Goal: Task Accomplishment & Management: Manage account settings

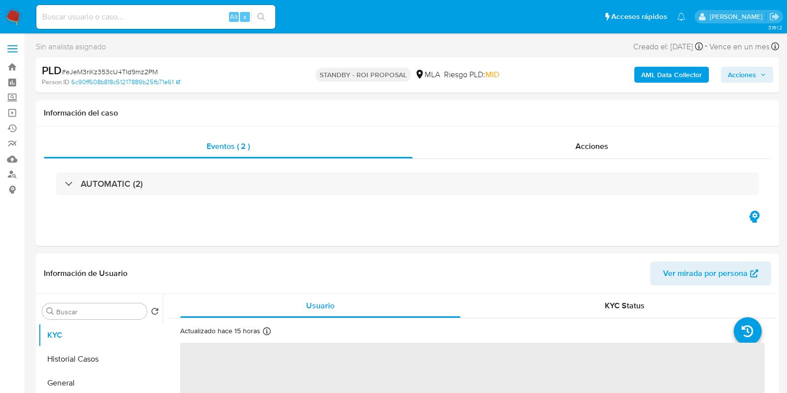
select select "10"
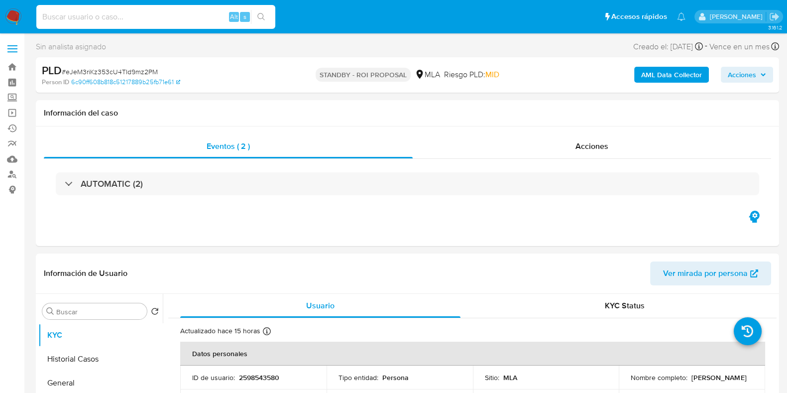
click at [114, 13] on input at bounding box center [155, 16] width 239 height 13
paste input "4i6p7xBFxgU1RQlp4DQTxloz"
type input "4i6p7xBFxgU1RQlp4DQTxloz"
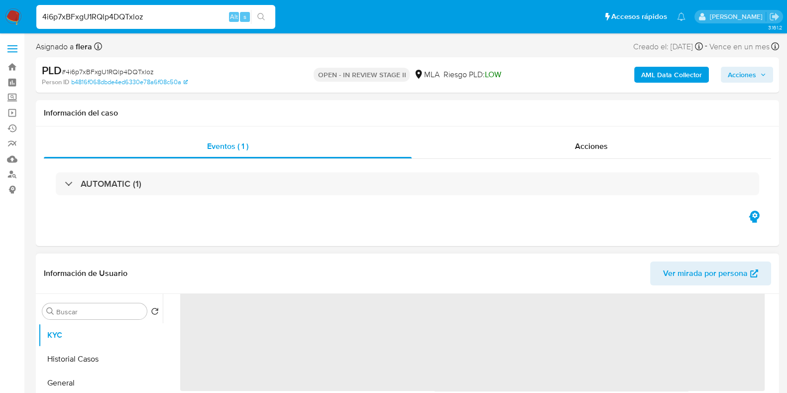
select select "10"
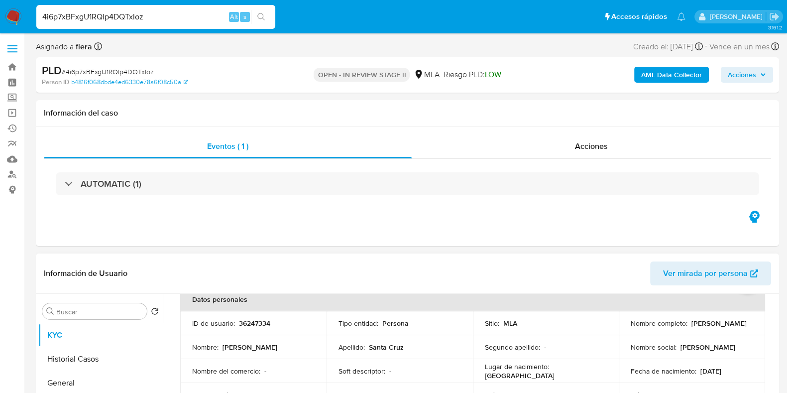
scroll to position [124, 0]
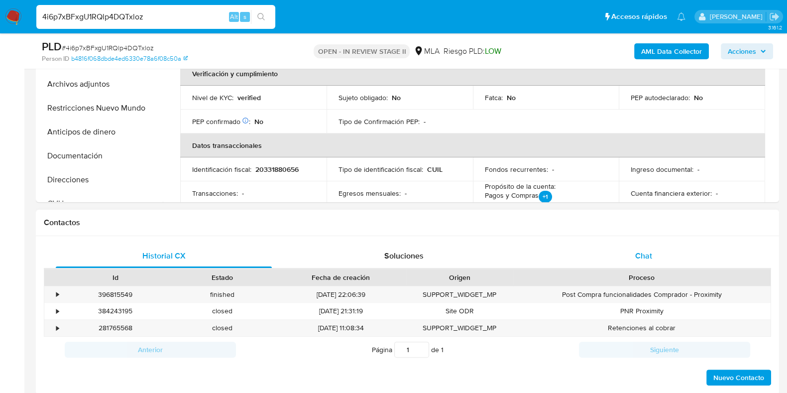
click at [650, 250] on span "Chat" at bounding box center [643, 255] width 17 height 11
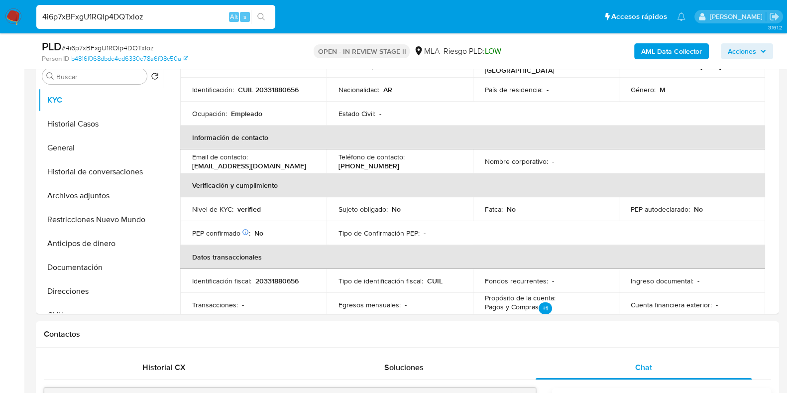
scroll to position [187, 0]
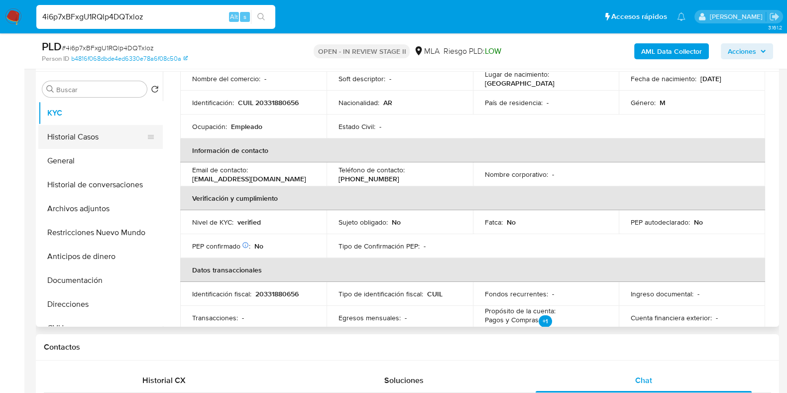
click at [92, 130] on button "Historial Casos" at bounding box center [96, 137] width 116 height 24
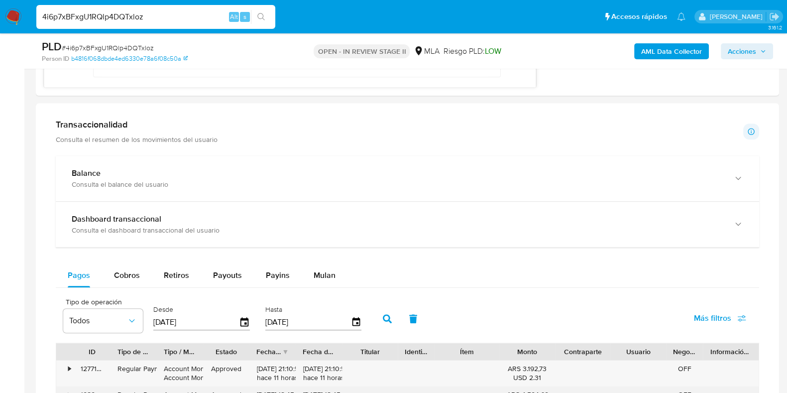
scroll to position [933, 0]
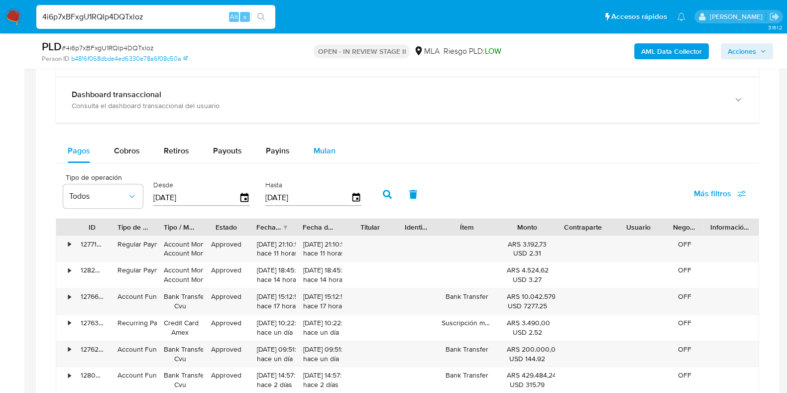
click at [322, 142] on div "Mulan" at bounding box center [325, 151] width 22 height 24
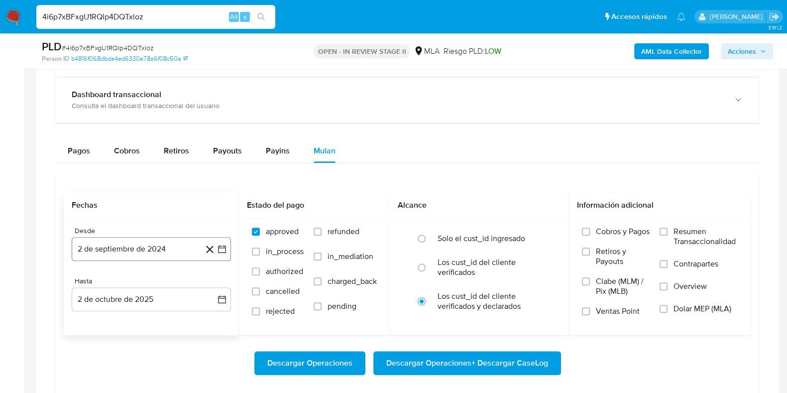
click at [164, 247] on button "2 de septiembre de 2024" at bounding box center [151, 249] width 159 height 24
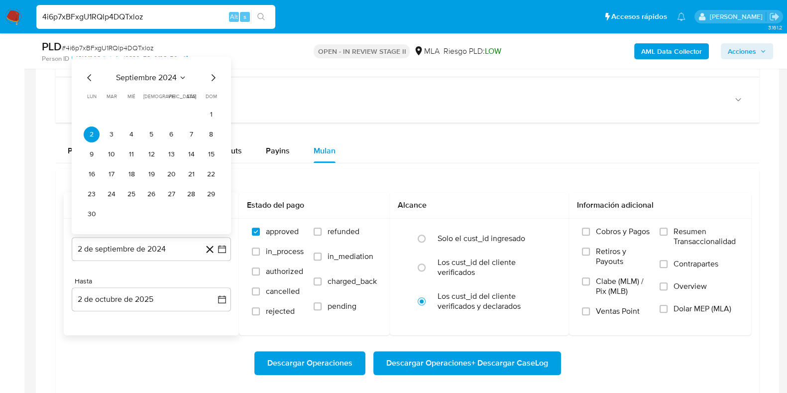
click at [158, 78] on span "septiembre 2024" at bounding box center [146, 77] width 61 height 10
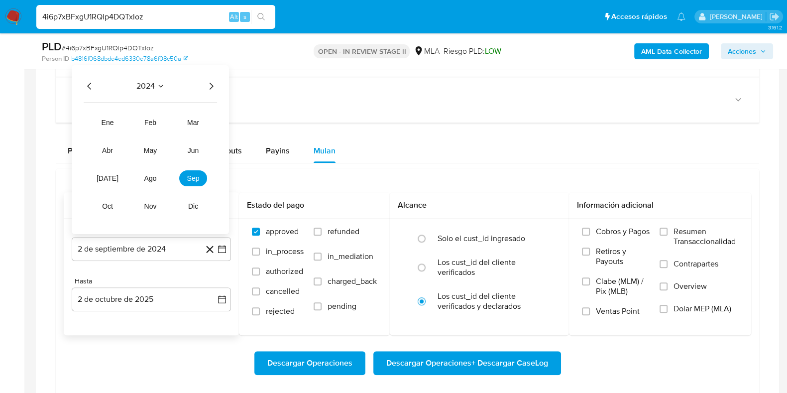
click at [214, 82] on icon "Año siguiente" at bounding box center [211, 86] width 12 height 12
click at [150, 176] on span "ago" at bounding box center [150, 178] width 12 height 8
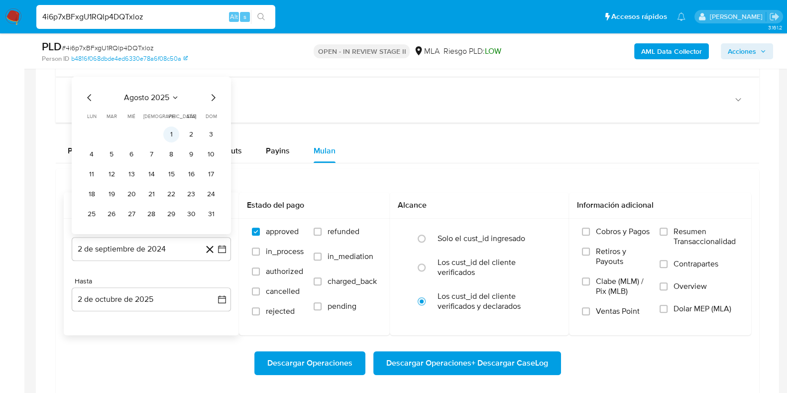
click at [173, 134] on button "1" at bounding box center [171, 134] width 16 height 16
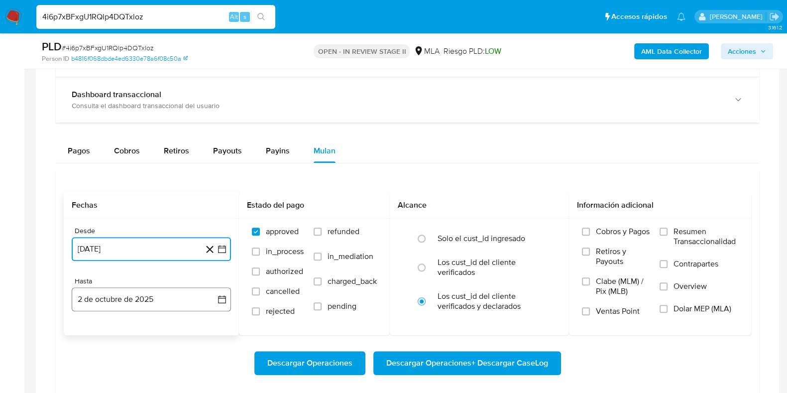
click at [150, 295] on button "2 de octubre de 2025" at bounding box center [151, 299] width 159 height 24
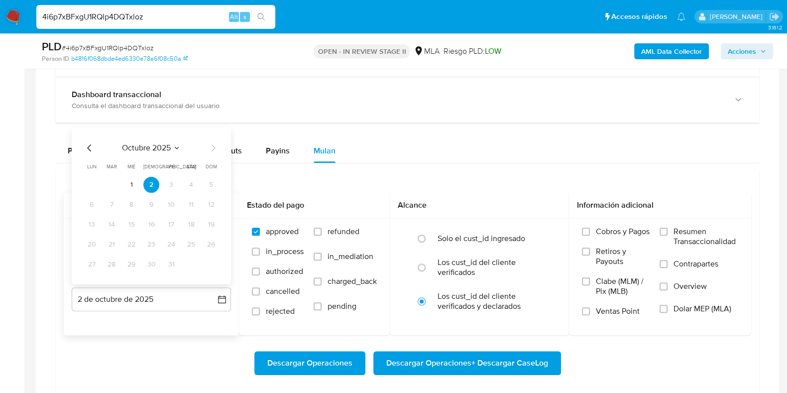
click at [137, 146] on span "octubre 2025" at bounding box center [146, 147] width 49 height 10
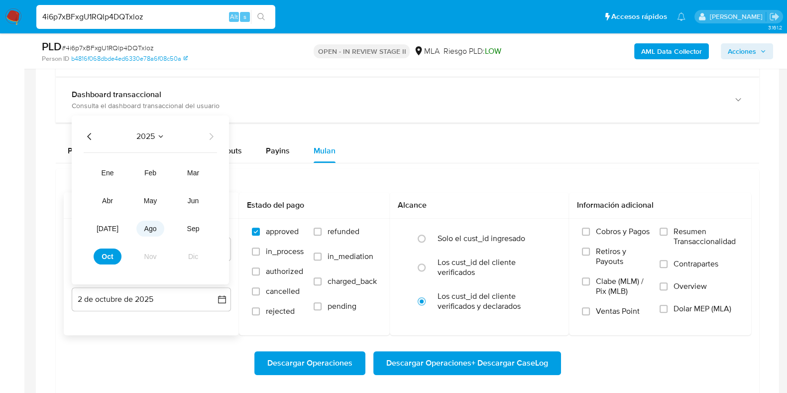
click at [155, 221] on button "ago" at bounding box center [150, 228] width 28 height 16
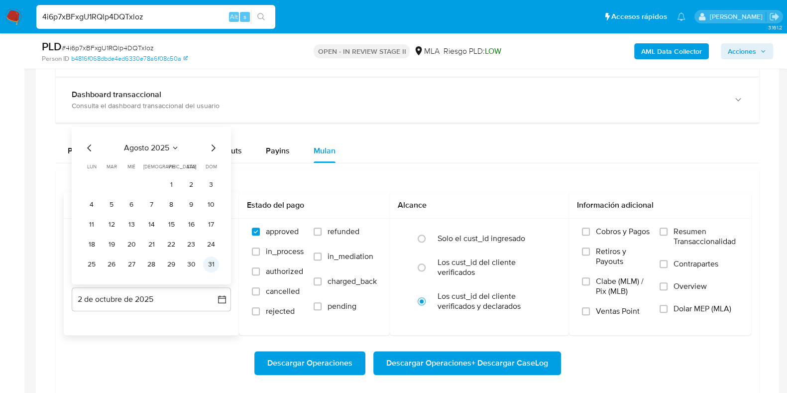
click at [207, 261] on button "31" at bounding box center [211, 264] width 16 height 16
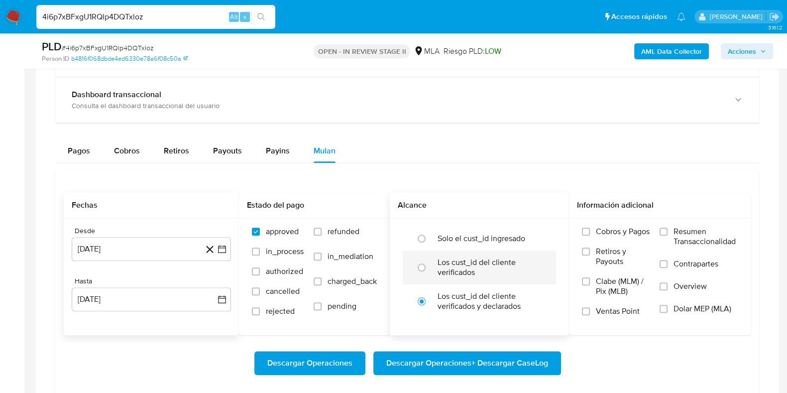
click at [453, 266] on label "Los cust_id del cliente verificados" at bounding box center [490, 267] width 105 height 20
click at [430, 266] on input "radio" at bounding box center [422, 267] width 16 height 16
radio input "true"
click at [687, 310] on span "Dolar MEP (MLA)" at bounding box center [702, 309] width 58 height 10
click at [667, 310] on input "Dolar MEP (MLA)" at bounding box center [663, 309] width 8 height 8
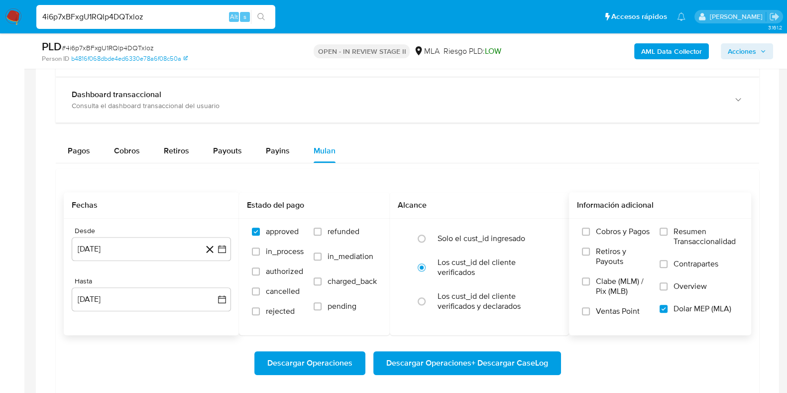
click at [483, 356] on span "Descargar Operaciones + Descargar CaseLog" at bounding box center [467, 363] width 162 height 22
click at [114, 13] on input "4i6p7xBFxgU1RQlp4DQTxloz" at bounding box center [155, 16] width 239 height 13
paste input "D871gpFMQbYuC0pZ4VHoedJD"
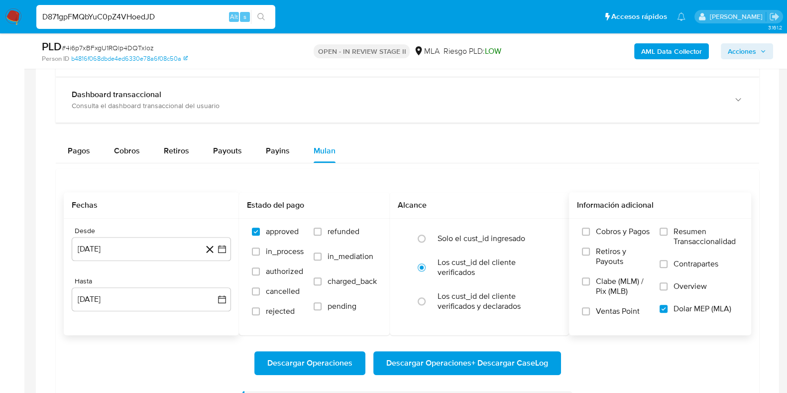
type input "D871gpFMQbYuC0pZ4VHoedJD"
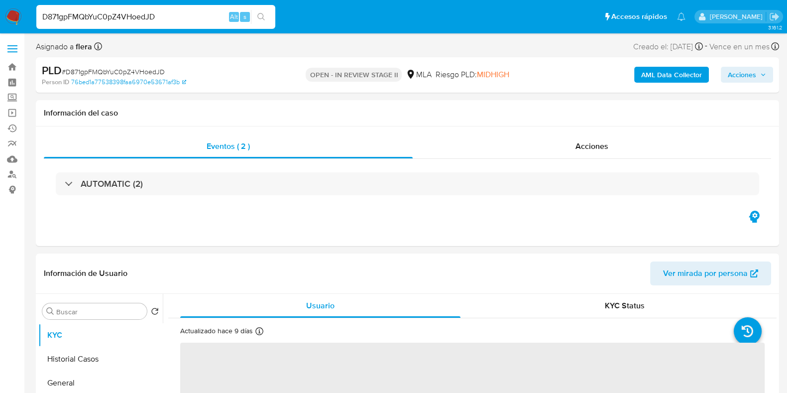
select select "10"
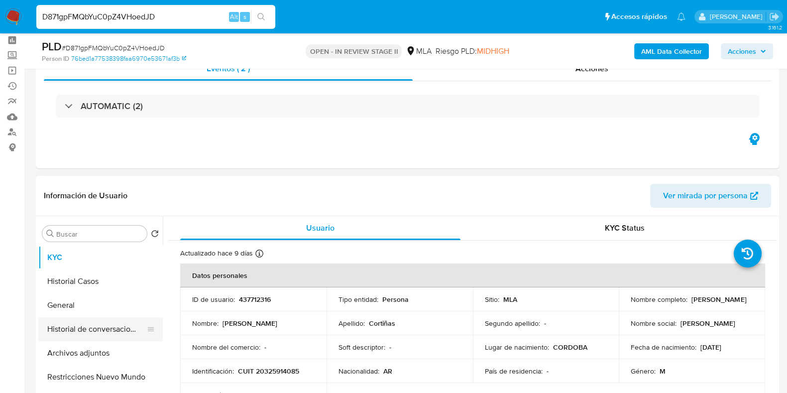
scroll to position [62, 0]
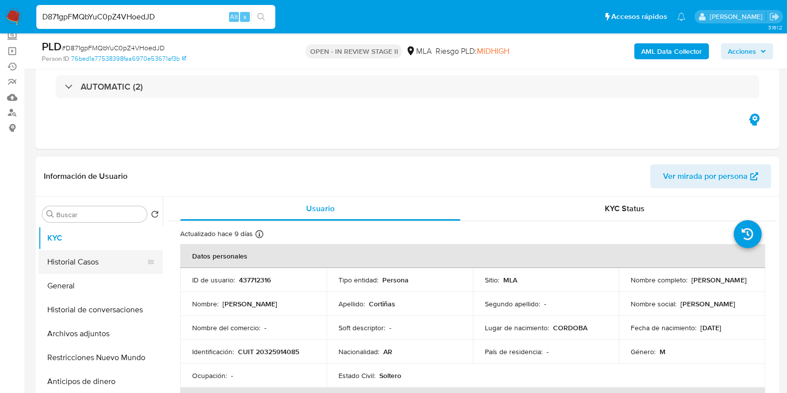
click at [88, 254] on button "Historial Casos" at bounding box center [96, 262] width 116 height 24
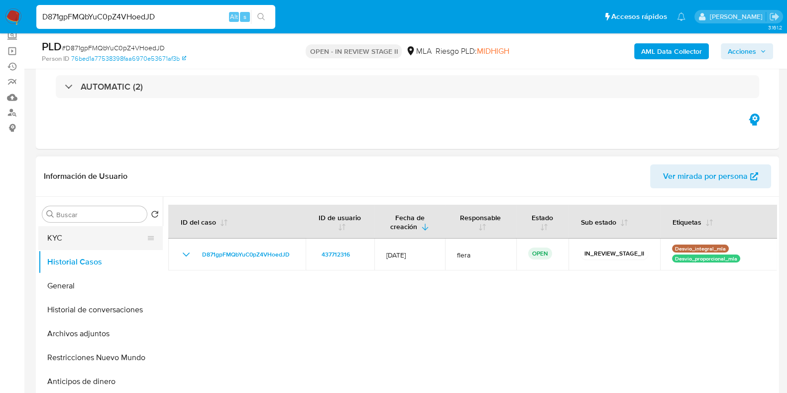
click at [91, 240] on button "KYC" at bounding box center [96, 238] width 116 height 24
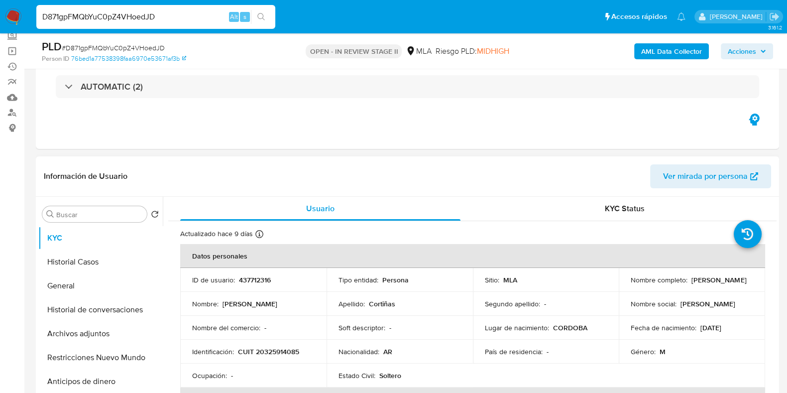
drag, startPoint x: 695, startPoint y: 285, endPoint x: 626, endPoint y: 286, distance: 69.7
click at [626, 286] on td "Nombre completo : Luis Enrique Cortiñas" at bounding box center [692, 280] width 146 height 24
copy p "Luis Enrique Cortiñas"
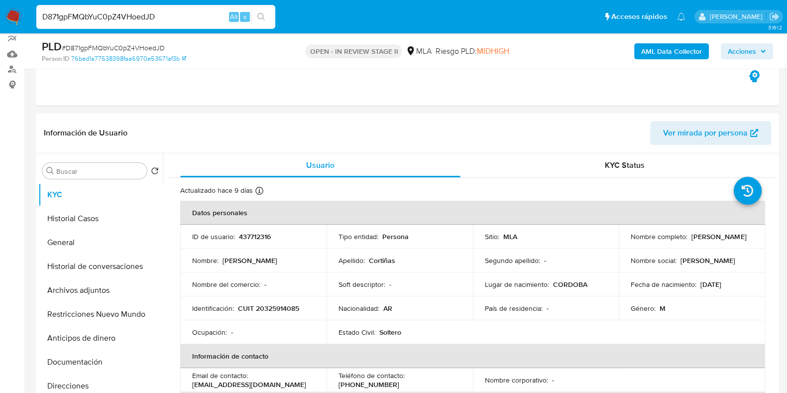
scroll to position [124, 0]
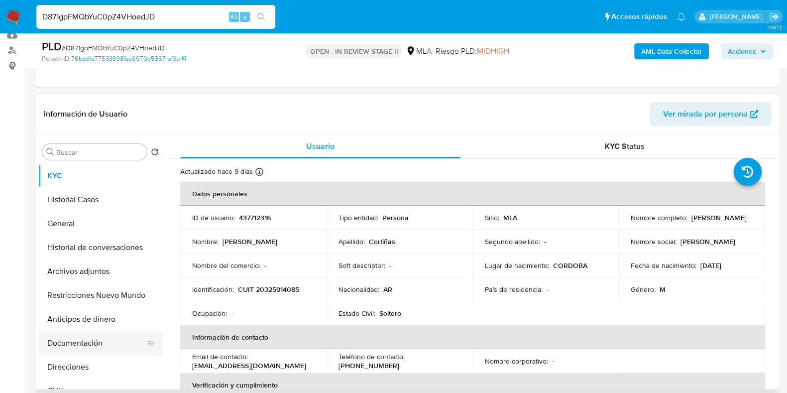
click at [83, 342] on button "Documentación" at bounding box center [96, 343] width 116 height 24
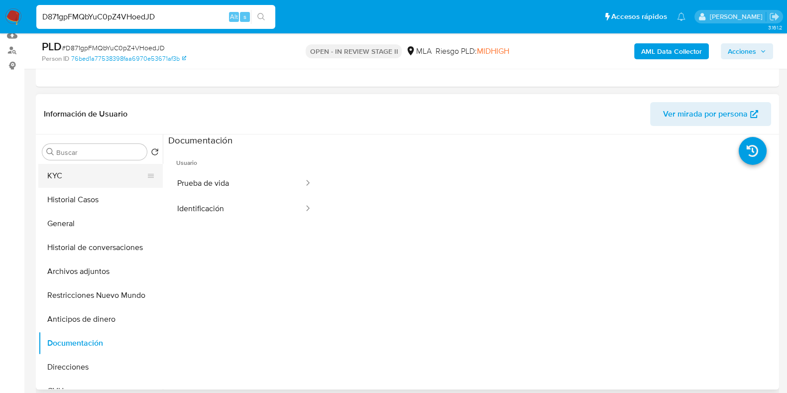
click at [77, 168] on button "KYC" at bounding box center [96, 176] width 116 height 24
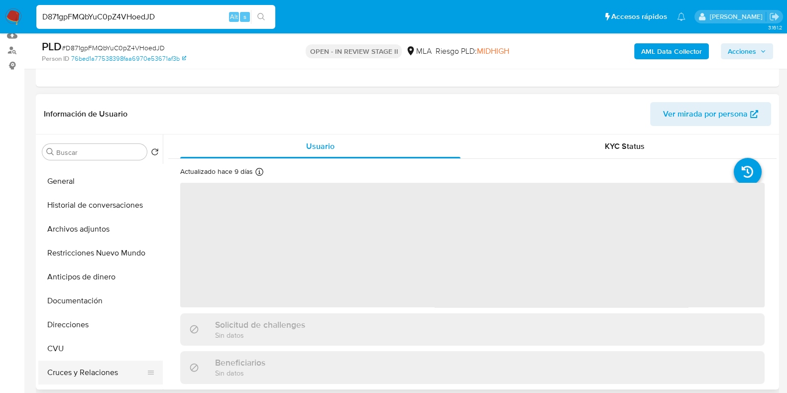
scroll to position [62, 0]
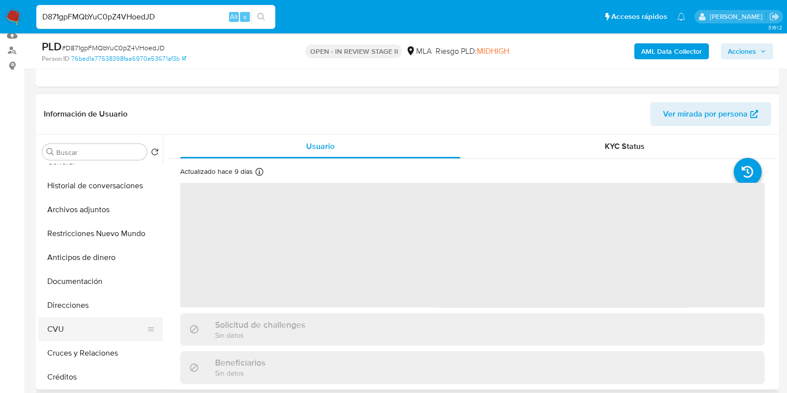
click at [75, 335] on button "CVU" at bounding box center [96, 329] width 116 height 24
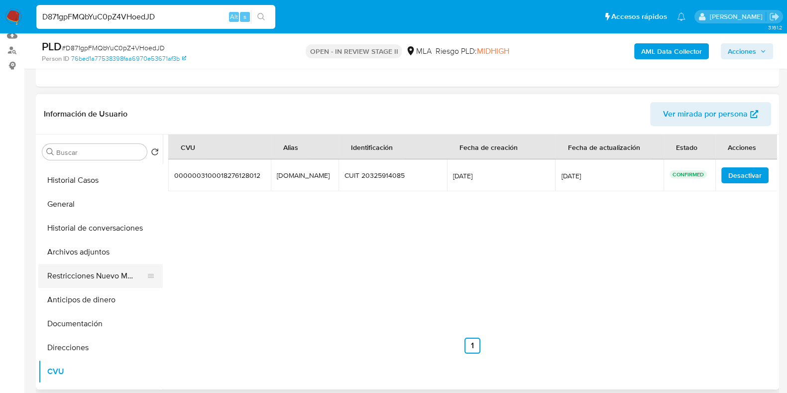
scroll to position [0, 0]
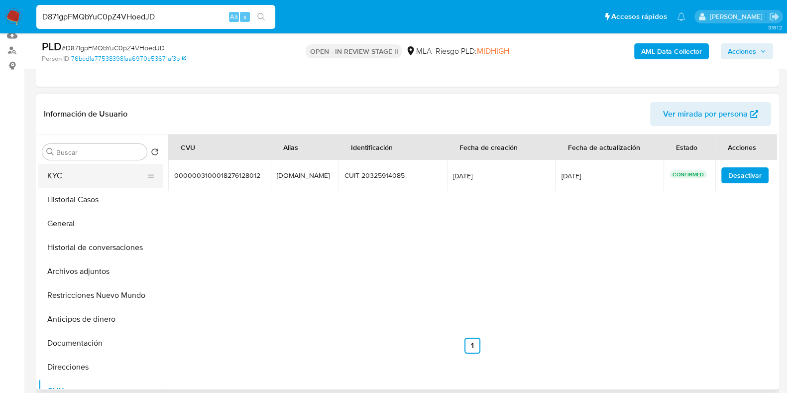
click at [98, 178] on button "KYC" at bounding box center [96, 176] width 116 height 24
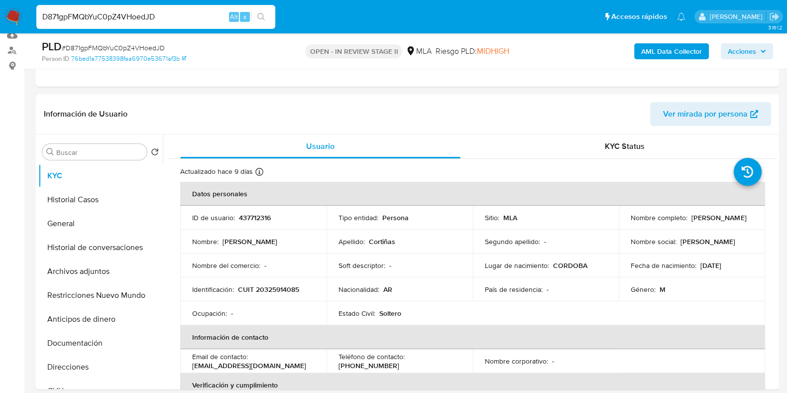
scroll to position [311, 0]
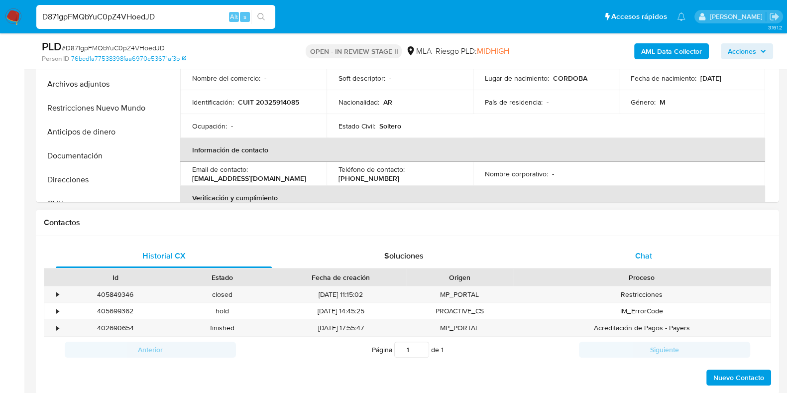
click at [639, 248] on div "Chat" at bounding box center [644, 256] width 216 height 24
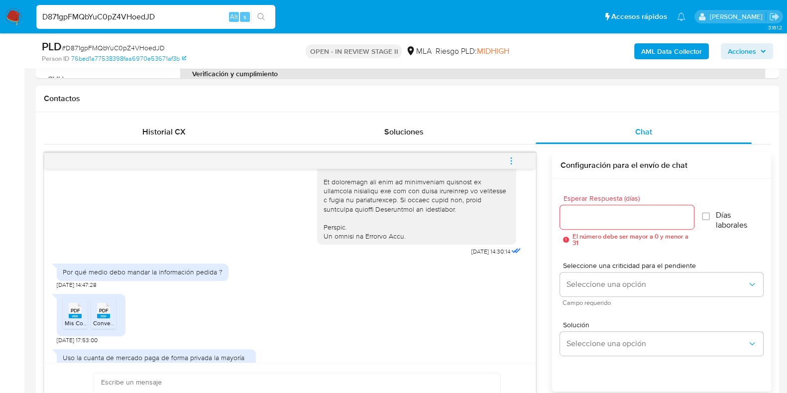
scroll to position [517, 0]
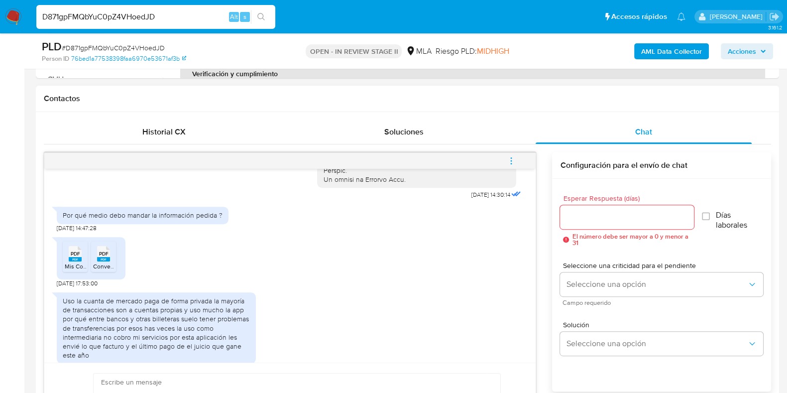
click at [77, 257] on span "PDF" at bounding box center [75, 253] width 9 height 6
click at [104, 257] on span "PDF" at bounding box center [103, 253] width 9 height 6
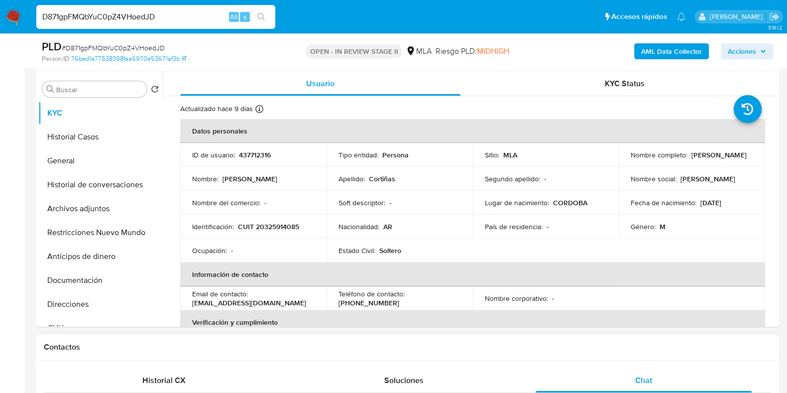
scroll to position [187, 0]
click at [255, 157] on p "437712316" at bounding box center [255, 154] width 32 height 9
copy p "437712316"
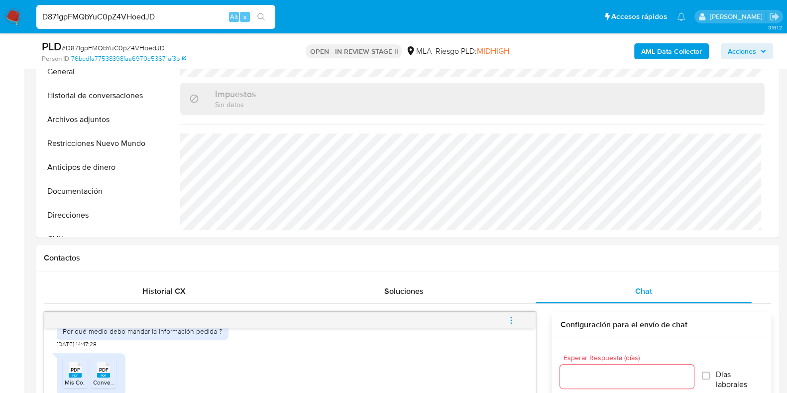
scroll to position [214, 0]
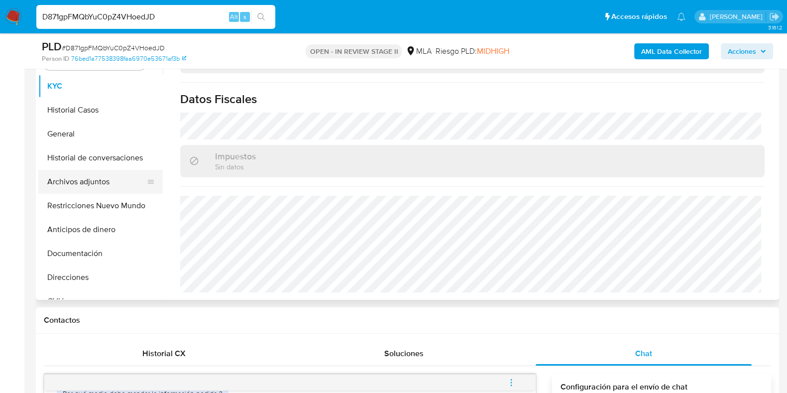
click at [96, 180] on button "Archivos adjuntos" at bounding box center [96, 182] width 116 height 24
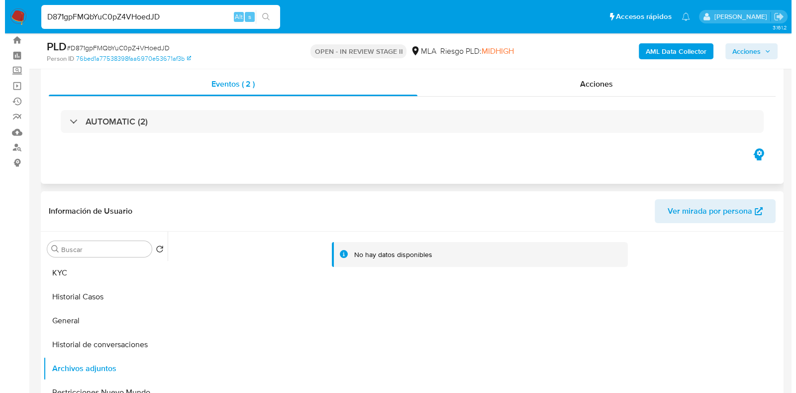
scroll to position [89, 0]
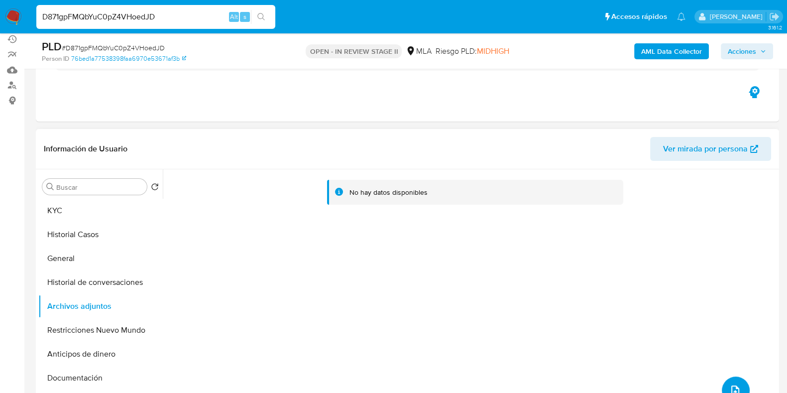
click at [731, 379] on button "upload-file" at bounding box center [736, 390] width 28 height 28
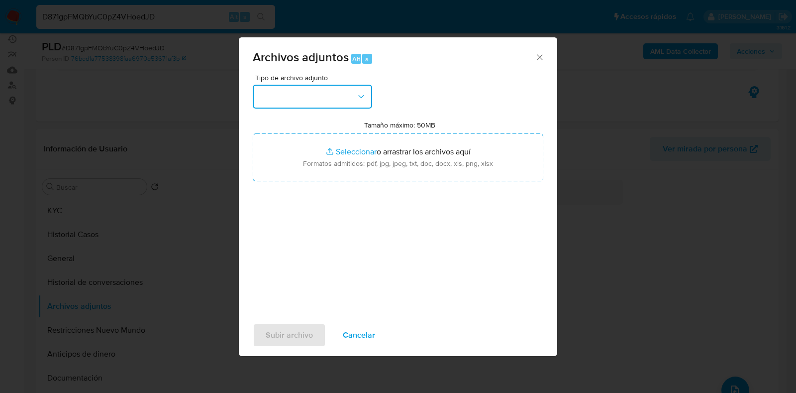
click at [352, 91] on button "button" at bounding box center [312, 97] width 119 height 24
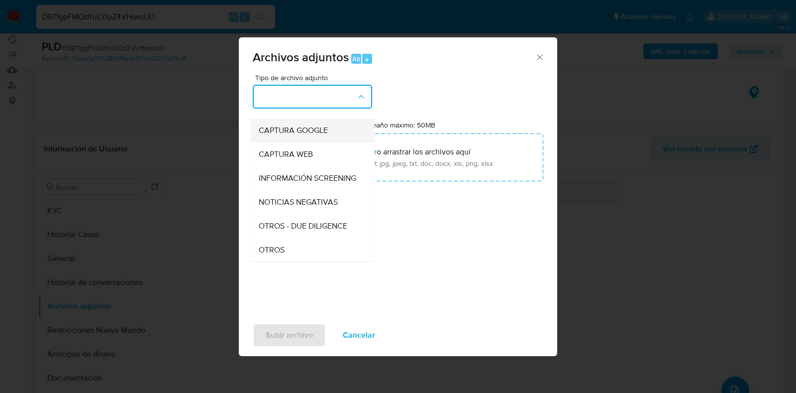
scroll to position [124, 0]
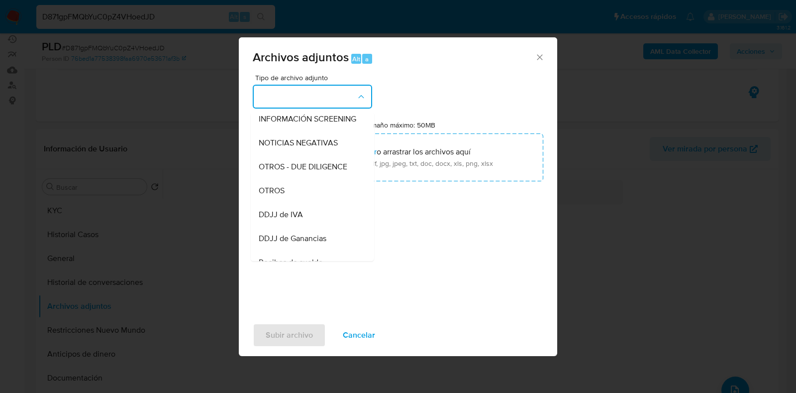
click at [329, 195] on div "OTROS" at bounding box center [310, 191] width 102 height 24
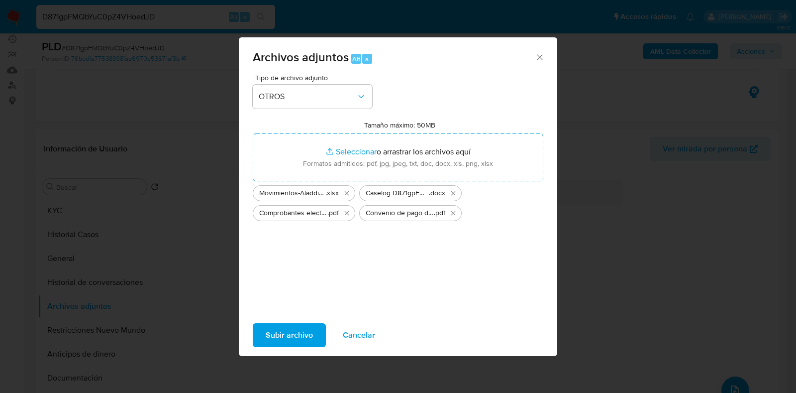
click at [292, 329] on span "Subir archivo" at bounding box center [289, 335] width 47 height 22
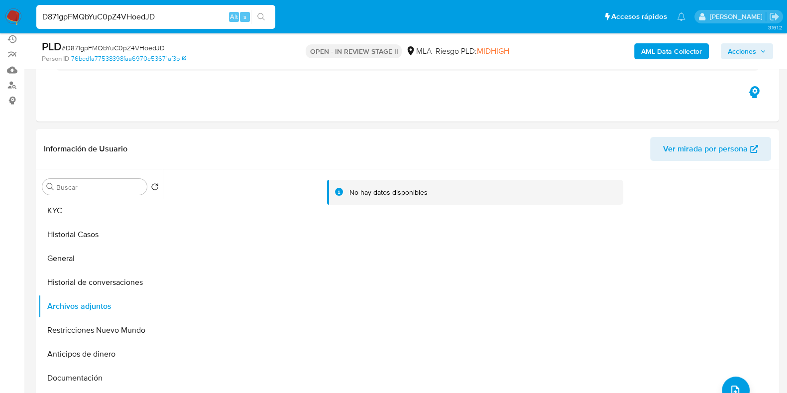
drag, startPoint x: 630, startPoint y: 44, endPoint x: 651, endPoint y: 49, distance: 21.5
click at [630, 44] on div "AML Data Collector Acciones" at bounding box center [652, 50] width 241 height 23
click at [651, 49] on b "AML Data Collector" at bounding box center [671, 51] width 61 height 16
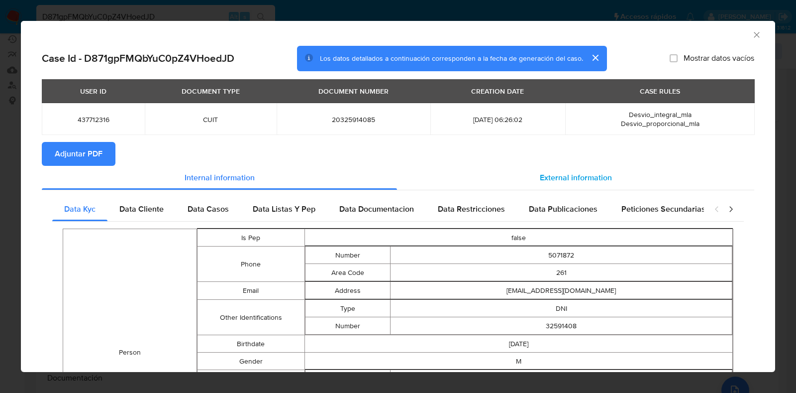
click at [605, 170] on div "External information" at bounding box center [575, 178] width 357 height 24
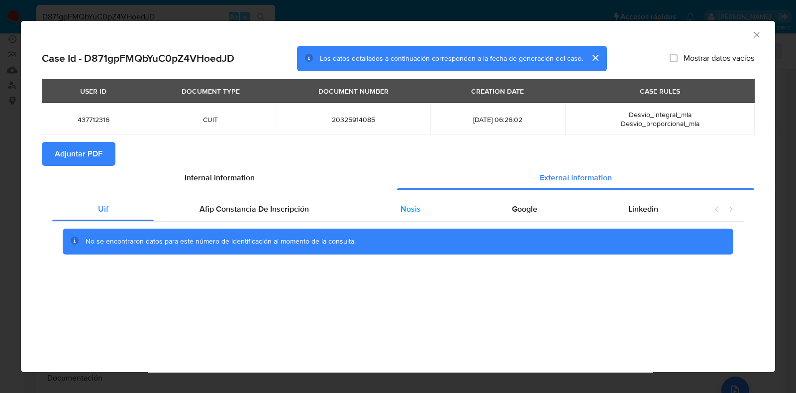
click at [397, 207] on div "Nosis" at bounding box center [410, 209] width 111 height 24
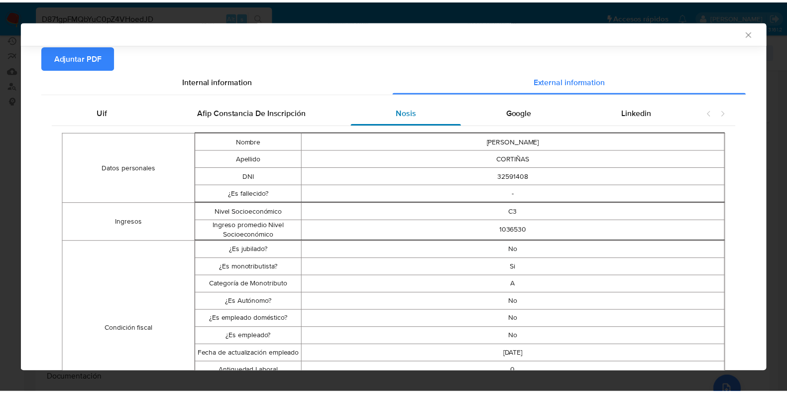
scroll to position [0, 0]
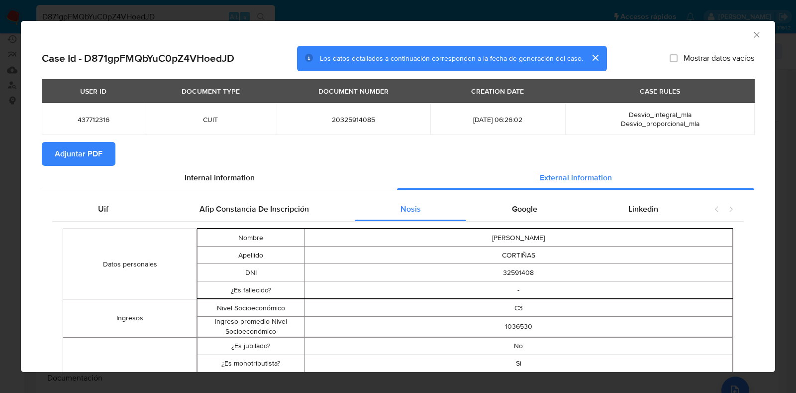
click at [64, 153] on span "Adjuntar PDF" at bounding box center [79, 154] width 48 height 22
click at [752, 35] on icon "Cerrar ventana" at bounding box center [757, 35] width 10 height 10
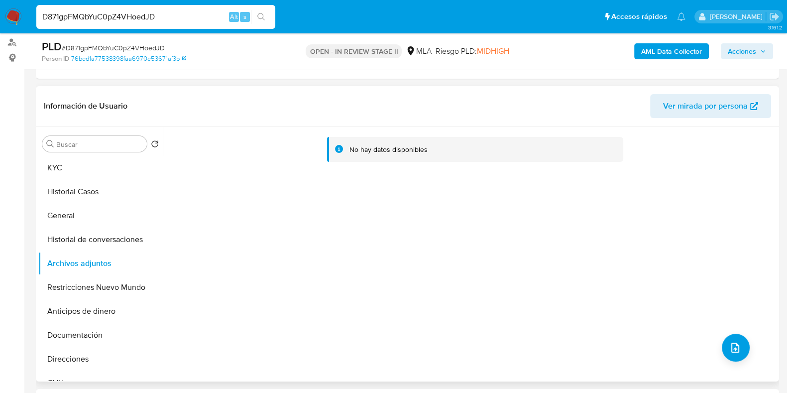
scroll to position [151, 0]
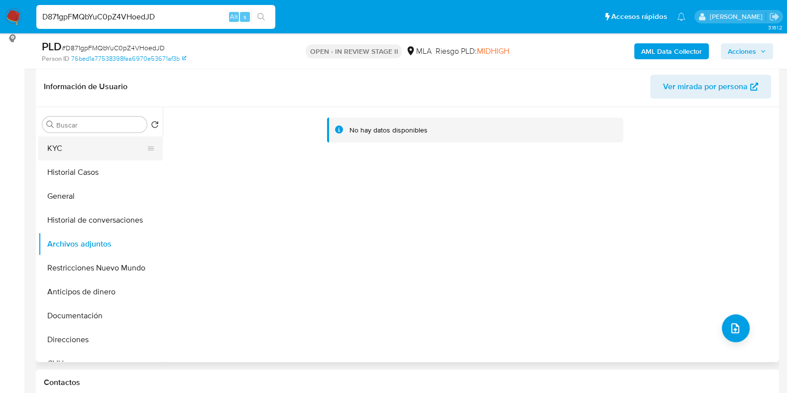
click at [92, 154] on button "KYC" at bounding box center [96, 148] width 116 height 24
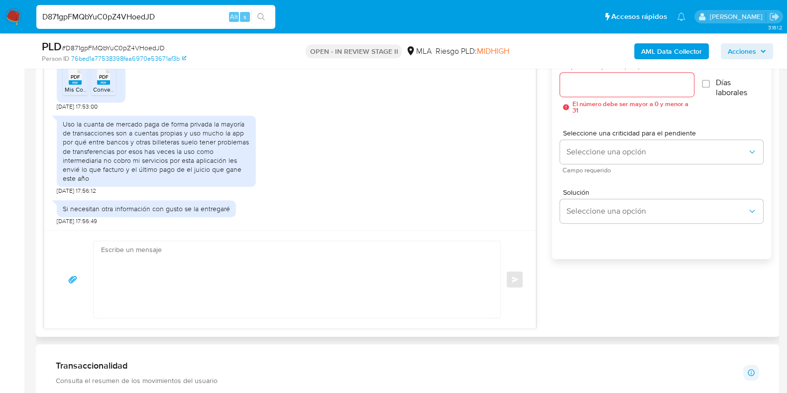
scroll to position [587, 0]
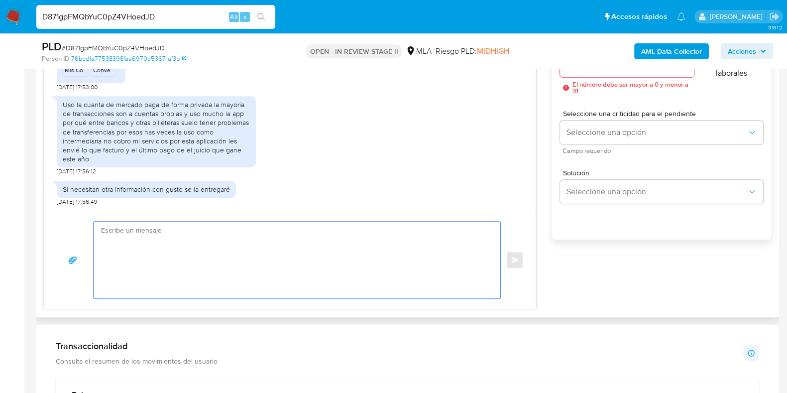
click at [184, 256] on textarea at bounding box center [294, 259] width 387 height 77
paste textarea "Hola, ¡Muchas gracias por tu respuesta! Confirmamos la recepción de la document…"
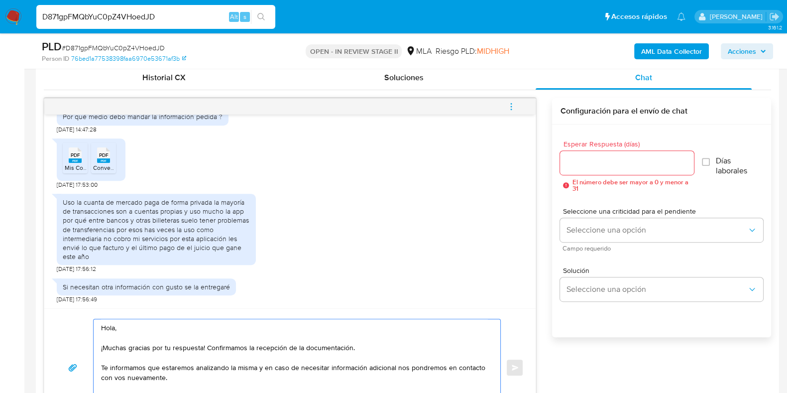
scroll to position [462, 0]
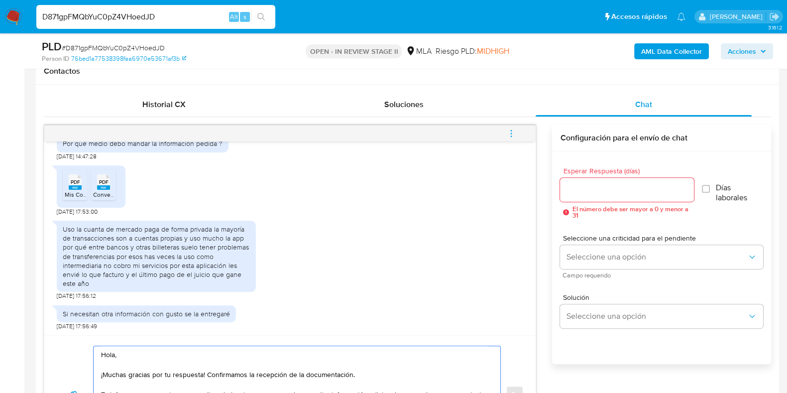
type textarea "Hola, ¡Muchas gracias por tu respuesta! Confirmamos la recepción de la document…"
click at [588, 198] on div at bounding box center [626, 190] width 133 height 24
click at [590, 195] on input "Esperar Respuesta (días)" at bounding box center [626, 189] width 133 height 13
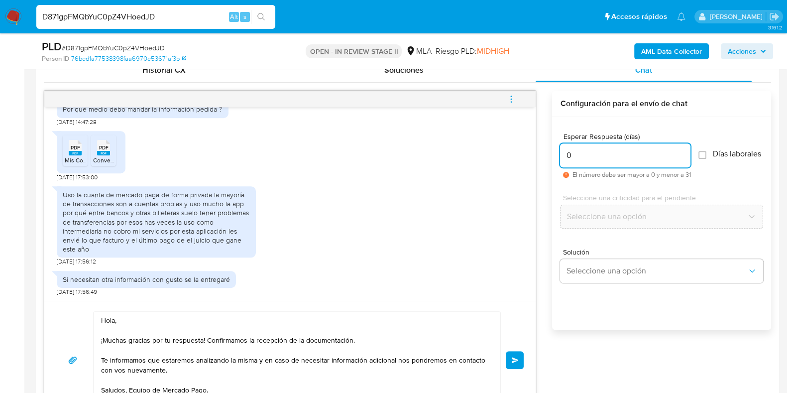
scroll to position [525, 0]
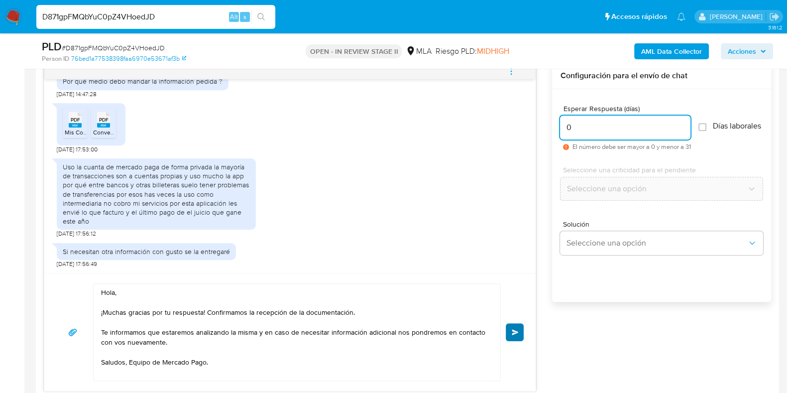
type input "0"
click at [517, 332] on span "Enviar" at bounding box center [515, 332] width 7 height 6
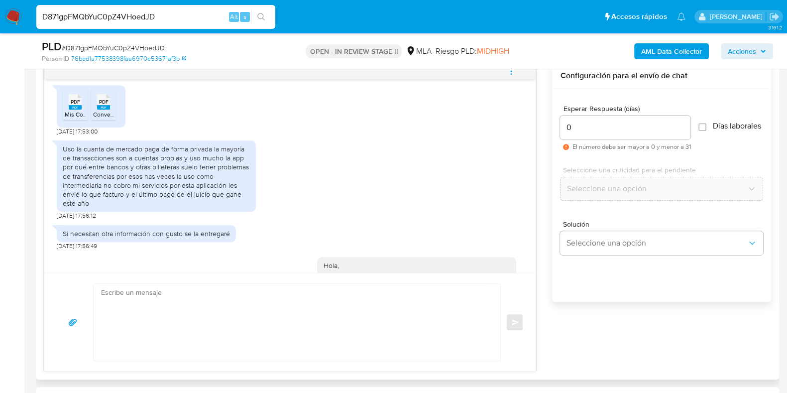
scroll to position [698, 0]
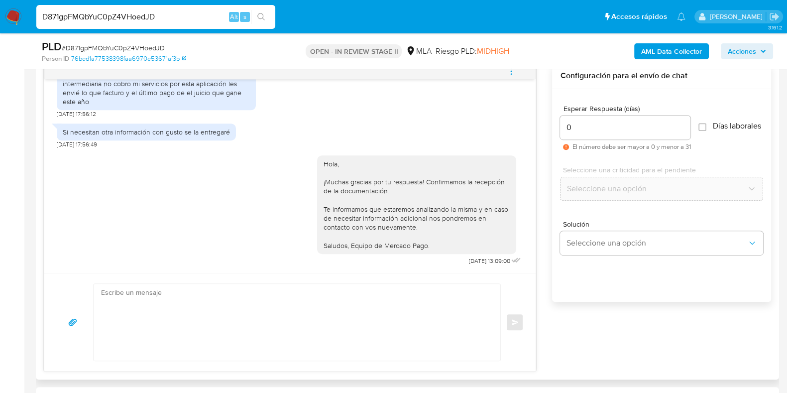
click at [511, 78] on span "menu-action" at bounding box center [511, 71] width 9 height 24
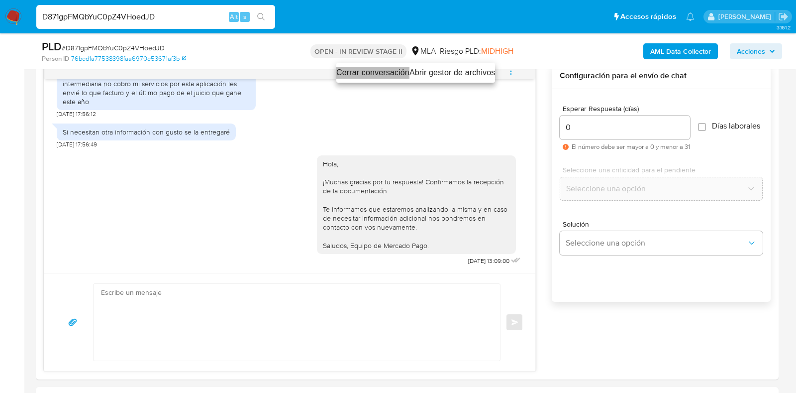
click at [348, 68] on li "Cerrar conversación" at bounding box center [372, 73] width 73 height 12
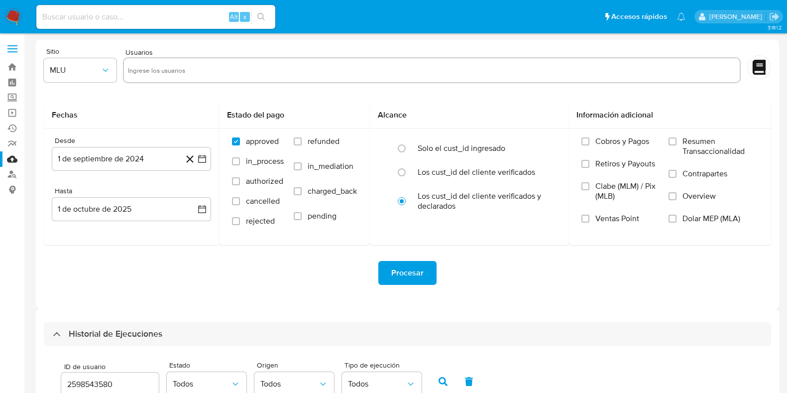
select select "10"
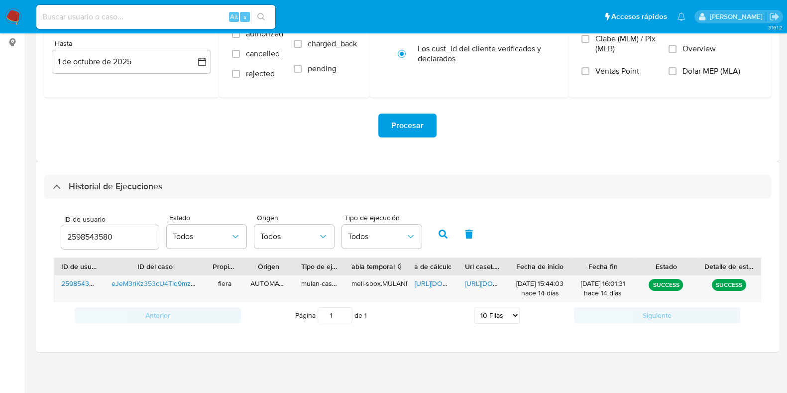
click at [90, 237] on input "2598543580" at bounding box center [110, 236] width 98 height 13
type input "437712316"
click at [448, 229] on button "button" at bounding box center [443, 234] width 26 height 24
click at [431, 282] on span "https://docs.google.com/spreadsheets/d/1wY901OjThqwXa2jY6EJdB_MV03yOT_Vxr0E5pfh…" at bounding box center [449, 283] width 69 height 10
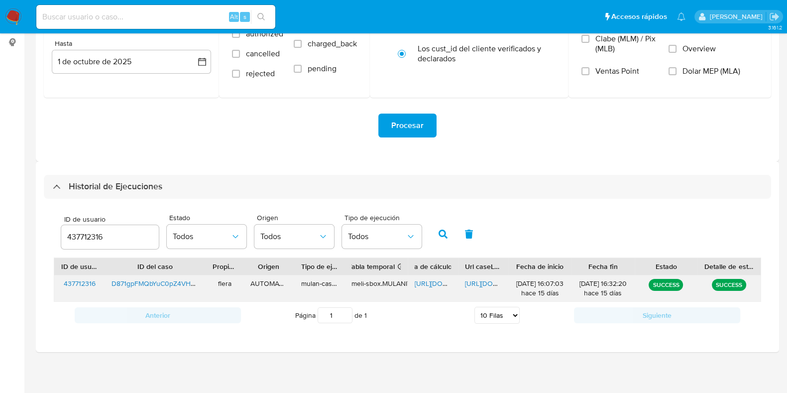
click at [490, 280] on span "https://docs.google.com/document/d/1m8tZOn7Zk9efVFPZn6alngAcS-UUYmSQSj52vO2HU14…" at bounding box center [499, 283] width 69 height 10
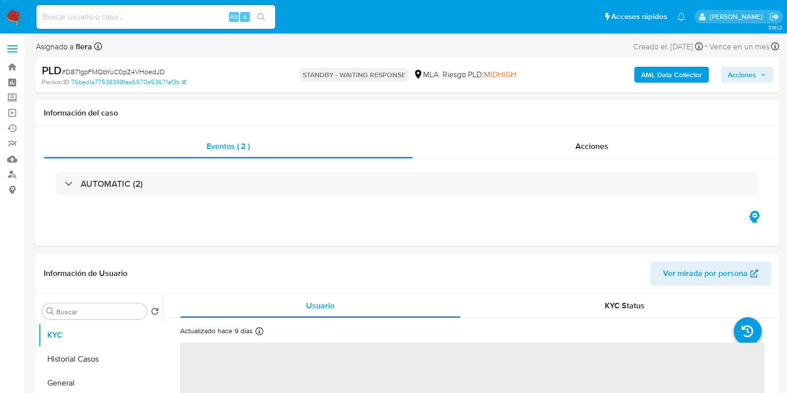
select select "10"
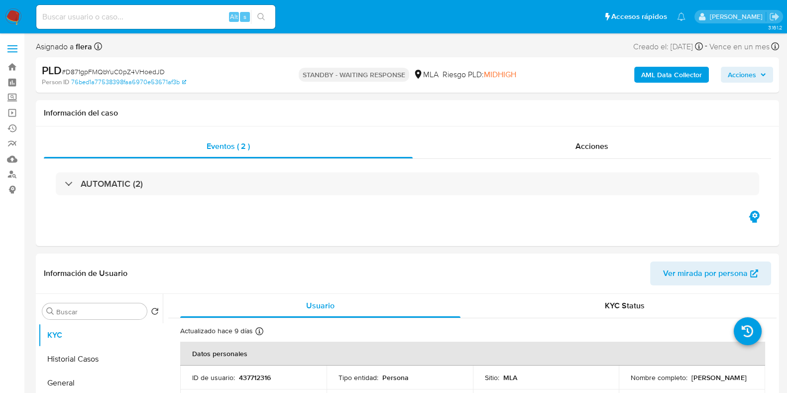
click at [129, 73] on span "# D871gpFMQbYuC0pZ4VHoedJD" at bounding box center [113, 72] width 103 height 10
copy span "D871gpFMQbYuC0pZ4VHoedJD"
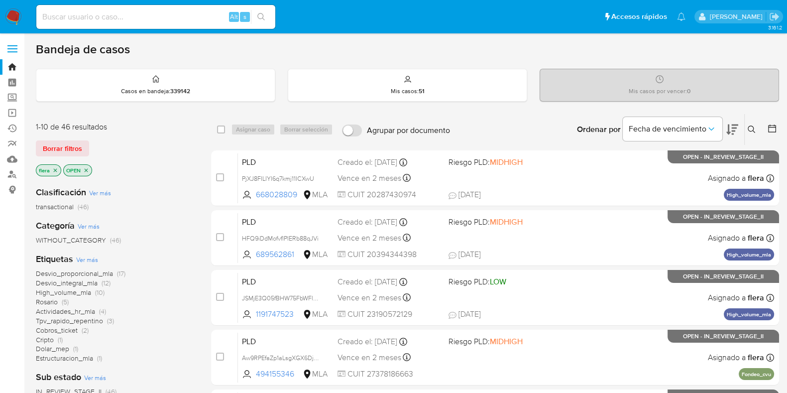
click at [752, 129] on icon at bounding box center [752, 129] width 8 height 8
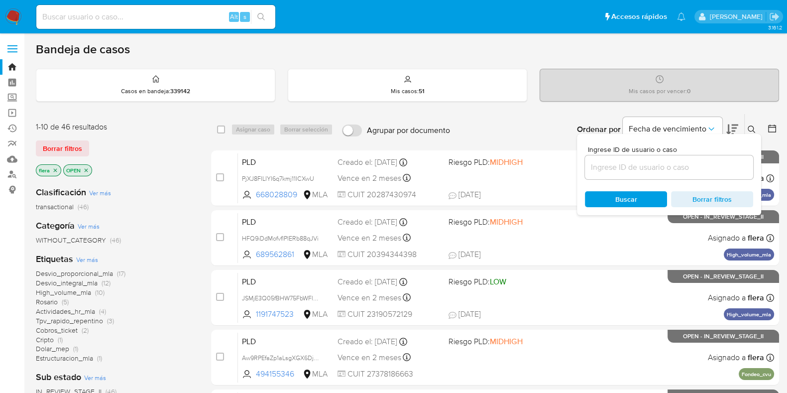
click at [649, 162] on input at bounding box center [669, 167] width 168 height 13
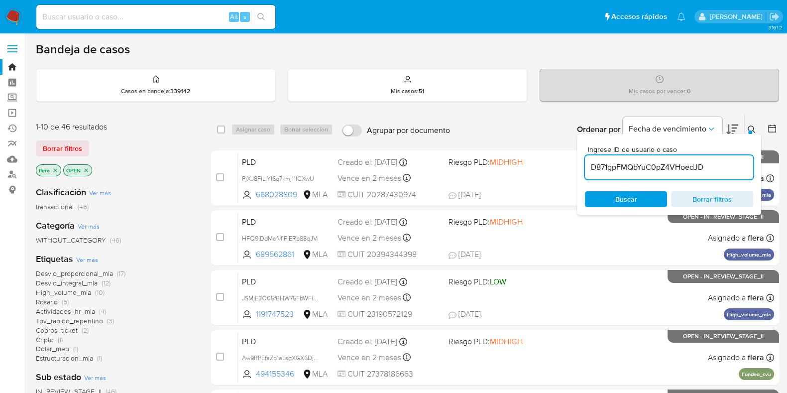
type input "D871gpFMQbYuC0pZ4VHoedJD"
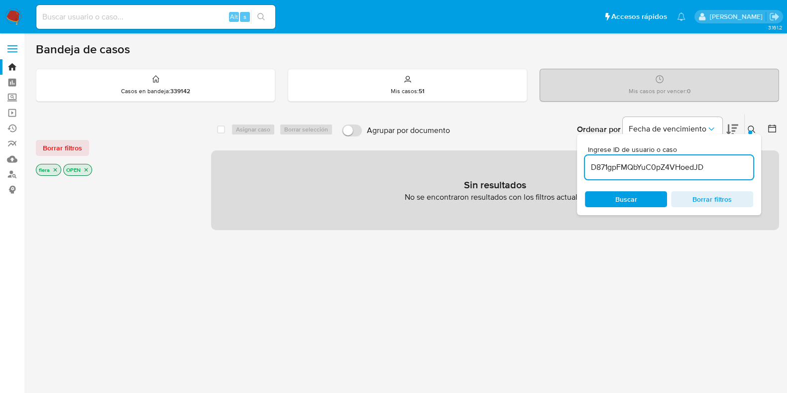
click at [85, 168] on icon "close-filter" at bounding box center [86, 169] width 3 height 3
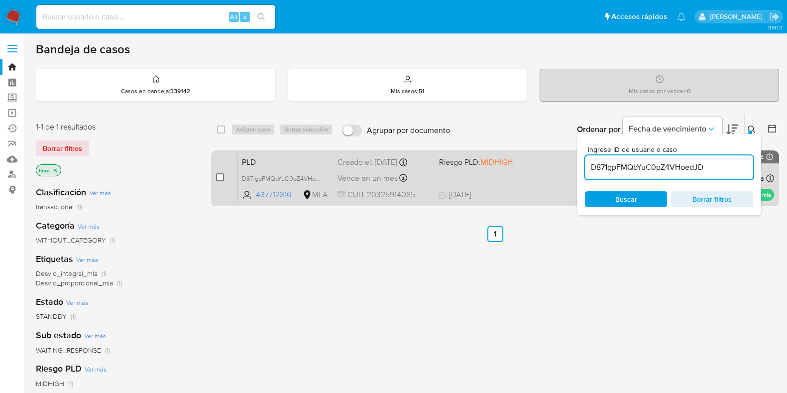
click at [223, 176] on input "checkbox" at bounding box center [220, 177] width 8 height 8
checkbox input "true"
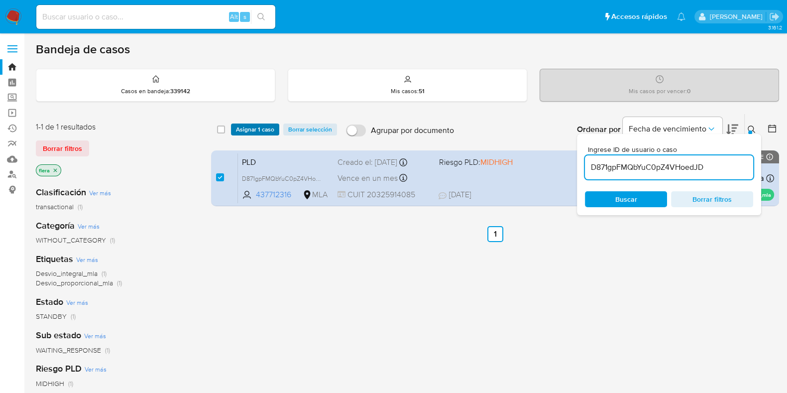
click at [247, 128] on span "Asignar 1 caso" at bounding box center [255, 129] width 38 height 10
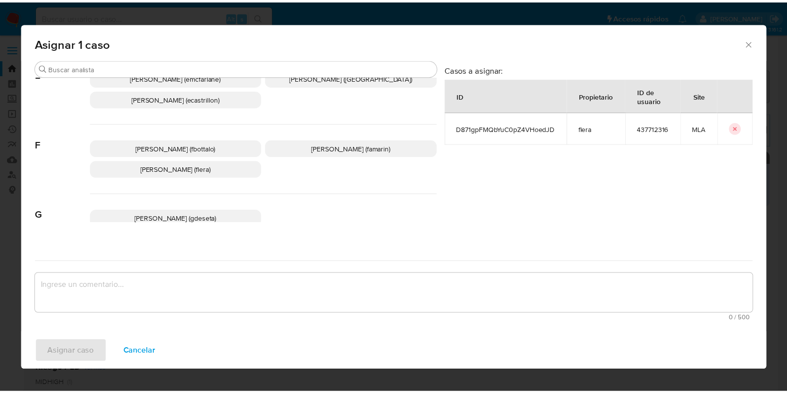
scroll to position [124, 0]
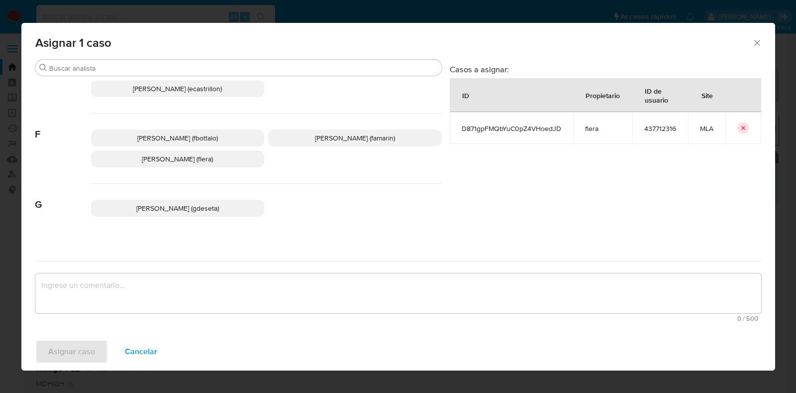
click at [223, 165] on p "Florencia Cecilia Lera (flera)" at bounding box center [178, 158] width 174 height 17
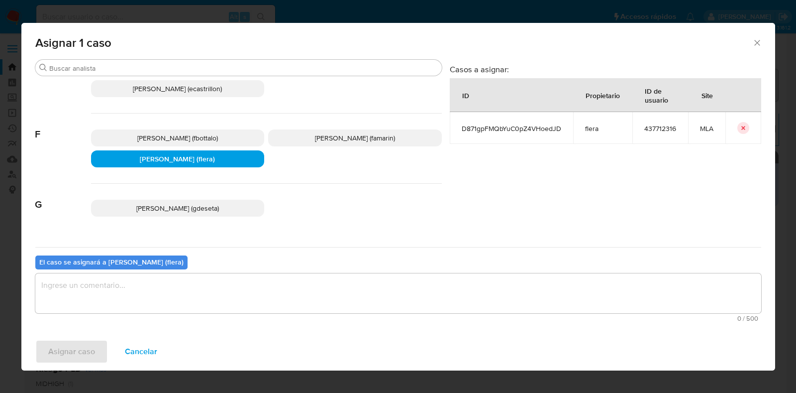
click at [221, 300] on textarea "assign-modal" at bounding box center [398, 293] width 726 height 40
click at [64, 358] on span "Asignar caso" at bounding box center [71, 351] width 47 height 22
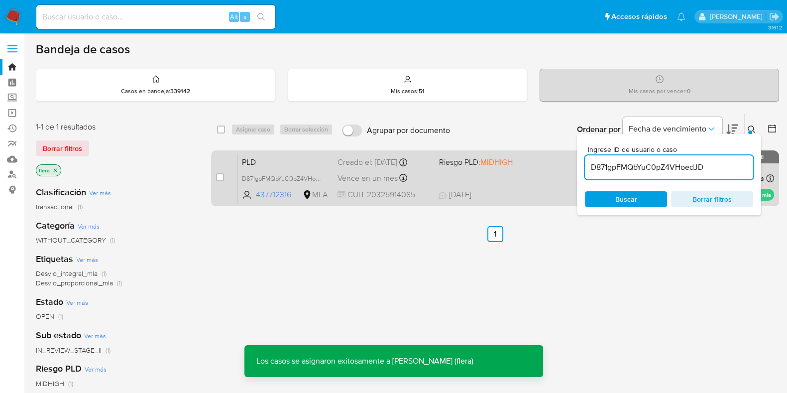
click at [280, 158] on span "PLD" at bounding box center [286, 161] width 88 height 13
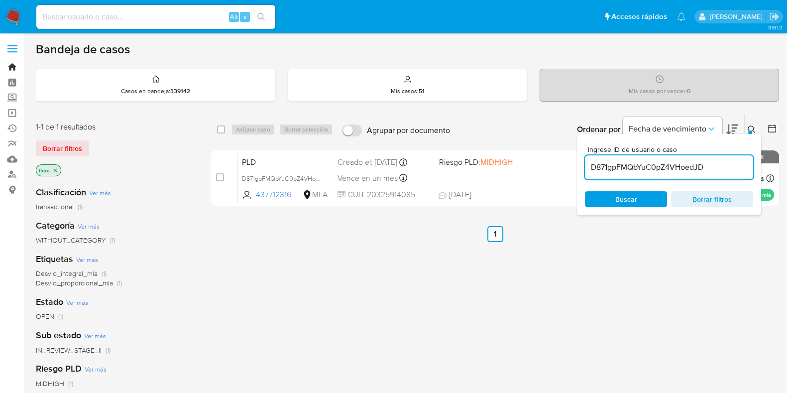
click at [10, 60] on link "Bandeja" at bounding box center [59, 66] width 118 height 15
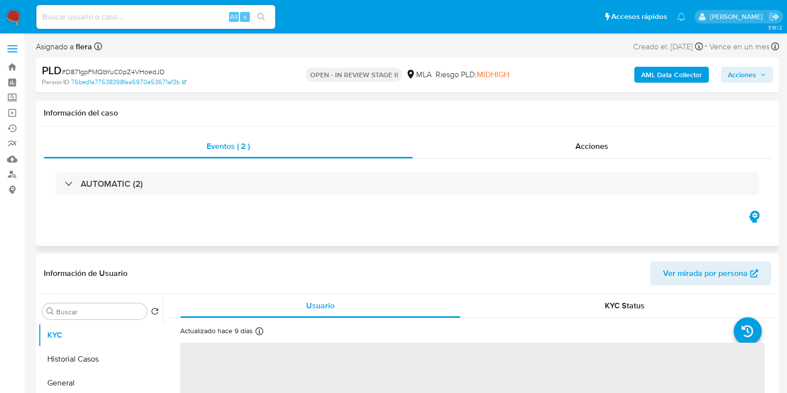
select select "10"
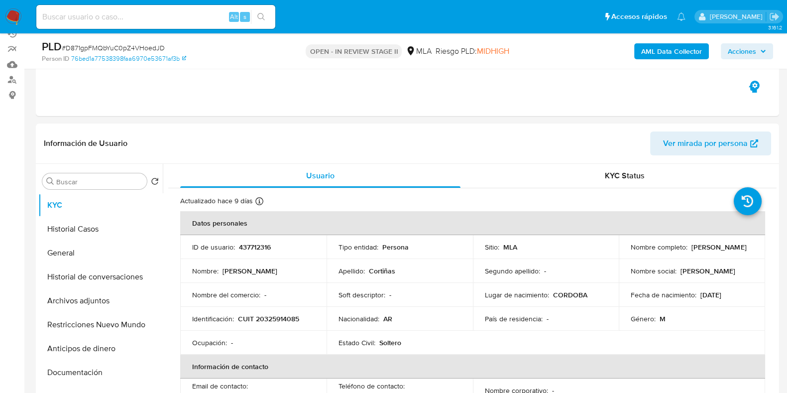
scroll to position [124, 0]
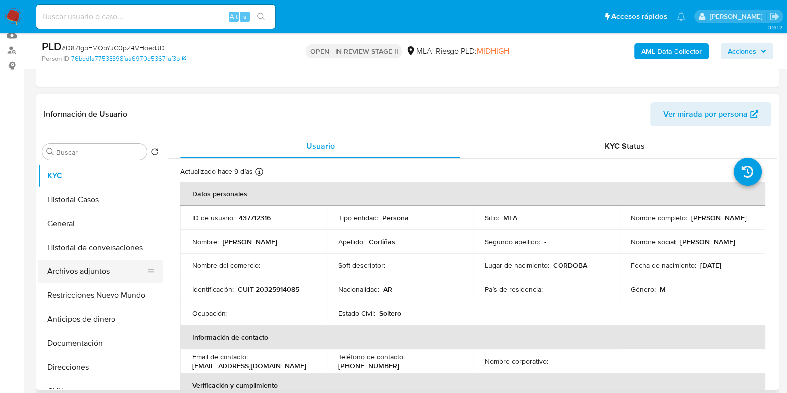
click at [94, 268] on button "Archivos adjuntos" at bounding box center [96, 271] width 116 height 24
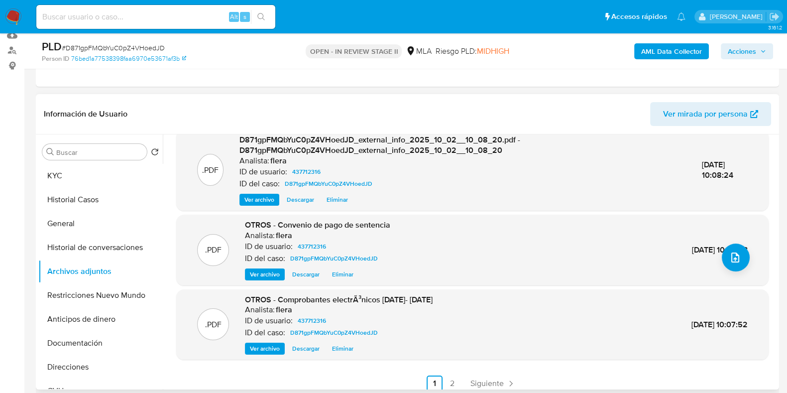
scroll to position [105, 0]
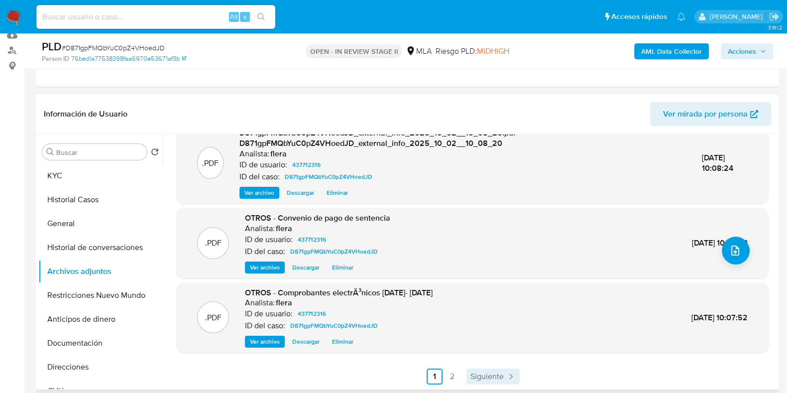
click at [483, 372] on span "Siguiente" at bounding box center [486, 376] width 33 height 8
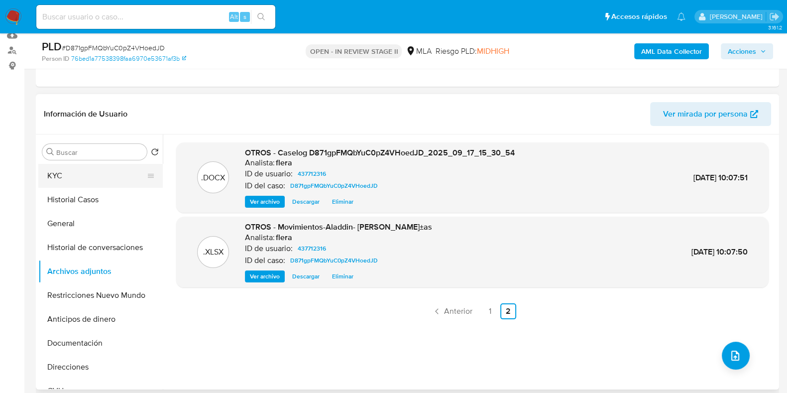
click at [78, 179] on button "KYC" at bounding box center [96, 176] width 116 height 24
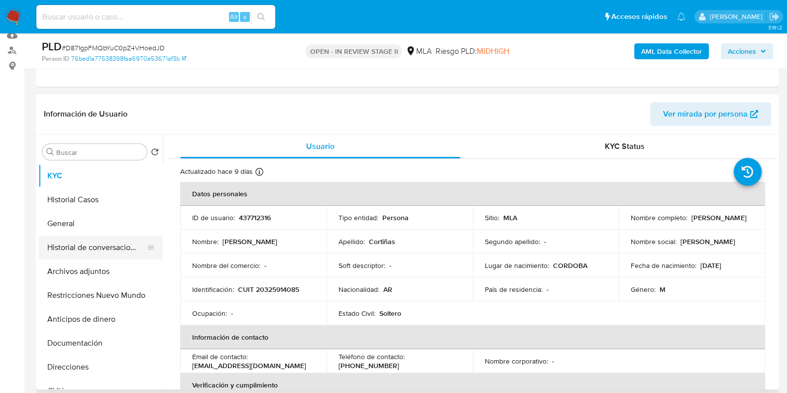
click at [92, 253] on button "Historial de conversaciones" at bounding box center [96, 247] width 116 height 24
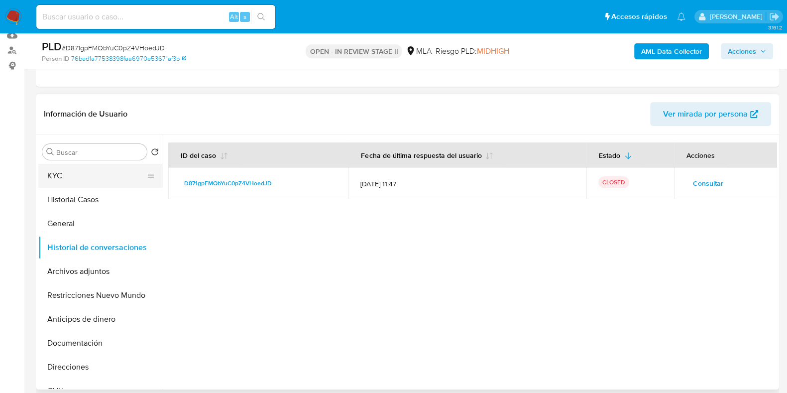
click at [80, 180] on button "KYC" at bounding box center [96, 176] width 116 height 24
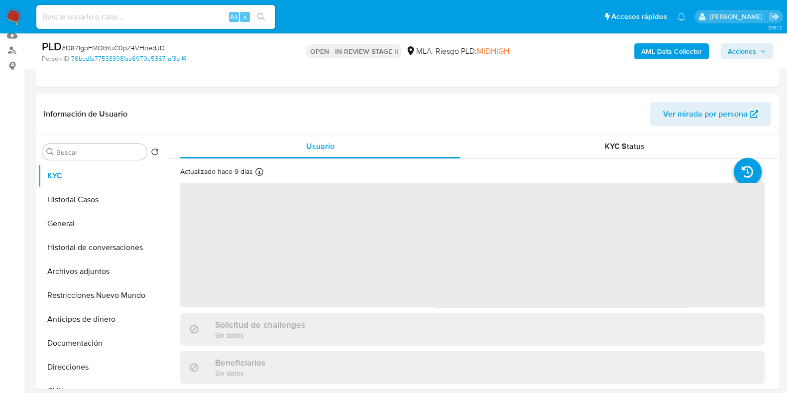
click at [767, 57] on button "Acciones" at bounding box center [747, 51] width 52 height 16
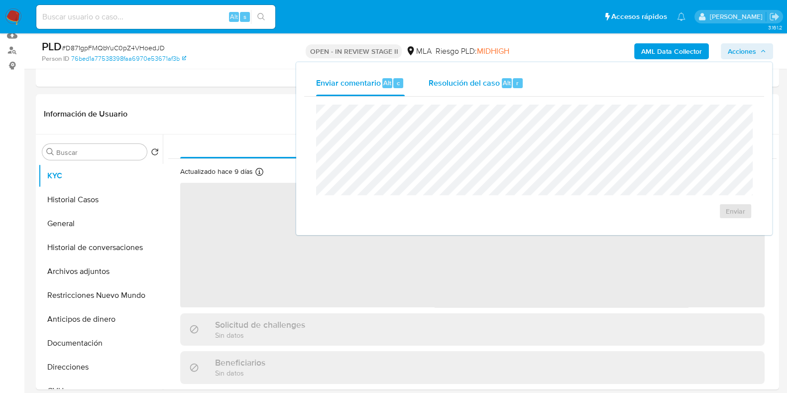
click at [512, 73] on div "Resolución del caso Alt r" at bounding box center [476, 83] width 95 height 26
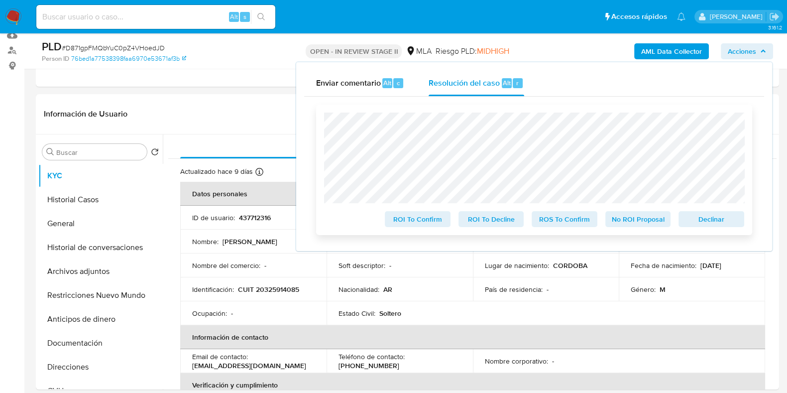
click at [632, 216] on span "No ROI Proposal" at bounding box center [638, 219] width 52 height 14
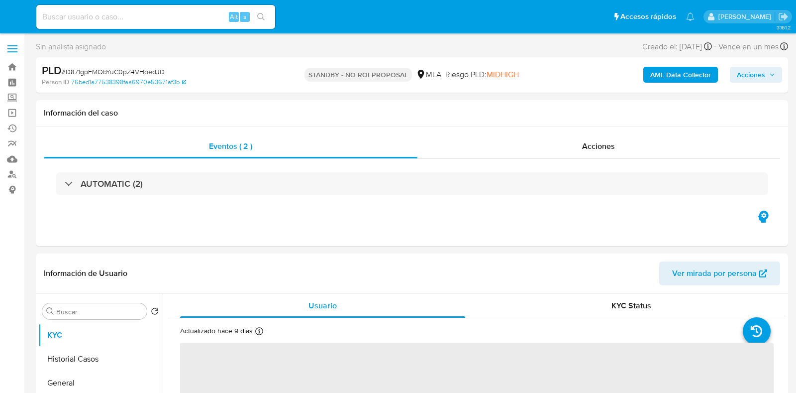
select select "10"
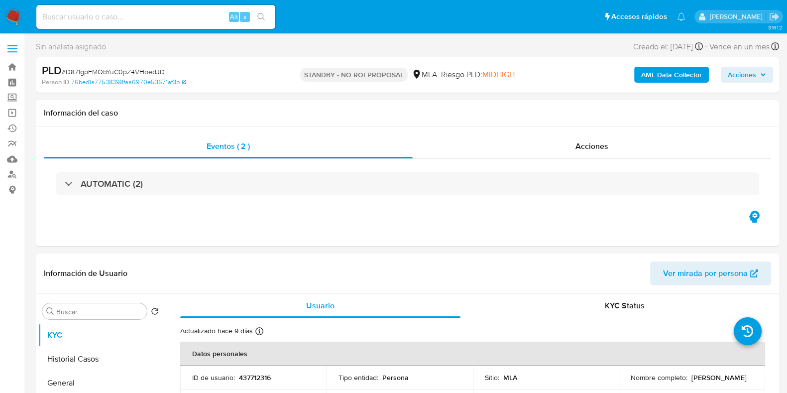
click at [94, 26] on div "Alt s" at bounding box center [155, 17] width 239 height 24
click at [97, 21] on input at bounding box center [155, 16] width 239 height 13
paste input "M96EQGKo3XwzKDH86oDbSzVP"
type input "M96EQGKo3XwzKDH86oDbSzVP"
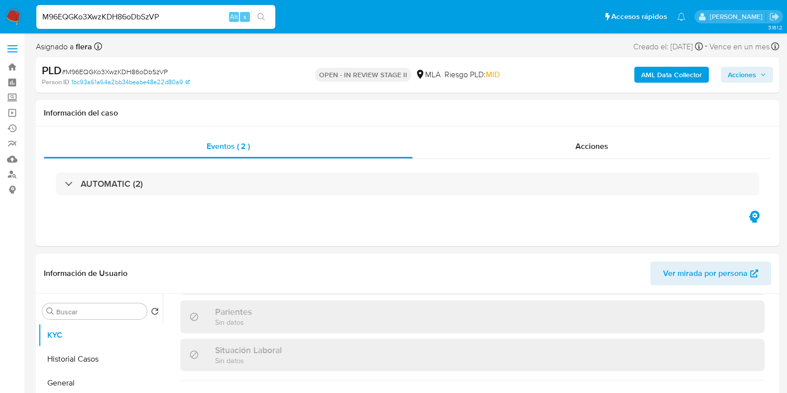
select select "10"
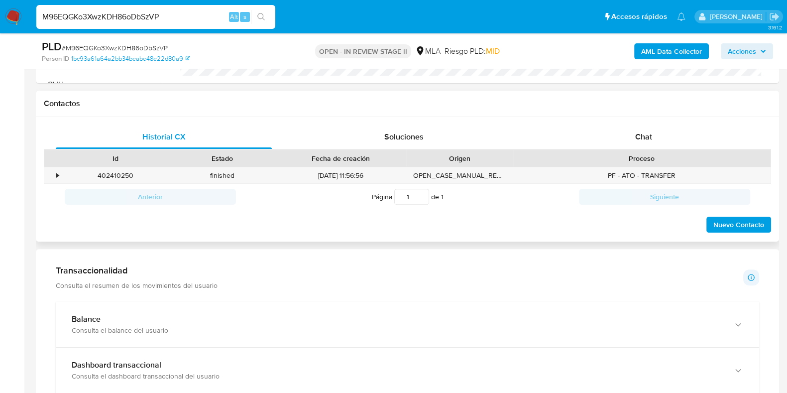
scroll to position [435, 0]
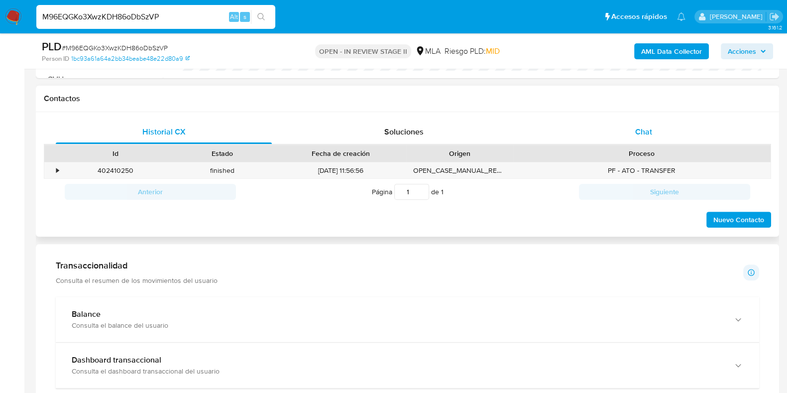
click at [648, 130] on span "Chat" at bounding box center [643, 131] width 17 height 11
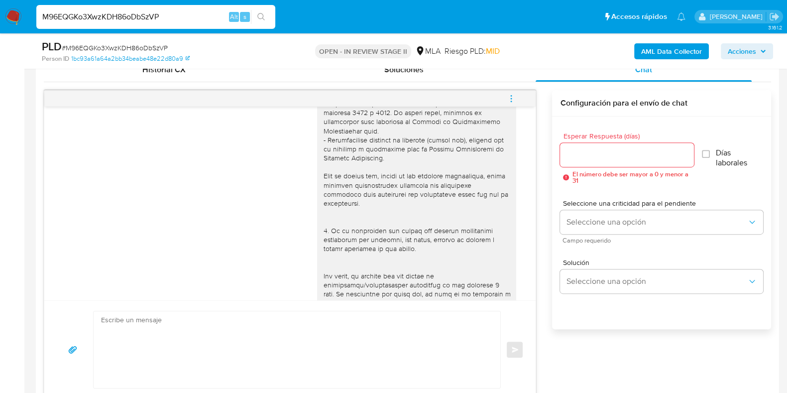
scroll to position [29, 0]
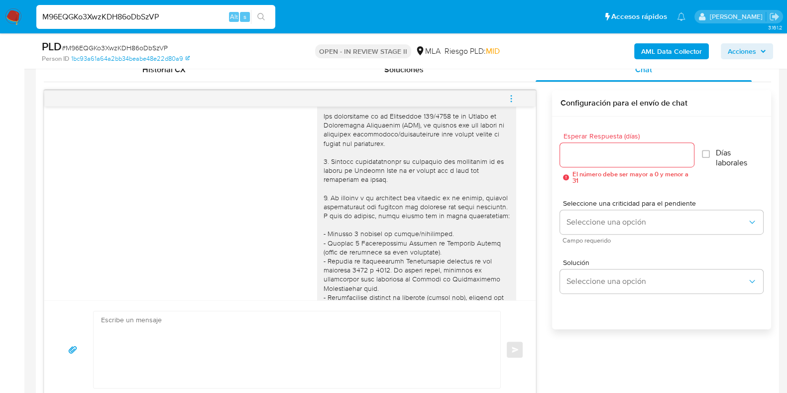
click at [679, 52] on b "AML Data Collector" at bounding box center [671, 51] width 61 height 16
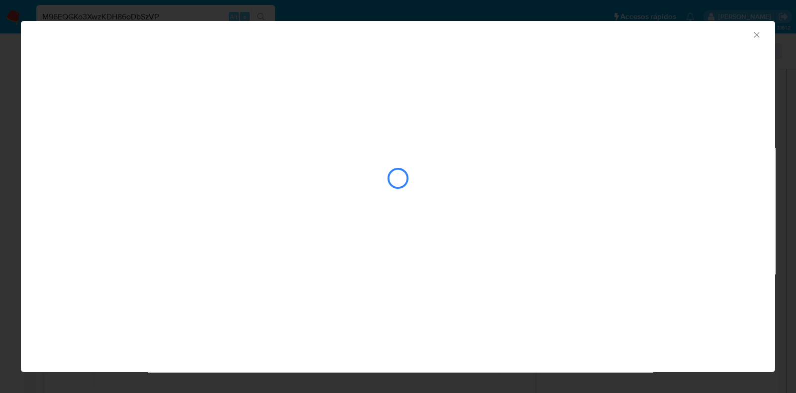
click at [757, 35] on icon "Cerrar ventana" at bounding box center [756, 34] width 5 height 5
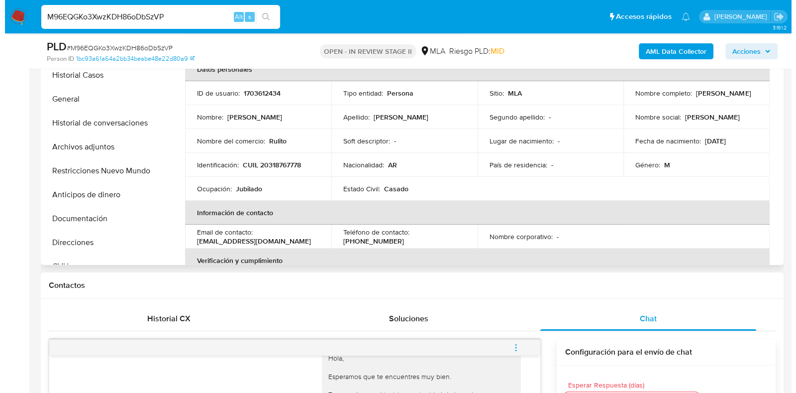
scroll to position [187, 0]
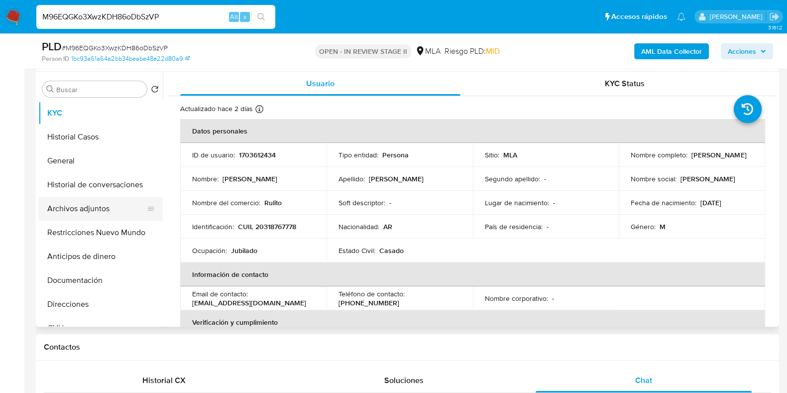
click at [84, 206] on button "Archivos adjuntos" at bounding box center [96, 209] width 116 height 24
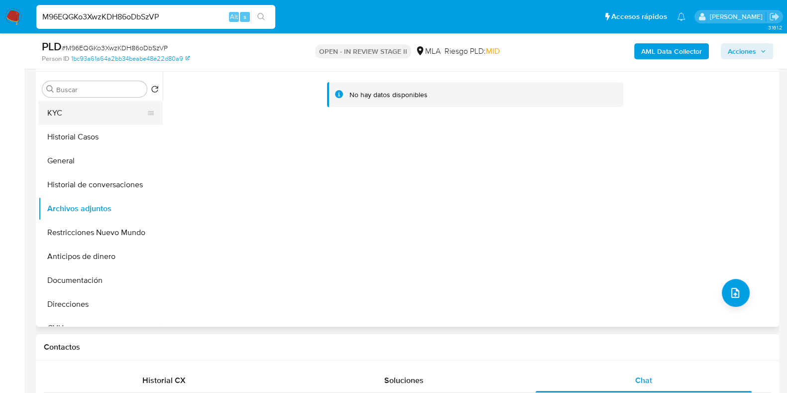
click at [81, 115] on button "KYC" at bounding box center [96, 113] width 116 height 24
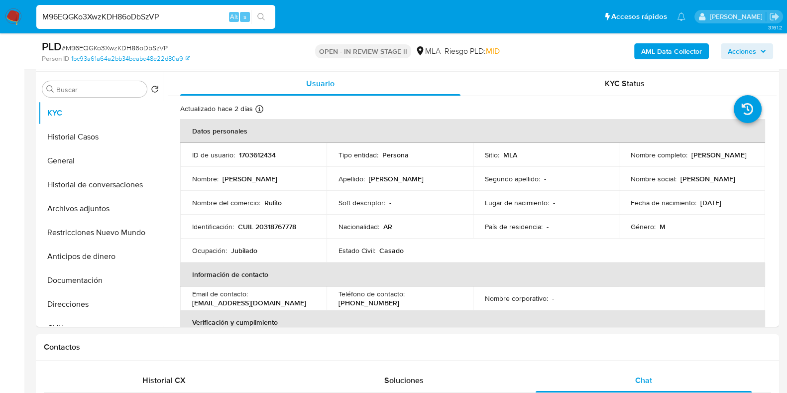
click at [660, 51] on b "AML Data Collector" at bounding box center [671, 51] width 61 height 16
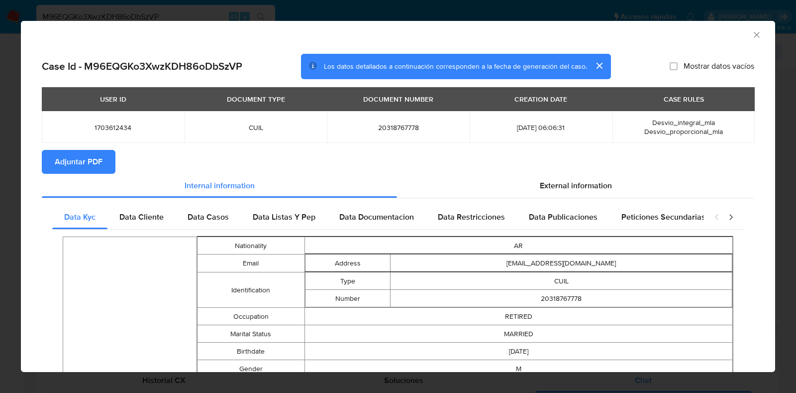
click at [62, 163] on span "Adjuntar PDF" at bounding box center [79, 162] width 48 height 22
click at [388, 213] on span "Data Documentacion" at bounding box center [376, 216] width 75 height 11
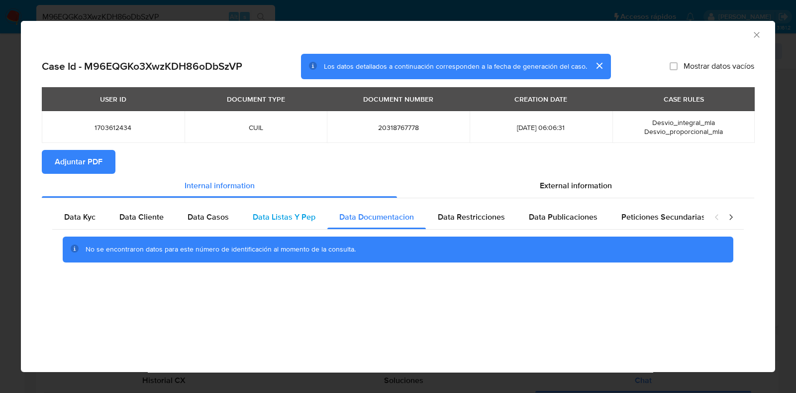
click at [280, 220] on span "Data Listas Y Pep" at bounding box center [284, 216] width 63 height 11
click at [575, 183] on span "External information" at bounding box center [576, 185] width 72 height 11
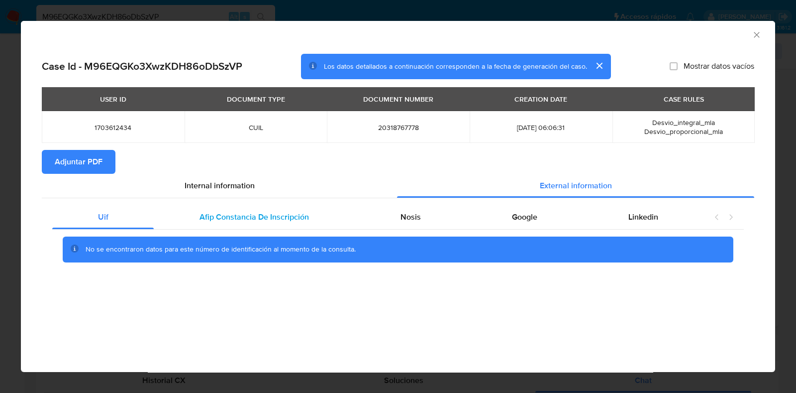
click at [327, 217] on div "Afip Constancia De Inscripción" at bounding box center [254, 217] width 201 height 24
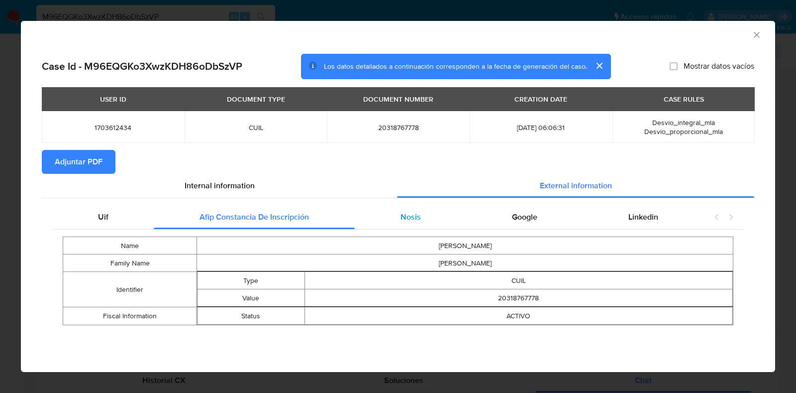
click at [418, 218] on span "Nosis" at bounding box center [411, 216] width 20 height 11
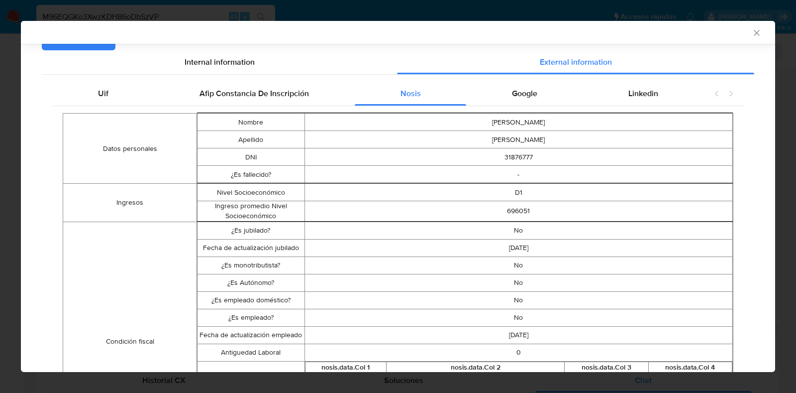
scroll to position [122, 0]
click at [517, 98] on div "Google" at bounding box center [524, 93] width 116 height 24
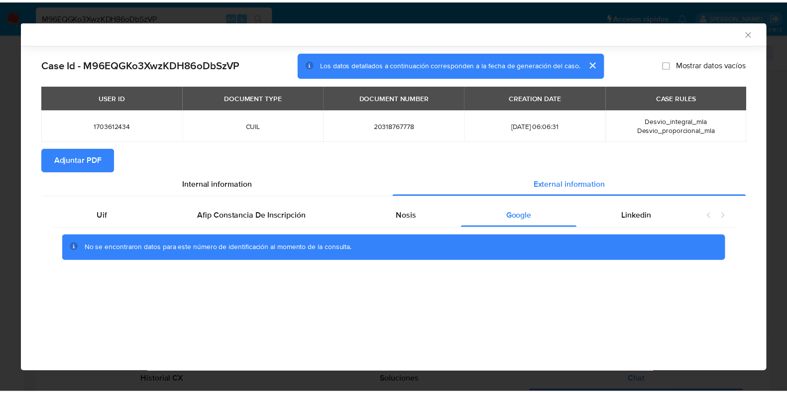
scroll to position [0, 0]
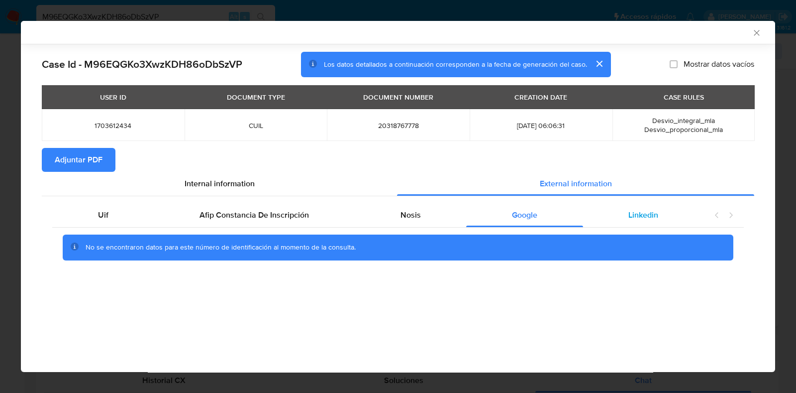
click at [649, 221] on div "Linkedin" at bounding box center [643, 215] width 121 height 24
click at [754, 31] on icon "Cerrar ventana" at bounding box center [757, 33] width 10 height 10
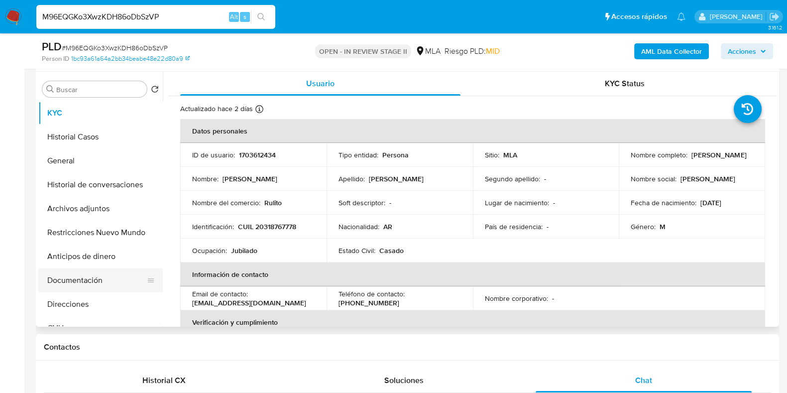
click at [93, 284] on button "Documentación" at bounding box center [96, 280] width 116 height 24
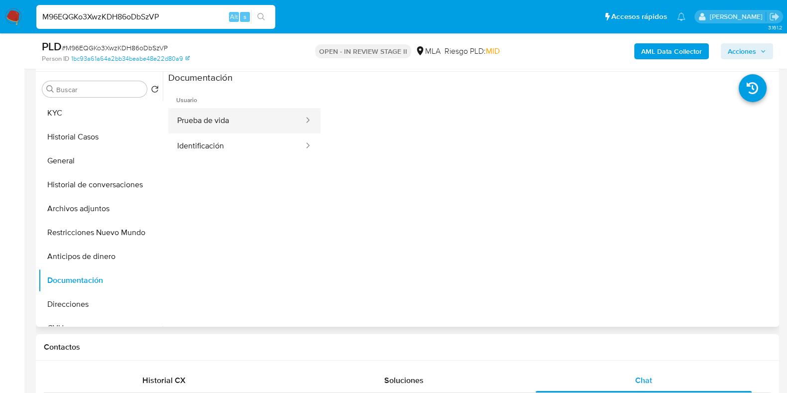
click at [246, 116] on button "Prueba de vida" at bounding box center [236, 120] width 136 height 25
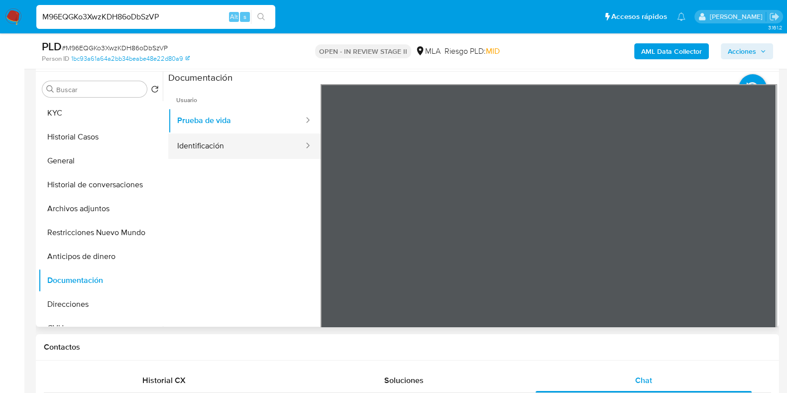
click at [214, 143] on button "Identificación" at bounding box center [236, 145] width 136 height 25
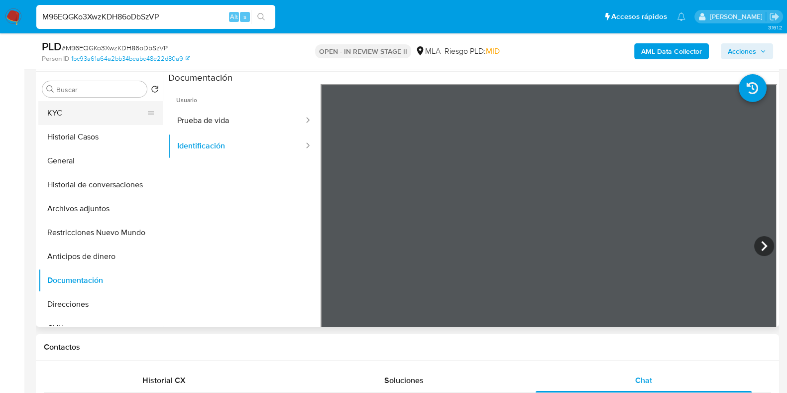
click at [63, 111] on button "KYC" at bounding box center [96, 113] width 116 height 24
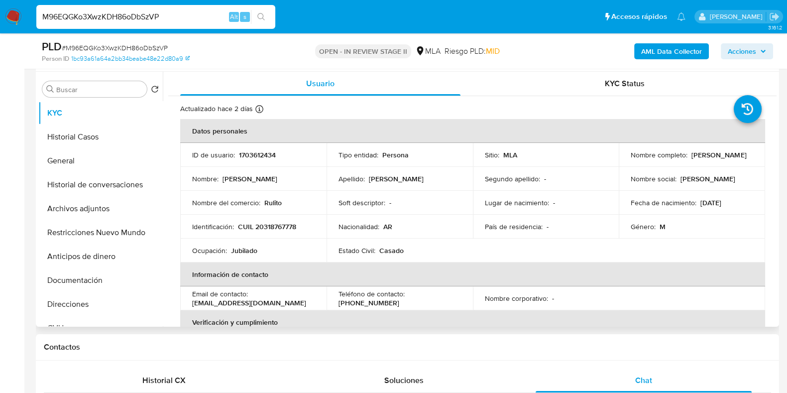
click at [263, 158] on p "1703612434" at bounding box center [257, 154] width 37 height 9
copy p "1703612434"
drag, startPoint x: 706, startPoint y: 160, endPoint x: 629, endPoint y: 163, distance: 76.7
click at [631, 159] on div "Nombre completo : Guillermo Manuel Yriarte" at bounding box center [692, 154] width 122 height 9
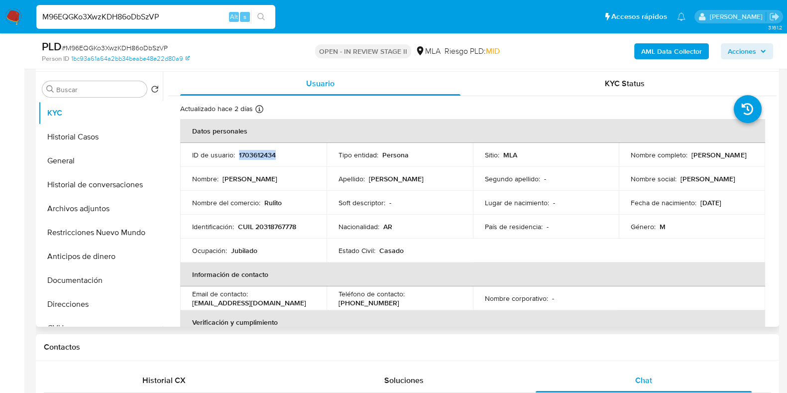
copy p "[PERSON_NAME]"
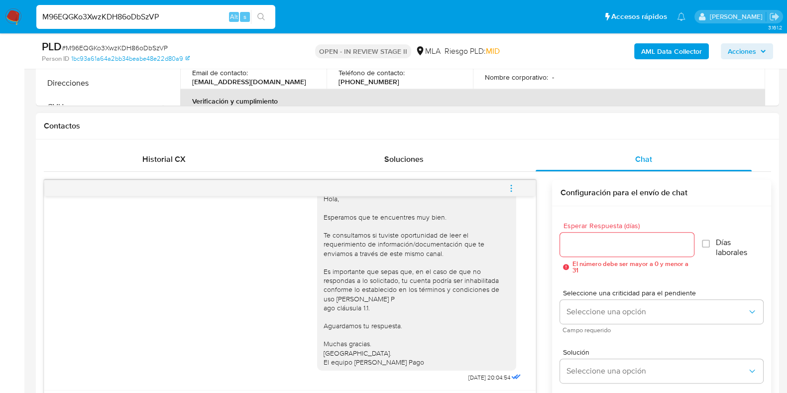
scroll to position [435, 0]
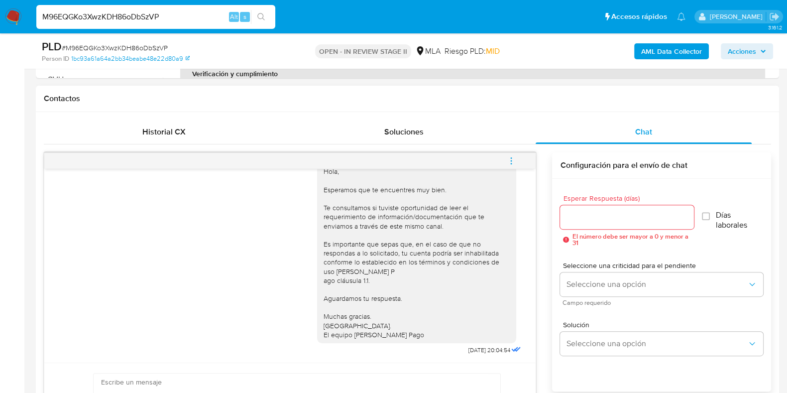
click at [510, 154] on span "menu-action" at bounding box center [511, 161] width 9 height 24
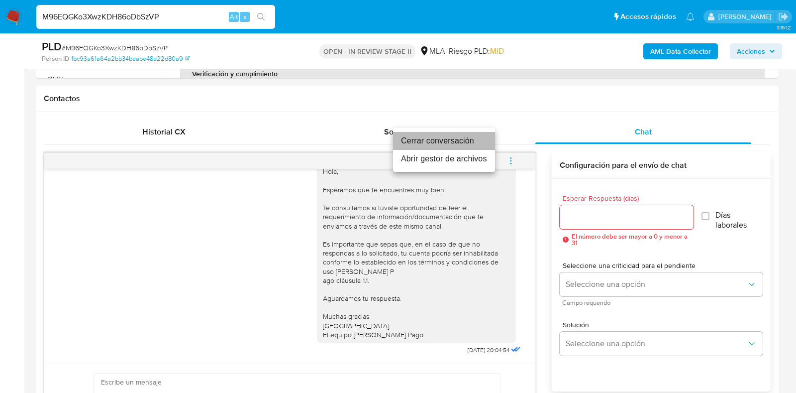
click at [451, 137] on li "Cerrar conversación" at bounding box center [444, 141] width 102 height 18
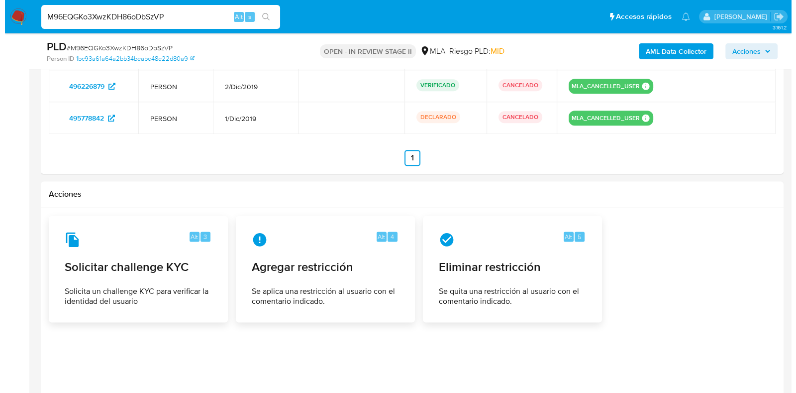
scroll to position [1583, 0]
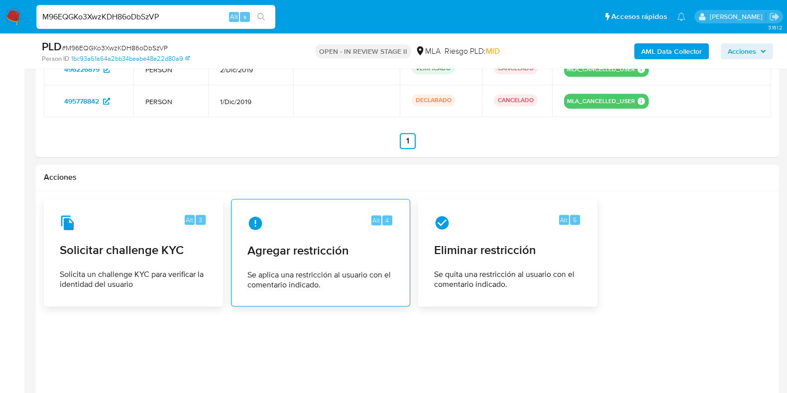
click at [260, 255] on span "Agregar restricción" at bounding box center [320, 250] width 146 height 15
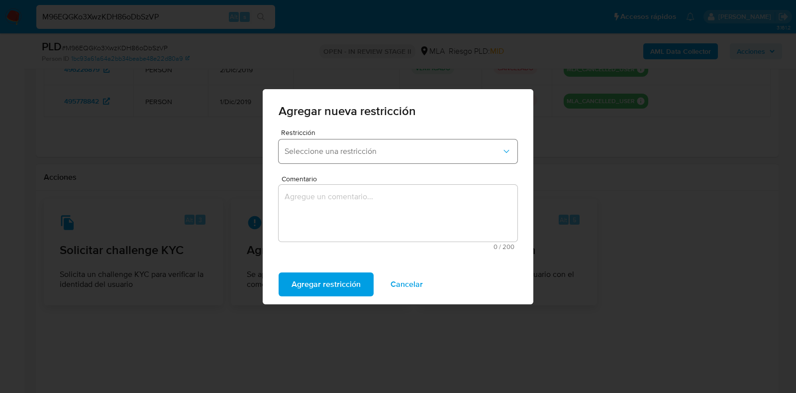
click at [332, 155] on span "Seleccione una restricción" at bounding box center [393, 151] width 217 height 10
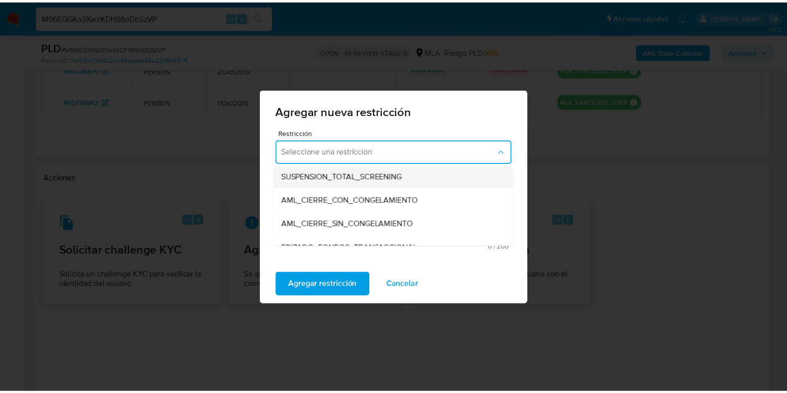
scroll to position [62, 0]
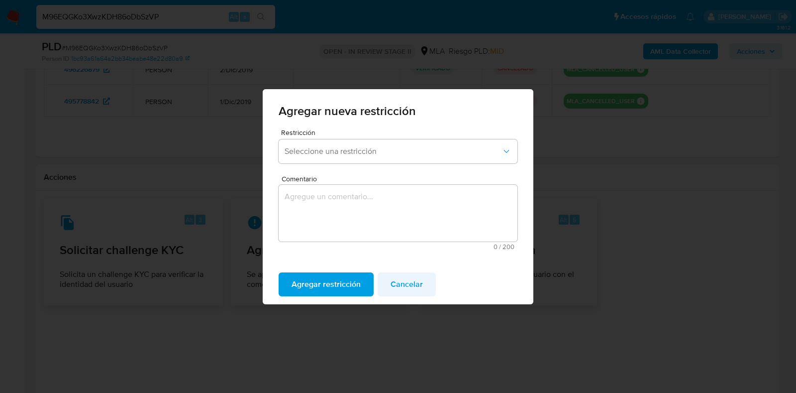
click at [409, 285] on span "Cancelar" at bounding box center [407, 284] width 32 height 22
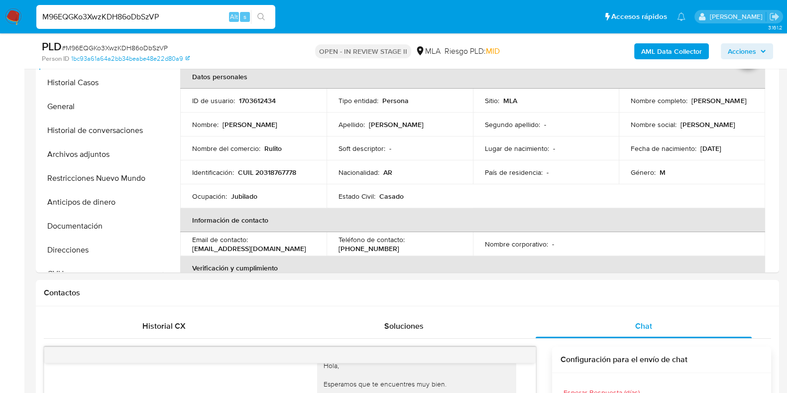
scroll to position [152, 0]
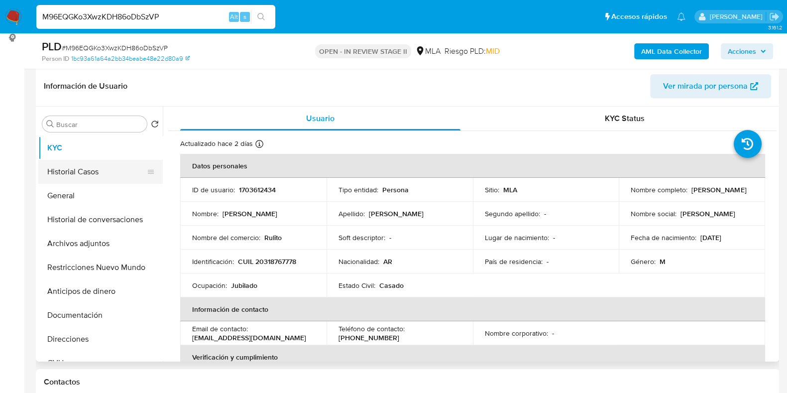
click at [75, 175] on button "Historial Casos" at bounding box center [96, 172] width 116 height 24
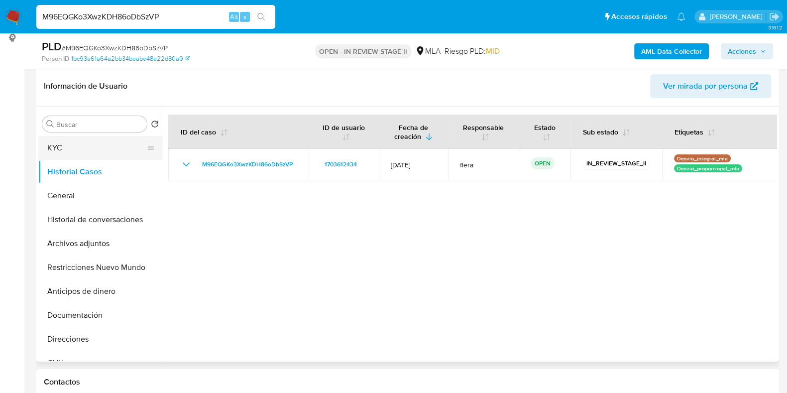
click at [80, 150] on button "KYC" at bounding box center [96, 148] width 116 height 24
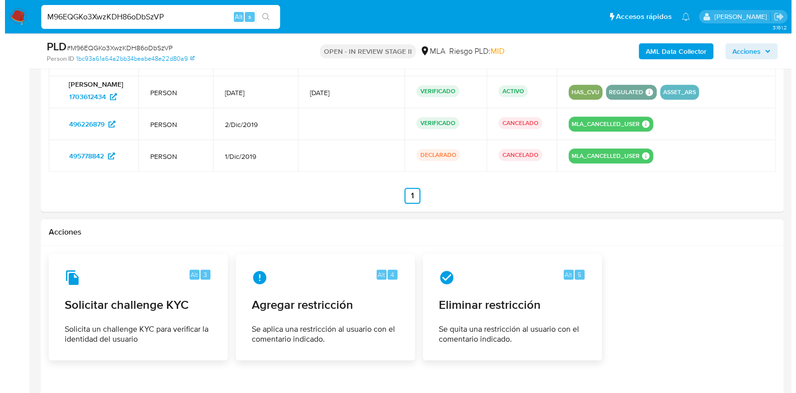
scroll to position [1583, 0]
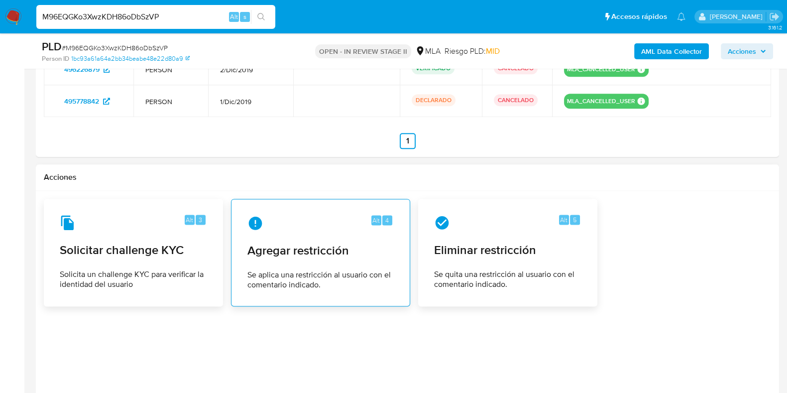
click at [338, 281] on span "Se aplica una restricción al usuario con el comentario indicado." at bounding box center [320, 280] width 146 height 20
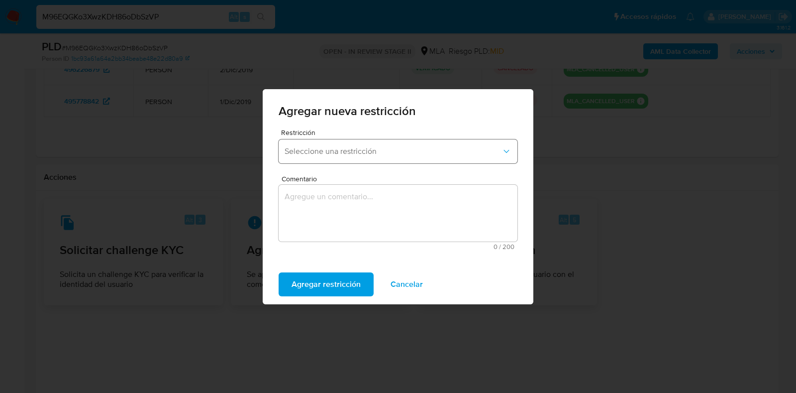
click at [316, 161] on button "Seleccione una restricción" at bounding box center [398, 151] width 239 height 24
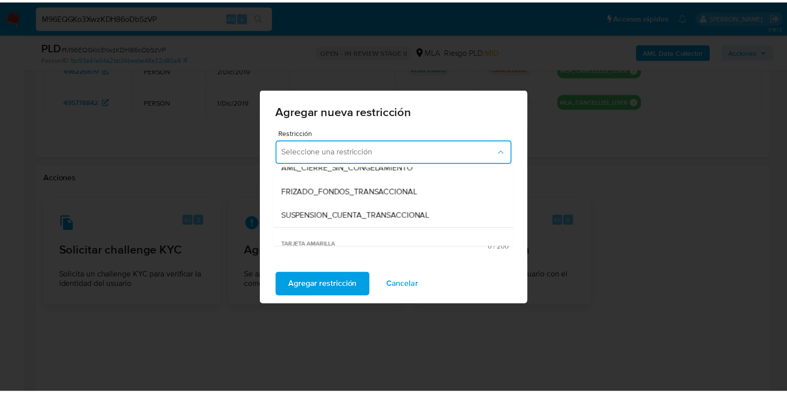
scroll to position [124, 0]
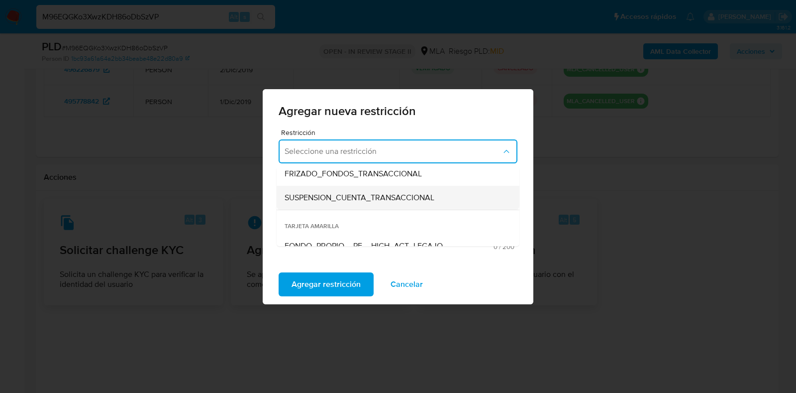
click at [391, 190] on div "SUSPENSION_CUENTA_TRANSACCIONAL" at bounding box center [395, 198] width 221 height 24
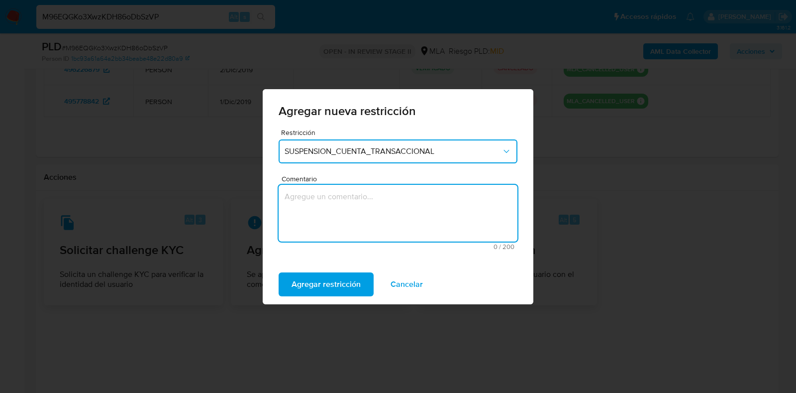
click at [379, 203] on textarea "Comentario" at bounding box center [398, 213] width 239 height 57
type textarea "AML"
click at [330, 283] on span "Agregar restricción" at bounding box center [326, 284] width 69 height 22
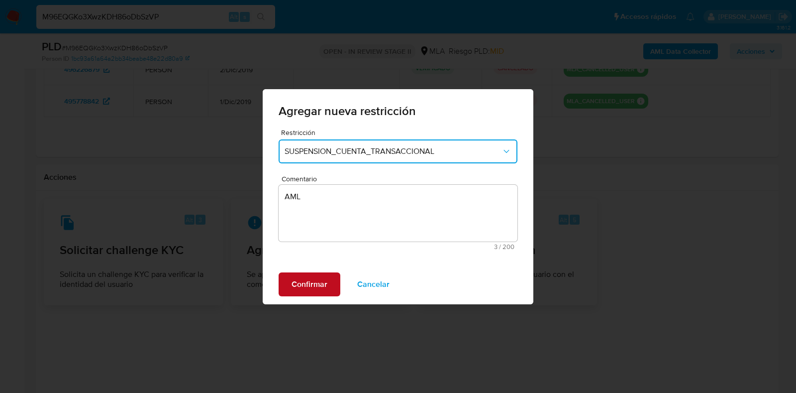
click at [311, 283] on span "Confirmar" at bounding box center [310, 284] width 36 height 22
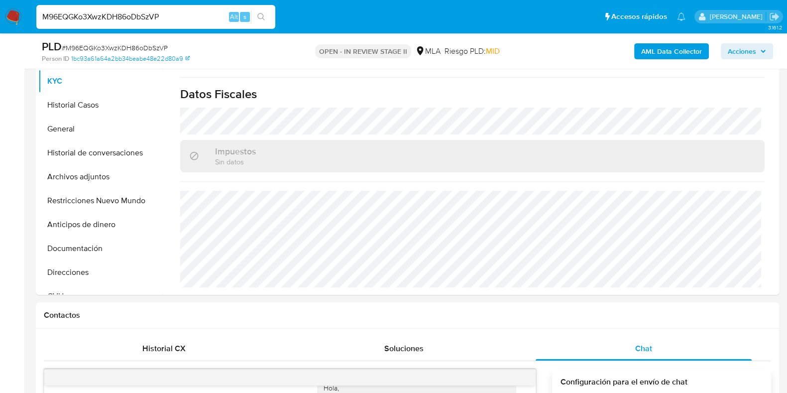
scroll to position [215, 0]
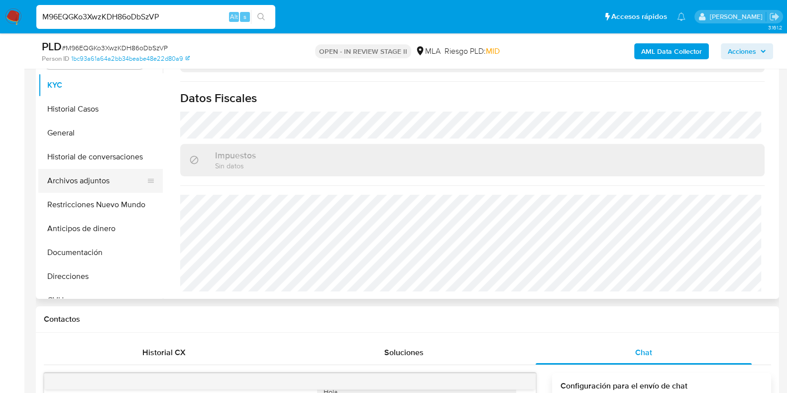
click at [93, 178] on button "Archivos adjuntos" at bounding box center [96, 181] width 116 height 24
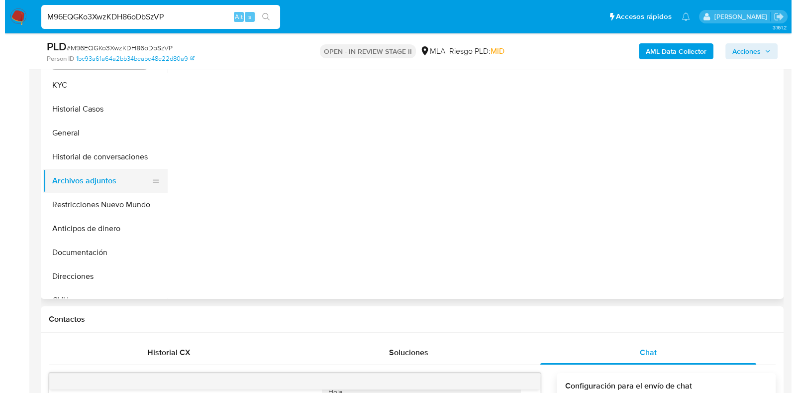
scroll to position [0, 0]
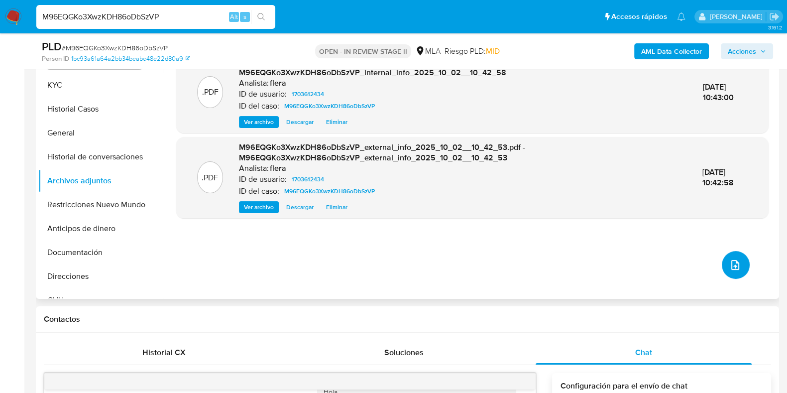
click at [741, 267] on button "upload-file" at bounding box center [736, 265] width 28 height 28
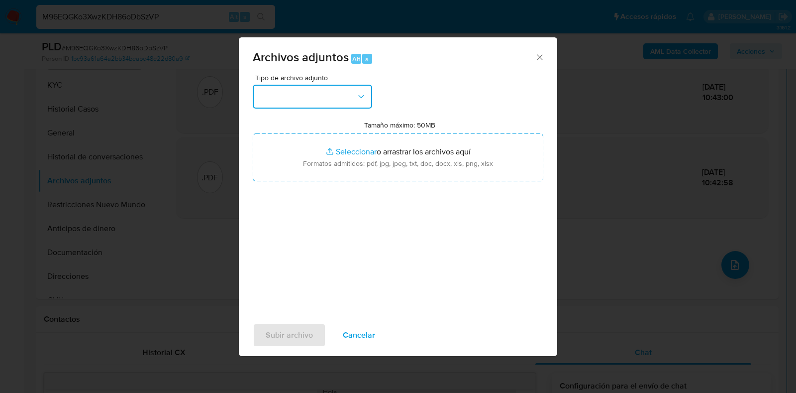
click at [347, 96] on button "button" at bounding box center [312, 97] width 119 height 24
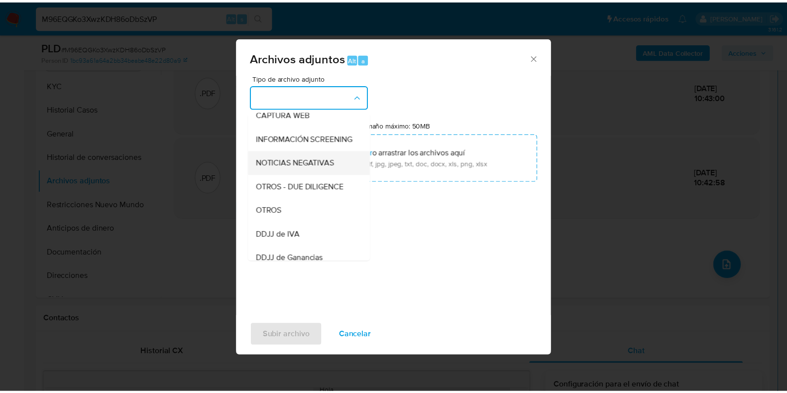
scroll to position [124, 0]
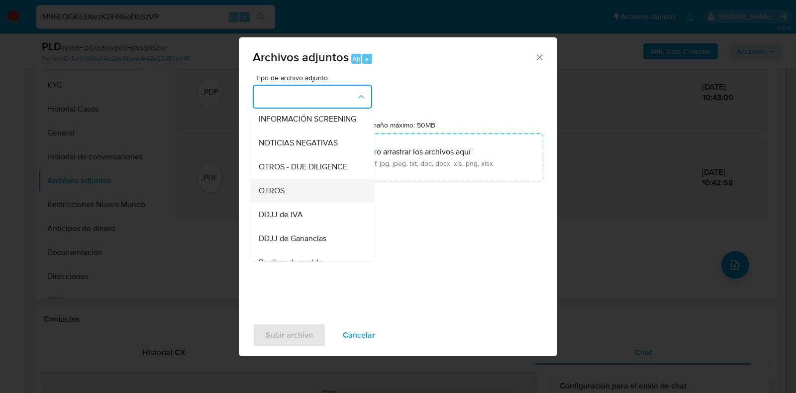
click at [301, 198] on div "OTROS" at bounding box center [310, 191] width 102 height 24
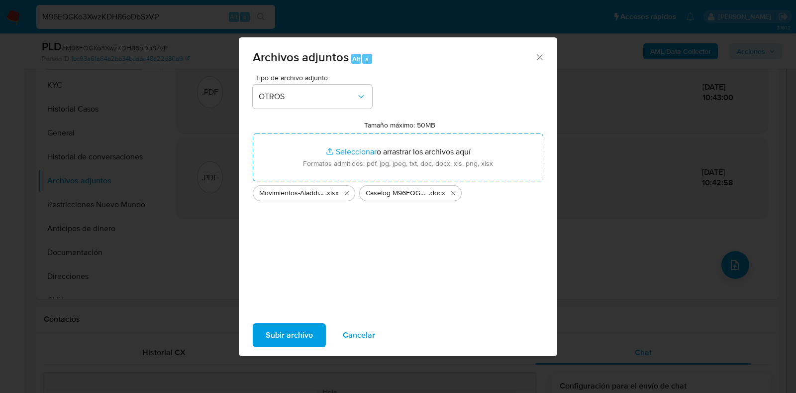
click at [289, 337] on span "Subir archivo" at bounding box center [289, 335] width 47 height 22
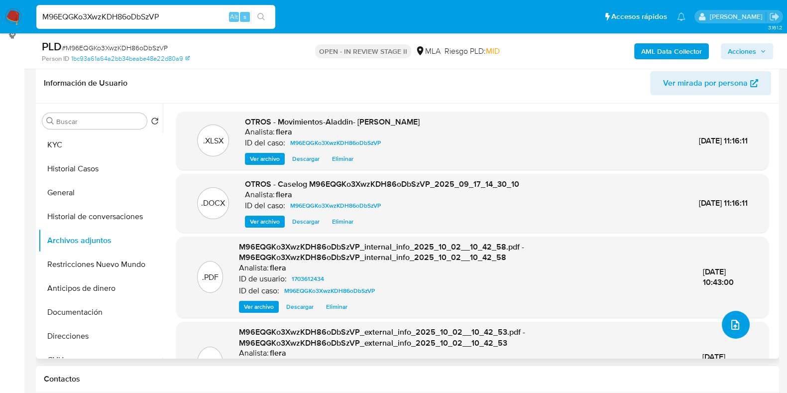
scroll to position [90, 0]
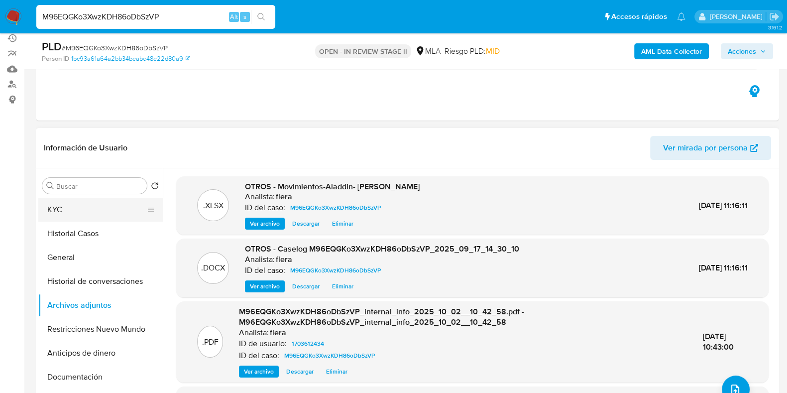
click at [79, 204] on button "KYC" at bounding box center [96, 210] width 116 height 24
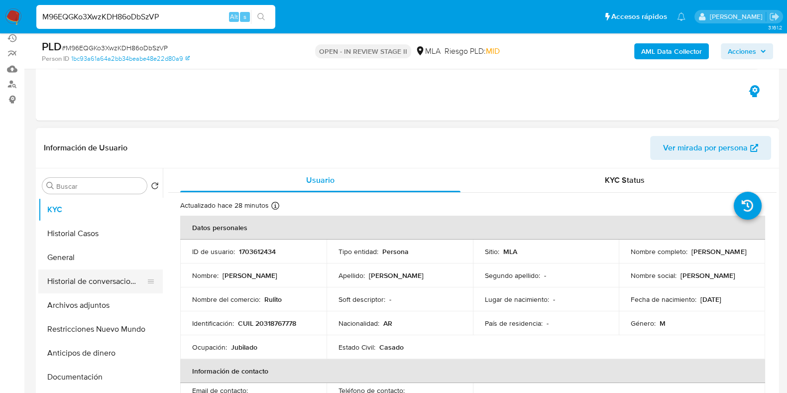
click at [84, 285] on button "Historial de conversaciones" at bounding box center [96, 281] width 116 height 24
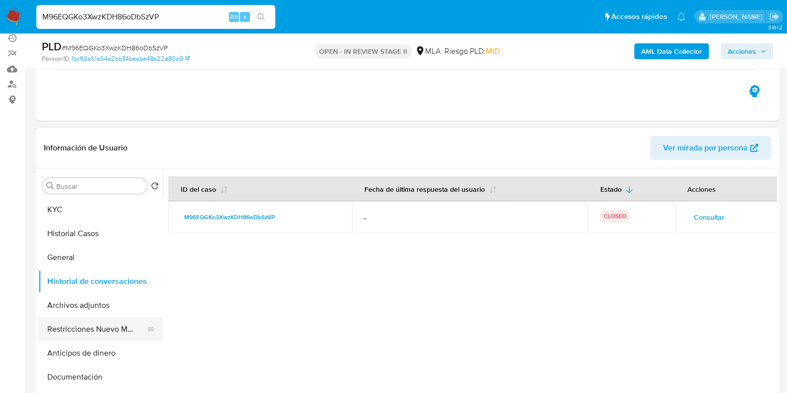
click at [89, 333] on button "Restricciones Nuevo Mundo" at bounding box center [96, 329] width 116 height 24
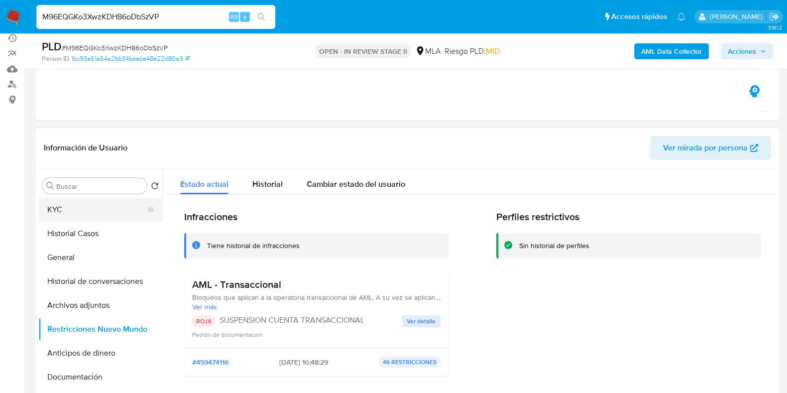
click at [92, 208] on button "KYC" at bounding box center [96, 210] width 116 height 24
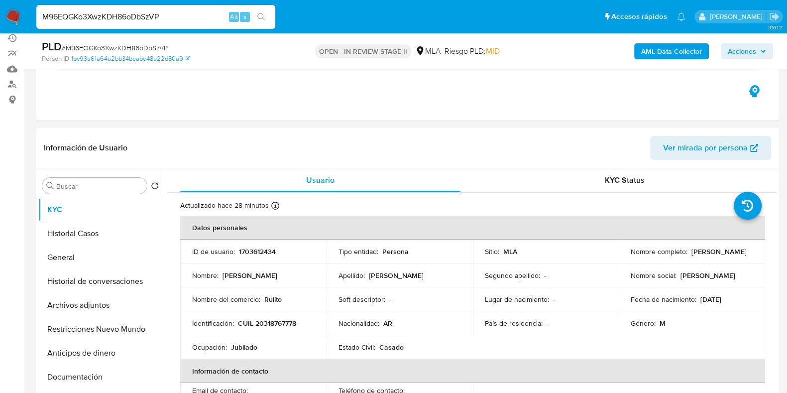
click at [761, 55] on span "Acciones" at bounding box center [747, 51] width 38 height 14
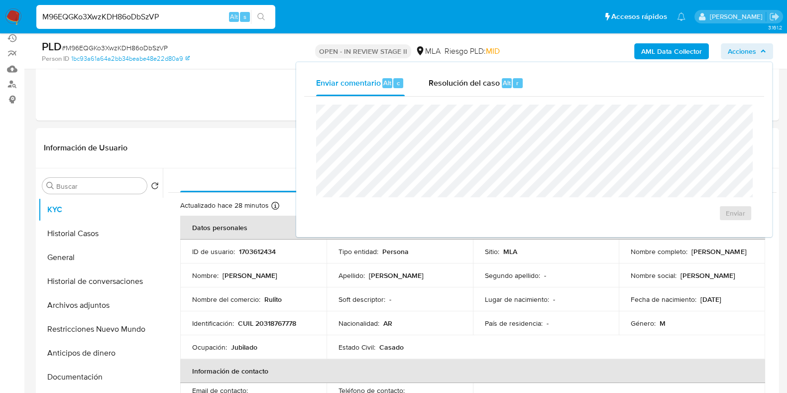
click at [491, 99] on div "Enviar" at bounding box center [534, 163] width 460 height 132
click at [497, 83] on span "Resolución del caso" at bounding box center [464, 82] width 71 height 11
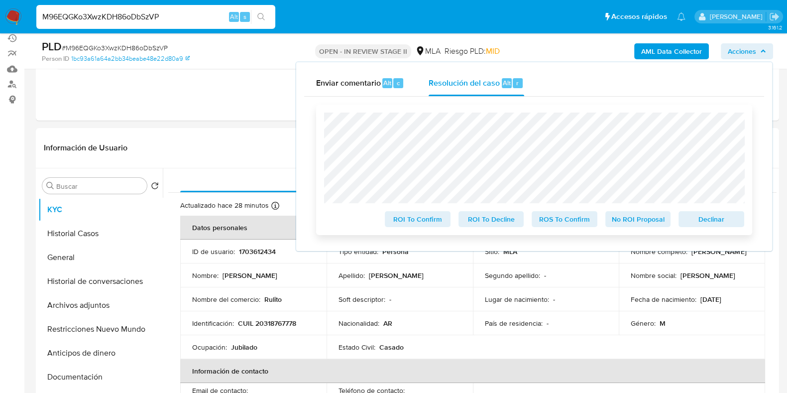
click at [708, 218] on span "Declinar" at bounding box center [711, 219] width 52 height 14
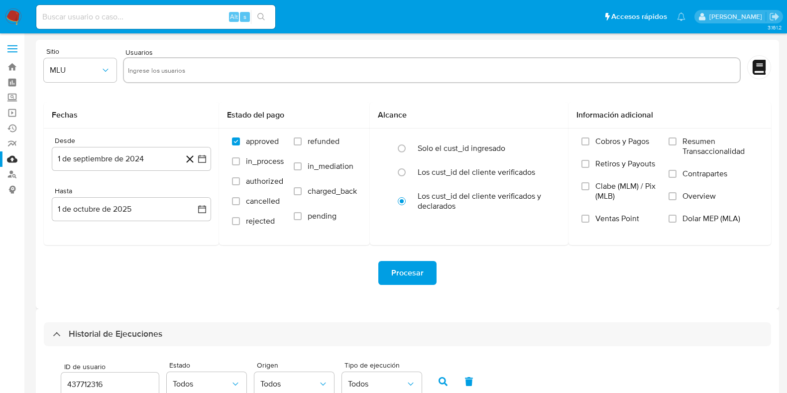
select select "10"
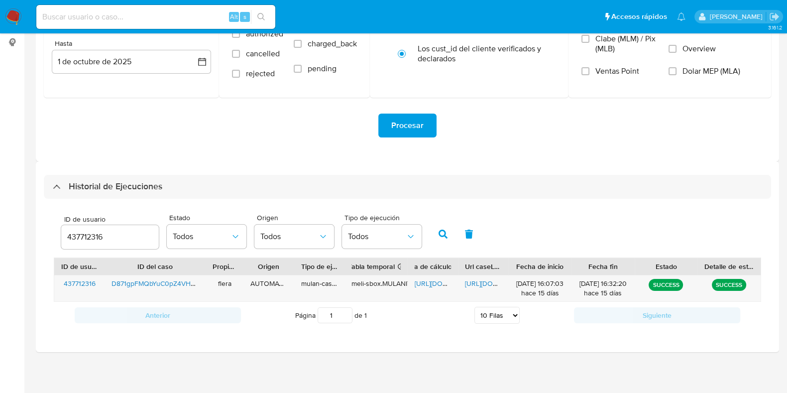
click at [98, 237] on input "437712316" at bounding box center [110, 236] width 98 height 13
type input "1703612434"
click at [440, 226] on button "button" at bounding box center [443, 234] width 26 height 24
click at [423, 282] on span "[URL][DOMAIN_NAME]" at bounding box center [449, 283] width 69 height 10
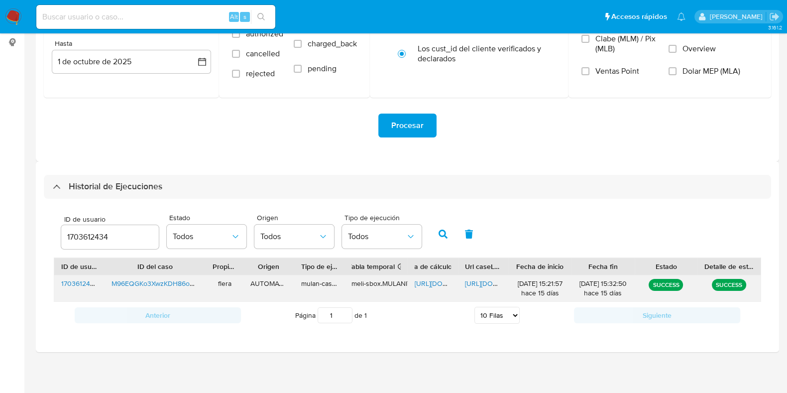
click at [472, 285] on span "[URL][DOMAIN_NAME]" at bounding box center [499, 283] width 69 height 10
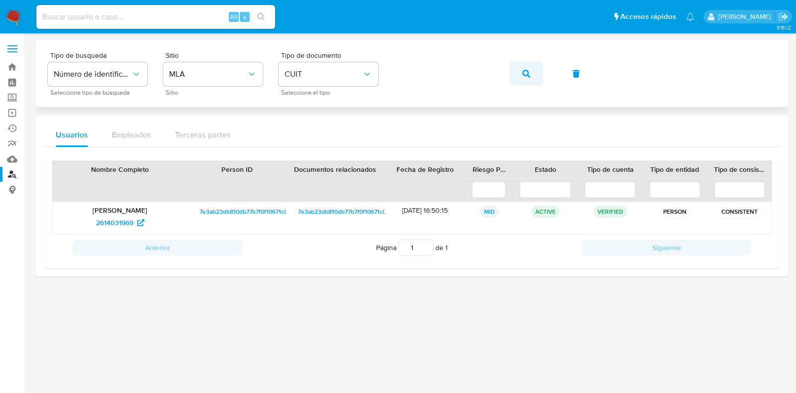
click at [527, 68] on span "button" at bounding box center [527, 74] width 8 height 22
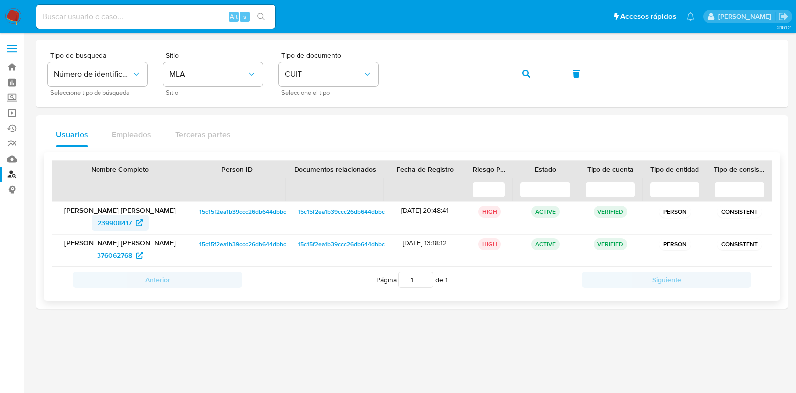
click at [116, 221] on span "239908417" at bounding box center [115, 223] width 34 height 16
click at [116, 250] on span "376062768" at bounding box center [114, 255] width 35 height 16
click at [528, 70] on icon "button" at bounding box center [527, 74] width 8 height 8
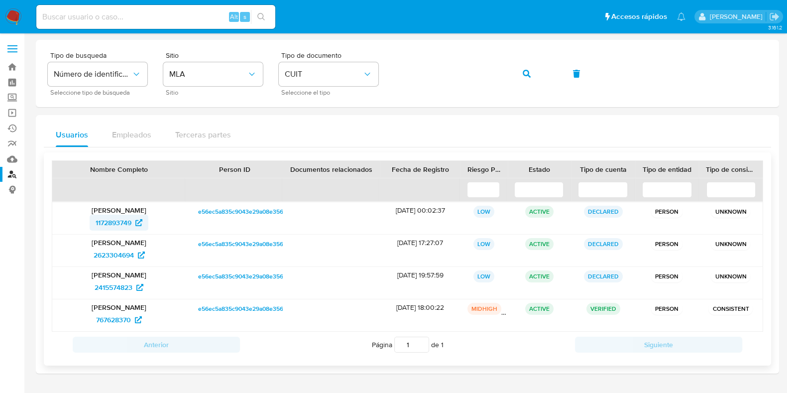
click at [101, 220] on span "1172893749" at bounding box center [114, 223] width 36 height 16
click at [121, 249] on span "2623304694" at bounding box center [114, 255] width 40 height 16
click at [123, 284] on span "2415574823" at bounding box center [114, 287] width 38 height 16
click at [111, 315] on span "767628370" at bounding box center [113, 320] width 35 height 16
click at [521, 77] on button "button" at bounding box center [527, 74] width 34 height 24
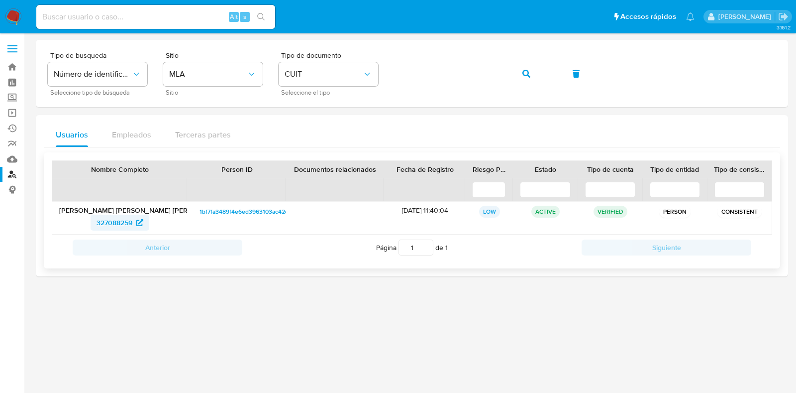
click at [113, 220] on span "327088259" at bounding box center [115, 223] width 36 height 16
click at [528, 66] on span "button" at bounding box center [527, 74] width 8 height 22
click at [125, 218] on span "517975696" at bounding box center [114, 223] width 33 height 16
click at [523, 74] on icon "button" at bounding box center [527, 74] width 8 height 8
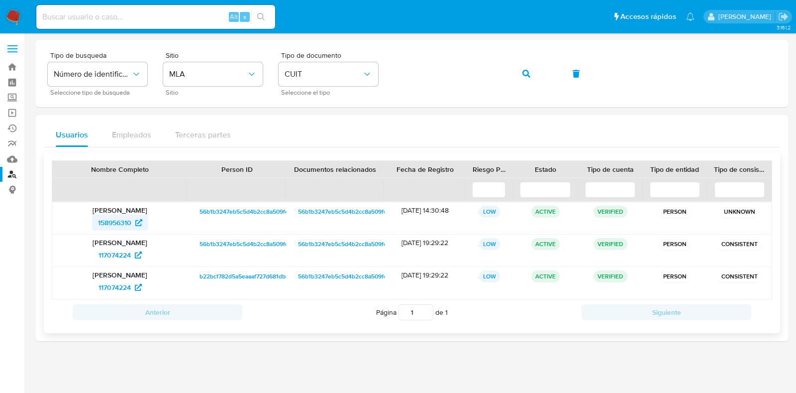
click at [117, 219] on span "158956310" at bounding box center [114, 223] width 33 height 16
click at [109, 250] on span "117074224" at bounding box center [115, 255] width 32 height 16
click at [115, 284] on span "117074224" at bounding box center [115, 287] width 32 height 16
click at [518, 72] on button "button" at bounding box center [527, 74] width 34 height 24
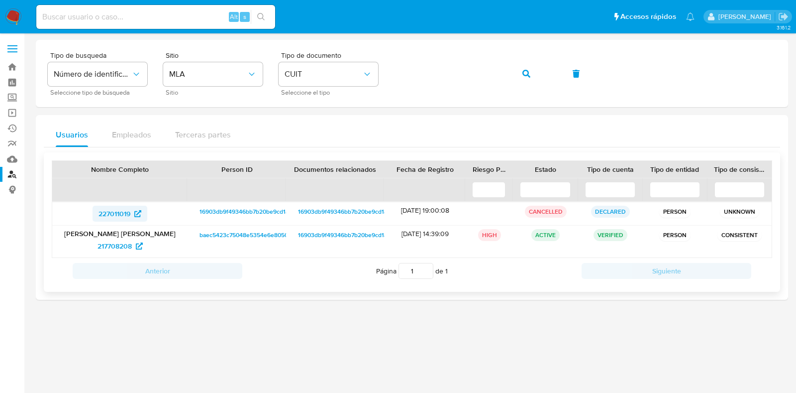
click at [122, 212] on span "227011019" at bounding box center [115, 214] width 32 height 16
click at [112, 242] on span "217708208" at bounding box center [115, 246] width 34 height 16
click at [535, 79] on button "button" at bounding box center [527, 74] width 34 height 24
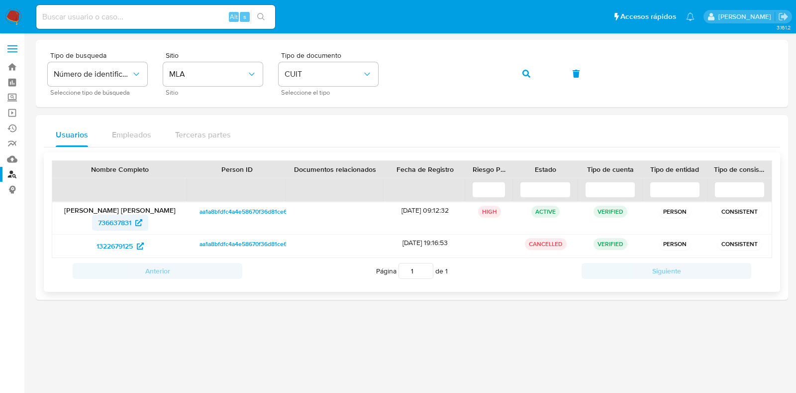
click at [114, 224] on span "736637831" at bounding box center [114, 223] width 33 height 16
click at [118, 242] on span "1322679125" at bounding box center [115, 246] width 36 height 16
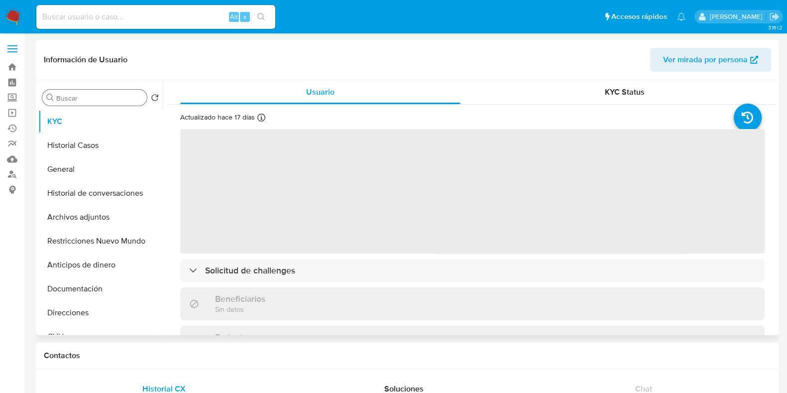
select select "10"
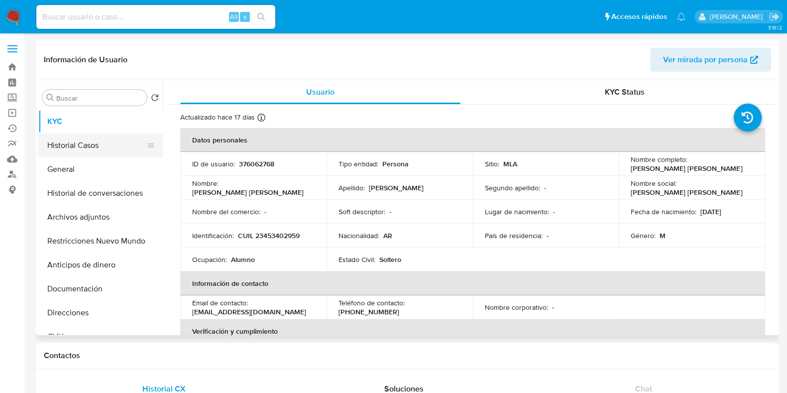
click at [85, 143] on button "Historial Casos" at bounding box center [96, 145] width 116 height 24
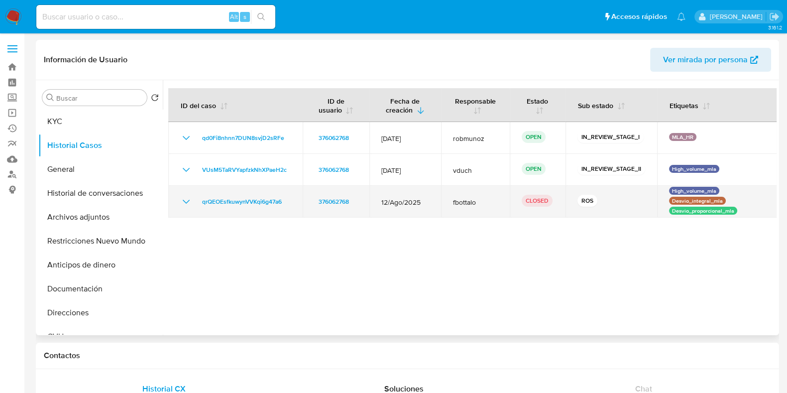
click at [186, 203] on icon "Mostrar/Ocultar" at bounding box center [186, 202] width 7 height 4
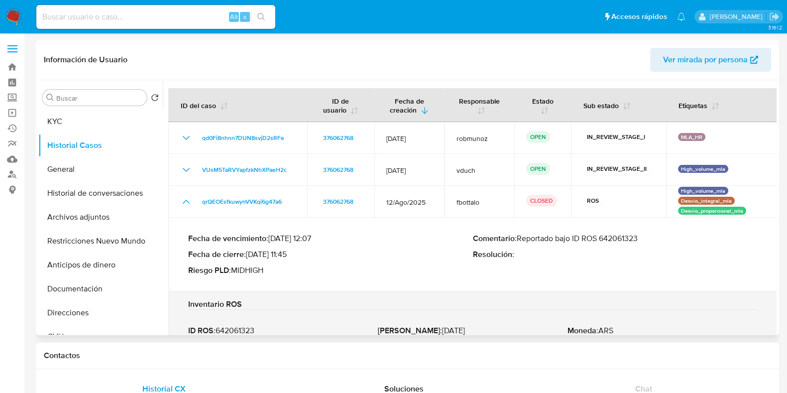
drag, startPoint x: 640, startPoint y: 239, endPoint x: 520, endPoint y: 237, distance: 120.0
click at [520, 237] on p "Comentario : Reportado bajo ID ROS 642061323" at bounding box center [615, 238] width 285 height 10
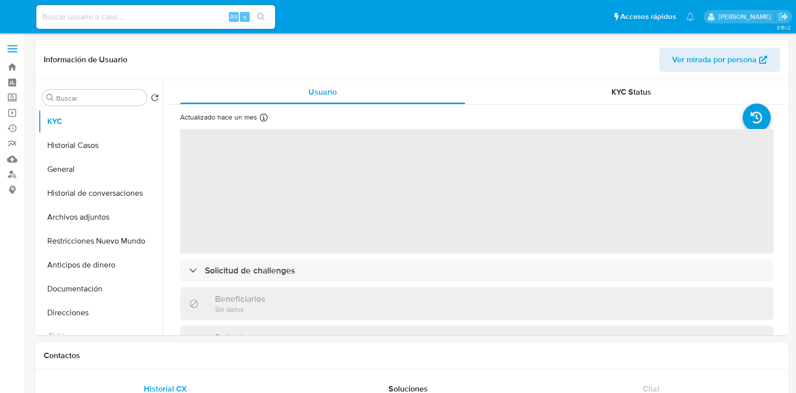
select select "10"
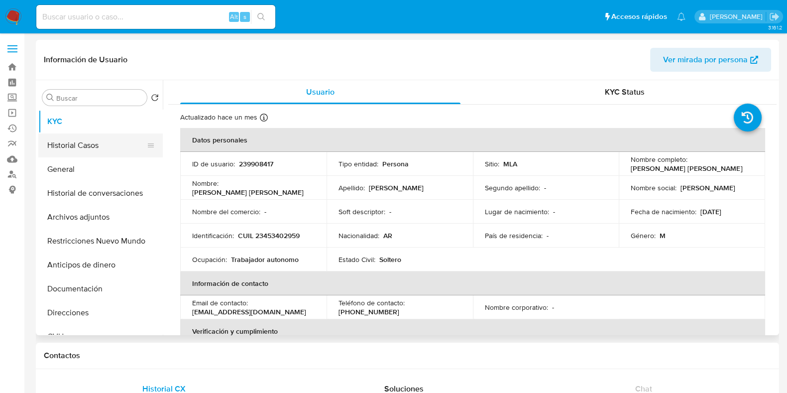
click at [83, 138] on button "Historial Casos" at bounding box center [96, 145] width 116 height 24
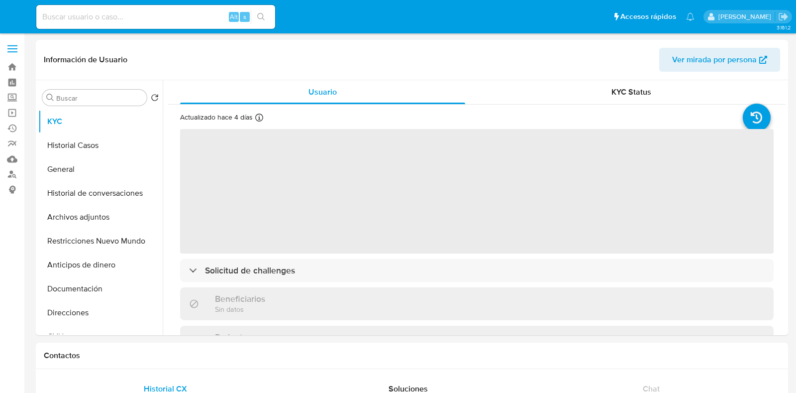
select select "10"
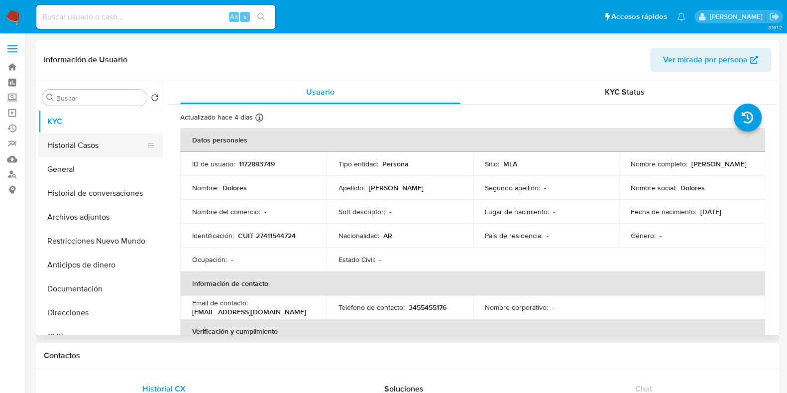
click at [77, 140] on button "Historial Casos" at bounding box center [96, 145] width 116 height 24
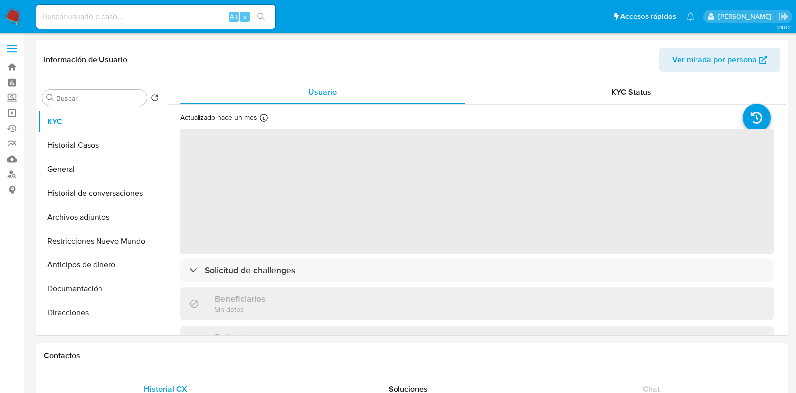
select select "10"
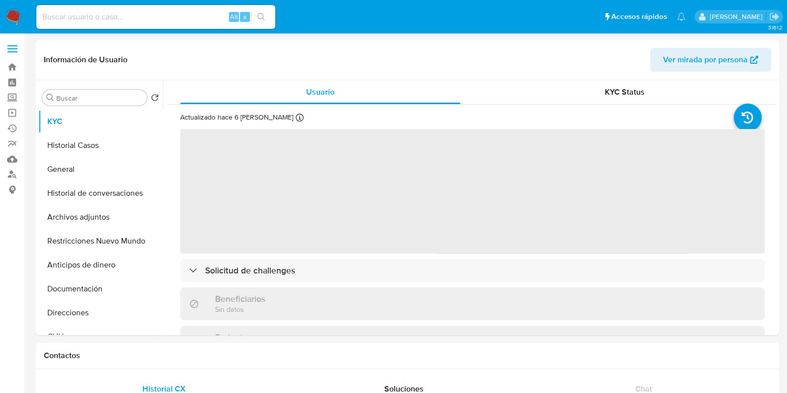
select select "10"
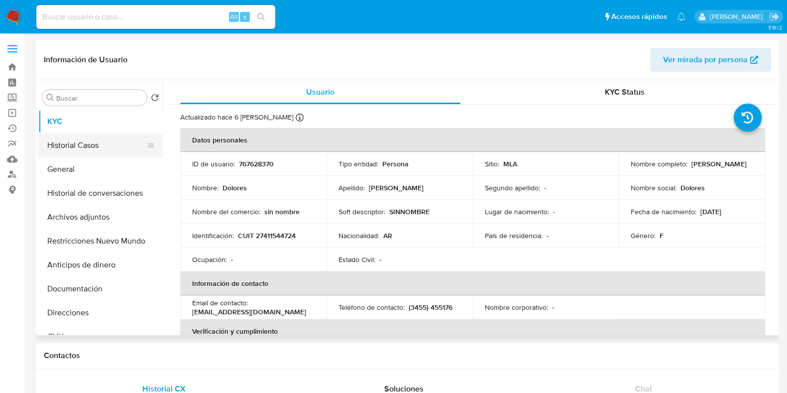
click at [78, 142] on button "Historial Casos" at bounding box center [96, 145] width 116 height 24
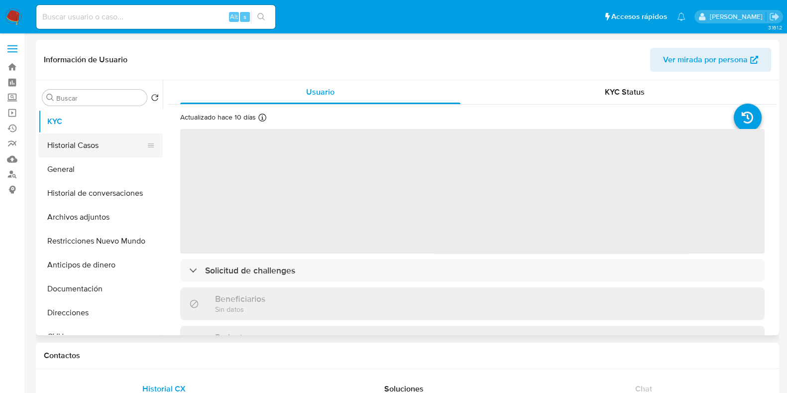
click at [68, 147] on button "Historial Casos" at bounding box center [96, 145] width 116 height 24
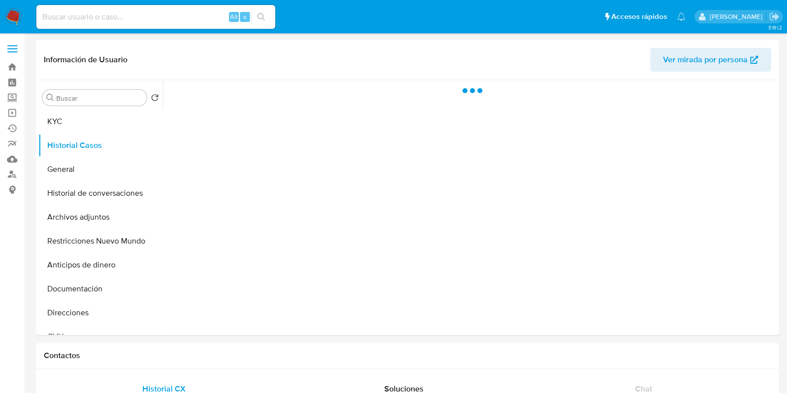
select select "10"
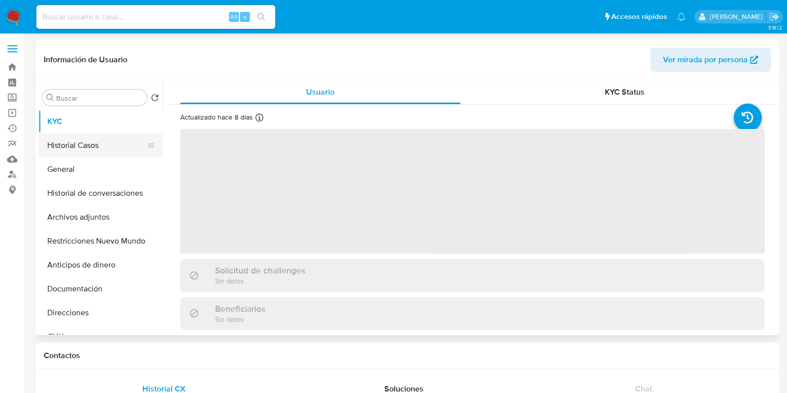
click at [84, 143] on button "Historial Casos" at bounding box center [96, 145] width 116 height 24
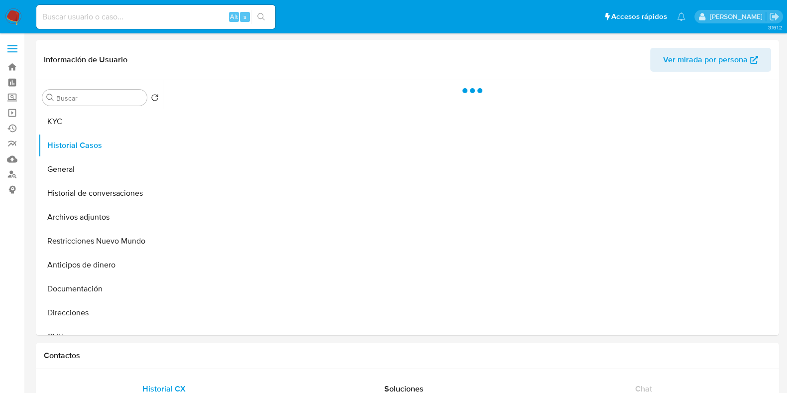
select select "10"
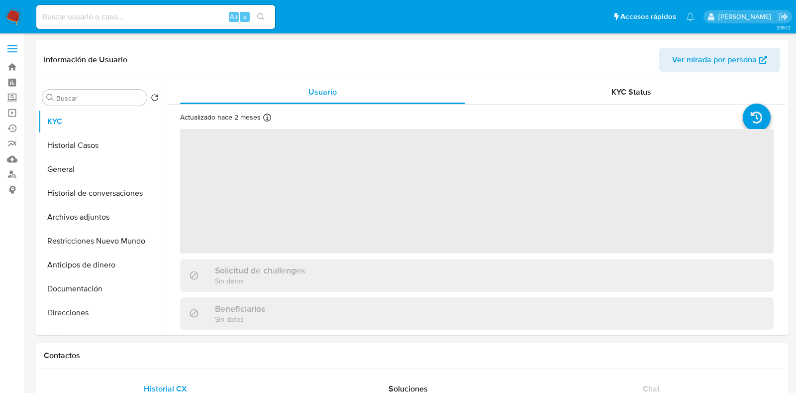
select select "10"
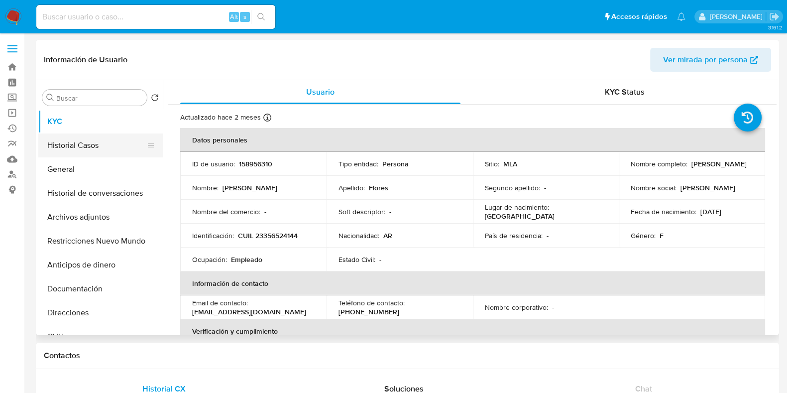
click at [80, 150] on button "Historial Casos" at bounding box center [96, 145] width 116 height 24
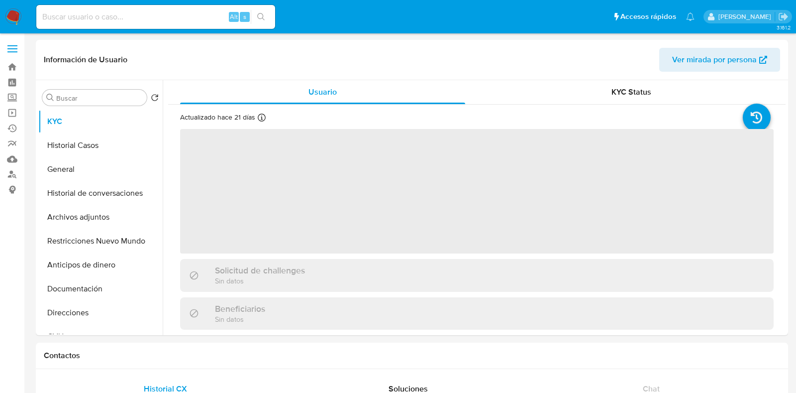
select select "10"
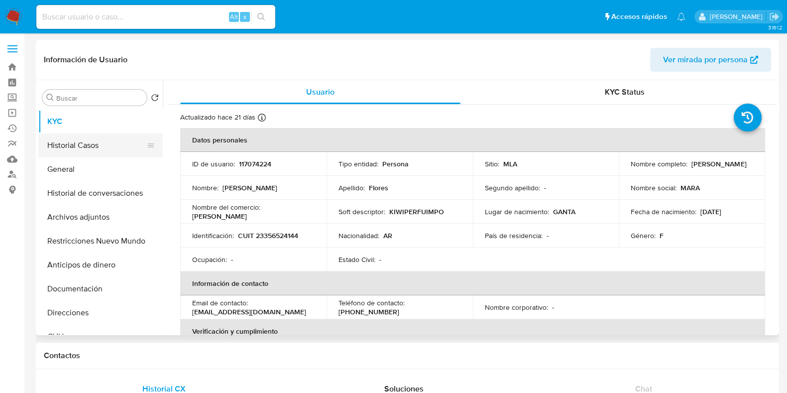
click at [95, 152] on button "Historial Casos" at bounding box center [96, 145] width 116 height 24
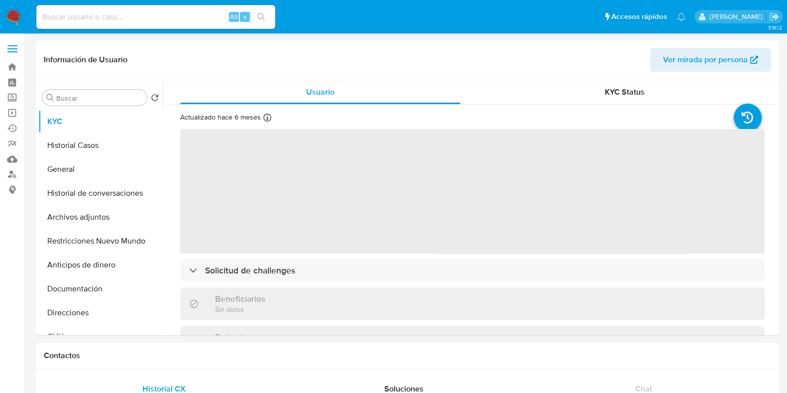
select select "10"
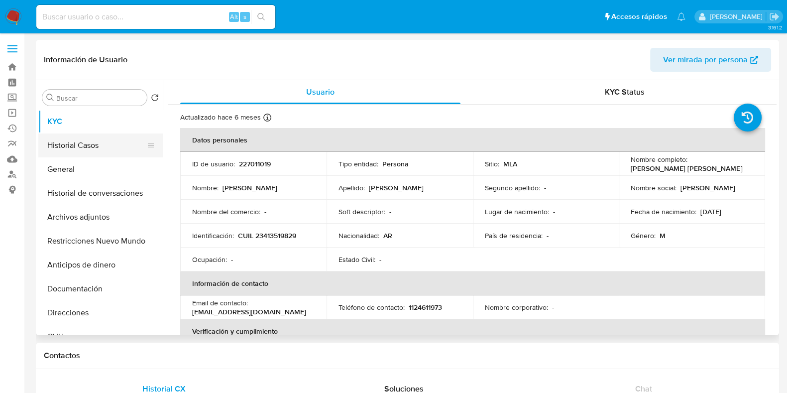
click at [100, 139] on button "Historial Casos" at bounding box center [96, 145] width 116 height 24
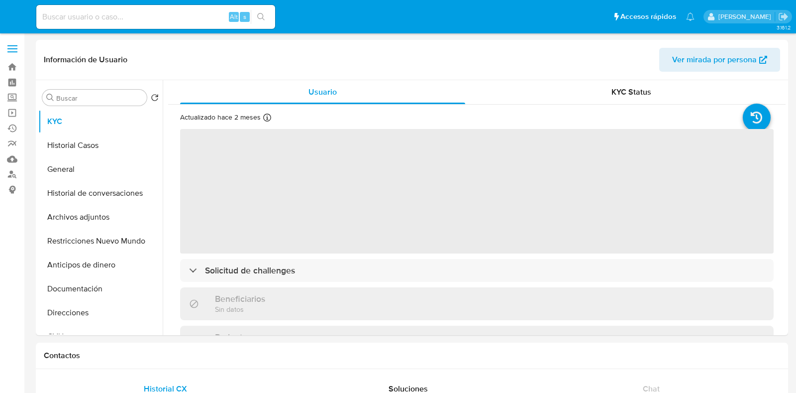
select select "10"
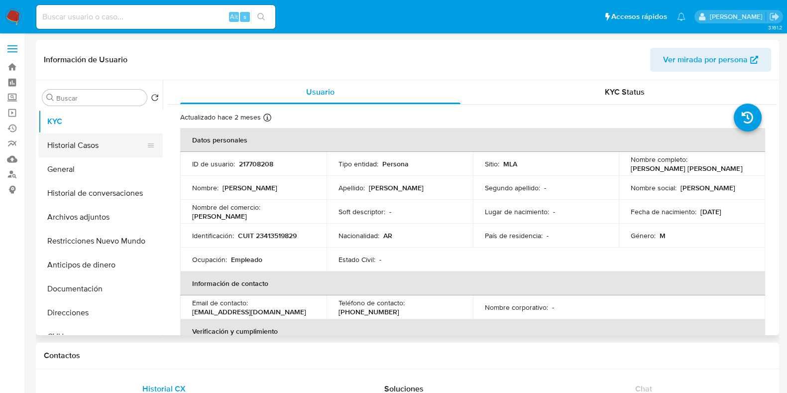
click at [85, 153] on button "Historial Casos" at bounding box center [96, 145] width 116 height 24
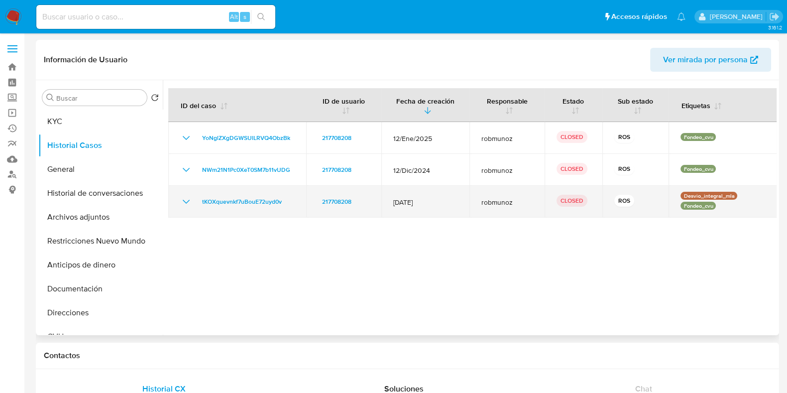
click at [185, 198] on icon "Mostrar/Ocultar" at bounding box center [186, 202] width 12 height 12
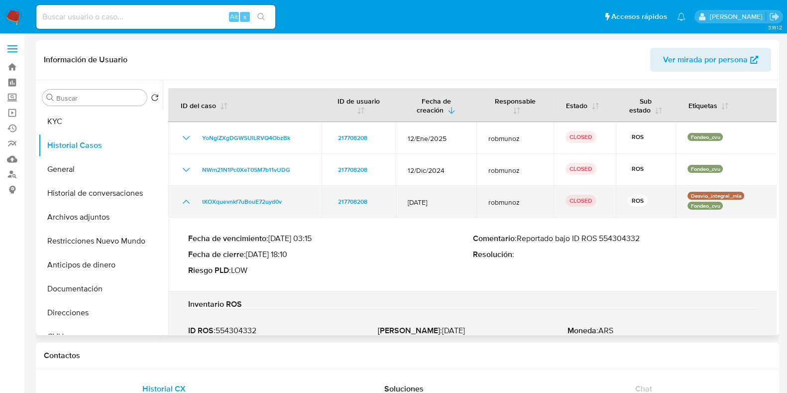
click at [185, 198] on icon "Mostrar/Ocultar" at bounding box center [186, 202] width 12 height 12
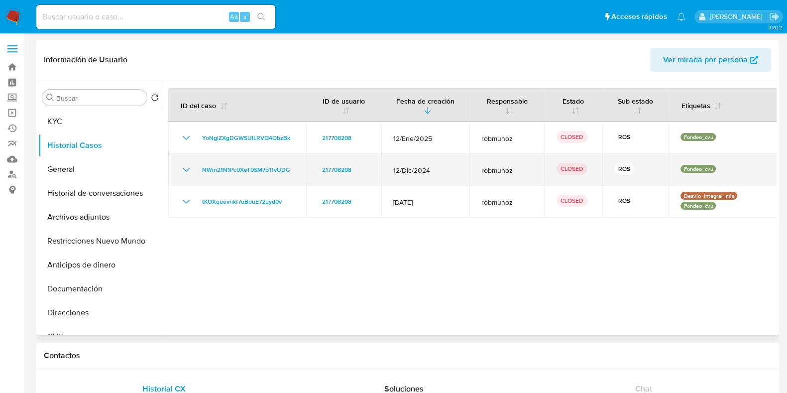
click at [187, 169] on icon "Mostrar/Ocultar" at bounding box center [186, 170] width 7 height 4
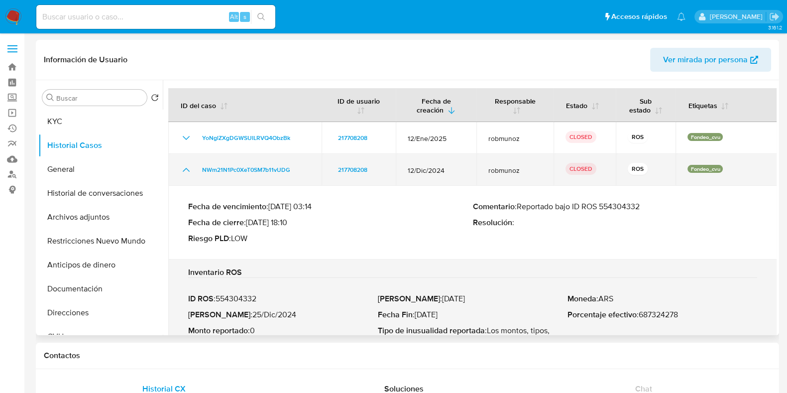
click at [187, 169] on icon "Mostrar/Ocultar" at bounding box center [186, 170] width 7 height 4
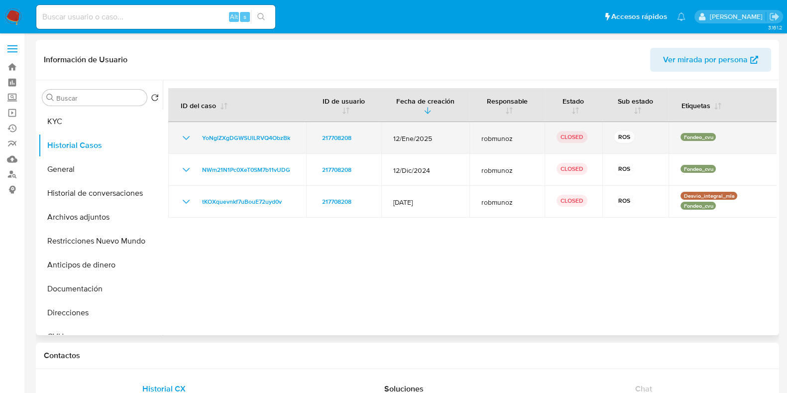
click at [183, 140] on icon "Mostrar/Ocultar" at bounding box center [186, 138] width 12 height 12
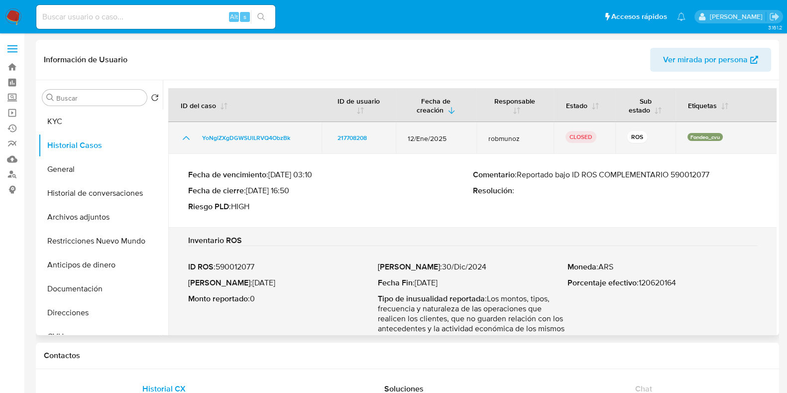
click at [185, 138] on icon "Mostrar/Ocultar" at bounding box center [186, 138] width 12 height 12
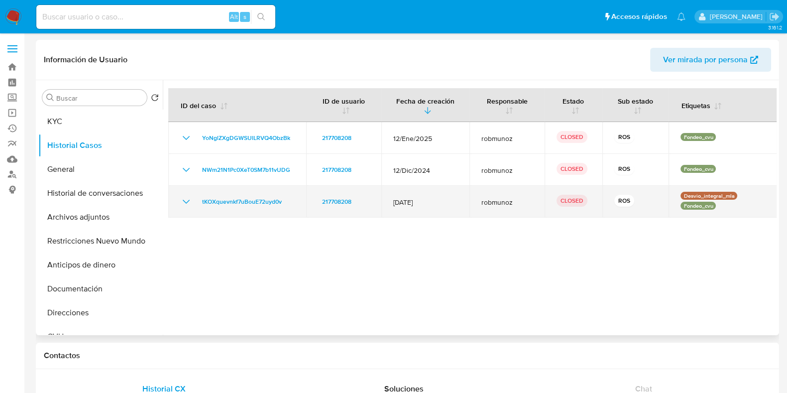
click at [182, 199] on icon "Mostrar/Ocultar" at bounding box center [186, 202] width 12 height 12
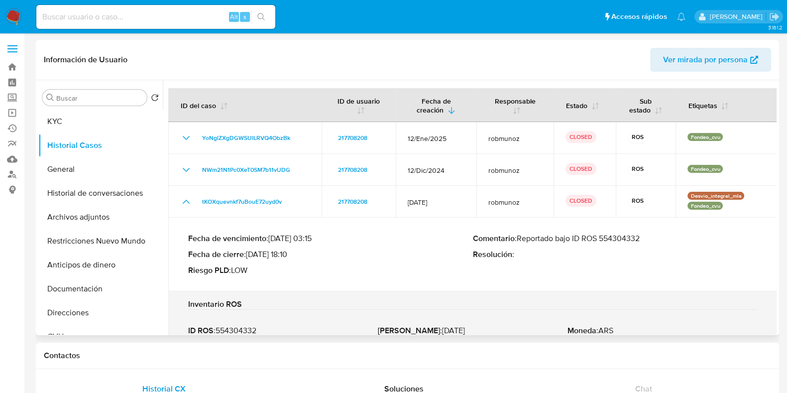
drag, startPoint x: 517, startPoint y: 237, endPoint x: 644, endPoint y: 246, distance: 127.2
click at [644, 246] on div "Comentario : Reportado bajo ID ROS 554304332 Resolución :" at bounding box center [615, 254] width 285 height 42
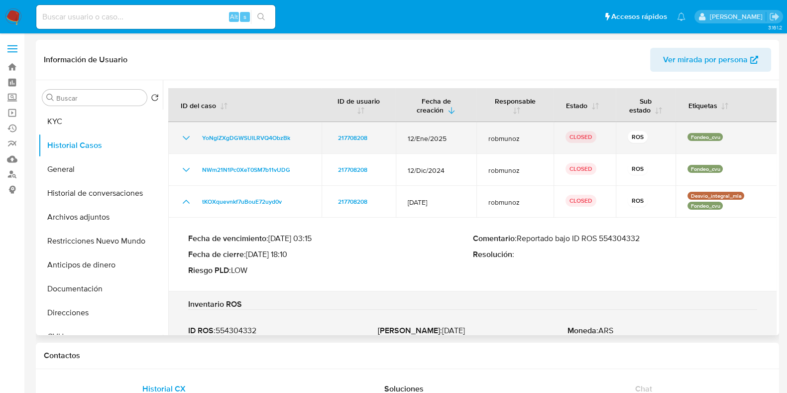
click at [180, 140] on icon "Mostrar/Ocultar" at bounding box center [186, 138] width 12 height 12
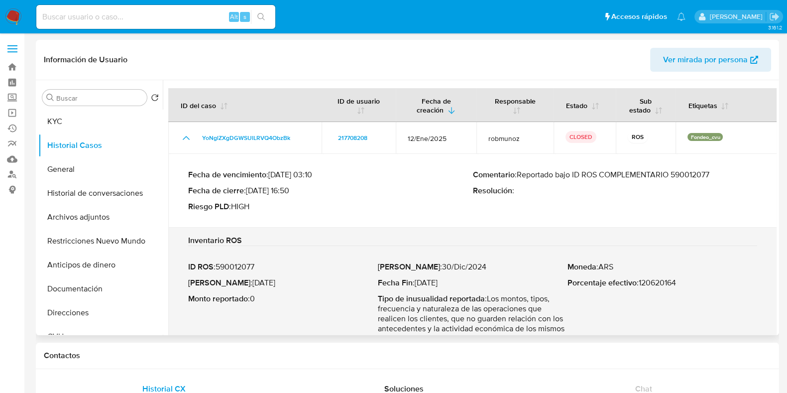
drag, startPoint x: 585, startPoint y: 175, endPoint x: 713, endPoint y: 180, distance: 128.0
click at [713, 180] on div "Comentario : Reportado bajo ID ROS COMPLEMENTARIO 590012077 Resolución :" at bounding box center [615, 191] width 285 height 42
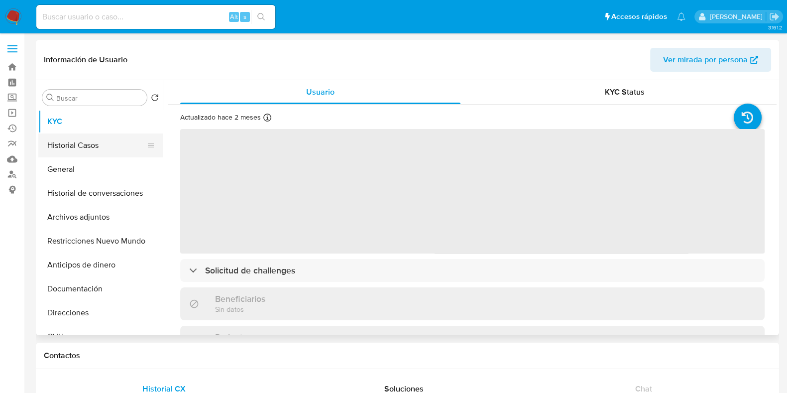
click at [72, 138] on button "Historial Casos" at bounding box center [96, 145] width 116 height 24
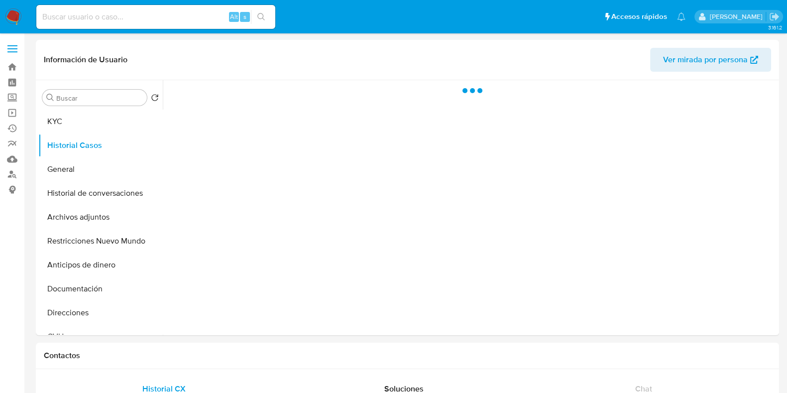
select select "10"
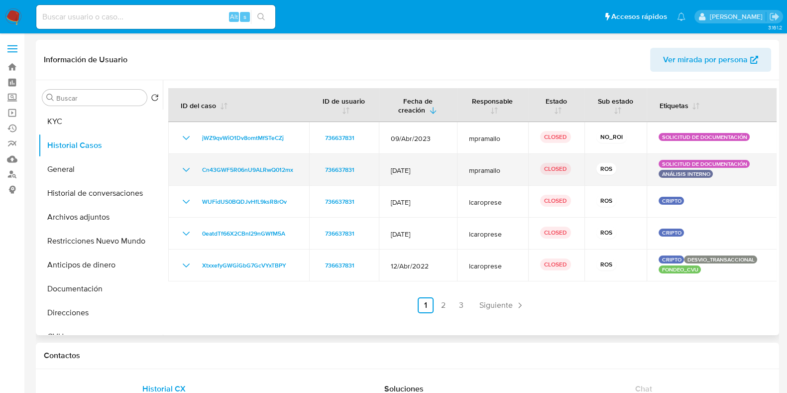
click at [182, 169] on icon "Mostrar/Ocultar" at bounding box center [186, 170] width 12 height 12
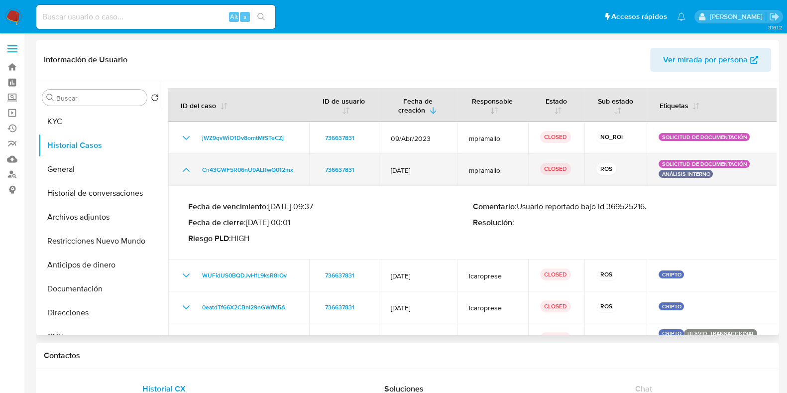
click at [182, 169] on icon "Mostrar/Ocultar" at bounding box center [186, 170] width 12 height 12
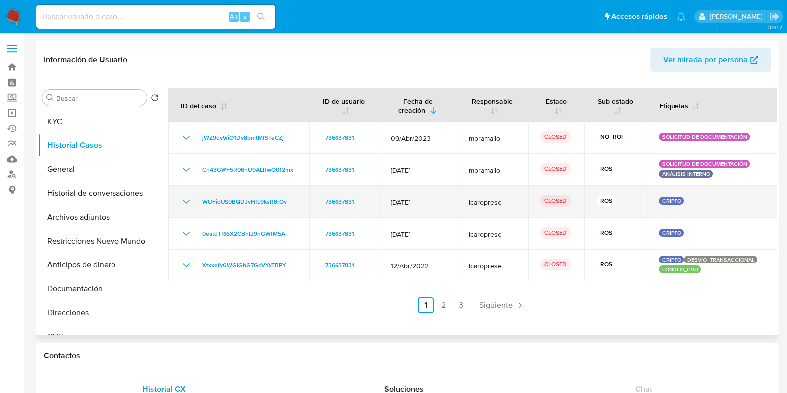
click at [189, 203] on icon "Mostrar/Ocultar" at bounding box center [186, 202] width 12 height 12
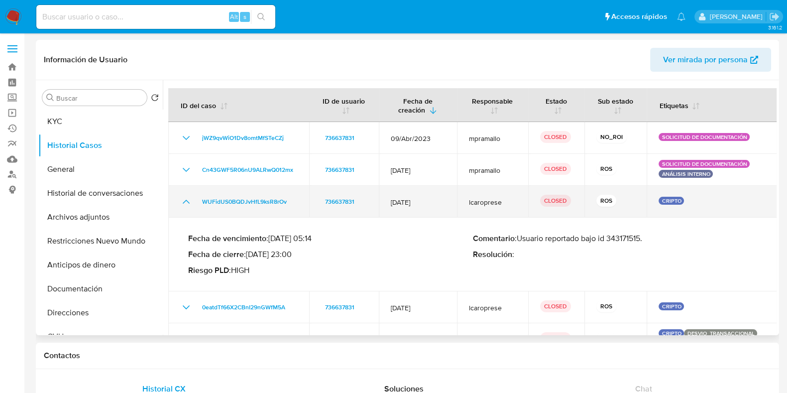
click at [189, 203] on icon "Mostrar/Ocultar" at bounding box center [186, 202] width 12 height 12
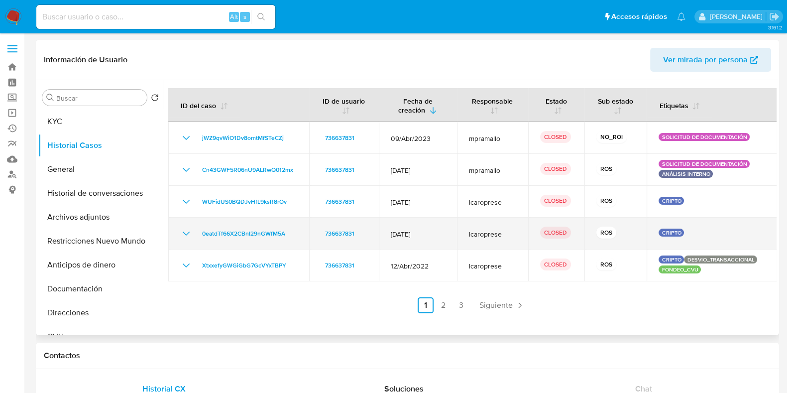
click at [186, 235] on icon "Mostrar/Ocultar" at bounding box center [186, 233] width 12 height 12
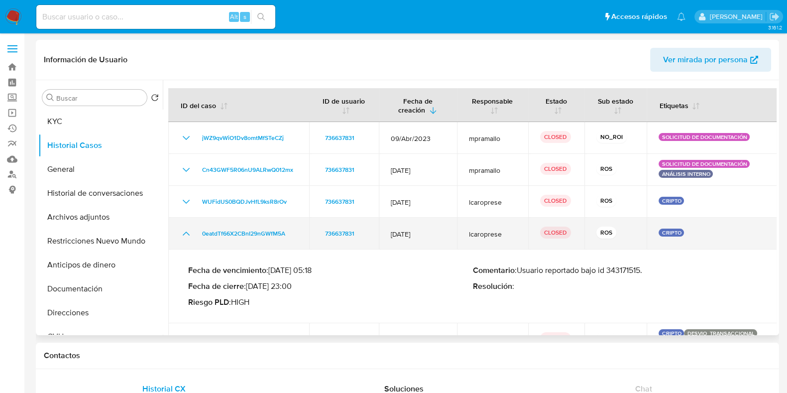
click at [186, 235] on icon "Mostrar/Ocultar" at bounding box center [186, 233] width 12 height 12
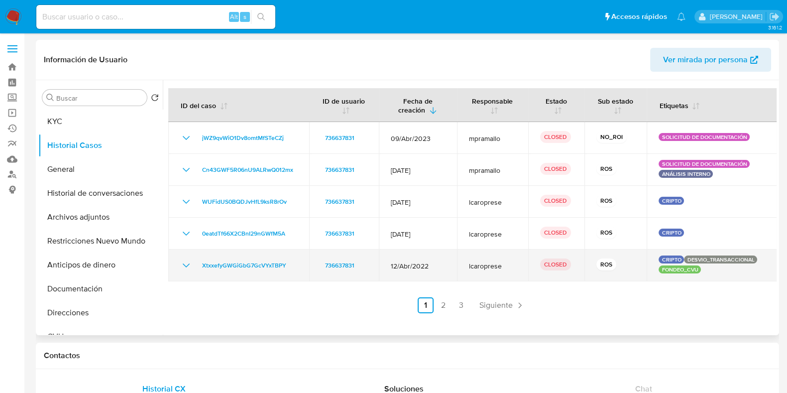
click at [187, 265] on icon "Mostrar/Ocultar" at bounding box center [186, 265] width 12 height 12
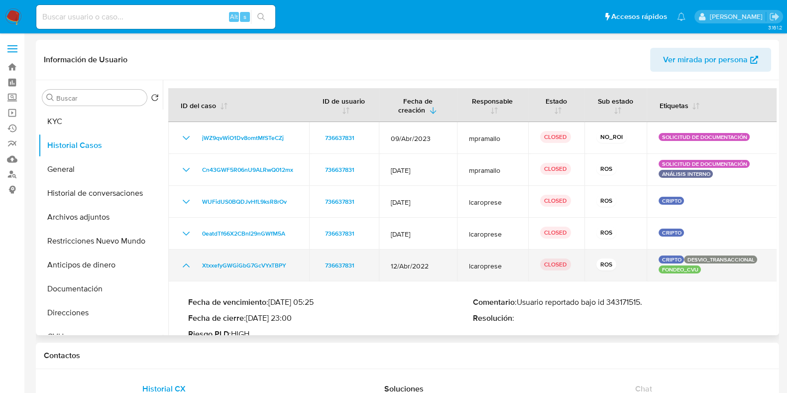
click at [187, 265] on icon "Mostrar/Ocultar" at bounding box center [186, 265] width 12 height 12
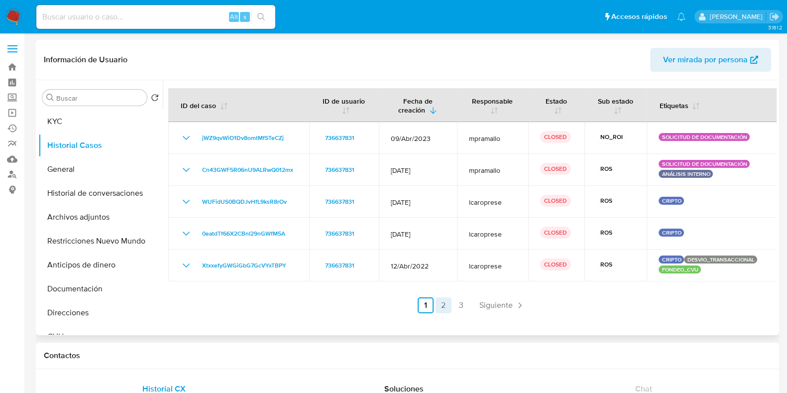
click at [438, 306] on link "2" at bounding box center [444, 305] width 16 height 16
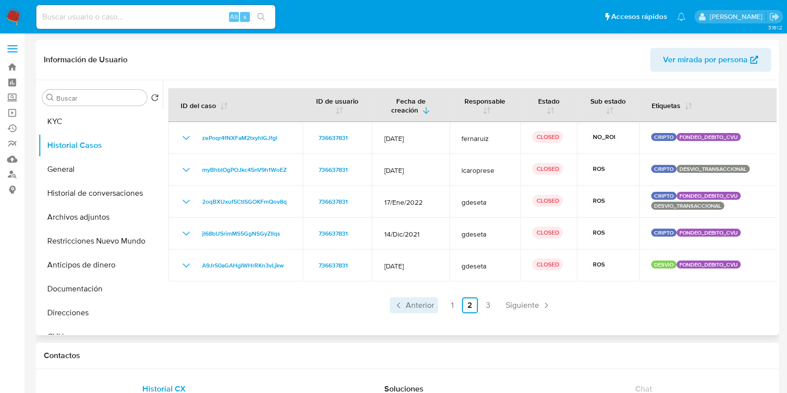
click at [414, 306] on span "Anterior" at bounding box center [420, 305] width 28 height 8
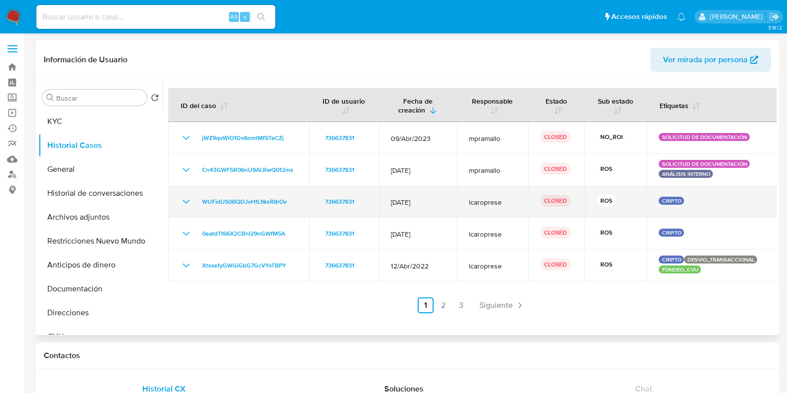
click at [183, 204] on icon "Mostrar/Ocultar" at bounding box center [186, 202] width 12 height 12
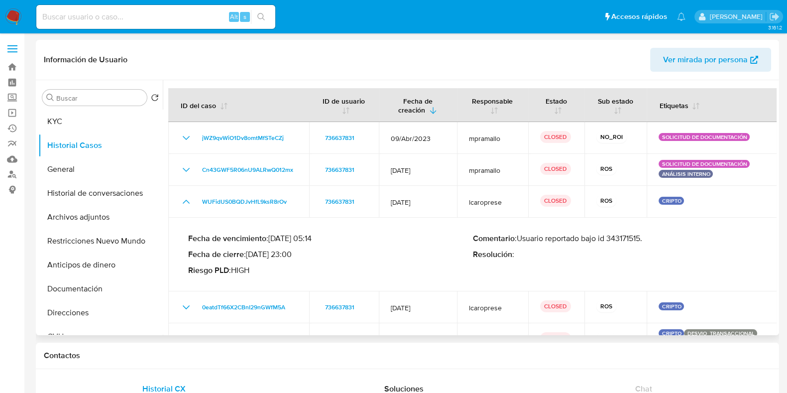
click at [630, 240] on p "Comentario : Usuario reportado bajo id 343171515." at bounding box center [615, 238] width 285 height 10
drag, startPoint x: 518, startPoint y: 238, endPoint x: 643, endPoint y: 244, distance: 125.1
click at [643, 244] on div "Comentario : Usuario reportado bajo id 343171515. Resolución :" at bounding box center [615, 254] width 285 height 42
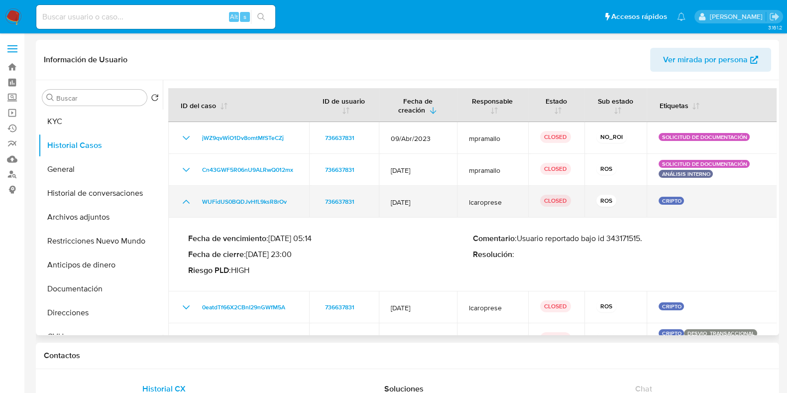
click at [186, 200] on icon "Mostrar/Ocultar" at bounding box center [186, 202] width 7 height 4
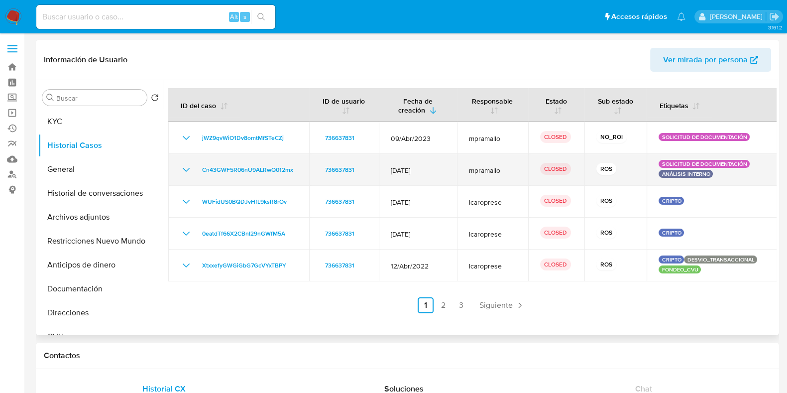
click at [184, 169] on icon "Mostrar/Ocultar" at bounding box center [186, 170] width 7 height 4
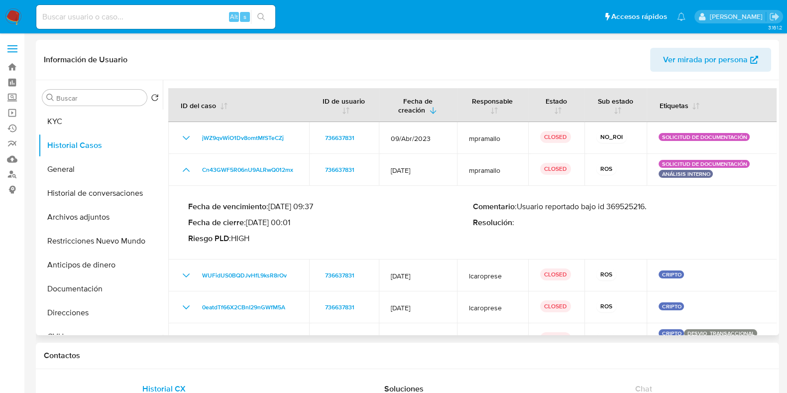
click at [627, 208] on p "Comentario : Usuario reportado bajo id 369525216." at bounding box center [615, 207] width 285 height 10
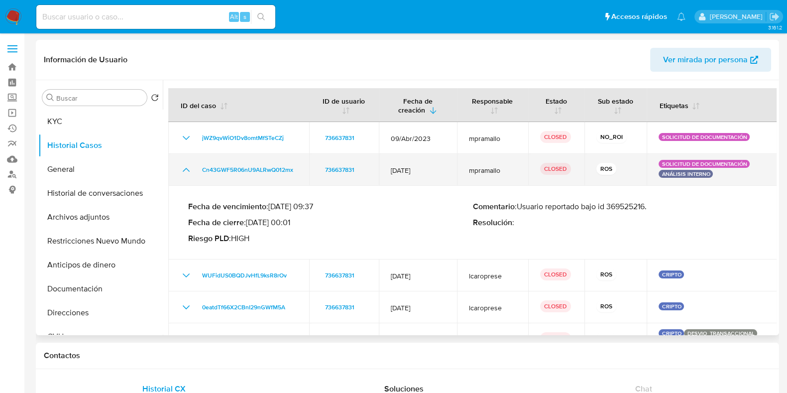
click at [187, 170] on icon "Mostrar/Ocultar" at bounding box center [186, 170] width 7 height 4
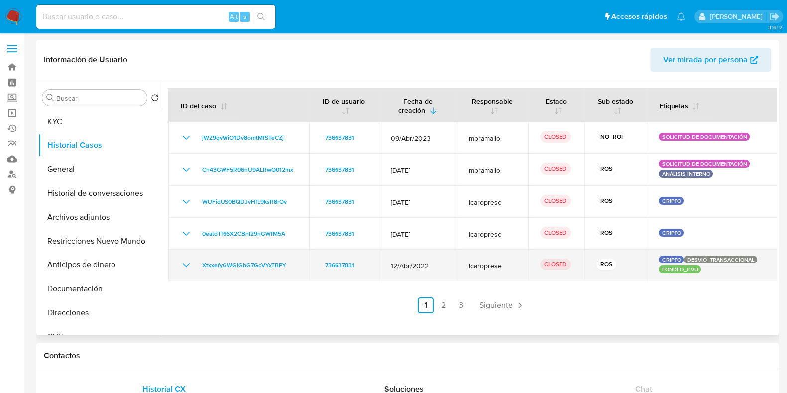
click at [187, 263] on icon "Mostrar/Ocultar" at bounding box center [186, 265] width 12 height 12
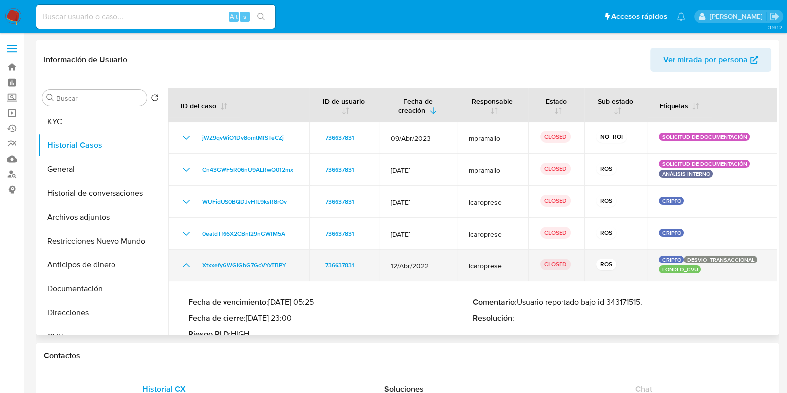
click at [187, 263] on icon "Mostrar/Ocultar" at bounding box center [186, 265] width 12 height 12
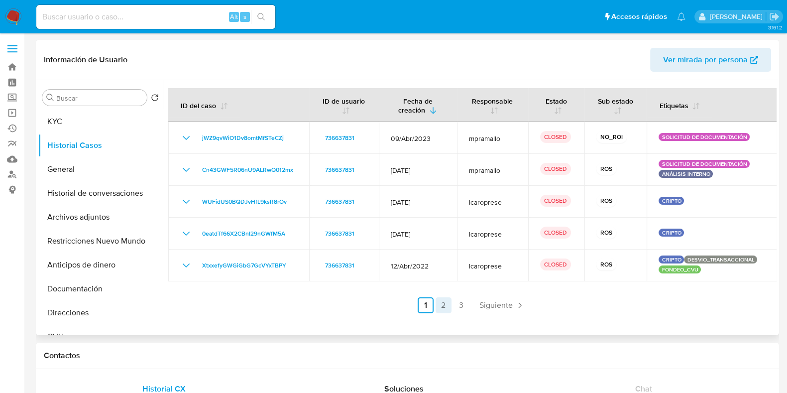
click at [438, 312] on link "2" at bounding box center [444, 305] width 16 height 16
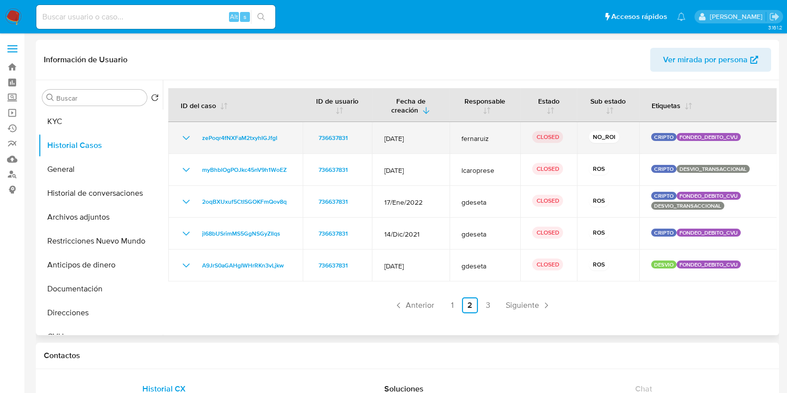
click at [186, 138] on icon "Mostrar/Ocultar" at bounding box center [186, 138] width 12 height 12
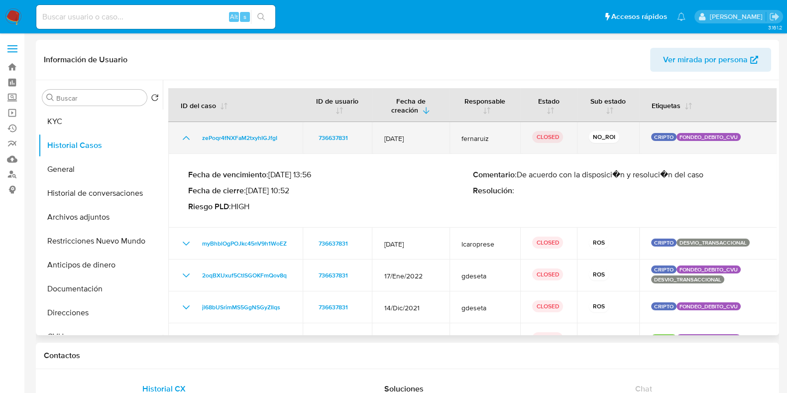
click at [186, 138] on icon "Mostrar/Ocultar" at bounding box center [186, 138] width 12 height 12
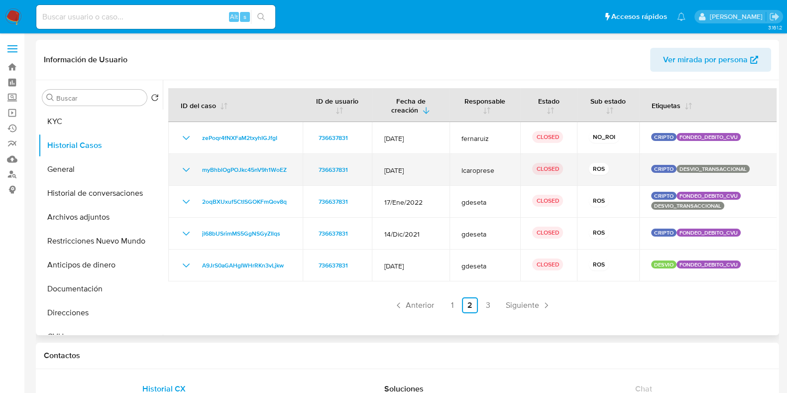
click at [187, 173] on icon "Mostrar/Ocultar" at bounding box center [186, 170] width 12 height 12
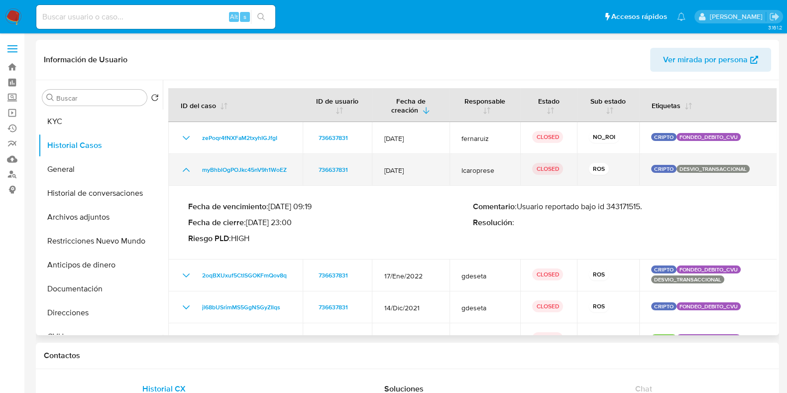
click at [187, 173] on icon "Mostrar/Ocultar" at bounding box center [186, 170] width 12 height 12
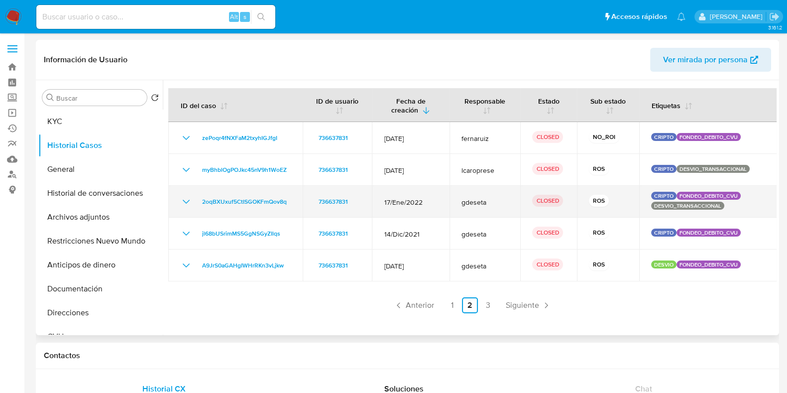
click at [187, 201] on icon "Mostrar/Ocultar" at bounding box center [186, 202] width 12 height 12
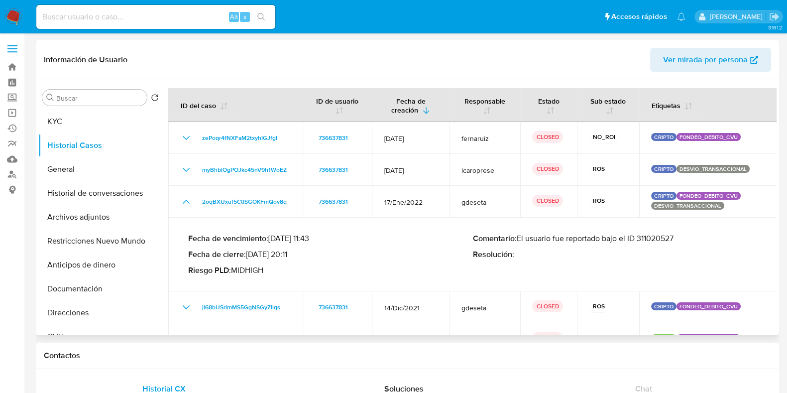
click at [650, 242] on p "Comentario : El usuario fue reportado bajo el ID 311020527" at bounding box center [615, 238] width 285 height 10
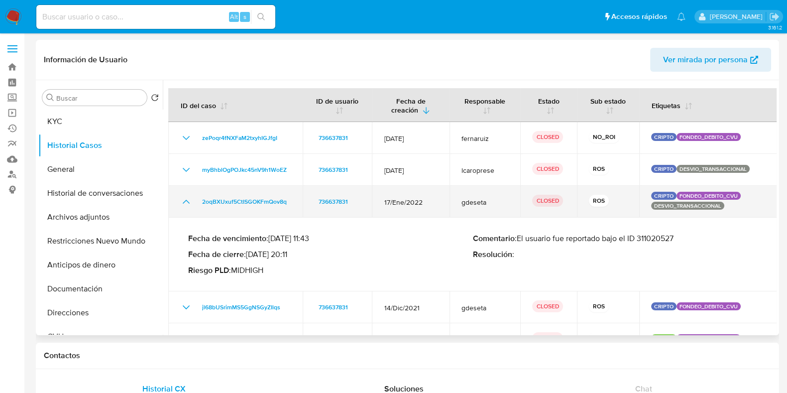
click at [185, 202] on icon "Mostrar/Ocultar" at bounding box center [186, 202] width 12 height 12
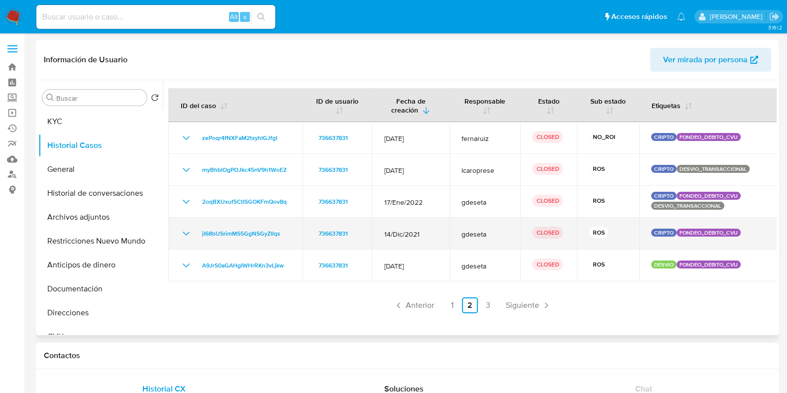
click at [185, 233] on icon "Mostrar/Ocultar" at bounding box center [186, 233] width 12 height 12
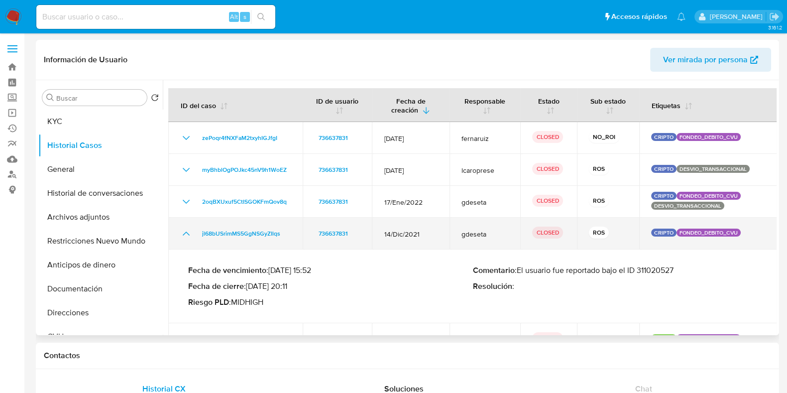
click at [185, 233] on icon "Mostrar/Ocultar" at bounding box center [186, 233] width 12 height 12
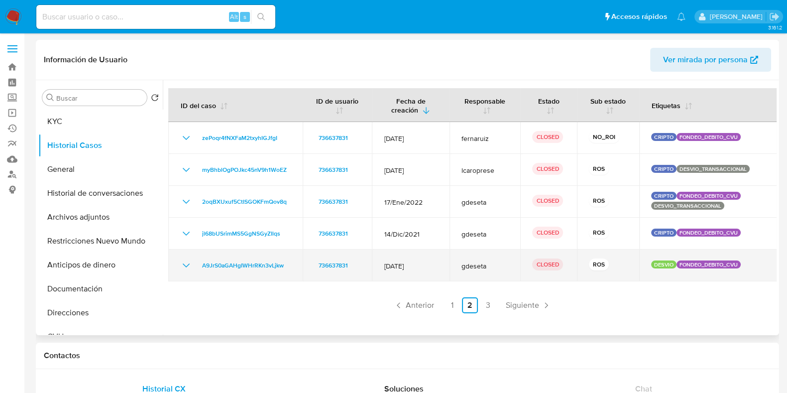
click at [187, 266] on icon "Mostrar/Ocultar" at bounding box center [186, 265] width 7 height 4
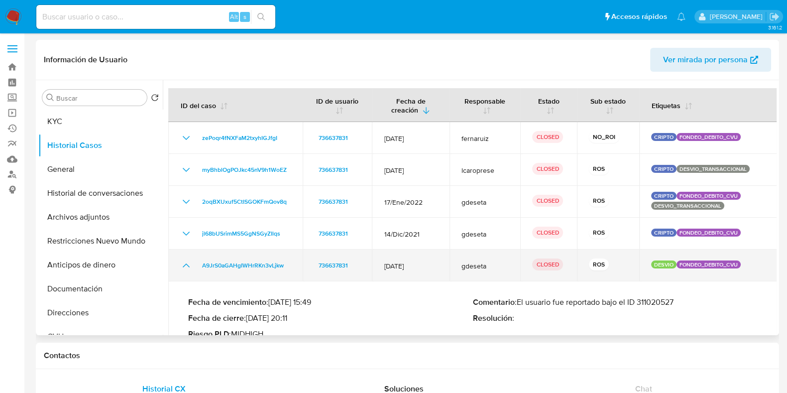
click at [187, 266] on icon "Mostrar/Ocultar" at bounding box center [186, 265] width 12 height 12
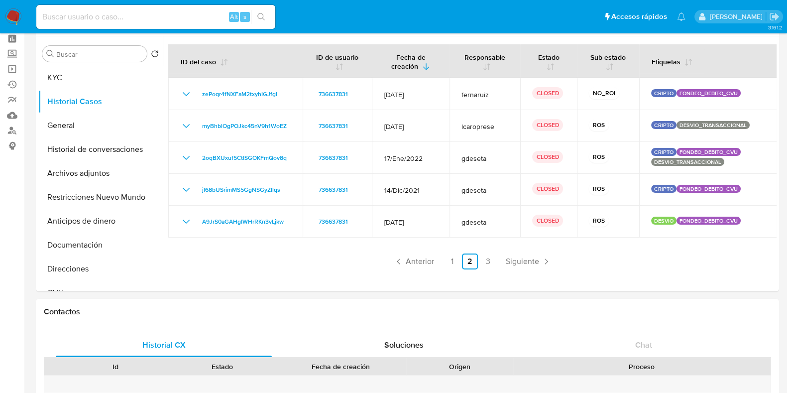
scroll to position [62, 0]
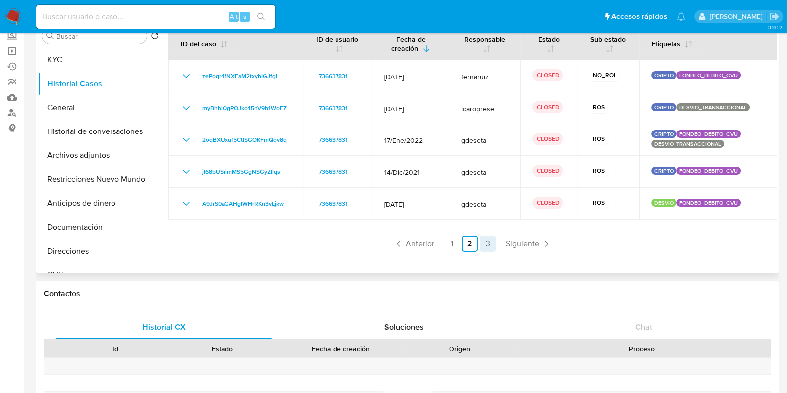
click at [488, 248] on link "3" at bounding box center [488, 243] width 16 height 16
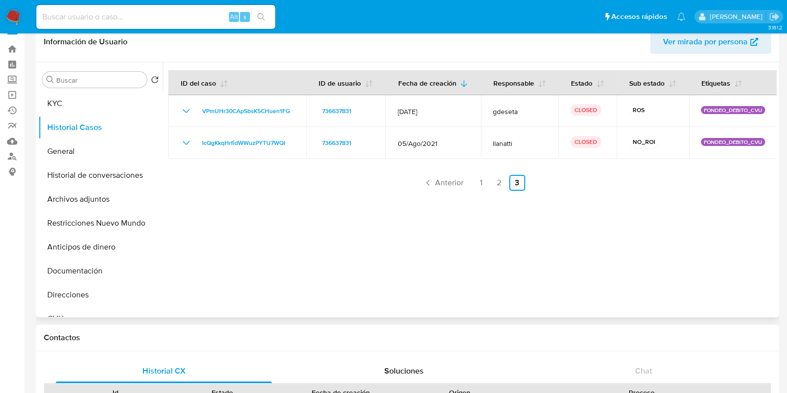
scroll to position [0, 0]
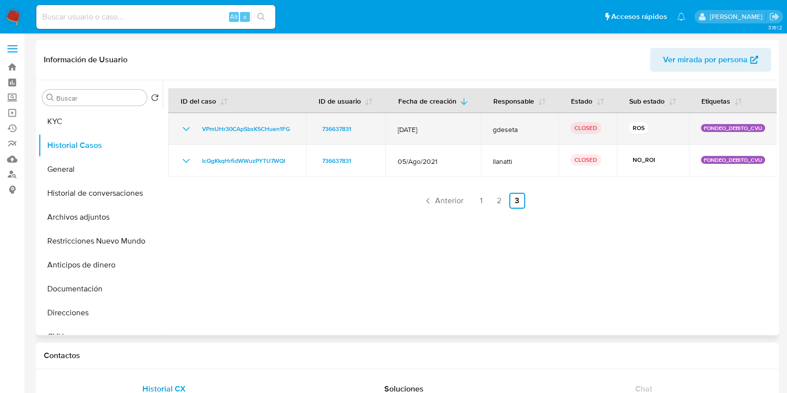
click at [189, 128] on icon "Mostrar/Ocultar" at bounding box center [186, 129] width 12 height 12
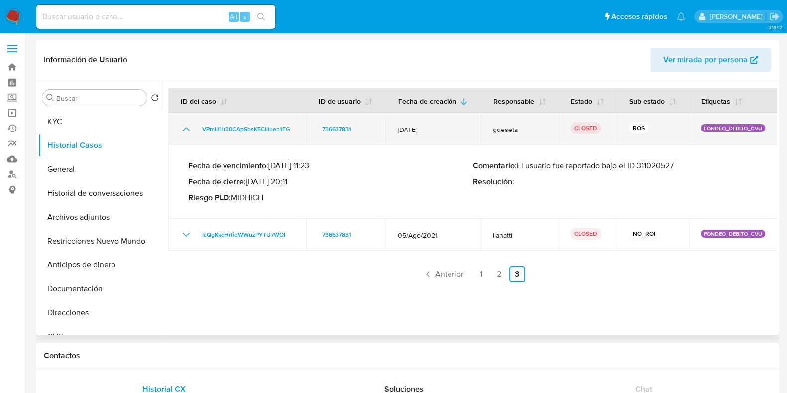
click at [189, 128] on icon "Mostrar/Ocultar" at bounding box center [186, 129] width 12 height 12
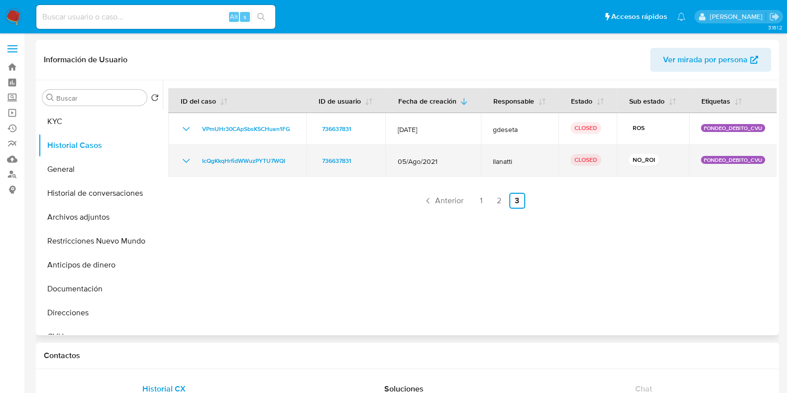
click at [189, 162] on icon "Mostrar/Ocultar" at bounding box center [186, 161] width 12 height 12
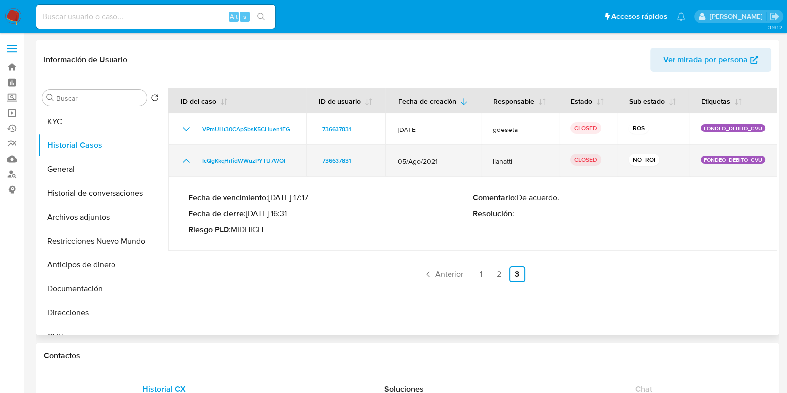
click at [189, 162] on icon "Mostrar/Ocultar" at bounding box center [186, 161] width 7 height 4
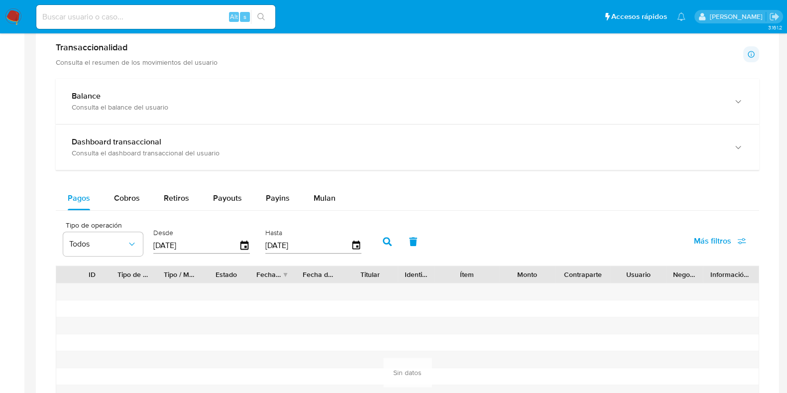
scroll to position [51, 0]
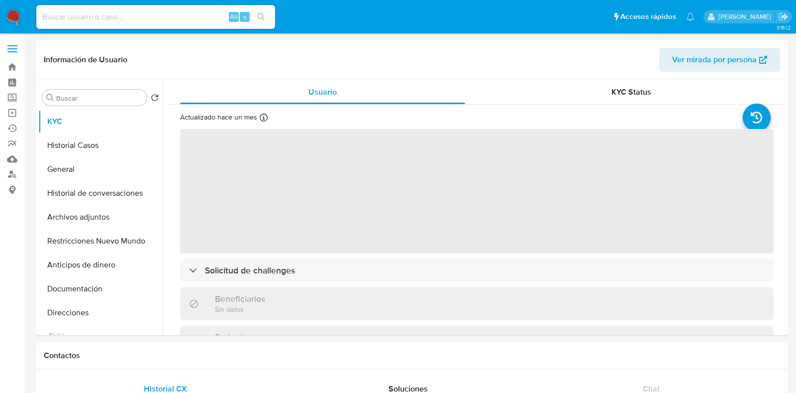
select select "10"
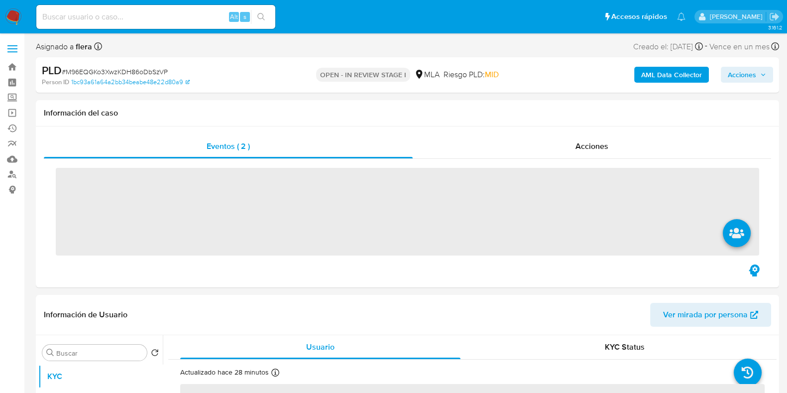
click at [749, 71] on span "Acciones" at bounding box center [742, 75] width 28 height 16
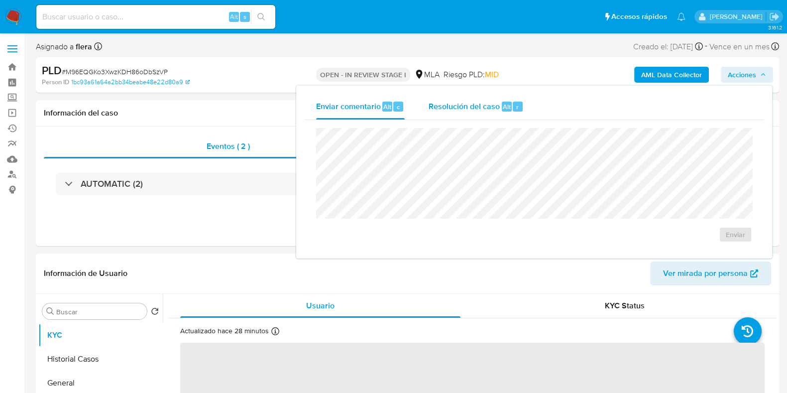
click at [492, 101] on span "Resolución del caso" at bounding box center [464, 106] width 71 height 11
select select "10"
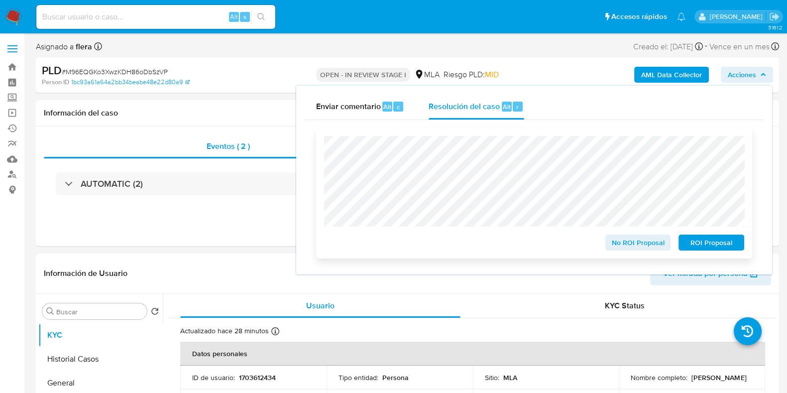
click at [721, 246] on span "ROI Proposal" at bounding box center [711, 242] width 52 height 14
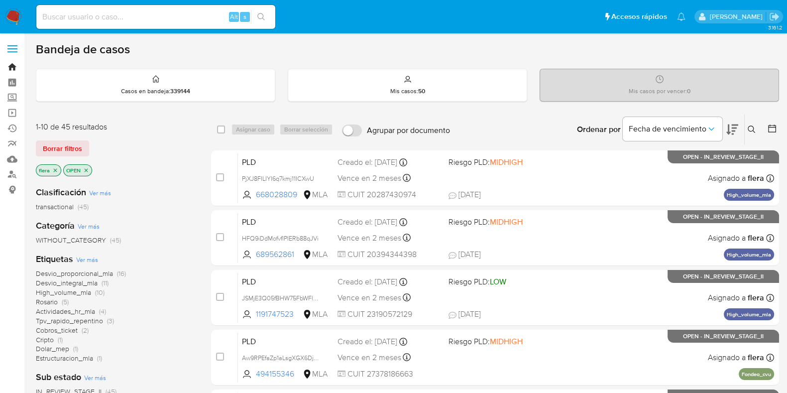
click at [6, 62] on link "Bandeja" at bounding box center [59, 66] width 118 height 15
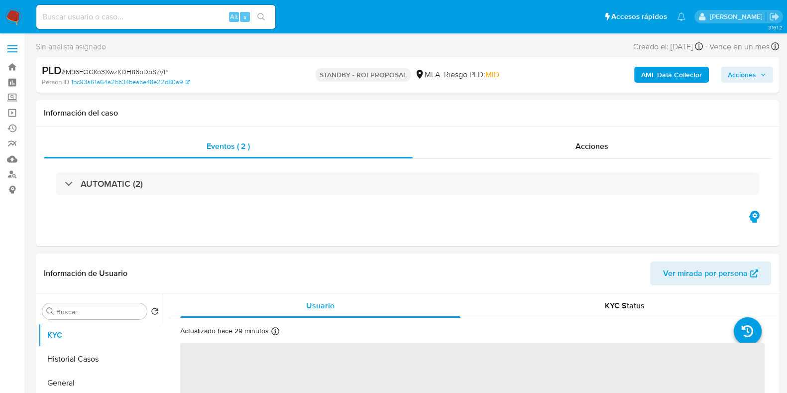
select select "10"
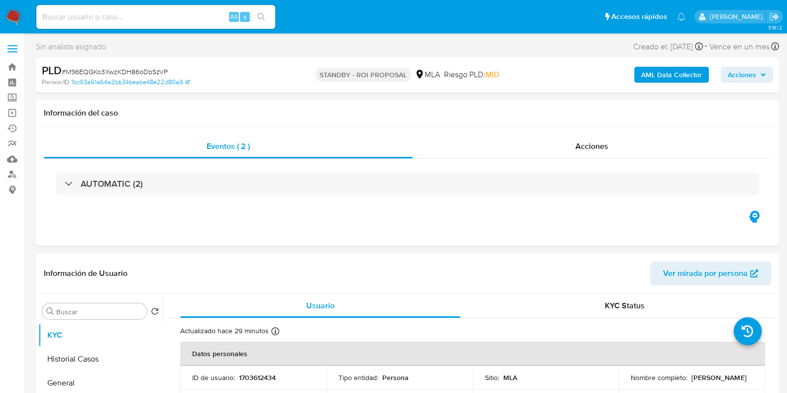
click at [163, 8] on div "Alt s" at bounding box center [155, 17] width 239 height 24
click at [161, 17] on input at bounding box center [155, 16] width 239 height 13
paste input "jxC5ZAHEBLHNBzqbGrHeSXqa"
type input "jxC5ZAHEBLHNBzqbGrHeSXqa"
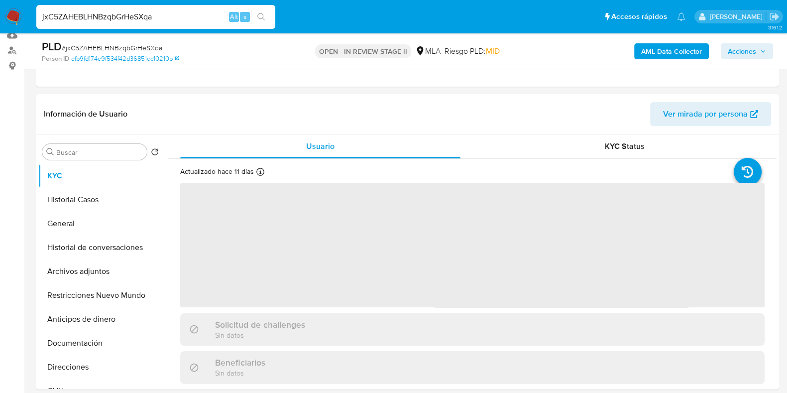
select select "10"
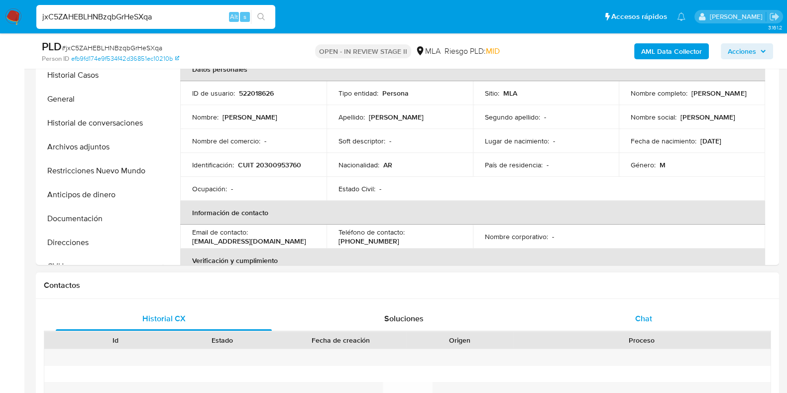
click at [652, 316] on span "Chat" at bounding box center [643, 318] width 17 height 11
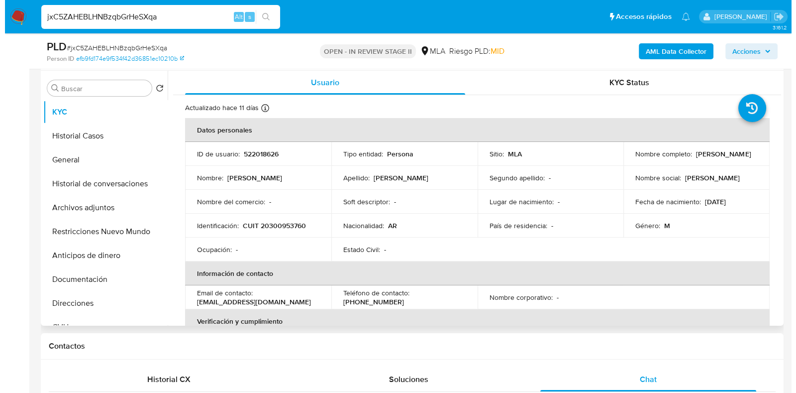
scroll to position [187, 0]
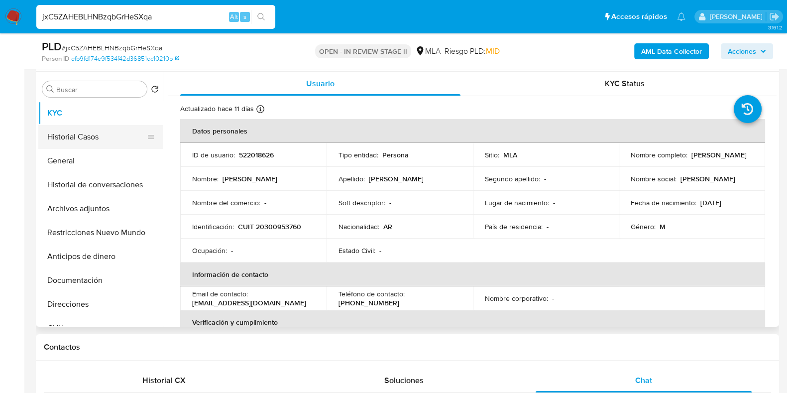
click at [72, 138] on button "Historial Casos" at bounding box center [96, 137] width 116 height 24
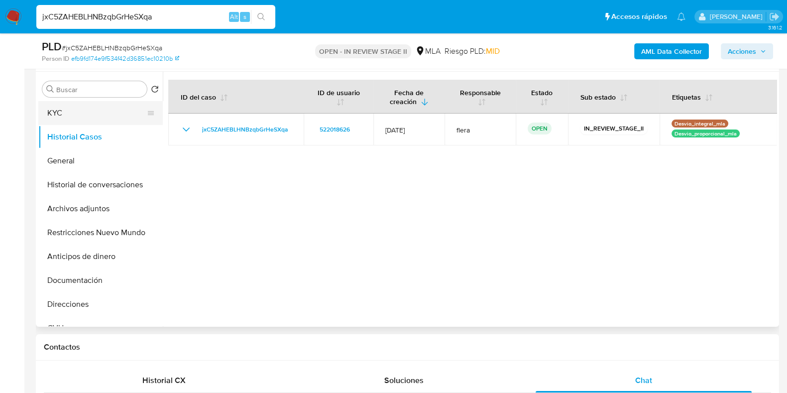
click at [76, 116] on button "KYC" at bounding box center [96, 113] width 116 height 24
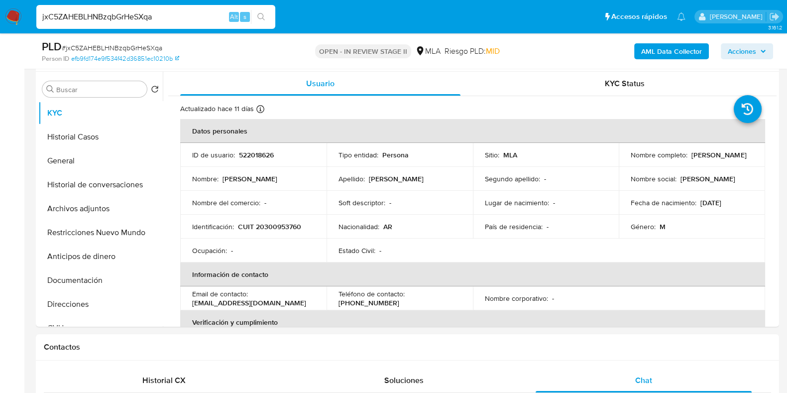
click at [685, 53] on b "AML Data Collector" at bounding box center [671, 51] width 61 height 16
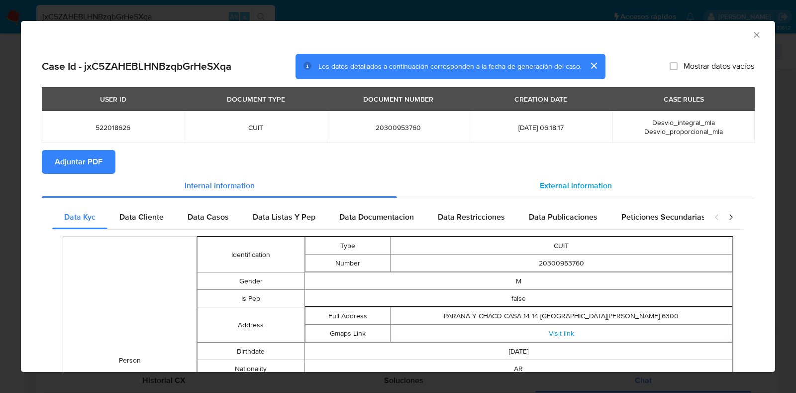
click at [555, 180] on span "External information" at bounding box center [576, 185] width 72 height 11
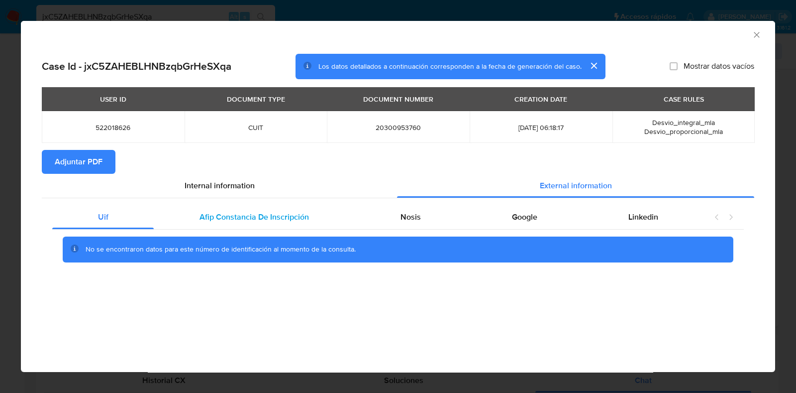
click at [295, 218] on span "Afip Constancia De Inscripción" at bounding box center [255, 216] width 110 height 11
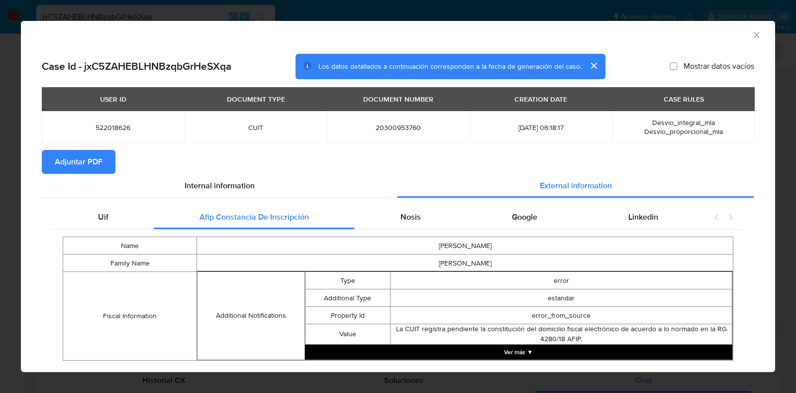
scroll to position [23, 0]
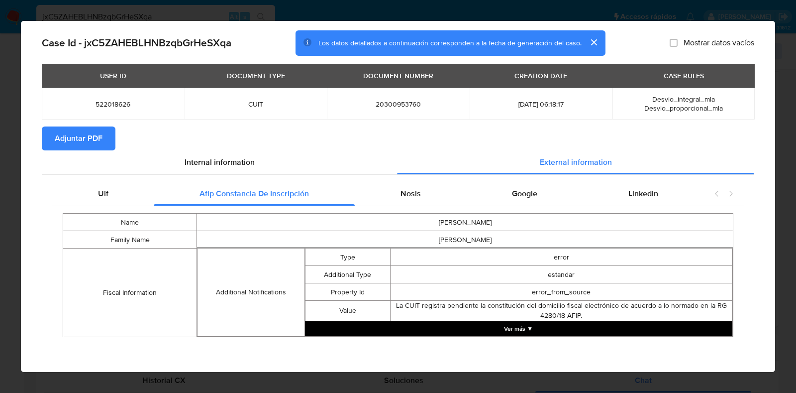
click at [399, 206] on div "Name PABLO ALEJANDRO Family Name GARCIA GONZALEZ Fiscal Information Additional …" at bounding box center [398, 274] width 692 height 137
click at [390, 198] on div "Nosis" at bounding box center [410, 194] width 111 height 24
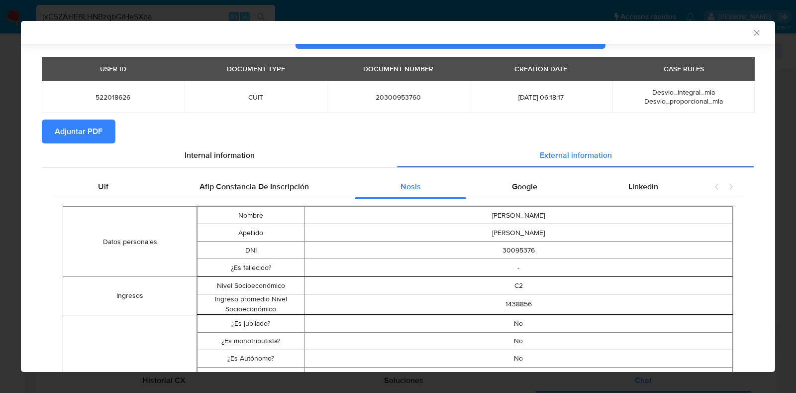
scroll to position [22, 0]
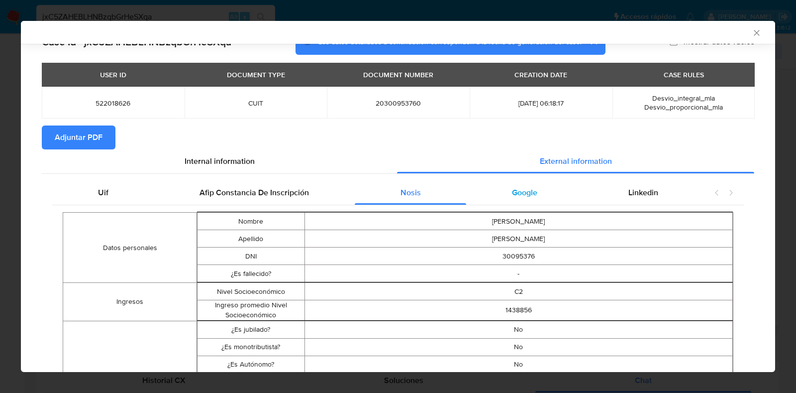
click at [512, 195] on span "Google" at bounding box center [524, 192] width 25 height 11
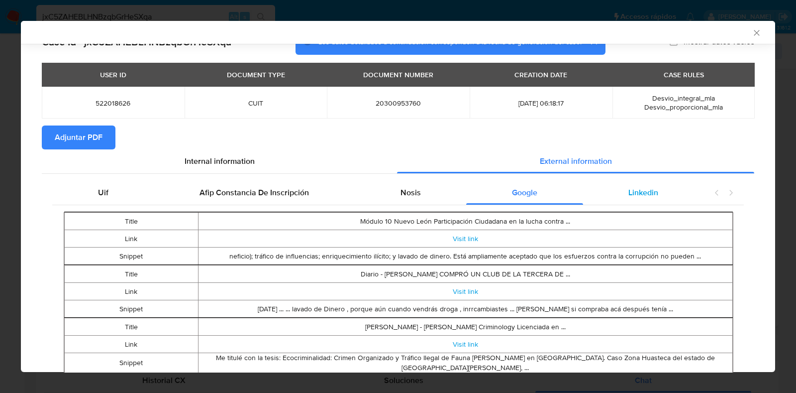
click at [645, 195] on span "Linkedin" at bounding box center [644, 192] width 30 height 11
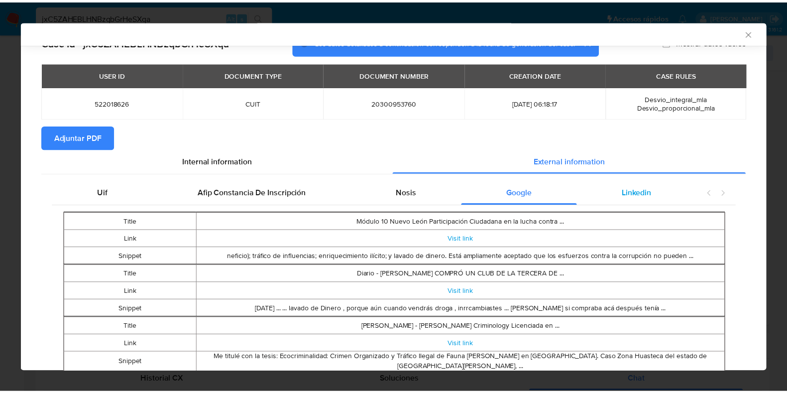
scroll to position [0, 0]
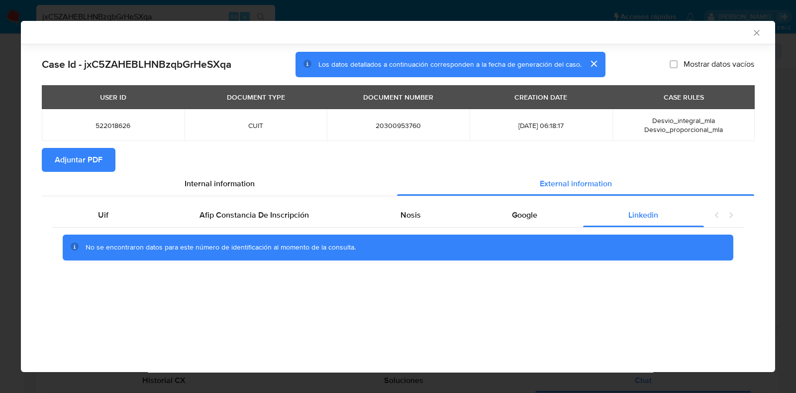
click at [80, 159] on span "Adjuntar PDF" at bounding box center [79, 160] width 48 height 22
click at [756, 33] on icon "Cerrar ventana" at bounding box center [757, 33] width 10 height 10
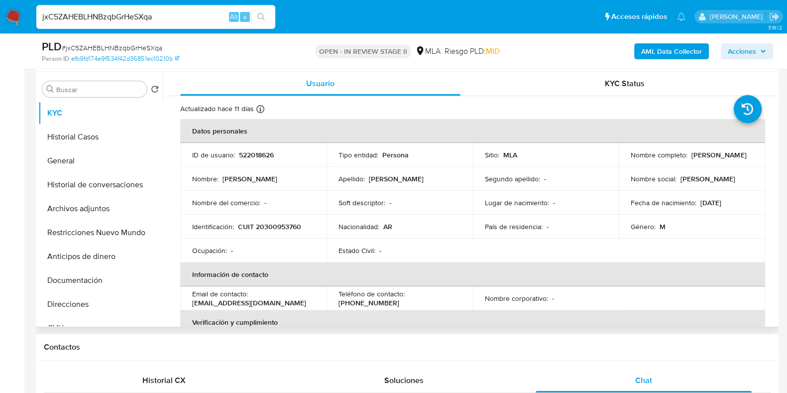
click at [268, 153] on p "522018626" at bounding box center [256, 154] width 35 height 9
copy p "522018626"
drag, startPoint x: 732, startPoint y: 159, endPoint x: 624, endPoint y: 159, distance: 107.5
click at [624, 159] on td "Nombre completo : Pablo Alejandro Garcia Gonzalez" at bounding box center [692, 155] width 146 height 24
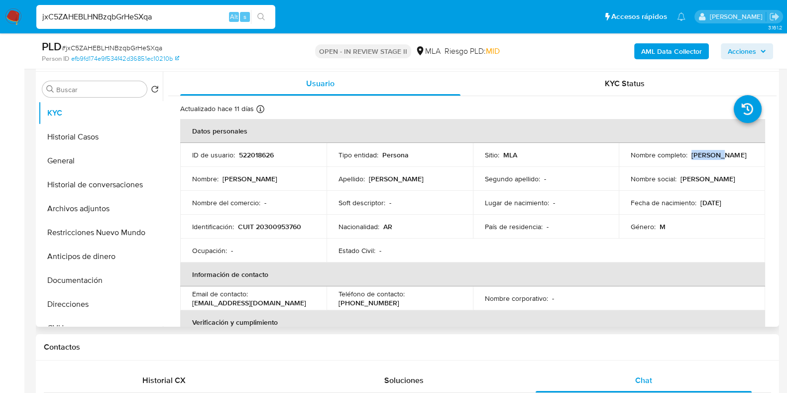
click at [691, 159] on p "[PERSON_NAME]" at bounding box center [718, 154] width 55 height 9
drag, startPoint x: 627, startPoint y: 160, endPoint x: 730, endPoint y: 163, distance: 103.6
click at [730, 163] on td "Nombre completo : Pablo Alejandro Garcia Gonzalez" at bounding box center [692, 155] width 146 height 24
copy p "Pablo Alejandro Garcia Gonzalez"
click at [85, 285] on button "Documentación" at bounding box center [96, 280] width 116 height 24
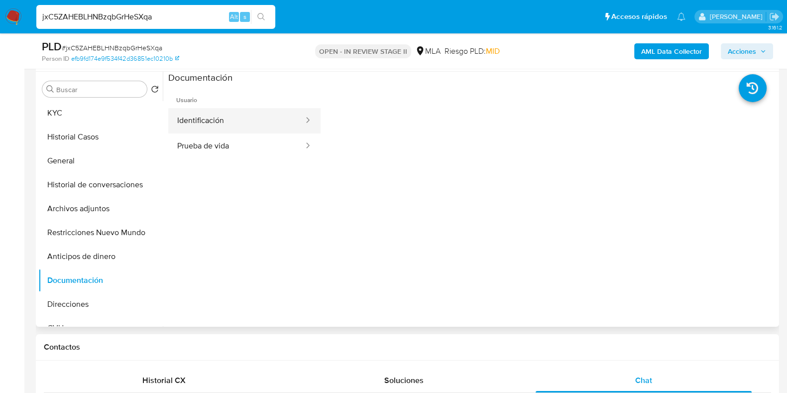
click at [225, 119] on button "Identificación" at bounding box center [236, 120] width 136 height 25
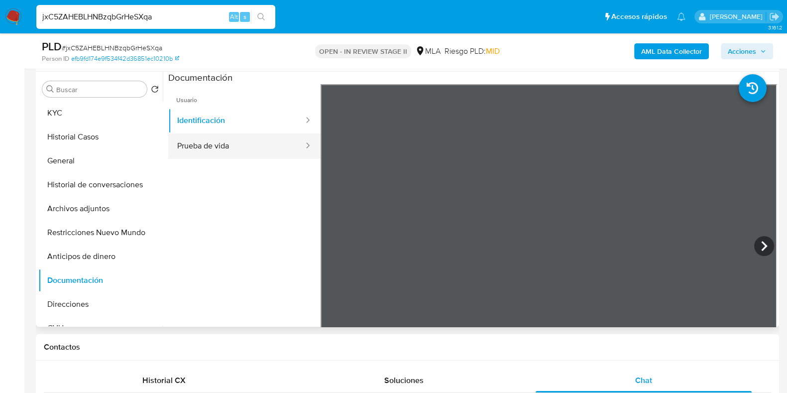
click at [237, 139] on button "Prueba de vida" at bounding box center [236, 145] width 136 height 25
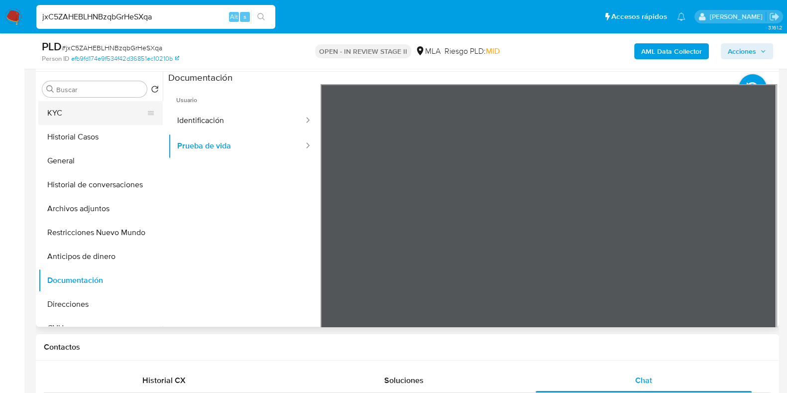
click at [116, 113] on button "KYC" at bounding box center [96, 113] width 116 height 24
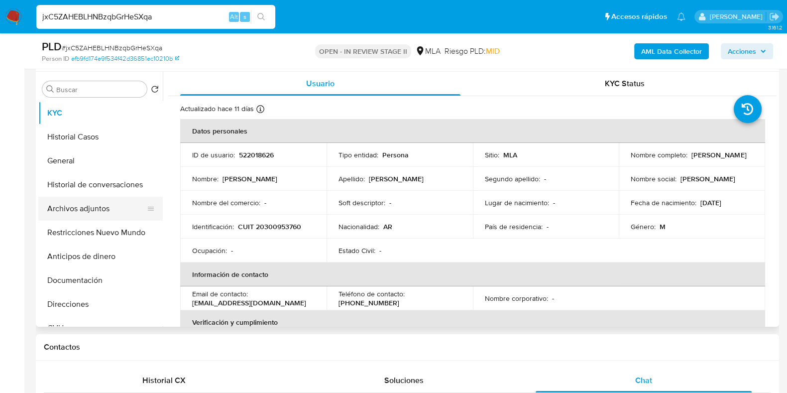
click at [80, 208] on button "Archivos adjuntos" at bounding box center [96, 209] width 116 height 24
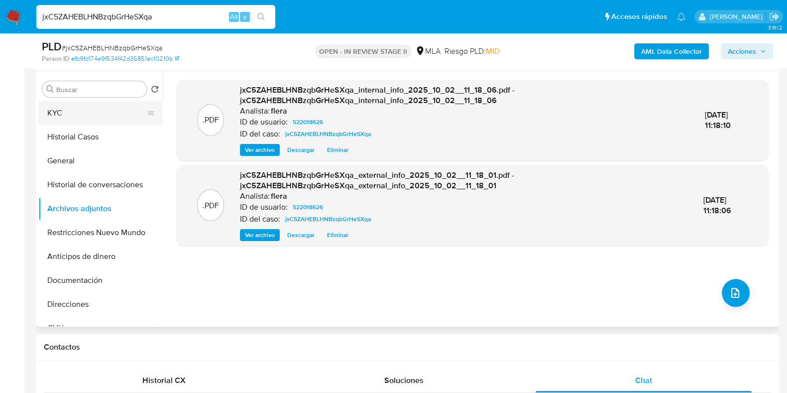
click at [61, 107] on button "KYC" at bounding box center [96, 113] width 116 height 24
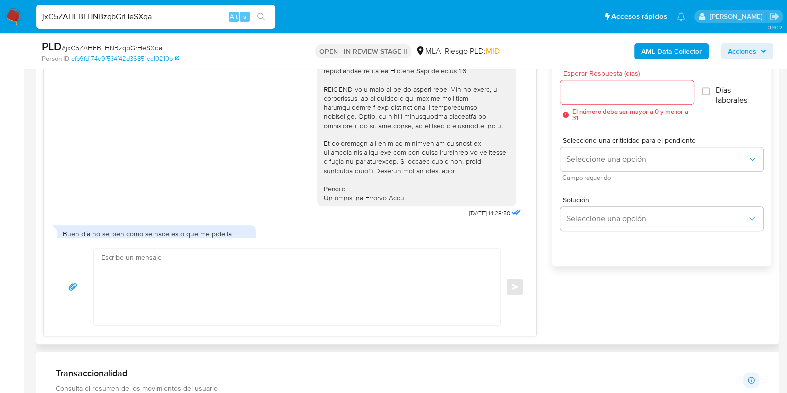
scroll to position [418, 0]
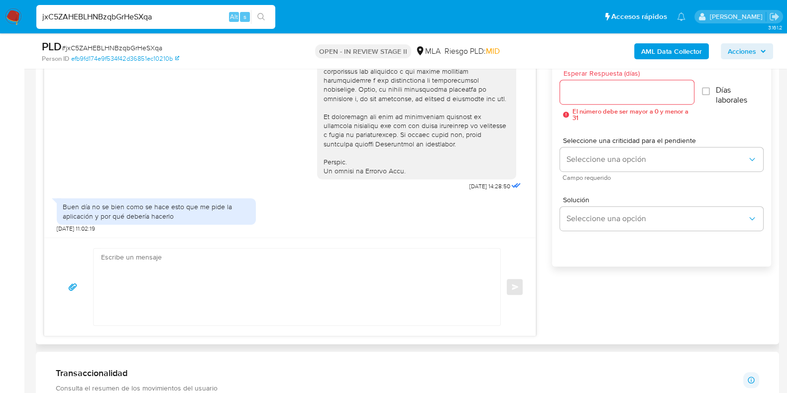
click at [305, 280] on textarea at bounding box center [294, 286] width 387 height 77
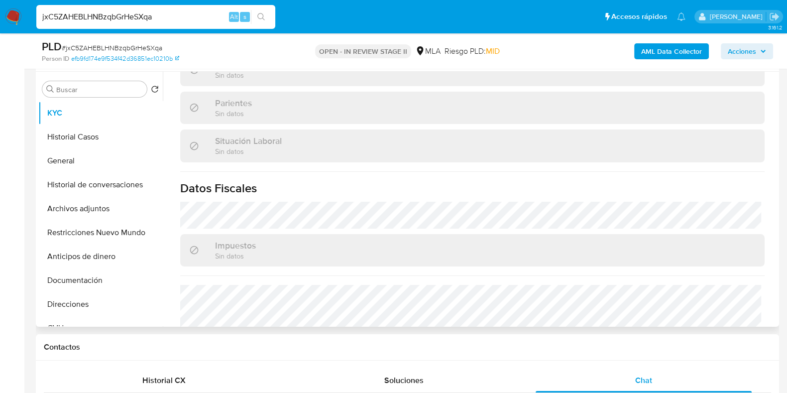
scroll to position [533, 0]
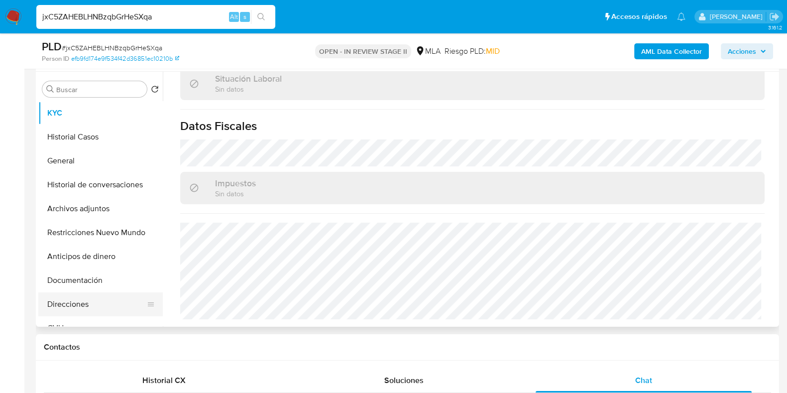
click at [78, 308] on button "Direcciones" at bounding box center [96, 304] width 116 height 24
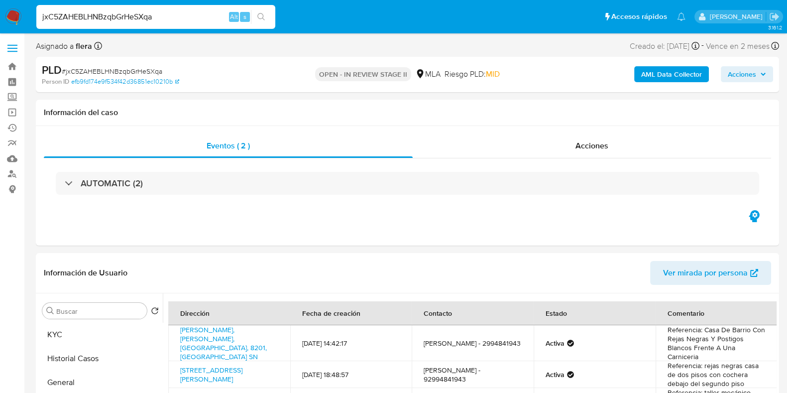
scroll to position [0, 0]
click at [88, 336] on button "KYC" at bounding box center [96, 335] width 116 height 24
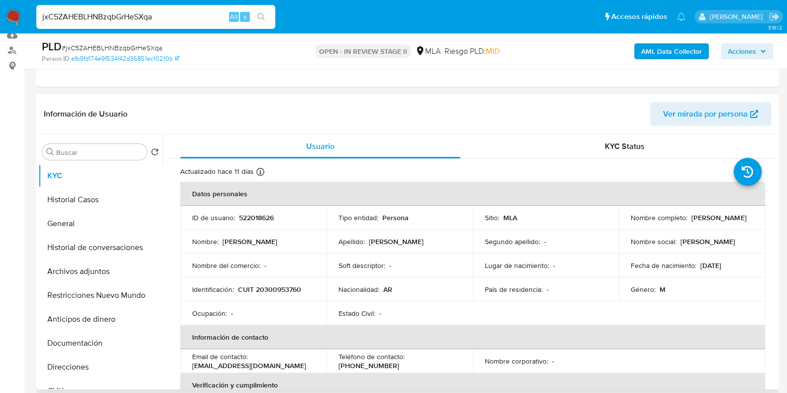
scroll to position [124, 0]
drag, startPoint x: 629, startPoint y: 220, endPoint x: 730, endPoint y: 225, distance: 101.6
click at [730, 222] on div "Nombre completo : Pablo Alejandro Garcia Gonzalez" at bounding box center [692, 217] width 122 height 9
drag, startPoint x: 719, startPoint y: 225, endPoint x: 695, endPoint y: 231, distance: 24.8
click at [695, 231] on td "Nombre social : Pablo Alejandro" at bounding box center [692, 241] width 146 height 24
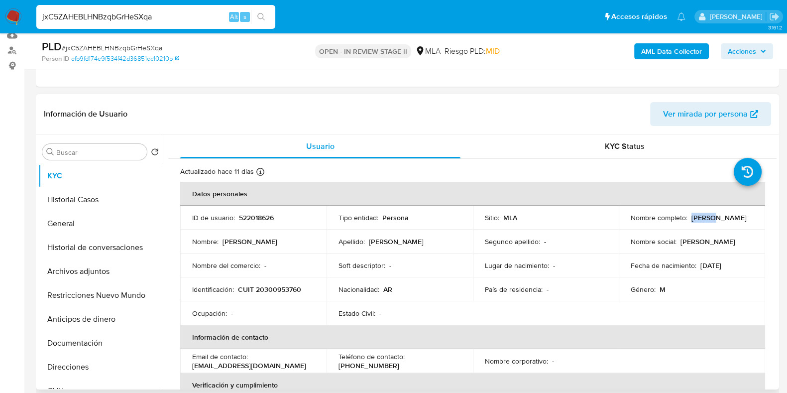
drag, startPoint x: 732, startPoint y: 220, endPoint x: 628, endPoint y: 222, distance: 104.0
click at [631, 222] on div "Nombre completo : Pablo Alejandro Garcia Gonzalez" at bounding box center [692, 217] width 122 height 9
click at [691, 220] on p "Pablo Alejandro Garcia Gonzalez" at bounding box center [718, 217] width 55 height 9
drag, startPoint x: 629, startPoint y: 222, endPoint x: 733, endPoint y: 223, distance: 104.5
click at [733, 222] on div "Nombre completo : Pablo Alejandro Garcia Gonzalez" at bounding box center [692, 217] width 122 height 9
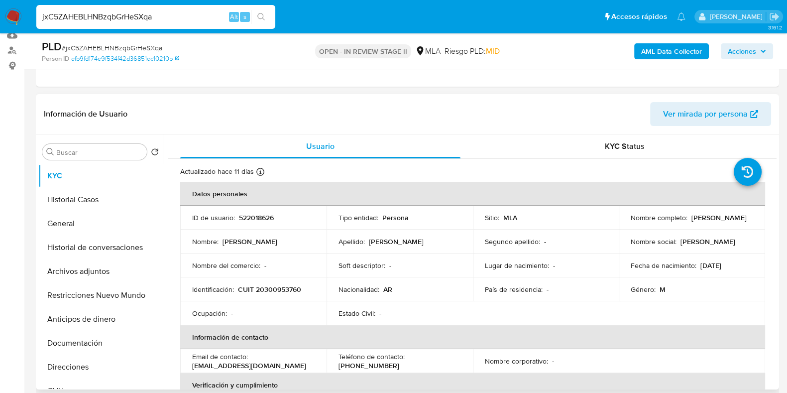
copy p "Pablo Alejandro Garcia Gonzalez"
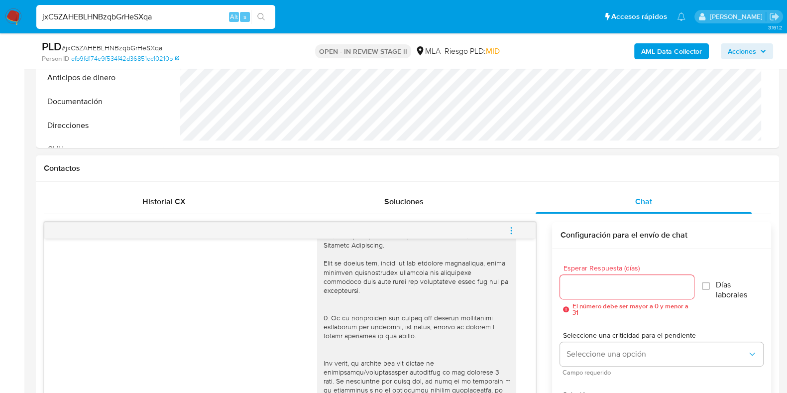
scroll to position [497, 0]
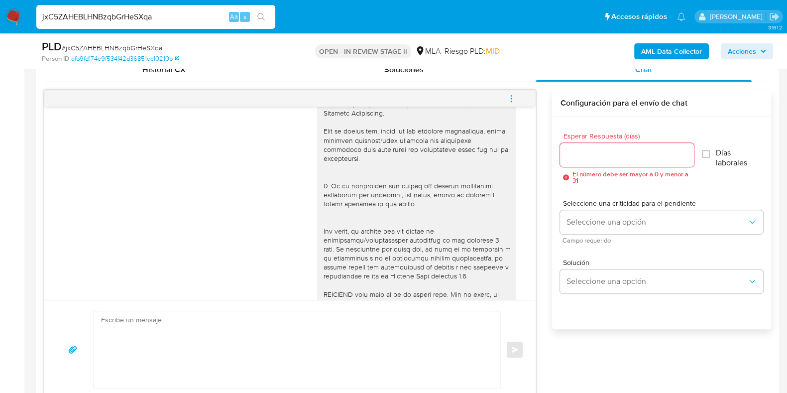
click at [181, 315] on textarea at bounding box center [294, 349] width 387 height 77
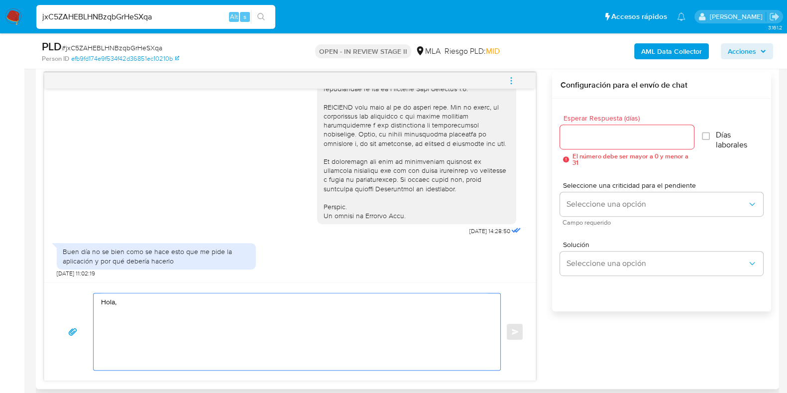
scroll to position [560, 0]
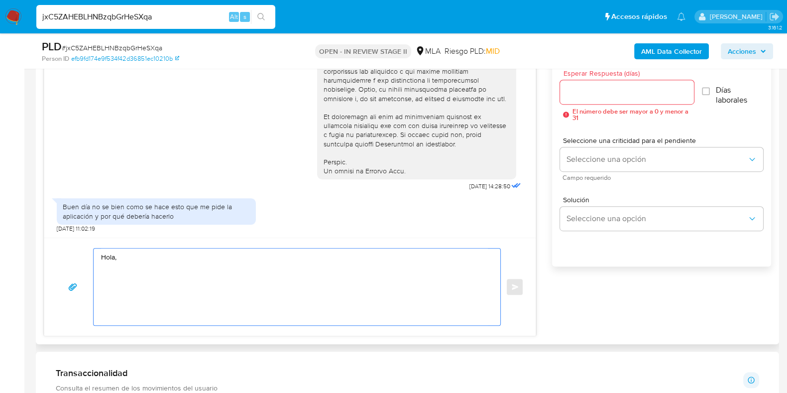
click at [114, 257] on textarea "Hola," at bounding box center [294, 286] width 387 height 77
paste textarea "Queremos asegurarte que la información y documentación que nos proporciones no …"
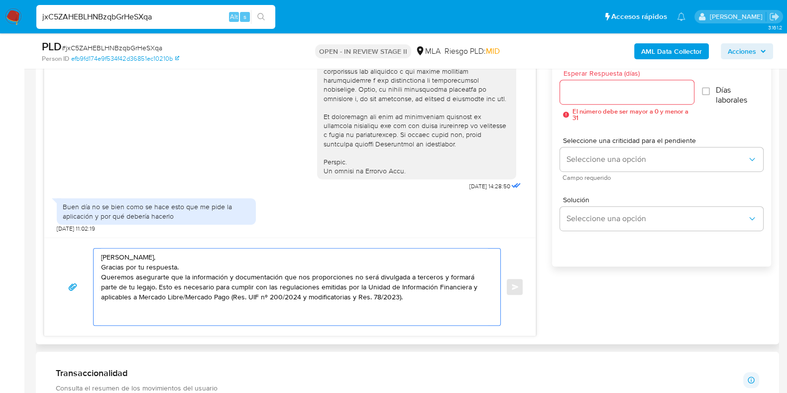
drag, startPoint x: 197, startPoint y: 266, endPoint x: 100, endPoint y: 264, distance: 97.6
click at [100, 264] on div "Hola Pablo, Gracias por tu respuesta. Queremos asegurarte que la información y …" at bounding box center [295, 286] width 402 height 77
click at [149, 317] on textarea "Hola Pablo, Gracias por tu respuesta. Queremos asegurarte que la información y …" at bounding box center [294, 286] width 387 height 77
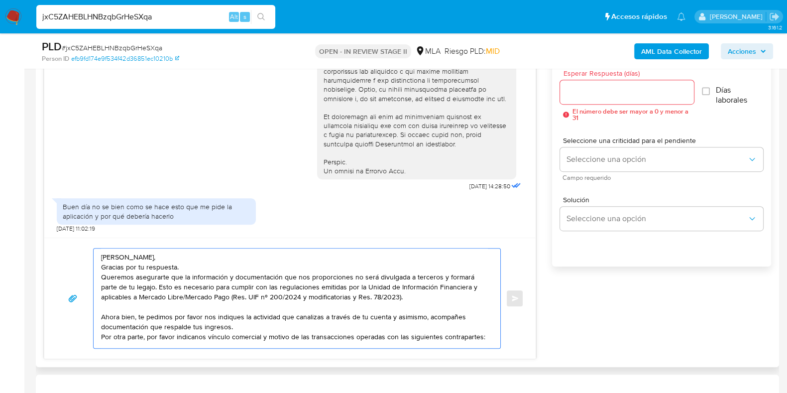
scroll to position [13, 0]
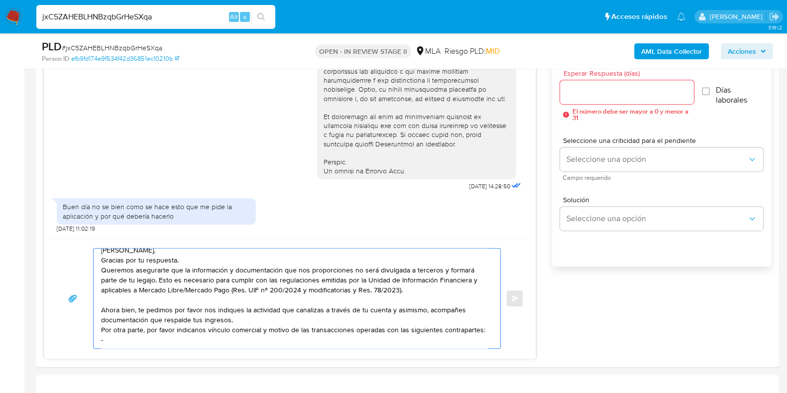
paste textarea "Noelia Evangelina Dumont - CUIT 23345059024"
paste textarea "Tobio Alejandra Lorena - 27250740307"
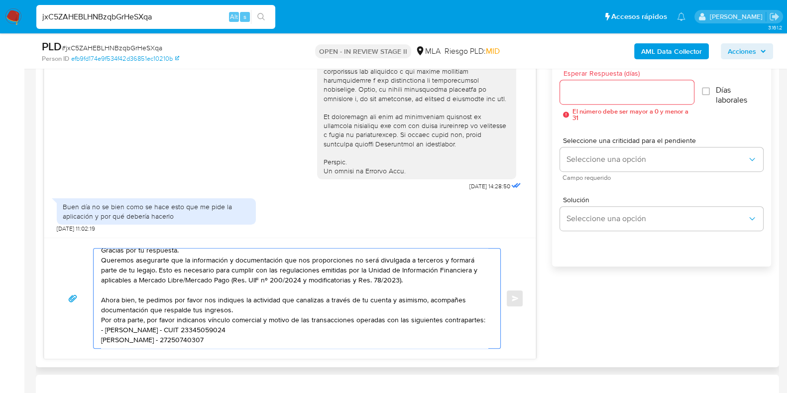
scroll to position [33, 0]
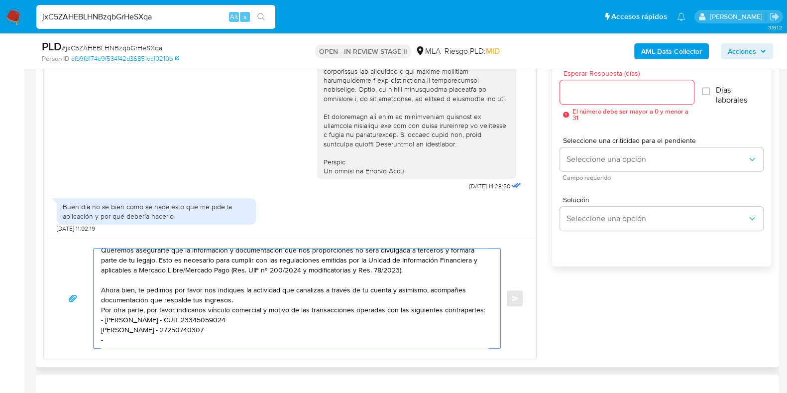
paste textarea "Homann Diego Martin"
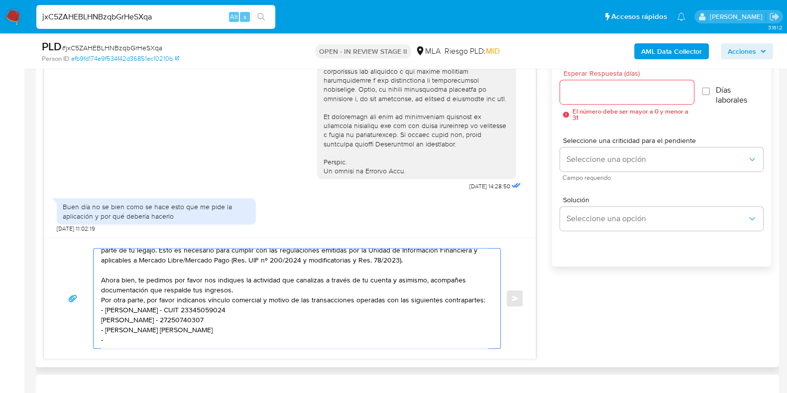
paste textarea "Padilla Adriana Elizabet"
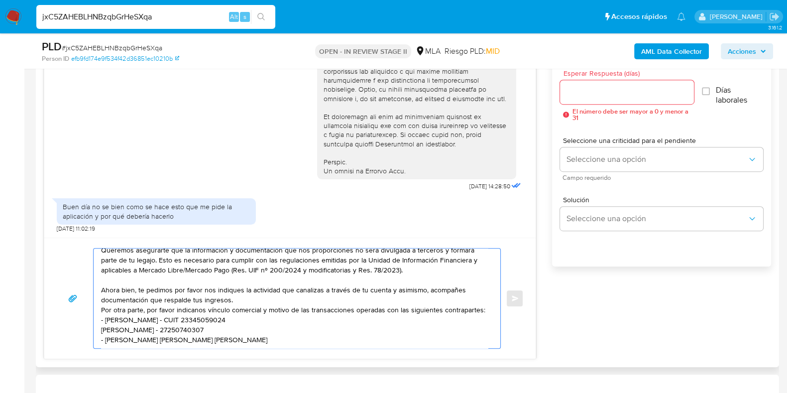
scroll to position [53, 0]
paste textarea "Claudia Noemi Álvarez"
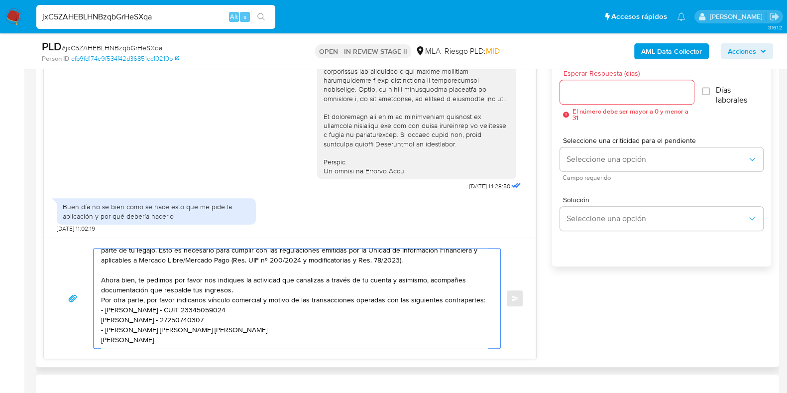
scroll to position [63, 0]
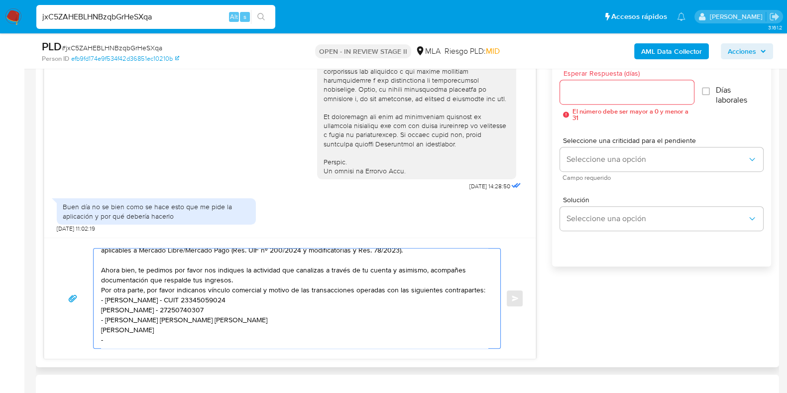
paste textarea "Héctor David Guzmán Guillermo"
click at [102, 330] on textarea "Hola Pablo, Gracias por tu respuesta. Queremos asegurarte que la información y …" at bounding box center [294, 298] width 387 height 100
click at [101, 300] on textarea "Hola Pablo, Gracias por tu respuesta. Queremos asegurarte que la información y …" at bounding box center [294, 298] width 387 height 100
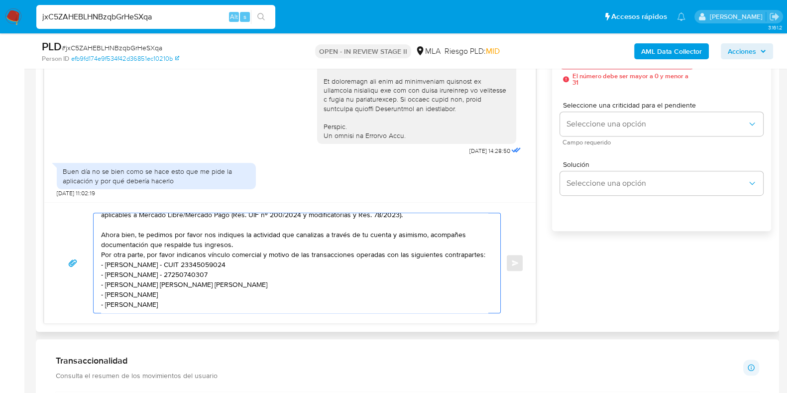
scroll to position [622, 0]
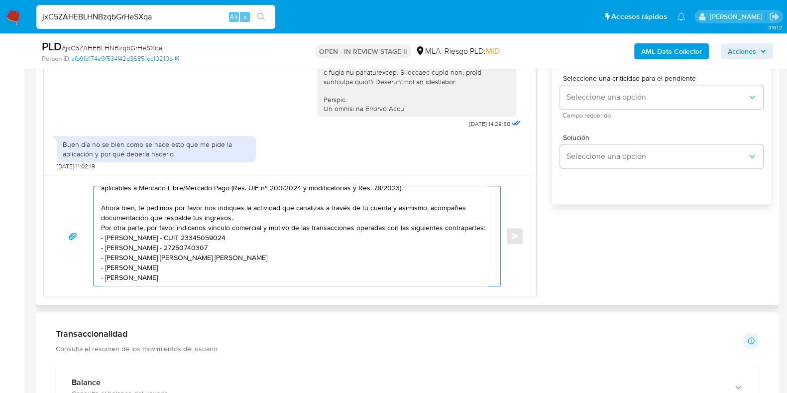
click at [222, 277] on textarea "Hola Pablo, Gracias por tu respuesta. Queremos asegurarte que la información y …" at bounding box center [294, 236] width 387 height 100
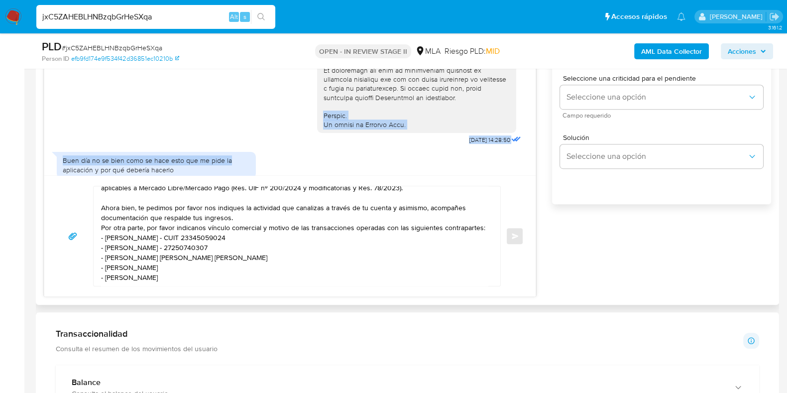
scroll to position [418, 0]
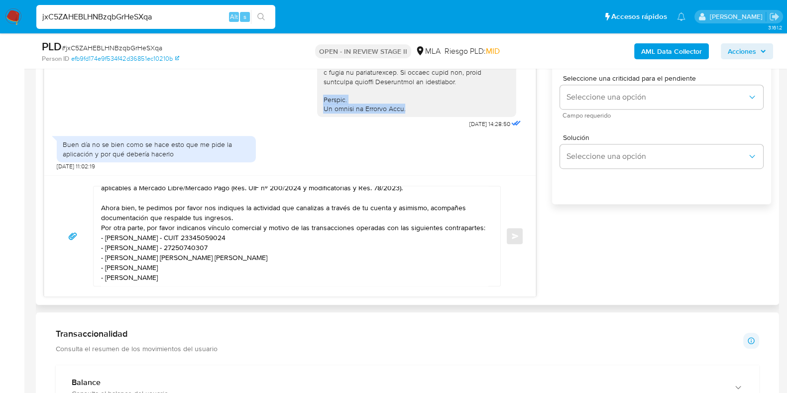
drag, startPoint x: 314, startPoint y: 162, endPoint x: 403, endPoint y: 110, distance: 103.5
copy div "Saludos. El equipo de Mercado Pago."
click at [234, 280] on textarea "Hola Pablo, Gracias por tu respuesta. Queremos asegurarte que la información y …" at bounding box center [294, 236] width 387 height 100
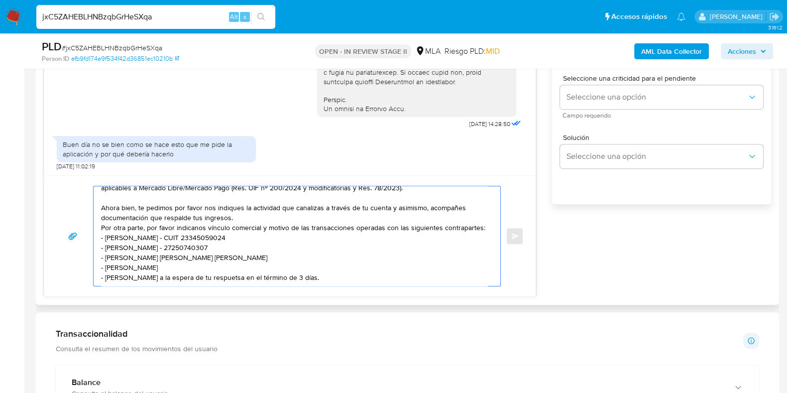
scroll to position [83, 0]
paste textarea "Saludos. El equipo de Mercado Pago."
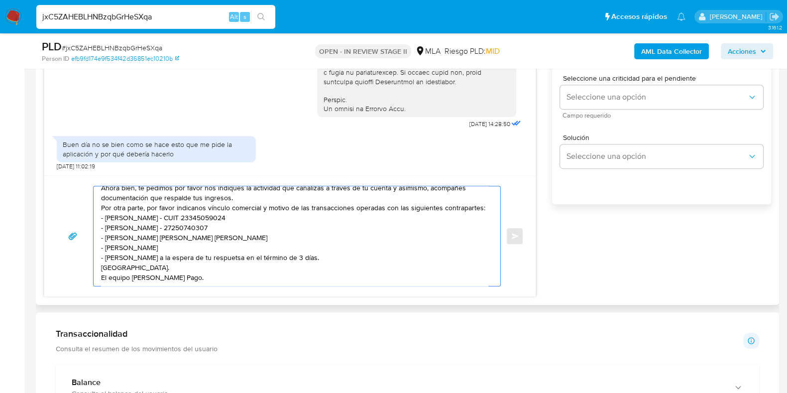
scroll to position [93, 0]
click at [102, 259] on textarea "Hola Pablo, Gracias por tu respuesta. Queremos asegurarte que la información y …" at bounding box center [294, 236] width 387 height 100
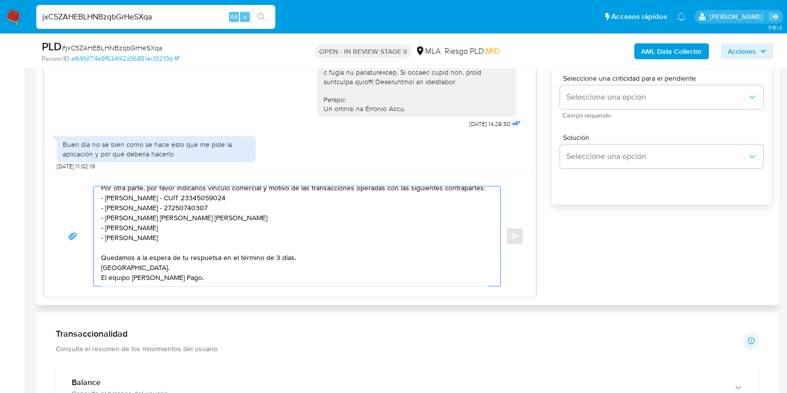
click at [209, 269] on textarea "Hola Pablo, Gracias por tu respuesta. Queremos asegurarte que la información y …" at bounding box center [294, 236] width 387 height 100
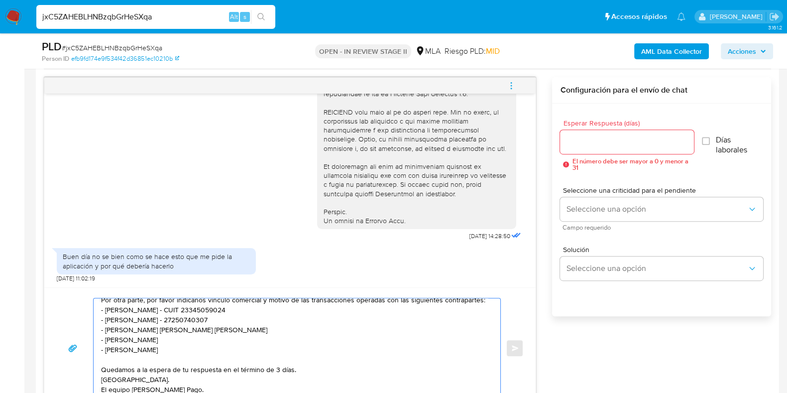
scroll to position [497, 0]
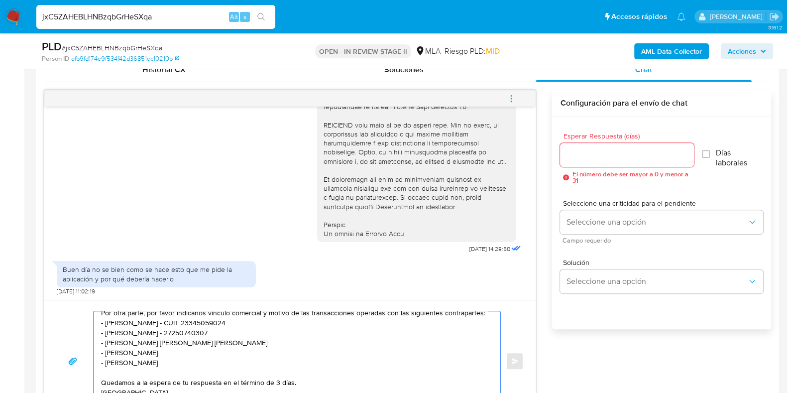
type textarea "Hola Pablo, Gracias por tu respuesta. Queremos asegurarte que la información y …"
click at [592, 158] on input "Esperar Respuesta (días)" at bounding box center [626, 154] width 133 height 13
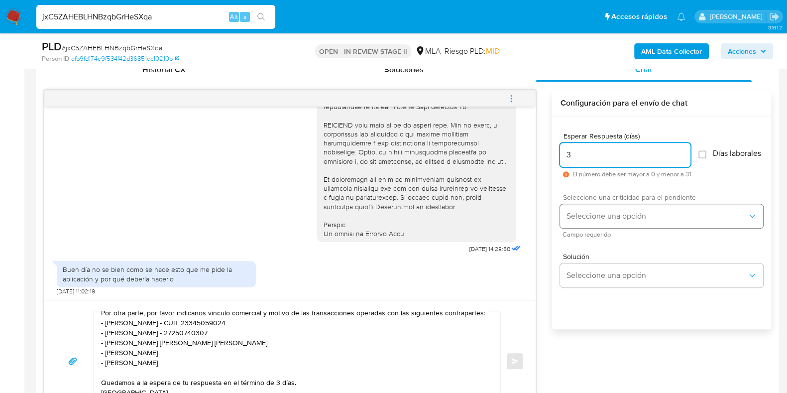
type input "3"
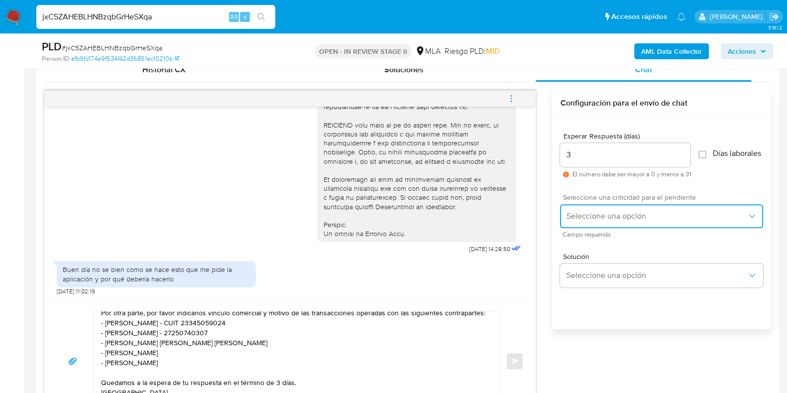
click at [598, 221] on span "Seleccione una opción" at bounding box center [656, 216] width 181 height 10
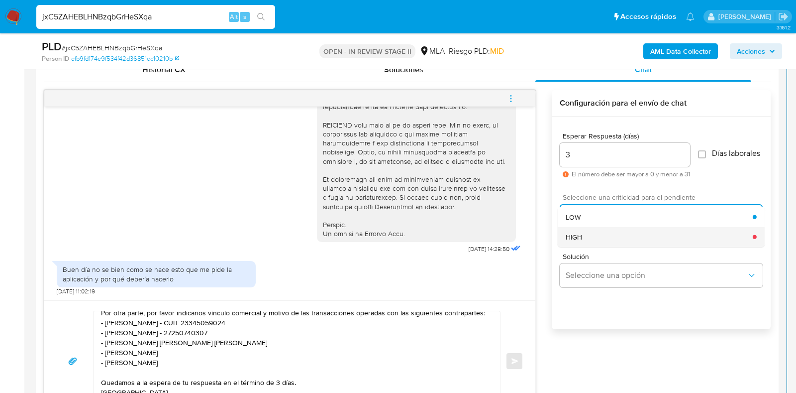
click at [599, 235] on div "HIGH" at bounding box center [659, 236] width 187 height 20
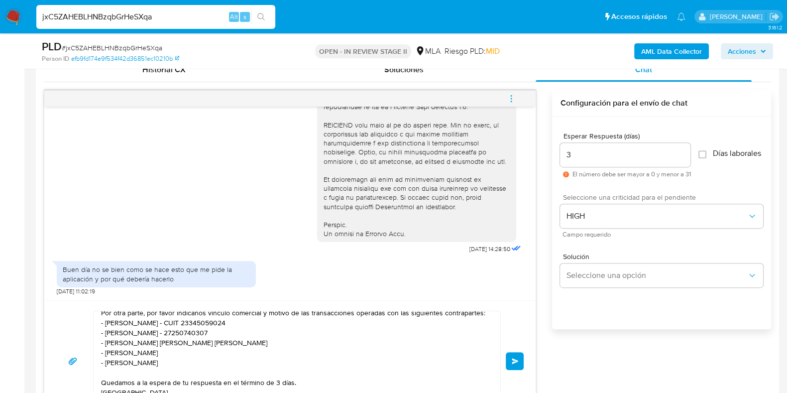
click at [519, 358] on button "Enviar" at bounding box center [515, 361] width 18 height 18
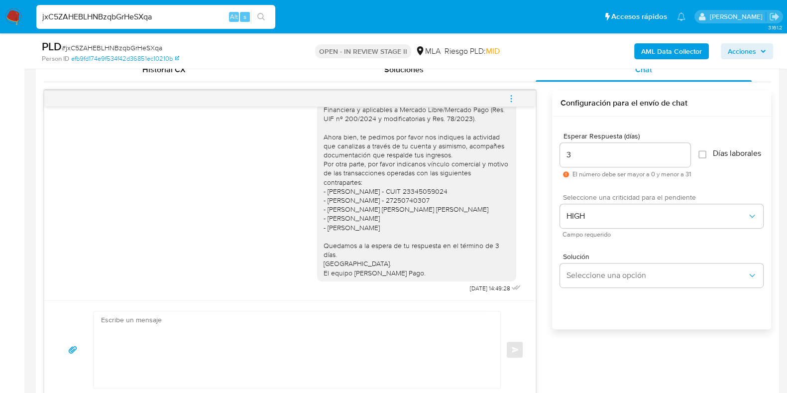
scroll to position [0, 0]
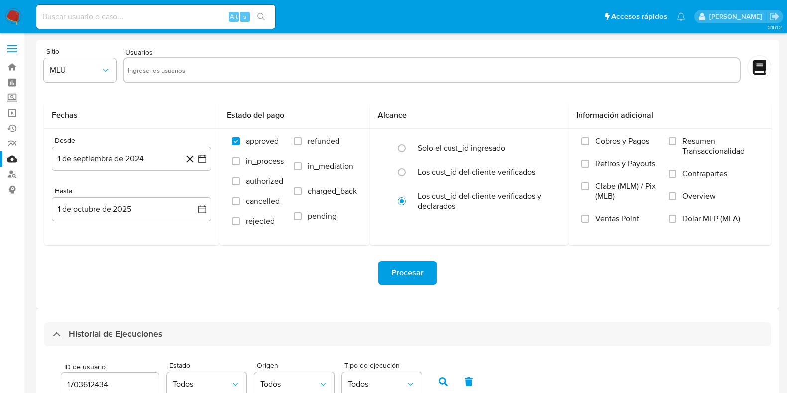
select select "10"
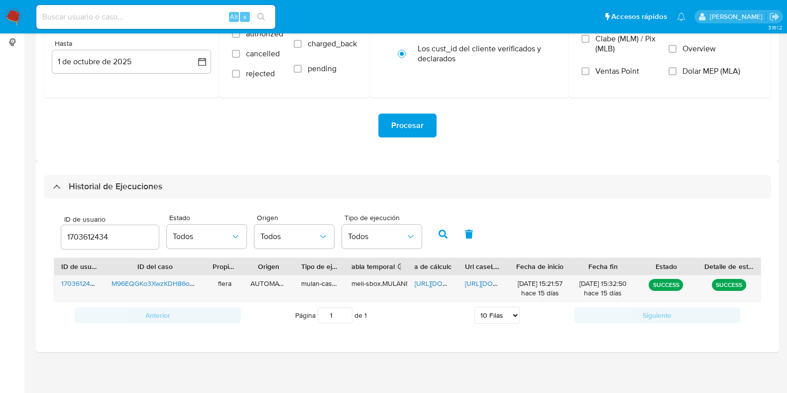
click at [91, 233] on input "1703612434" at bounding box center [110, 236] width 98 height 13
type input "522018626"
click at [439, 230] on icon "button" at bounding box center [442, 233] width 9 height 9
click at [422, 278] on span "[URL][DOMAIN_NAME]" at bounding box center [449, 283] width 69 height 10
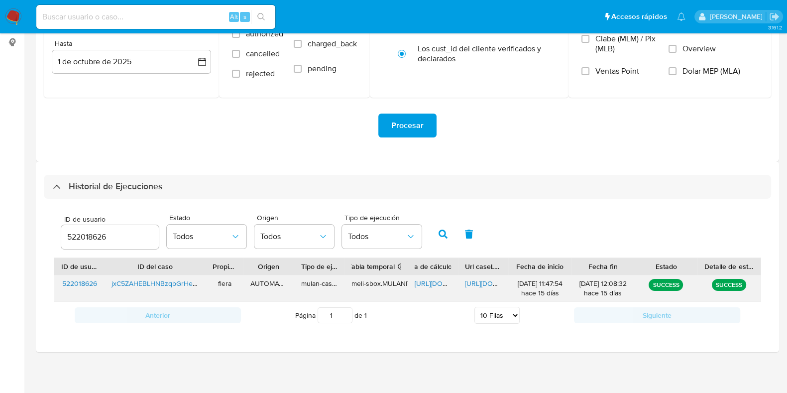
click at [477, 282] on span "[URL][DOMAIN_NAME]" at bounding box center [499, 283] width 69 height 10
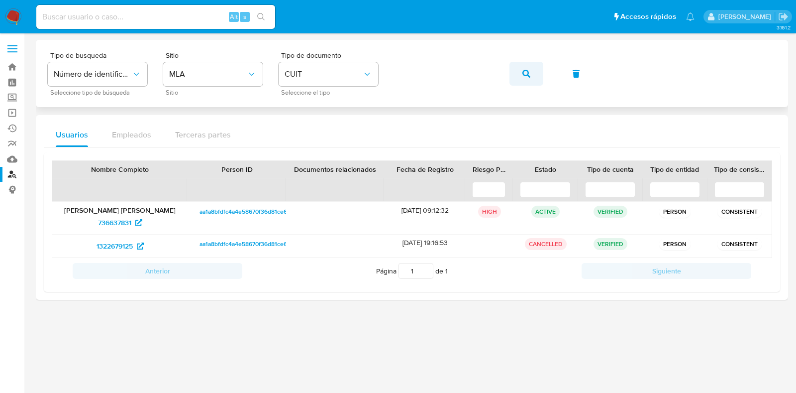
click at [535, 73] on button "button" at bounding box center [527, 74] width 34 height 24
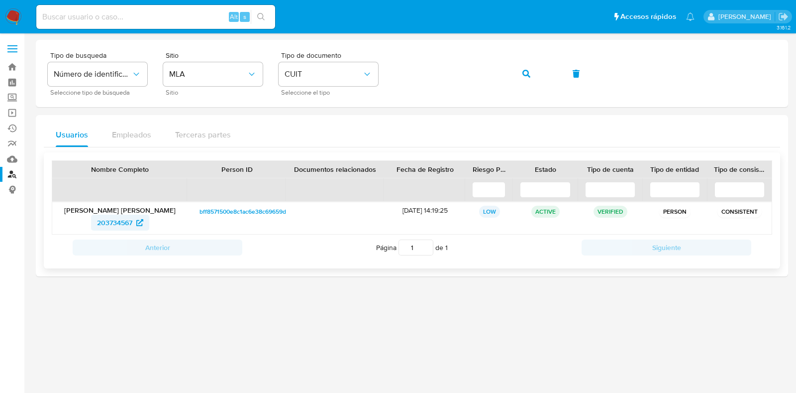
click at [121, 219] on span "203734567" at bounding box center [114, 223] width 35 height 16
click at [523, 74] on icon "button" at bounding box center [527, 74] width 8 height 8
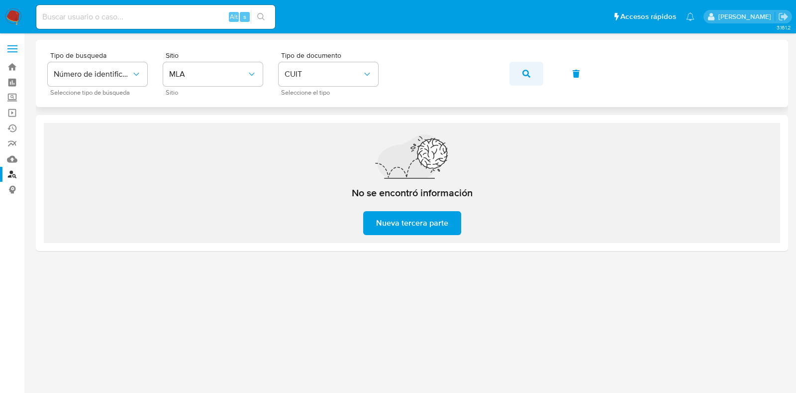
click at [528, 72] on icon "button" at bounding box center [527, 74] width 8 height 8
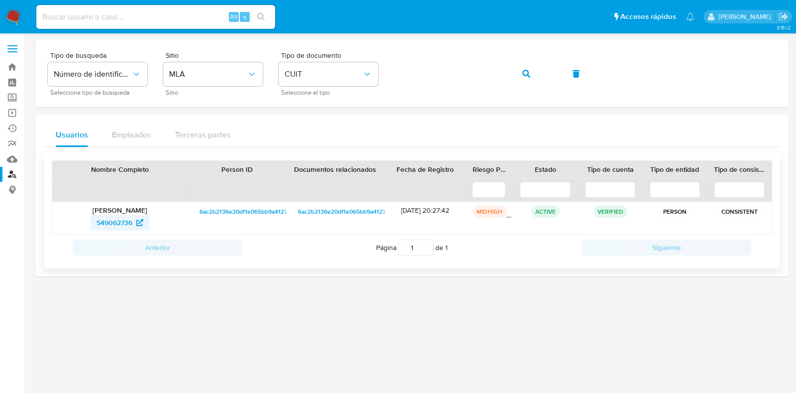
click at [116, 217] on span "549062736" at bounding box center [115, 223] width 36 height 16
click at [135, 221] on span "549062736" at bounding box center [120, 223] width 47 height 16
click at [531, 81] on button "button" at bounding box center [527, 74] width 34 height 24
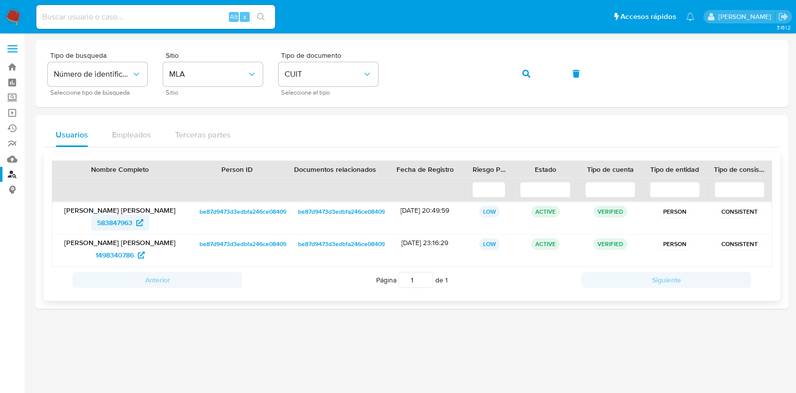
click at [113, 219] on span "583847963" at bounding box center [114, 223] width 35 height 16
click at [129, 259] on span "1498340786" at bounding box center [115, 255] width 38 height 16
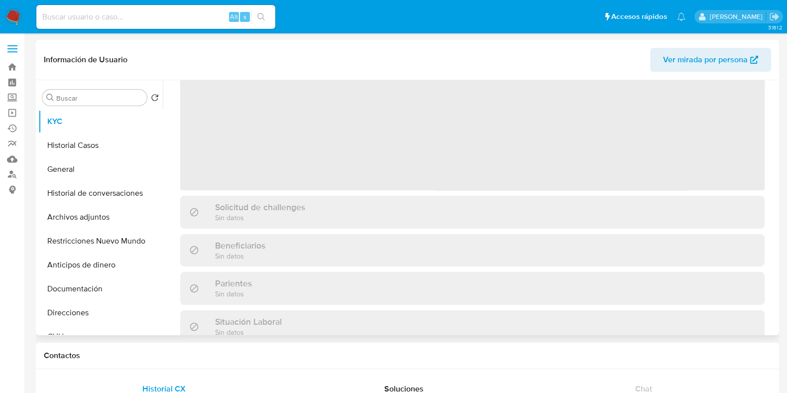
select select "10"
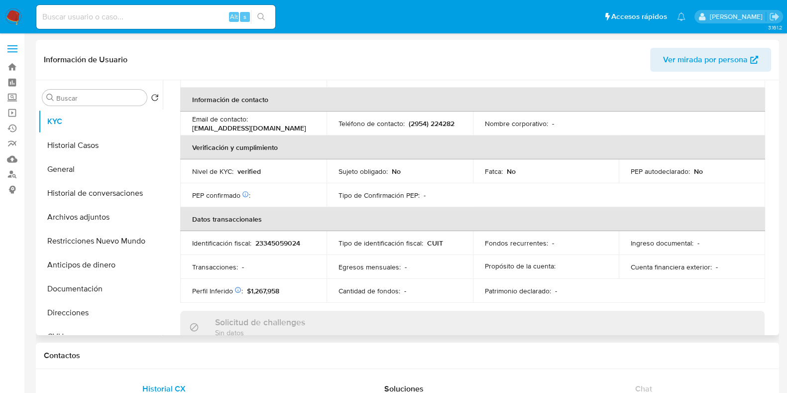
scroll to position [533, 0]
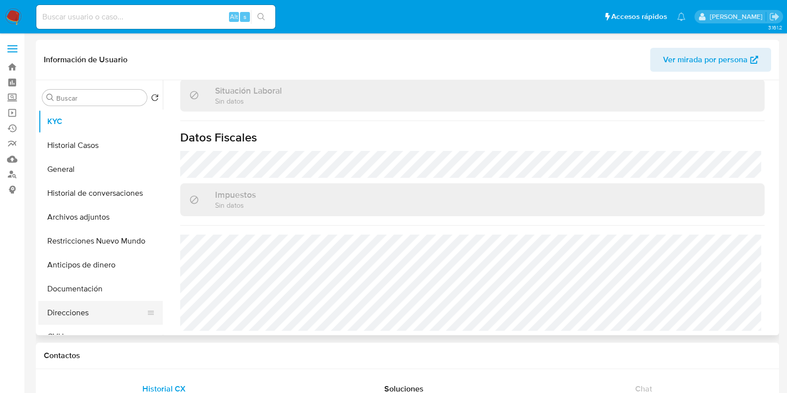
click at [85, 315] on button "Direcciones" at bounding box center [96, 313] width 116 height 24
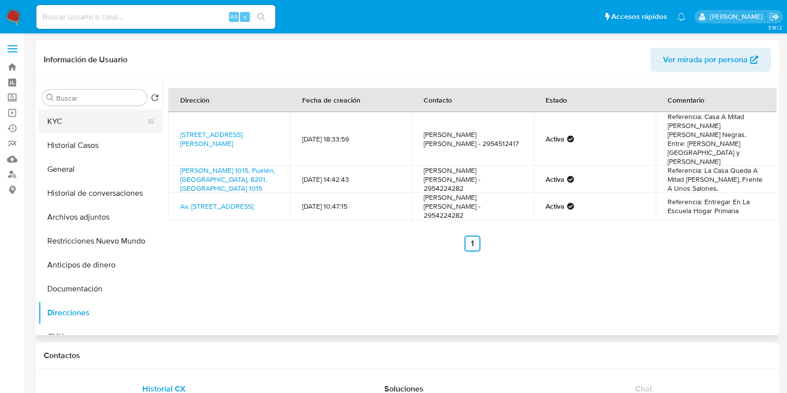
click at [73, 132] on button "KYC" at bounding box center [96, 122] width 116 height 24
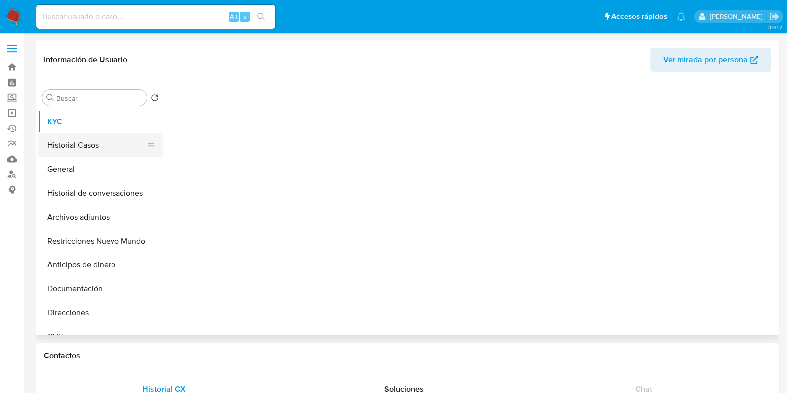
click at [86, 137] on button "Historial Casos" at bounding box center [96, 145] width 116 height 24
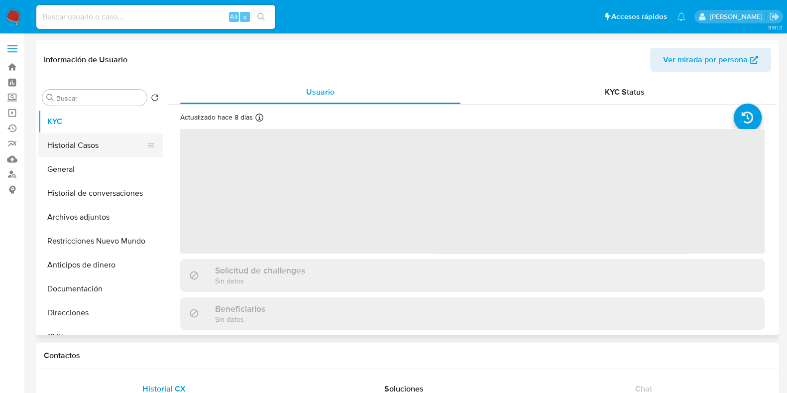
click at [80, 147] on button "Historial Casos" at bounding box center [96, 145] width 116 height 24
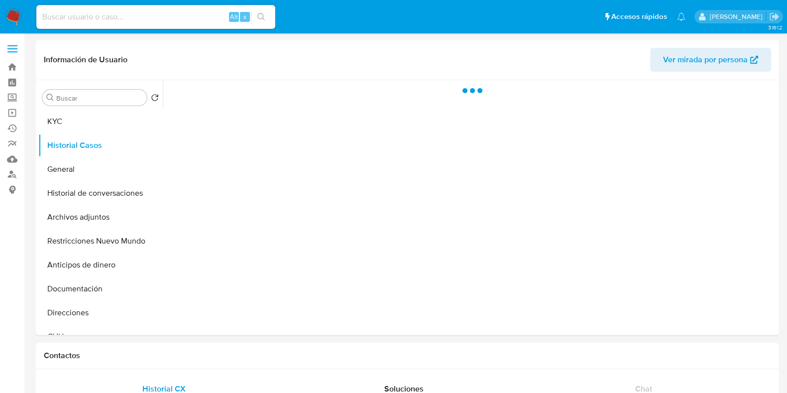
select select "10"
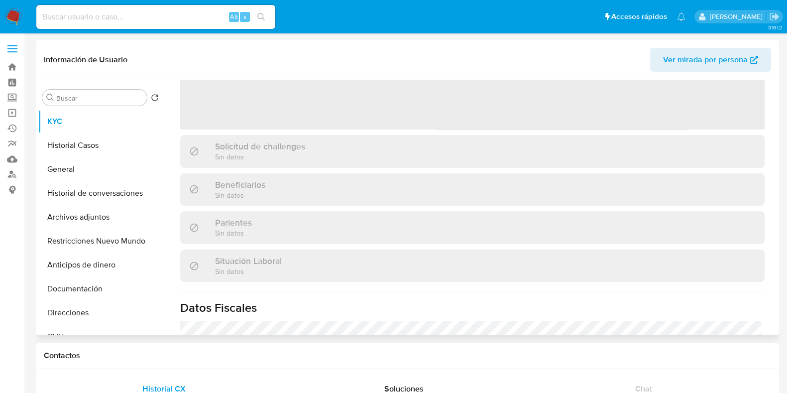
select select "10"
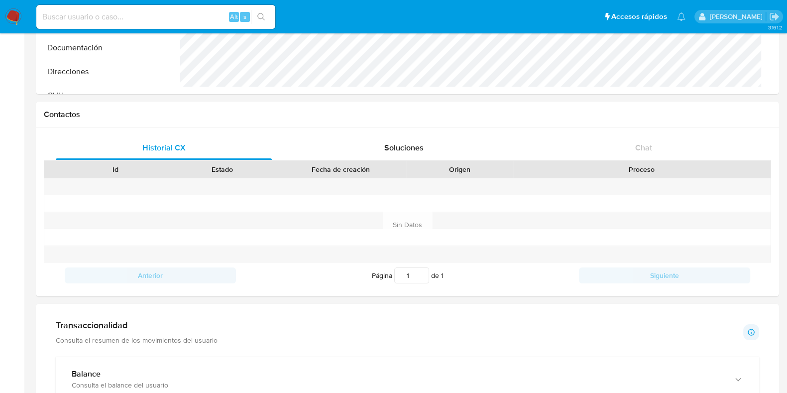
scroll to position [306, 0]
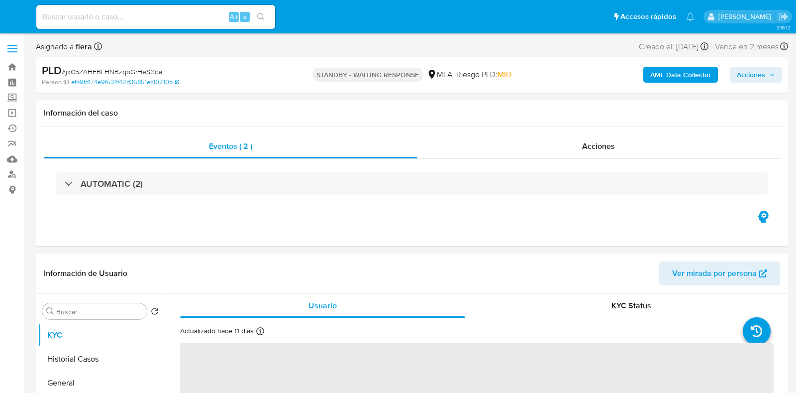
select select "10"
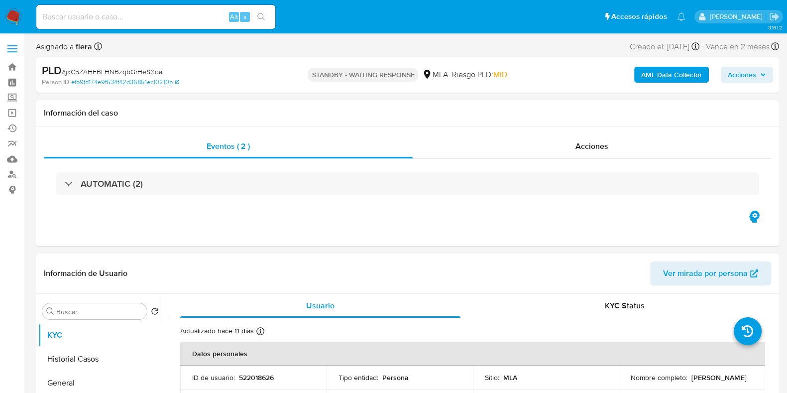
click at [164, 16] on input at bounding box center [155, 16] width 239 height 13
paste input "tZpvIRZMcoWEQ5A6y25WmX6O"
type input "tZpvIRZMcoWEQ5A6y25WmX6O"
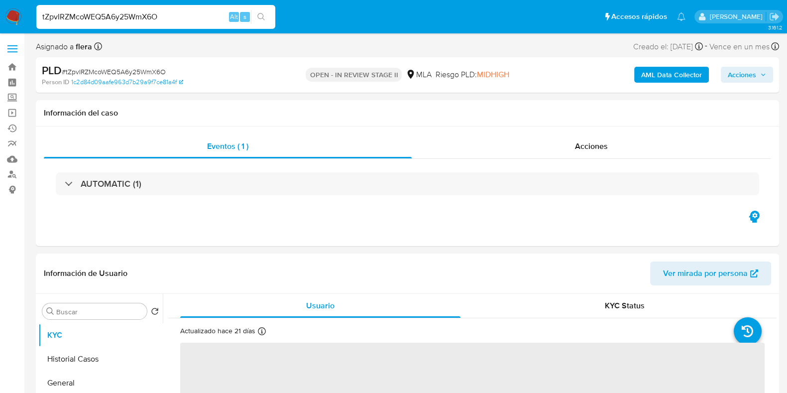
select select "10"
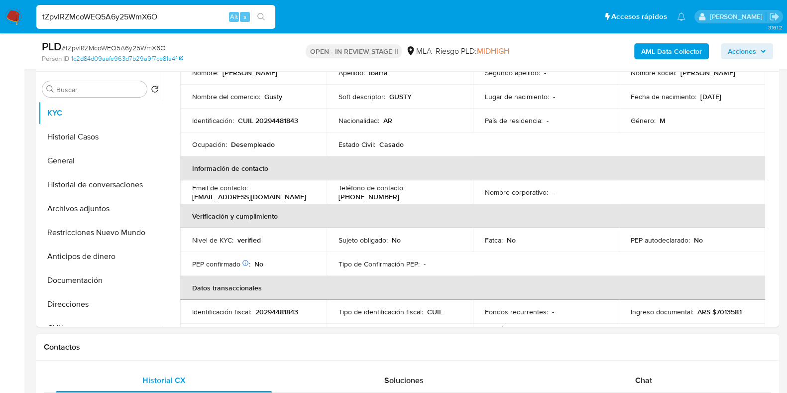
scroll to position [124, 0]
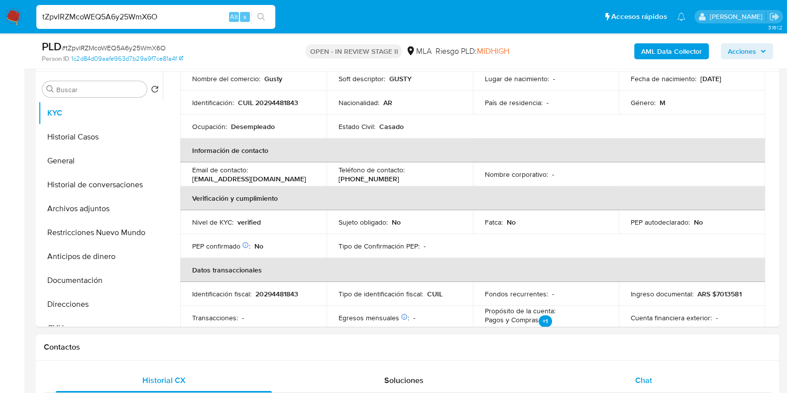
click at [641, 371] on div "Chat" at bounding box center [644, 380] width 216 height 24
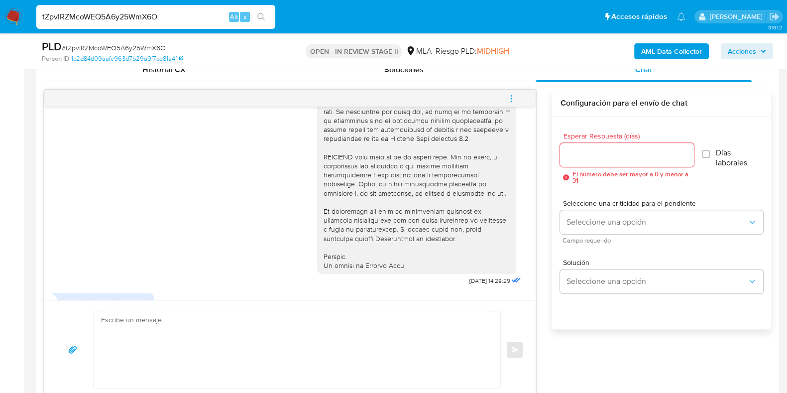
scroll to position [434, 0]
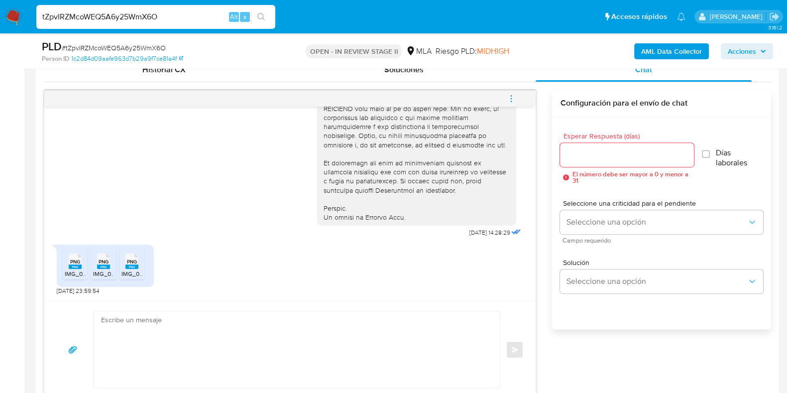
click at [77, 268] on icon "PNG" at bounding box center [75, 260] width 13 height 17
click at [104, 266] on rect at bounding box center [103, 266] width 13 height 4
click at [136, 261] on span "PNG" at bounding box center [132, 261] width 10 height 6
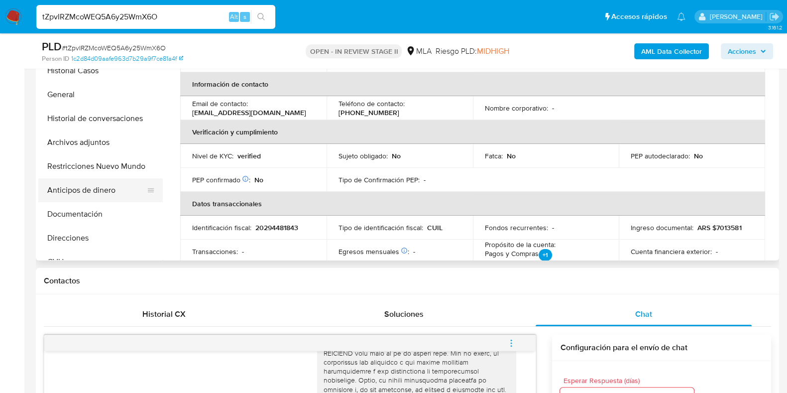
scroll to position [248, 0]
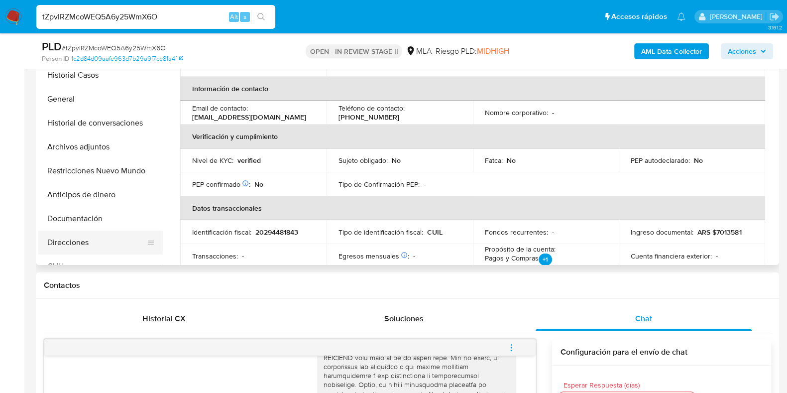
click at [83, 233] on button "Direcciones" at bounding box center [96, 242] width 116 height 24
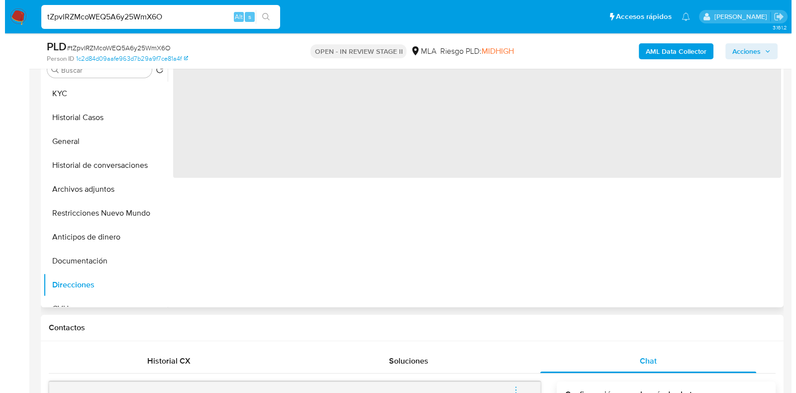
scroll to position [187, 0]
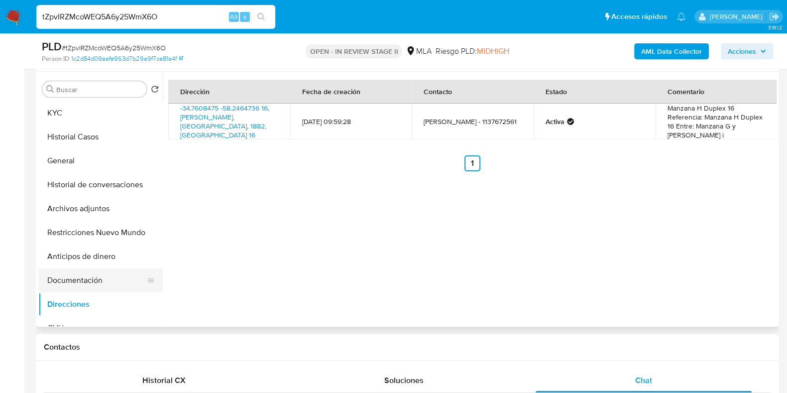
click at [105, 281] on button "Documentación" at bounding box center [96, 280] width 116 height 24
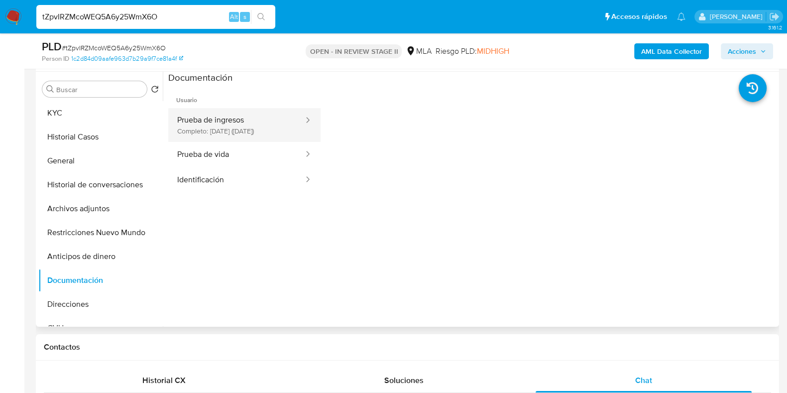
click at [248, 125] on button "Prueba de ingresos Completo: 15/04/2025 (hace 6 meses)" at bounding box center [236, 125] width 136 height 34
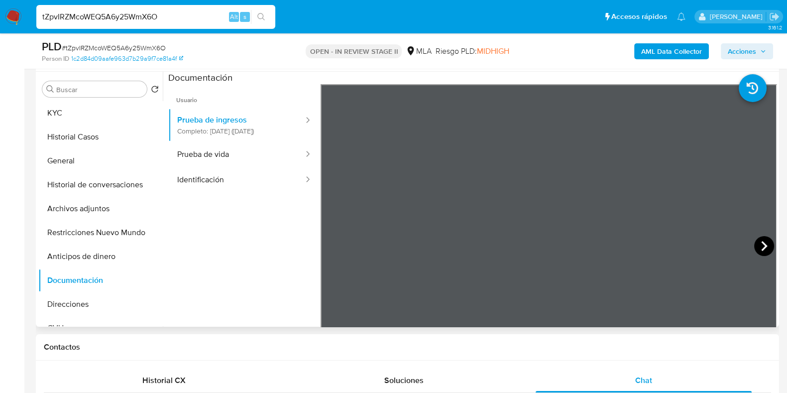
click at [759, 245] on icon at bounding box center [764, 246] width 20 height 20
click at [336, 242] on icon at bounding box center [333, 246] width 20 height 20
click at [754, 240] on icon at bounding box center [764, 246] width 20 height 20
click at [72, 115] on button "KYC" at bounding box center [96, 113] width 116 height 24
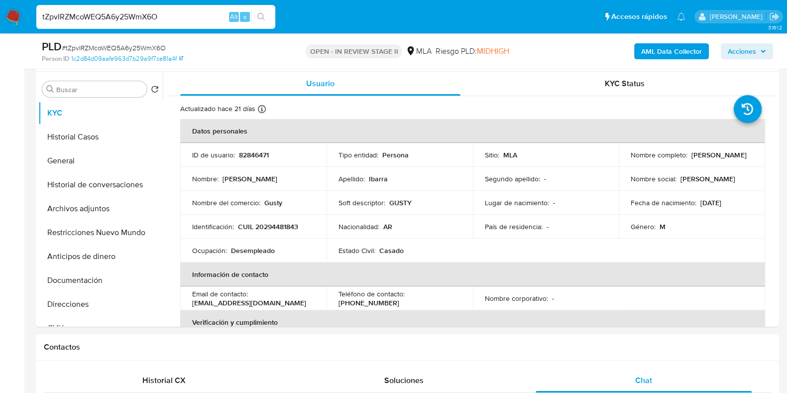
click at [254, 154] on p "82846471" at bounding box center [254, 154] width 30 height 9
copy p "82846471"
drag, startPoint x: 704, startPoint y: 160, endPoint x: 630, endPoint y: 161, distance: 74.7
click at [631, 159] on div "Nombre completo : Gustavo Daniel Ibarra" at bounding box center [692, 154] width 122 height 9
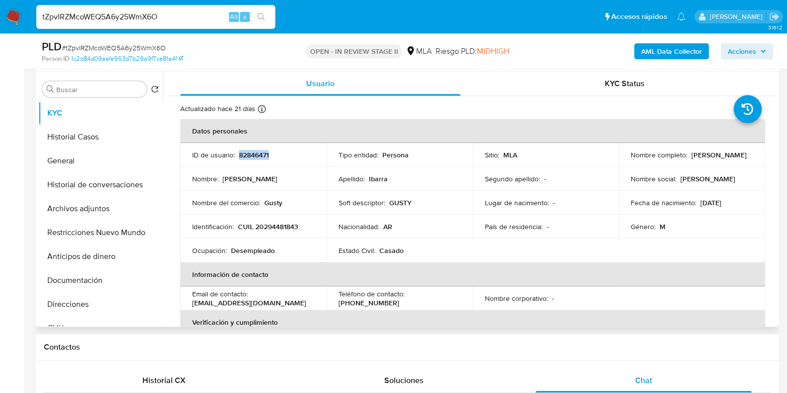
copy p "[PERSON_NAME]"
click at [677, 52] on b "AML Data Collector" at bounding box center [671, 51] width 61 height 16
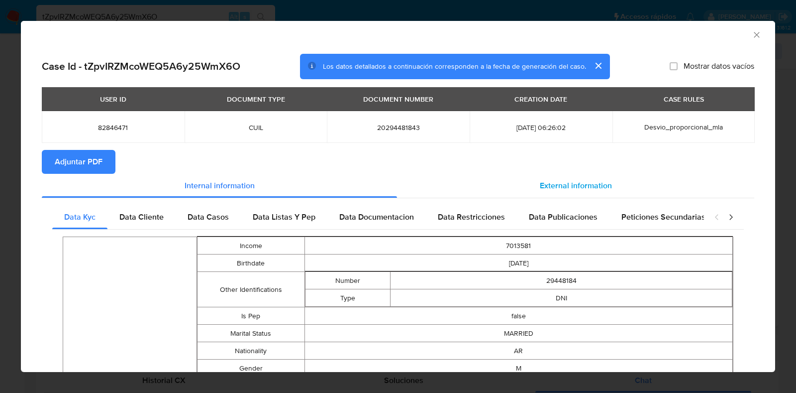
click at [578, 189] on span "External information" at bounding box center [576, 185] width 72 height 11
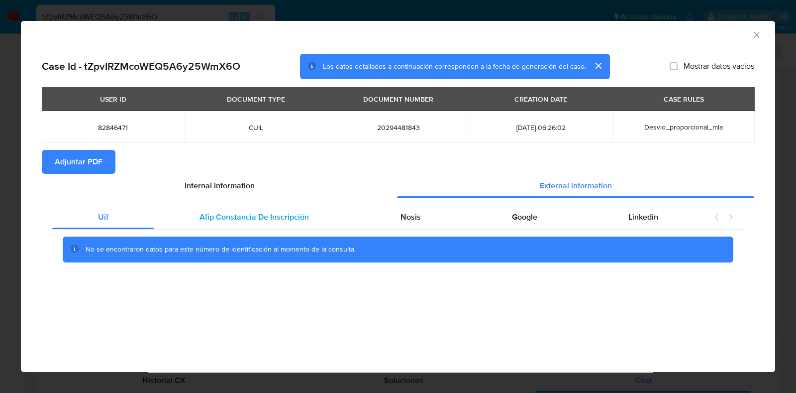
click at [239, 219] on span "Afip Constancia De Inscripción" at bounding box center [255, 216] width 110 height 11
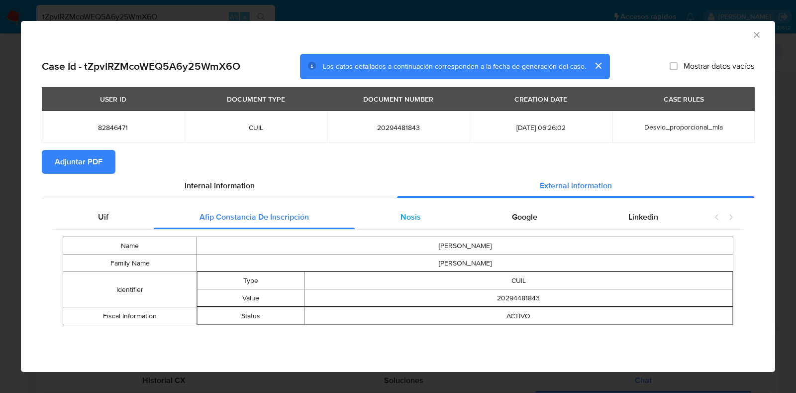
click at [412, 216] on span "Nosis" at bounding box center [411, 216] width 20 height 11
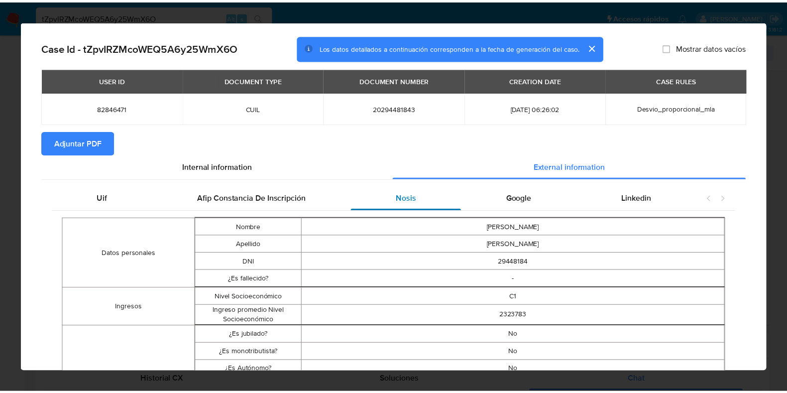
scroll to position [0, 0]
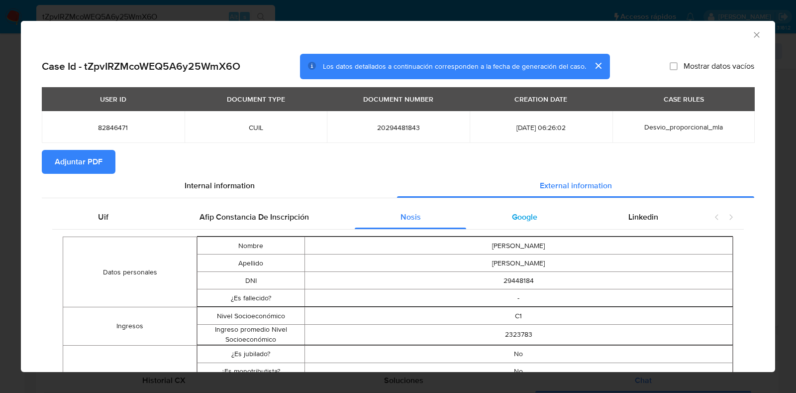
click at [519, 224] on div "Google" at bounding box center [524, 217] width 116 height 24
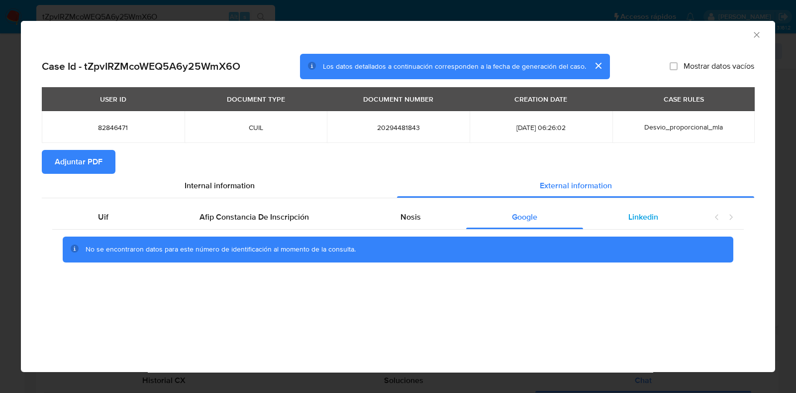
click at [641, 220] on span "Linkedin" at bounding box center [644, 216] width 30 height 11
click at [96, 165] on span "Adjuntar PDF" at bounding box center [79, 162] width 48 height 22
click at [755, 34] on icon "Cerrar ventana" at bounding box center [757, 35] width 10 height 10
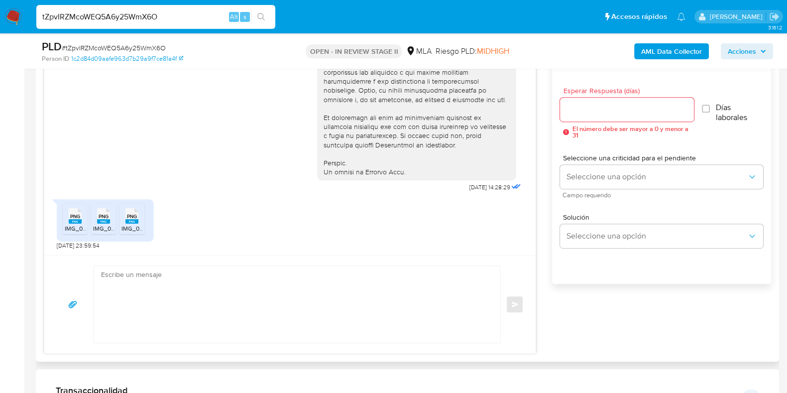
scroll to position [560, 0]
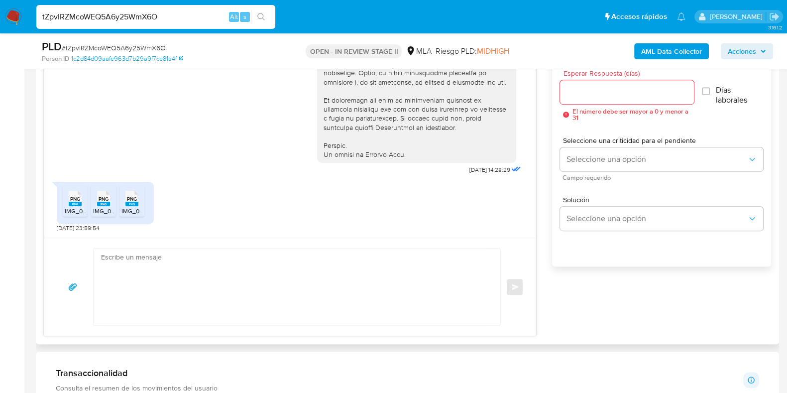
click at [331, 269] on textarea at bounding box center [294, 286] width 387 height 77
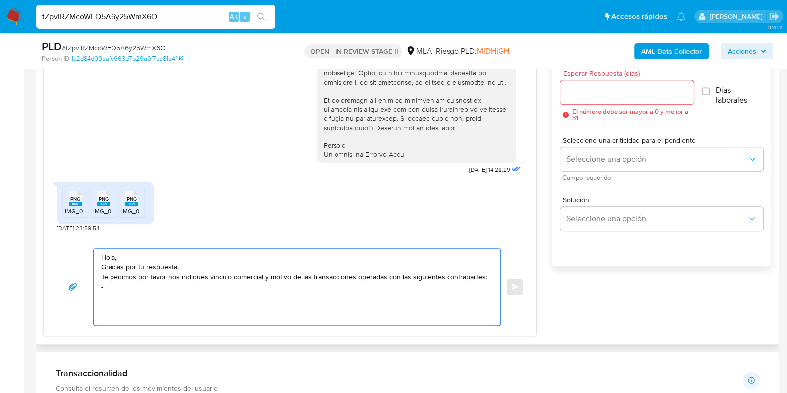
paste textarea "Wml Technologies - 30718326210"
paste textarea "Dylan Brandon Manuel Ibarra - CUIT 23477007899"
paste textarea "Veronica Elisabet Chaile - CUIT 23298123754"
paste textarea "Yohan Micael Omar Ayala - CUIL 20474846262"
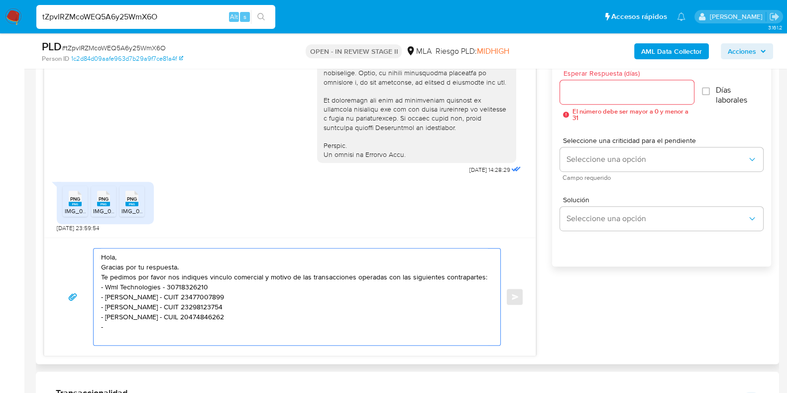
paste textarea "Camila Celeste Romero - CUIL 27381520914"
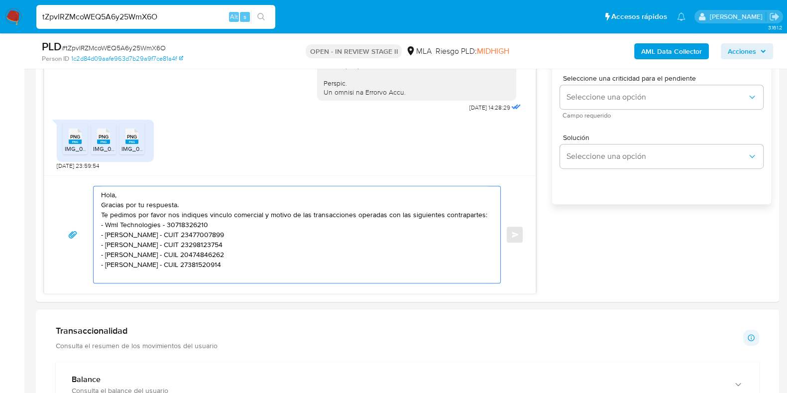
scroll to position [3, 0]
click at [139, 222] on textarea "Hola, Gracias por tu respuesta. Te pedimos por favor nos indiques vinculo comer…" at bounding box center [294, 236] width 387 height 100
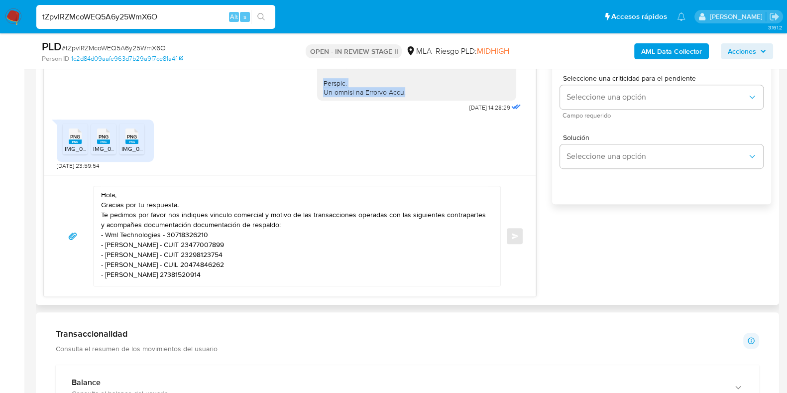
drag, startPoint x: 313, startPoint y: 83, endPoint x: 403, endPoint y: 93, distance: 91.2
copy div "Saludos. El equipo de Mercado Pago."
click at [173, 285] on textarea "Hola, Gracias por tu respuesta. Te pedimos por favor nos indiques vinculo comer…" at bounding box center [294, 236] width 387 height 100
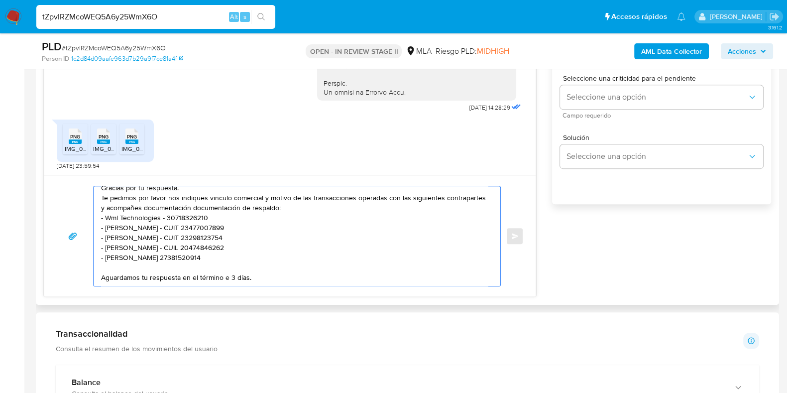
paste textarea "Saludos. El equipo de Mercado Pago."
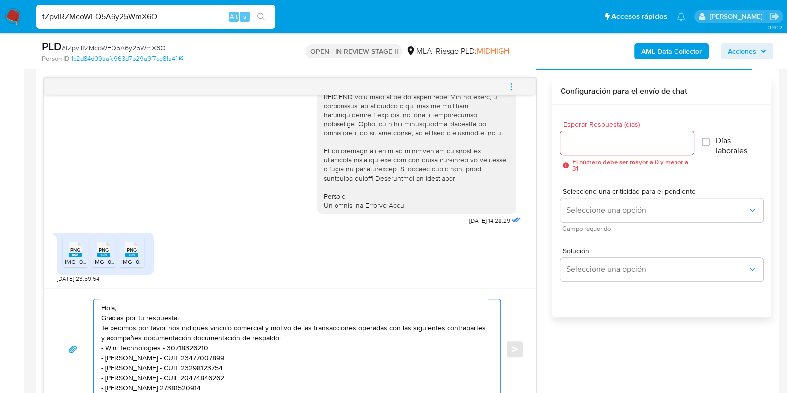
scroll to position [497, 0]
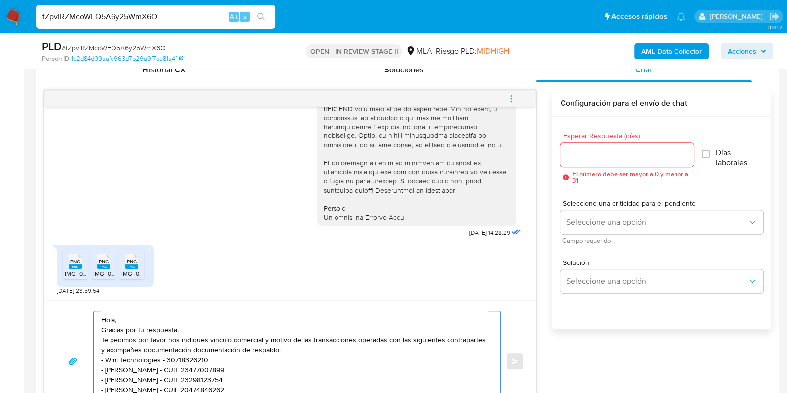
type textarea "Hola, Gracias por tu respuesta. Te pedimos por favor nos indiques vinculo comer…"
click at [593, 157] on input "Esperar Respuesta (días)" at bounding box center [626, 154] width 133 height 13
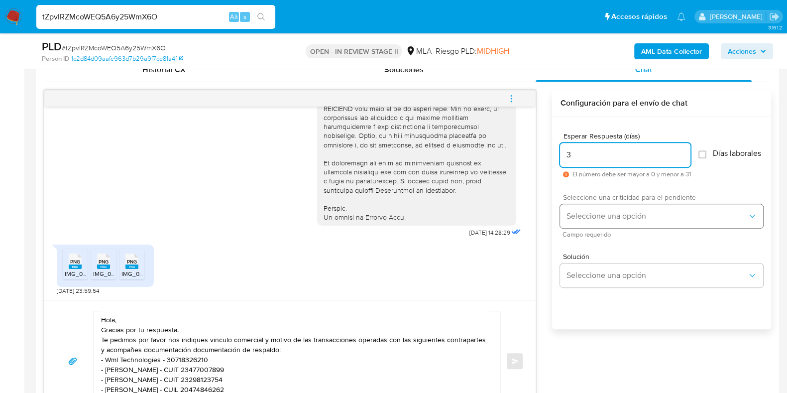
type input "3"
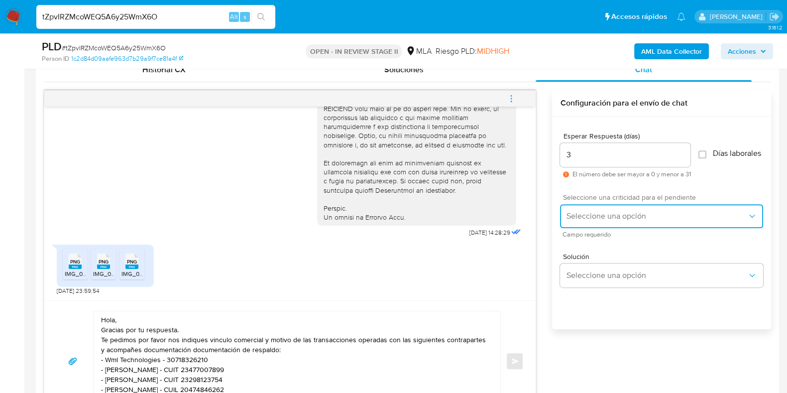
click at [594, 220] on span "Seleccione una opción" at bounding box center [656, 216] width 181 height 10
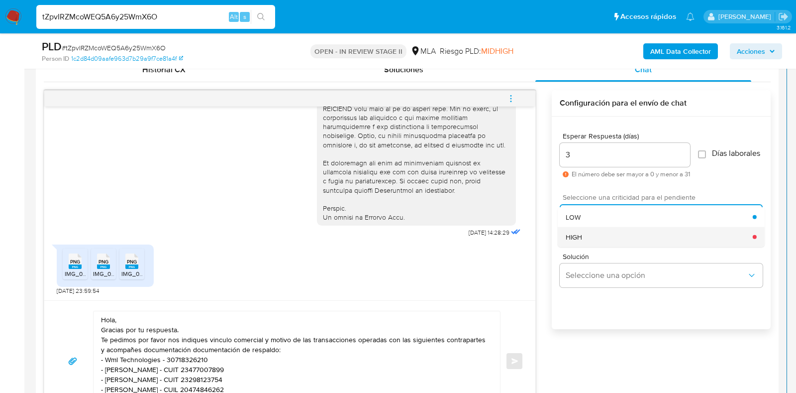
click at [595, 235] on div "HIGH" at bounding box center [659, 236] width 187 height 20
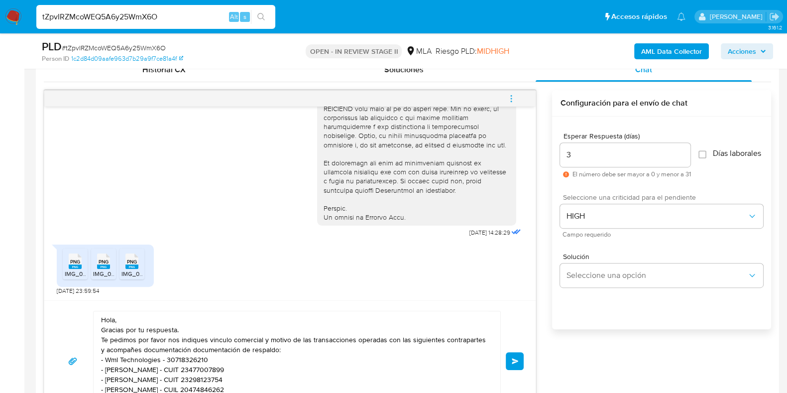
click at [522, 354] on button "Enviar" at bounding box center [515, 361] width 18 height 18
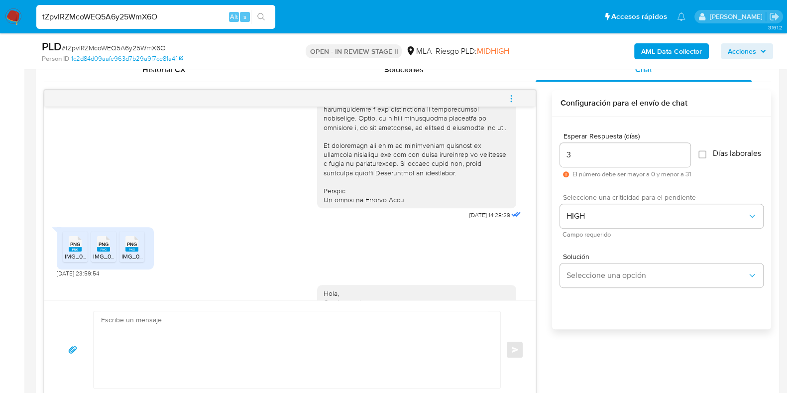
scroll to position [590, 0]
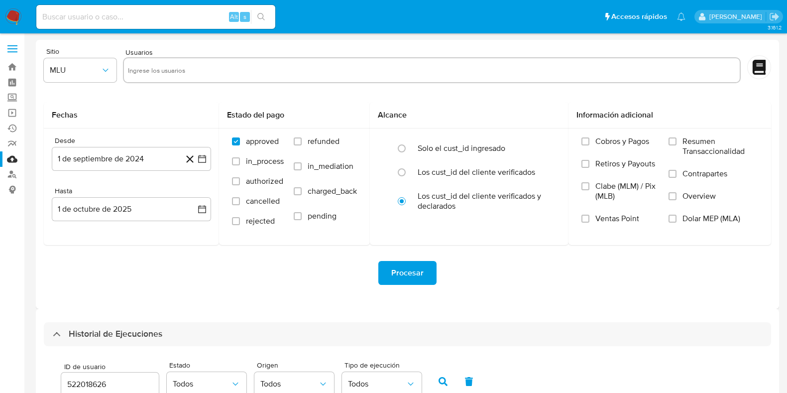
select select "10"
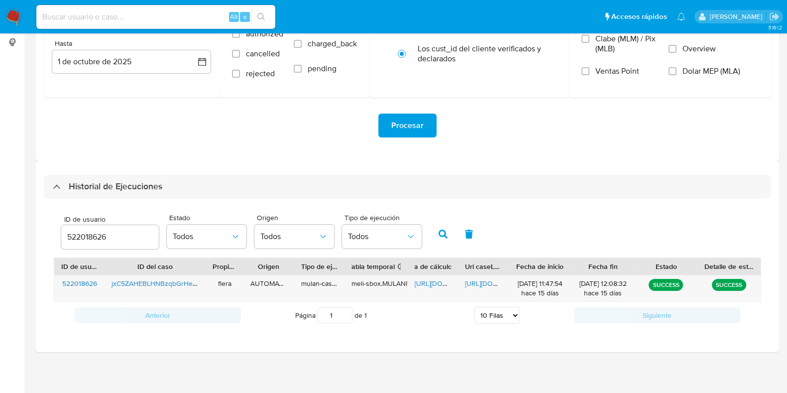
click at [100, 240] on input "522018626" at bounding box center [110, 236] width 98 height 13
click at [434, 236] on button "button" at bounding box center [443, 234] width 26 height 24
click at [428, 284] on span "[URL][DOMAIN_NAME]" at bounding box center [449, 283] width 69 height 10
click at [481, 287] on span "[URL][DOMAIN_NAME]" at bounding box center [499, 283] width 69 height 10
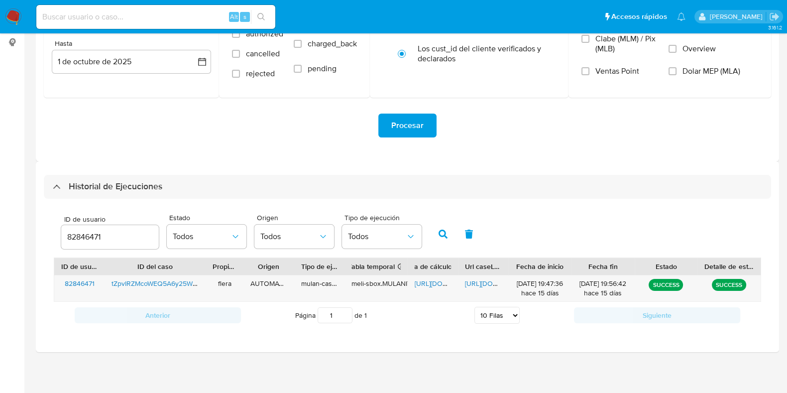
click at [87, 236] on input "82846471" at bounding box center [110, 236] width 98 height 13
click at [439, 232] on icon "button" at bounding box center [442, 233] width 9 height 9
click at [428, 284] on span "[URL][DOMAIN_NAME]" at bounding box center [449, 283] width 69 height 10
click at [480, 290] on div "[URL][DOMAIN_NAME]" at bounding box center [483, 288] width 50 height 26
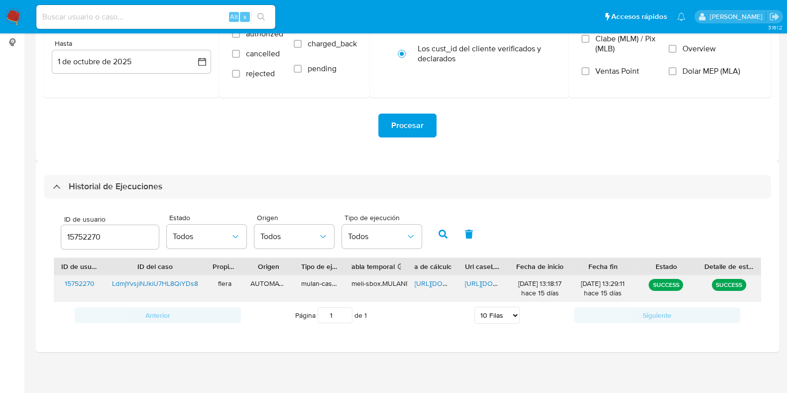
click at [480, 284] on span "[URL][DOMAIN_NAME]" at bounding box center [499, 283] width 69 height 10
click at [84, 233] on input "15752270" at bounding box center [110, 236] width 98 height 13
type input "175564234"
click at [438, 236] on icon "button" at bounding box center [442, 233] width 9 height 9
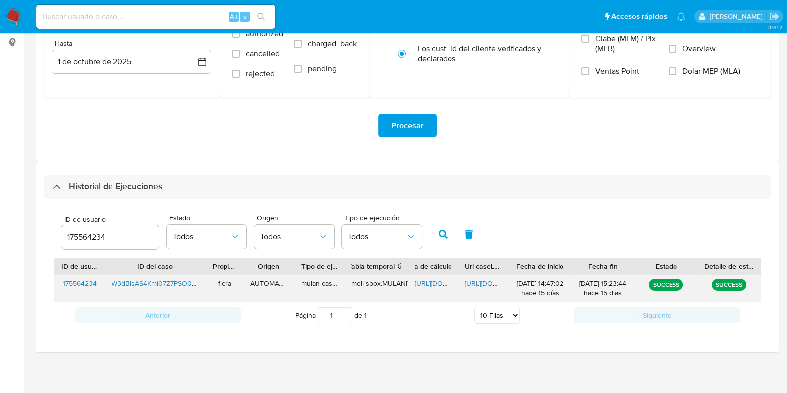
click at [426, 278] on span "[URL][DOMAIN_NAME]" at bounding box center [449, 283] width 69 height 10
click at [477, 282] on span "[URL][DOMAIN_NAME]" at bounding box center [499, 283] width 69 height 10
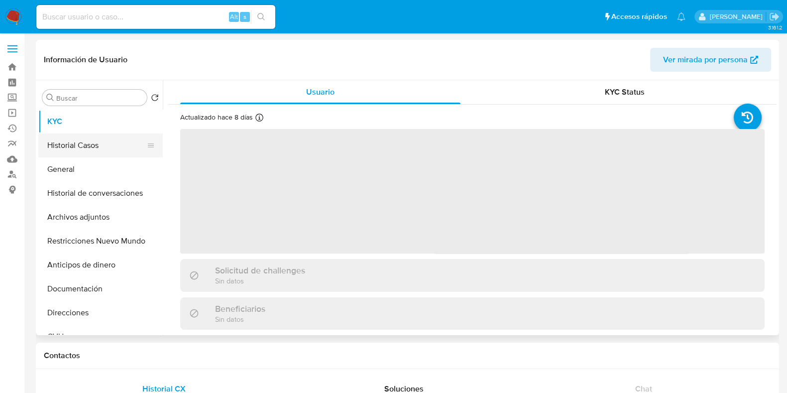
click at [110, 145] on button "Historial Casos" at bounding box center [96, 145] width 116 height 24
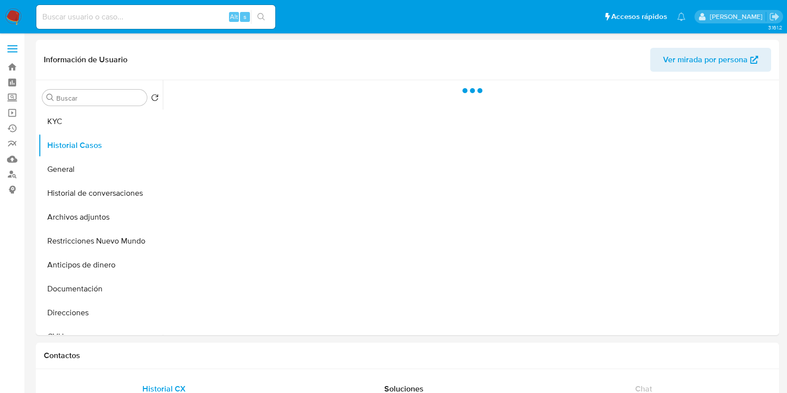
select select "10"
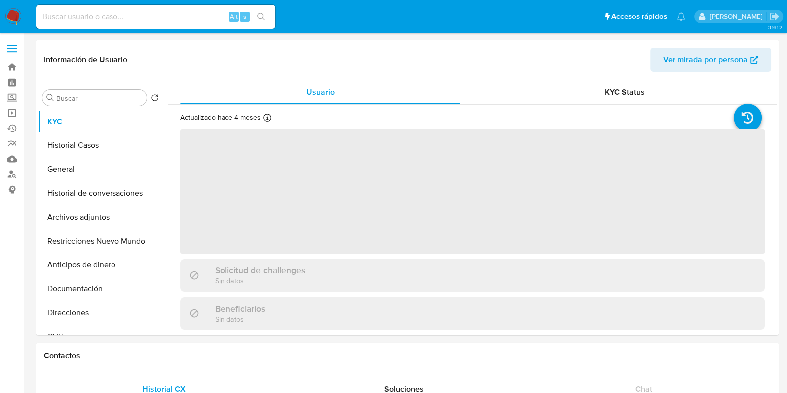
select select "10"
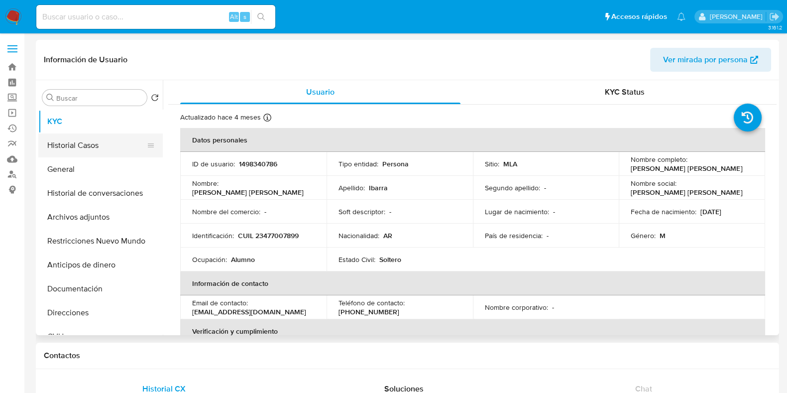
click at [70, 153] on button "Historial Casos" at bounding box center [96, 145] width 116 height 24
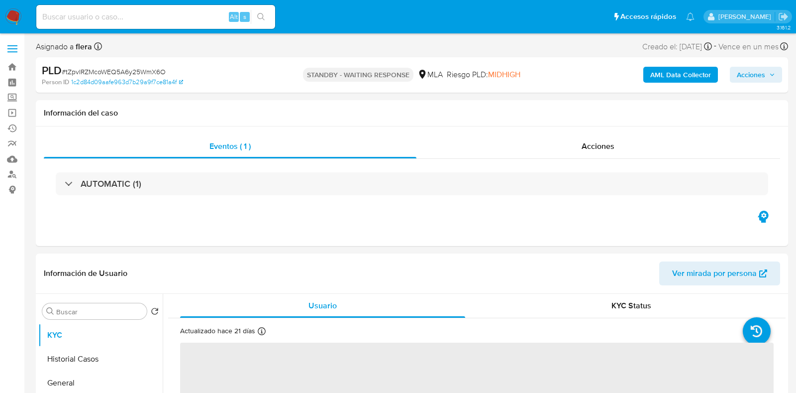
select select "10"
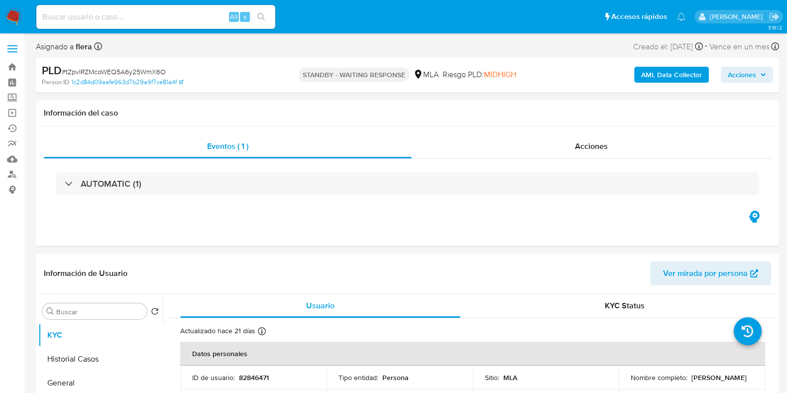
click at [169, 26] on div "Alt s" at bounding box center [155, 17] width 239 height 24
click at [168, 11] on input at bounding box center [155, 16] width 239 height 13
paste input "LdmjYvsjiNJkiU7HL8QiYDs8"
type input "LdmjYvsjiNJkiU7HL8QiYDs8"
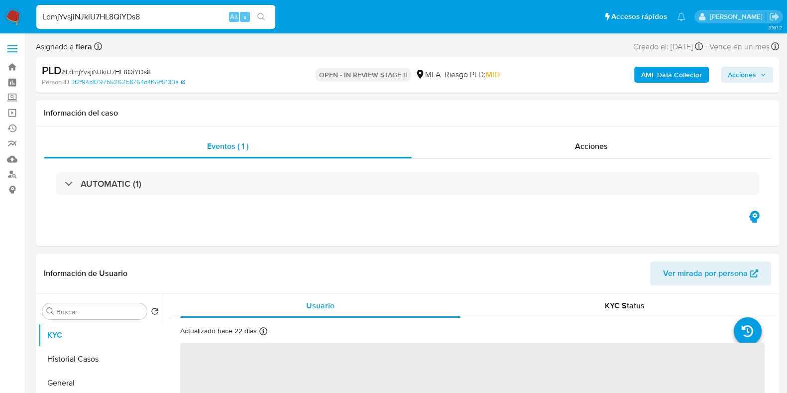
select select "10"
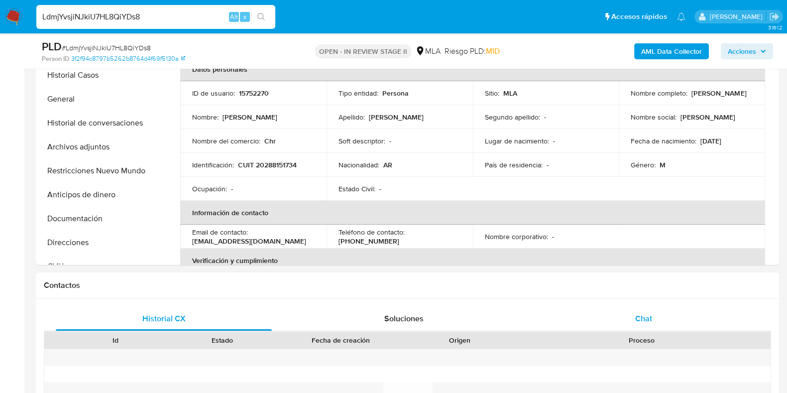
scroll to position [373, 0]
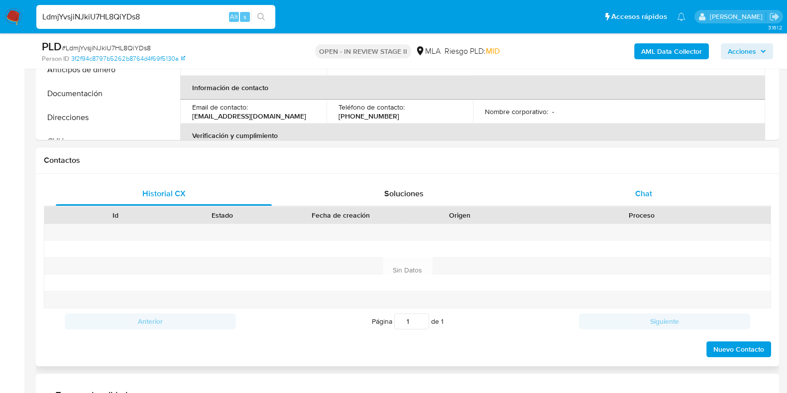
click at [645, 193] on span "Chat" at bounding box center [643, 193] width 17 height 11
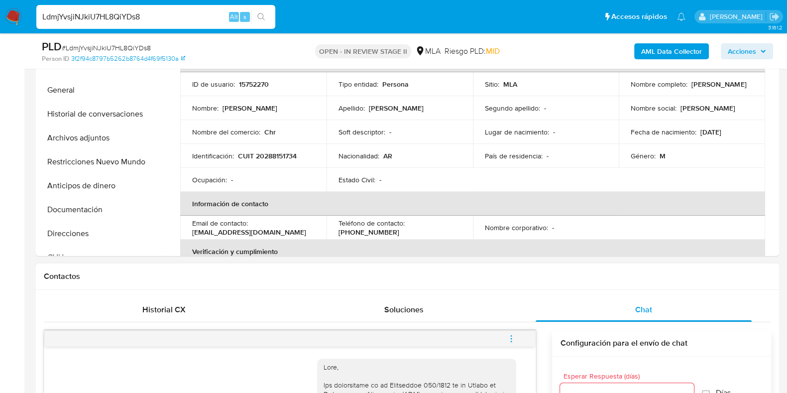
scroll to position [248, 0]
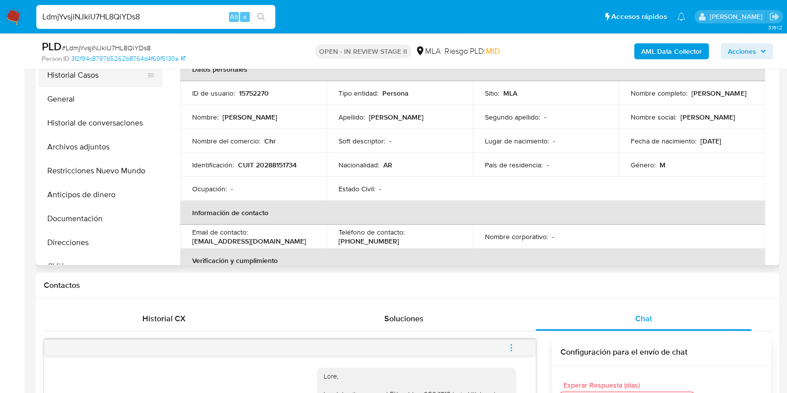
click at [88, 76] on button "Historial Casos" at bounding box center [96, 75] width 116 height 24
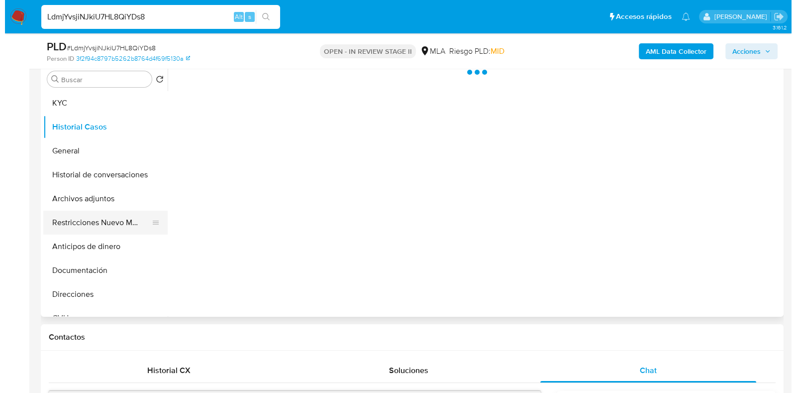
scroll to position [124, 0]
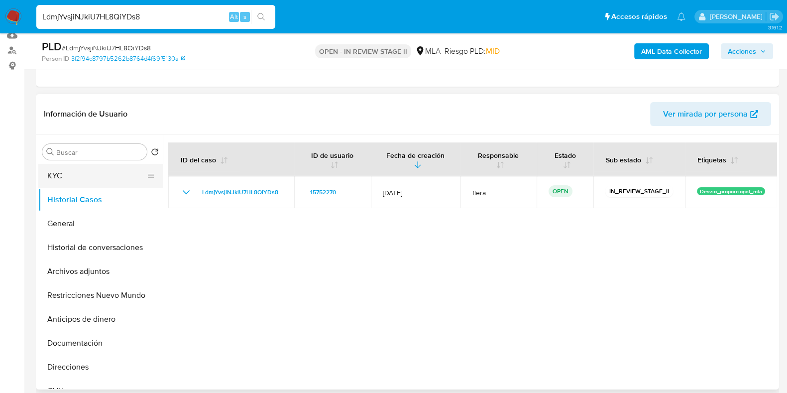
click at [74, 170] on button "KYC" at bounding box center [96, 176] width 116 height 24
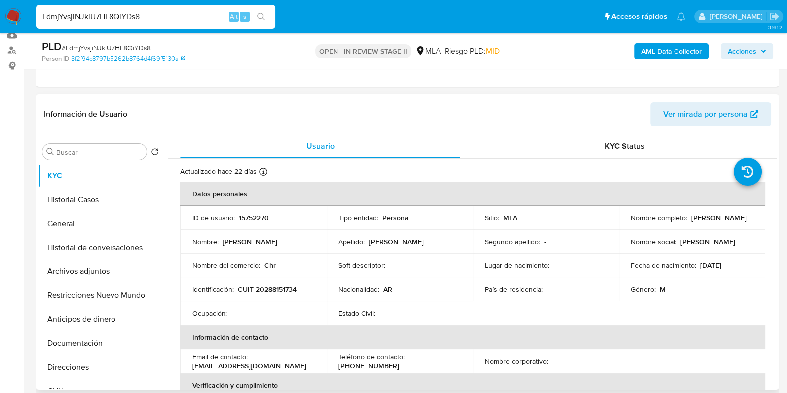
click at [251, 213] on p "15752270" at bounding box center [254, 217] width 30 height 9
click at [249, 215] on p "15752270" at bounding box center [254, 217] width 30 height 9
copy p "15752270"
click at [243, 206] on td "ID de usuario : 15752270" at bounding box center [253, 218] width 146 height 24
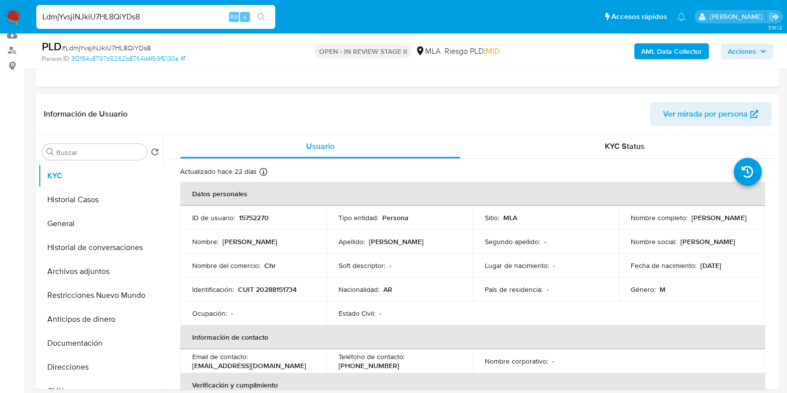
click at [644, 52] on b "AML Data Collector" at bounding box center [671, 51] width 61 height 16
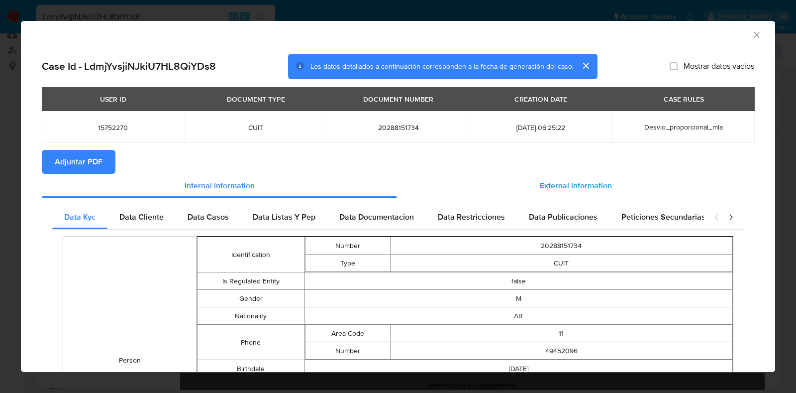
click at [554, 182] on span "External information" at bounding box center [576, 185] width 72 height 11
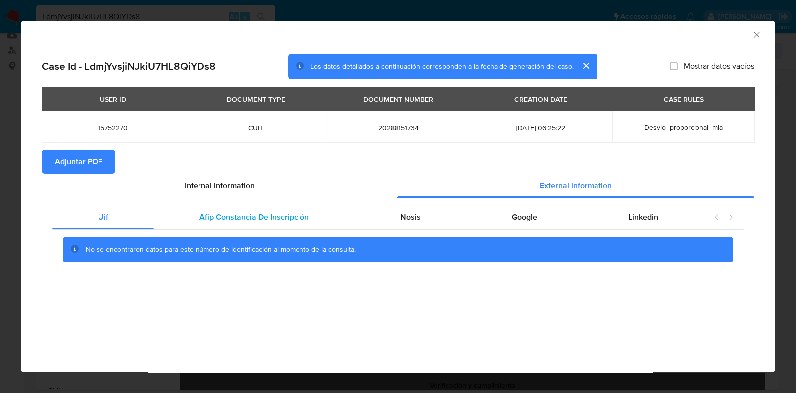
click at [269, 225] on div "Afip Constancia De Inscripción" at bounding box center [254, 217] width 201 height 24
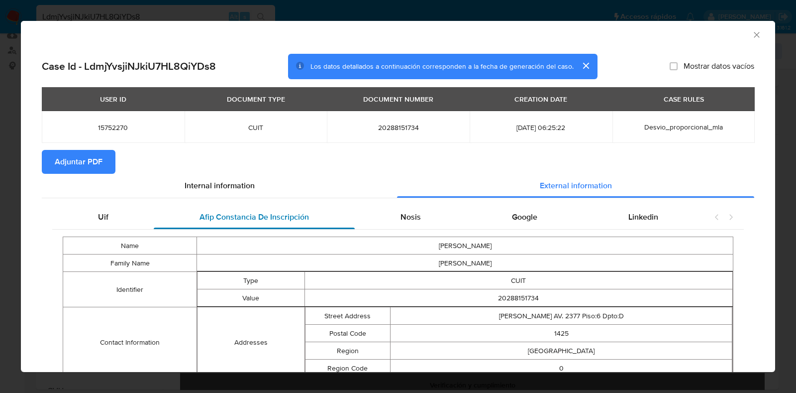
scroll to position [58, 0]
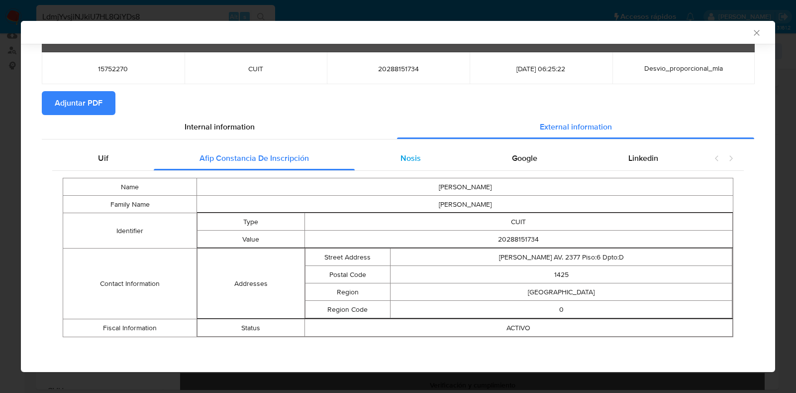
click at [410, 161] on span "Nosis" at bounding box center [411, 157] width 20 height 11
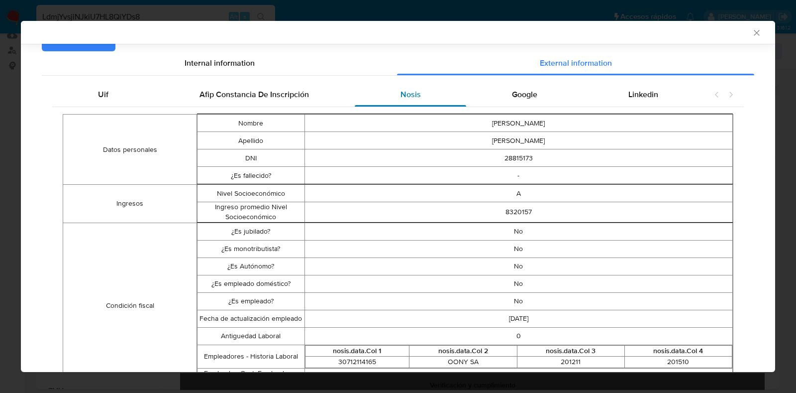
scroll to position [120, 0]
click at [512, 94] on span "Google" at bounding box center [524, 94] width 25 height 11
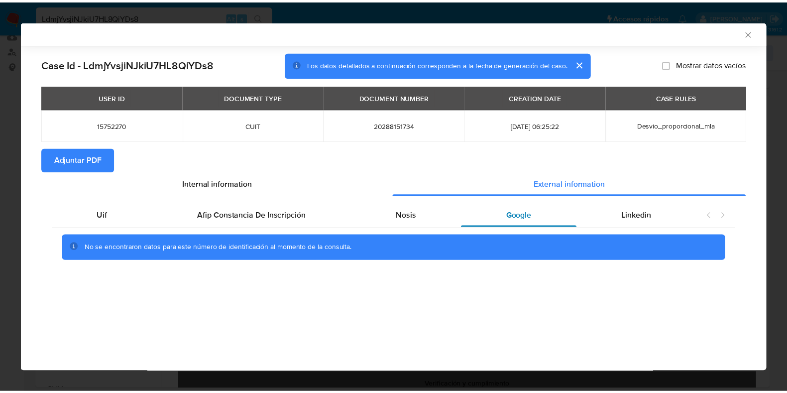
scroll to position [0, 0]
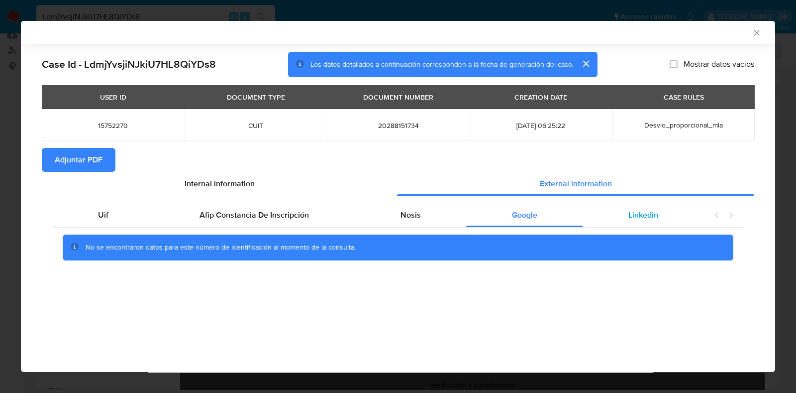
click at [639, 211] on span "Linkedin" at bounding box center [644, 214] width 30 height 11
click at [98, 160] on span "Adjuntar PDF" at bounding box center [79, 160] width 48 height 22
click at [757, 34] on icon "Cerrar ventana" at bounding box center [757, 33] width 10 height 10
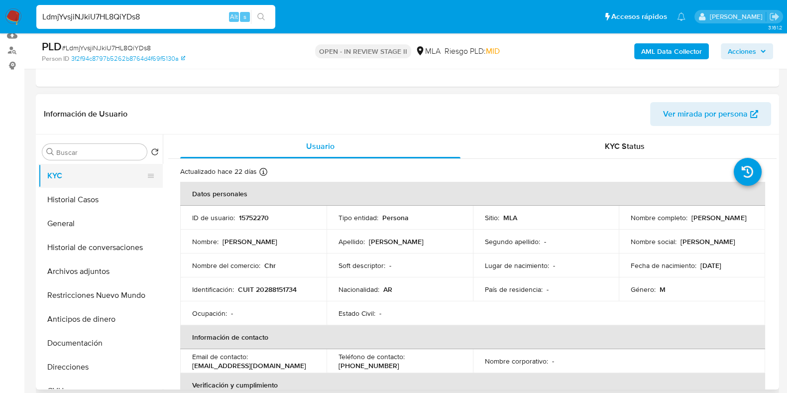
click at [82, 173] on button "KYC" at bounding box center [96, 176] width 116 height 24
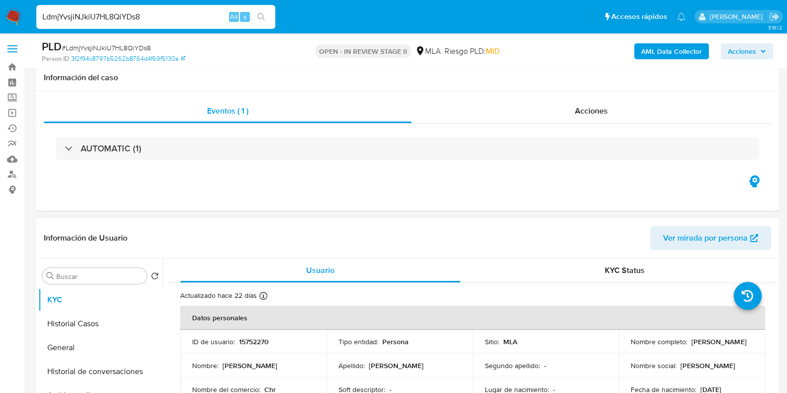
scroll to position [187, 0]
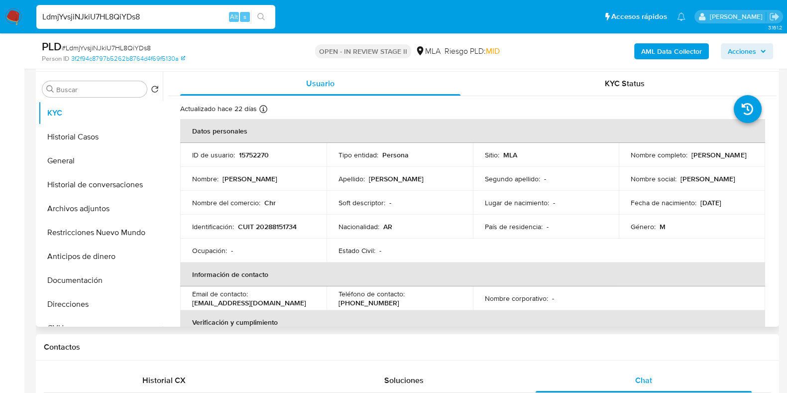
drag, startPoint x: 712, startPoint y: 160, endPoint x: 629, endPoint y: 158, distance: 83.7
click at [631, 158] on div "Nombre completo : [PERSON_NAME]" at bounding box center [692, 154] width 122 height 9
copy p "[PERSON_NAME]"
click at [72, 277] on button "Documentación" at bounding box center [96, 280] width 116 height 24
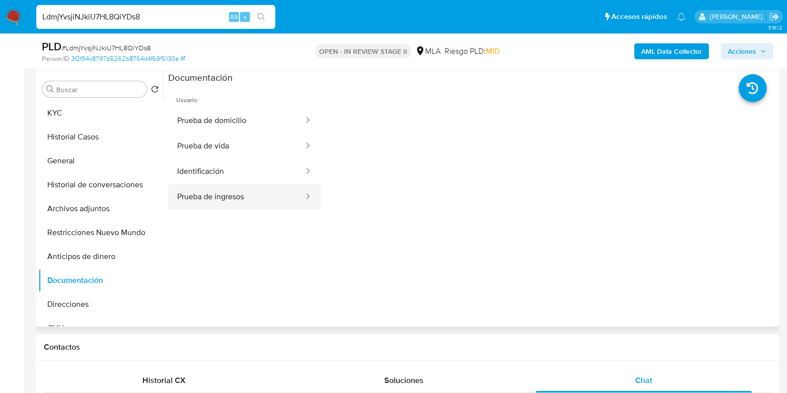
click at [214, 200] on button "Prueba de ingresos" at bounding box center [236, 196] width 136 height 25
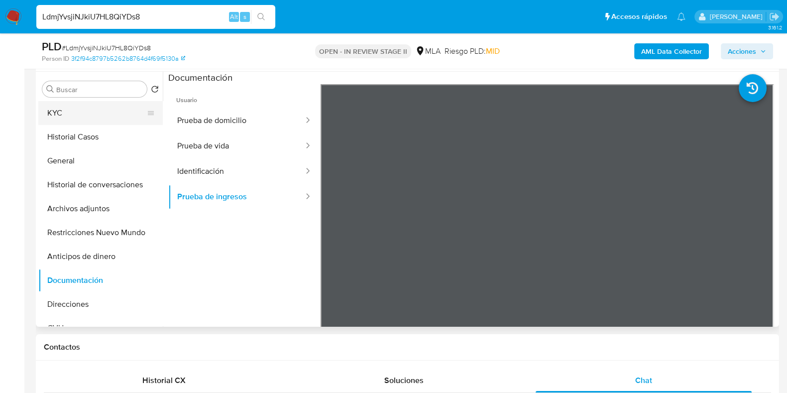
click at [116, 114] on button "KYC" at bounding box center [96, 113] width 116 height 24
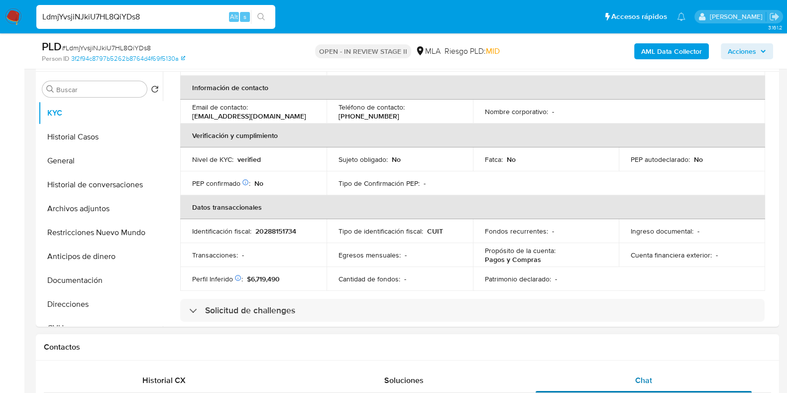
click at [653, 380] on div "Chat" at bounding box center [644, 380] width 216 height 24
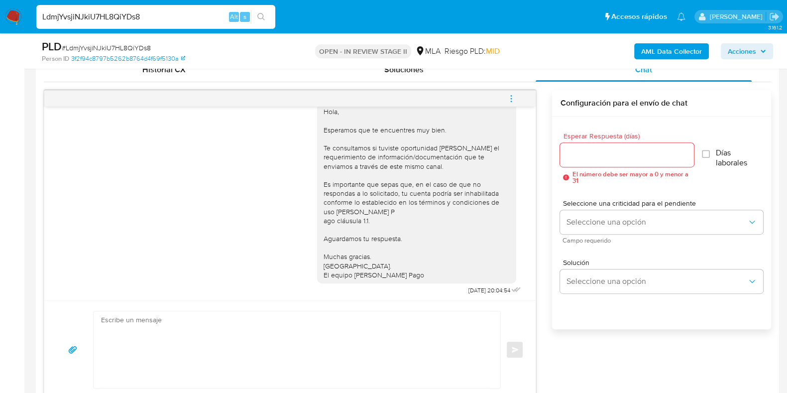
scroll to position [589, 0]
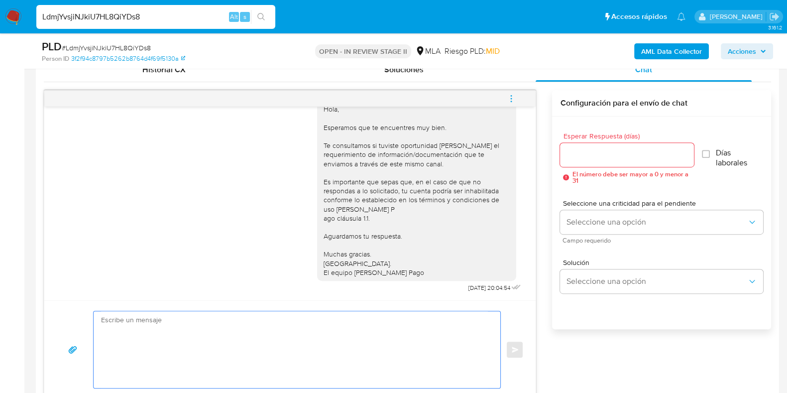
click at [345, 334] on textarea at bounding box center [294, 349] width 387 height 77
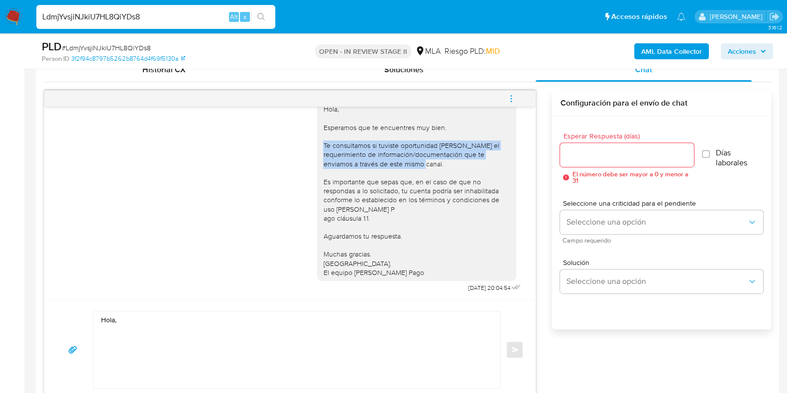
drag, startPoint x: 442, startPoint y: 155, endPoint x: 312, endPoint y: 138, distance: 131.5
click at [317, 138] on div "Hola, Esperamos que te encuentres muy bien. Te consultamos si tuviste oportunid…" at bounding box center [416, 191] width 199 height 180
copy div "Te consultamos si tuviste oportunidad [PERSON_NAME] el requerimiento de informa…"
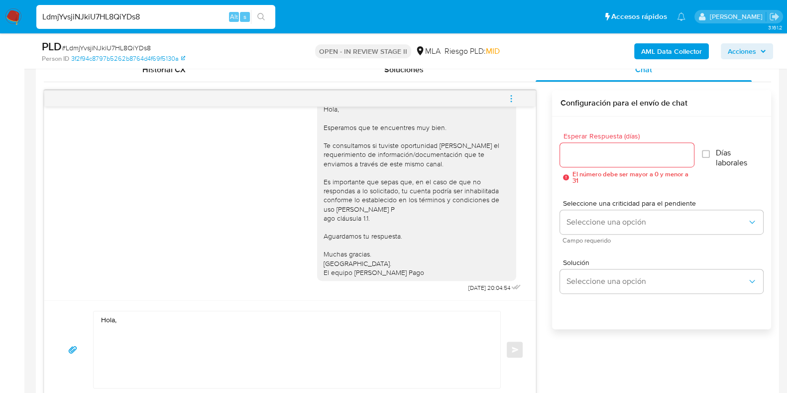
click at [106, 333] on textarea "Hola," at bounding box center [294, 349] width 387 height 77
paste textarea "Te consultamos si tuviste oportunidad [PERSON_NAME] el requerimiento de informa…"
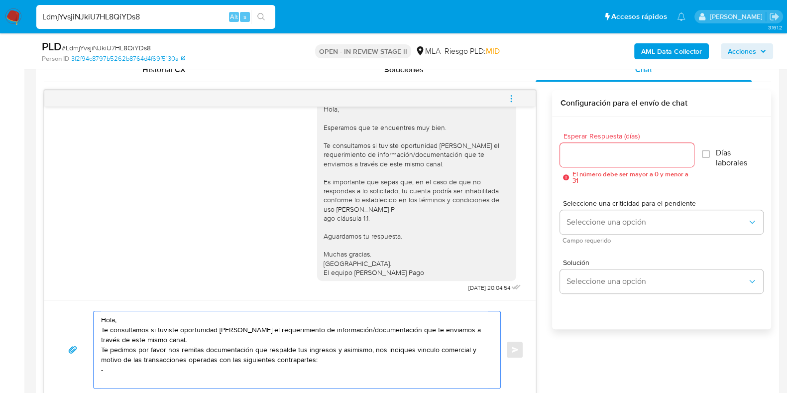
paste textarea "[PERSON_NAME] - CUIT 27105182746"
paste textarea "[PERSON_NAME] - CUIT 20385265795"
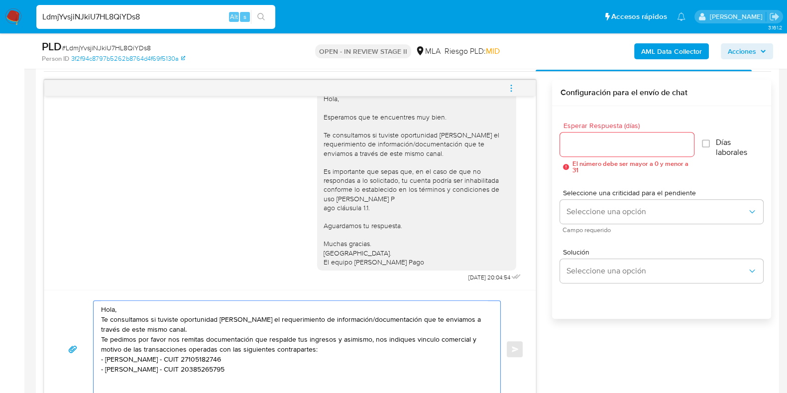
scroll to position [570, 0]
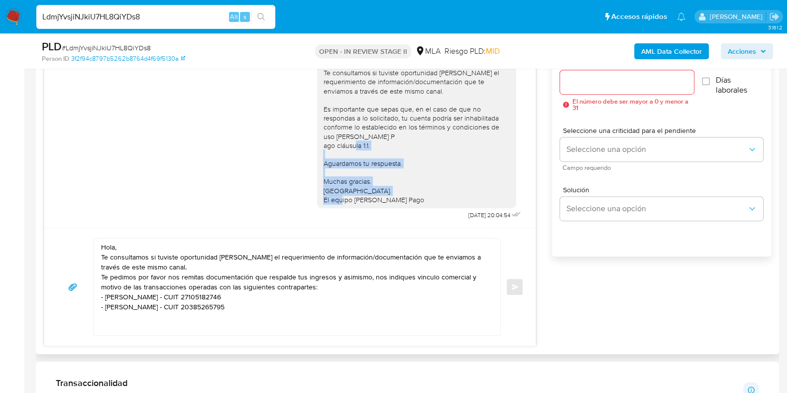
drag, startPoint x: 312, startPoint y: 150, endPoint x: 408, endPoint y: 191, distance: 104.8
click at [408, 191] on div "Hola, Esperamos que te encuentres muy bien. Te consultamos si tuviste oportunid…" at bounding box center [416, 118] width 199 height 180
copy div "Aguardamos tu respuesta. Muchas gracias. [GEOGRAPHIC_DATA]. El equipo [PERSON_N…"
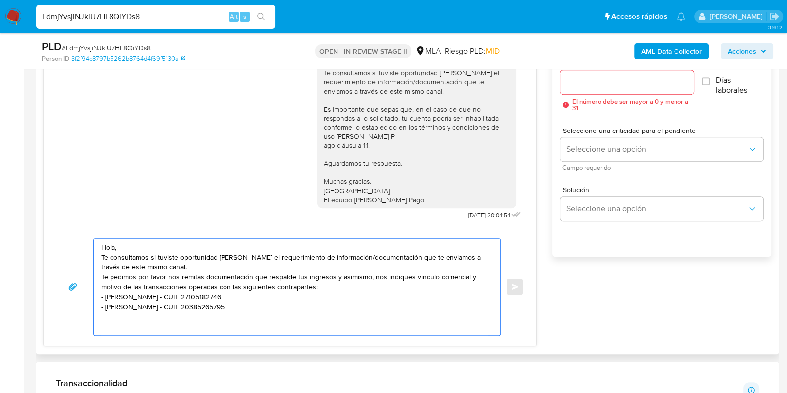
click at [126, 324] on textarea "Hola, Te consultamos si tuviste oportunidad [PERSON_NAME] el requerimiento de i…" at bounding box center [294, 286] width 387 height 97
paste textarea "Aguardamos tu respuesta. Muchas gracias. [GEOGRAPHIC_DATA]. El equipo [PERSON_N…"
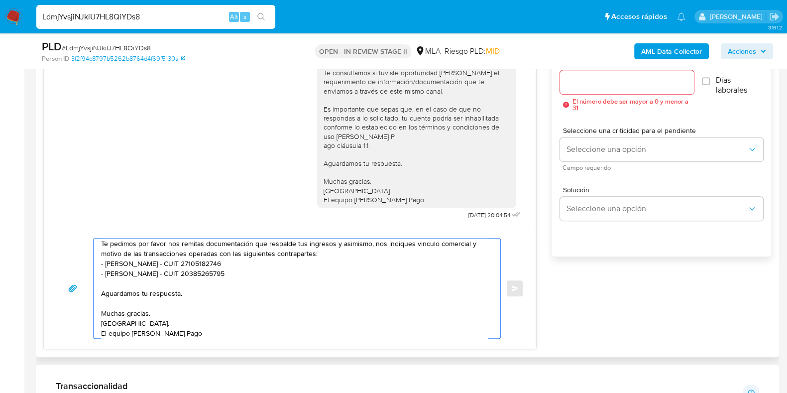
click at [178, 294] on textarea "Hola, Te consultamos si tuviste oportunidad [PERSON_NAME] el requerimiento de i…" at bounding box center [294, 288] width 387 height 100
click at [119, 275] on textarea "Hola, Te consultamos si tuviste oportunidad [PERSON_NAME] el requerimiento de i…" at bounding box center [294, 288] width 387 height 100
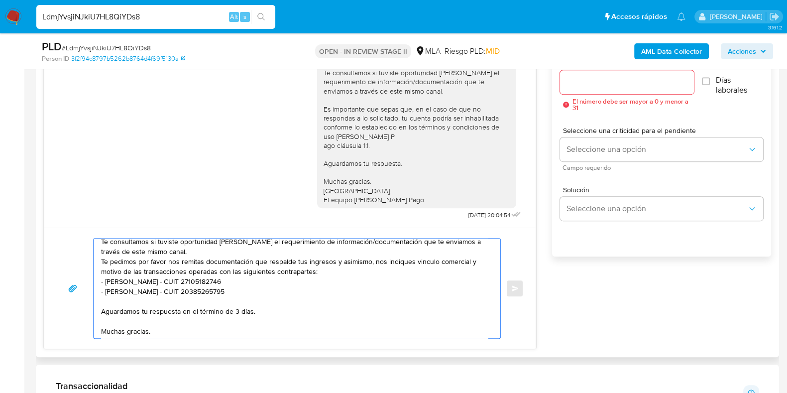
scroll to position [0, 0]
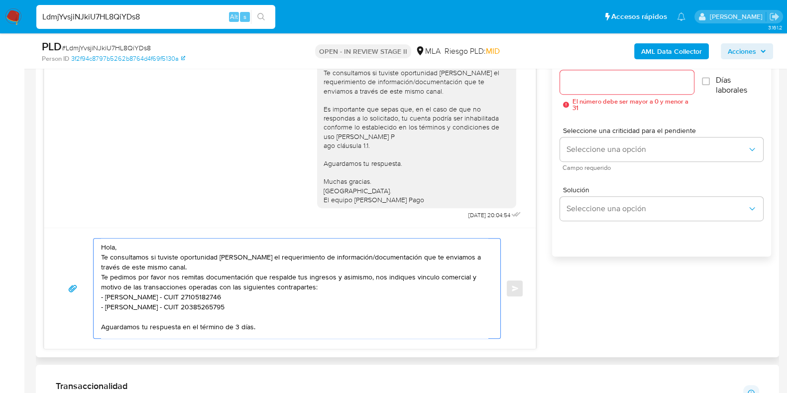
type textarea "Hola, Te consultamos si tuviste oportunidad de leer el requerimiento de informa…"
click at [607, 79] on input "Esperar Respuesta (días)" at bounding box center [626, 82] width 133 height 13
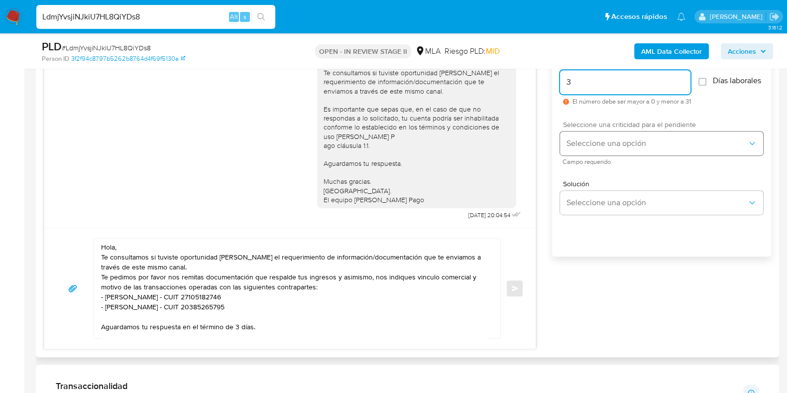
type input "3"
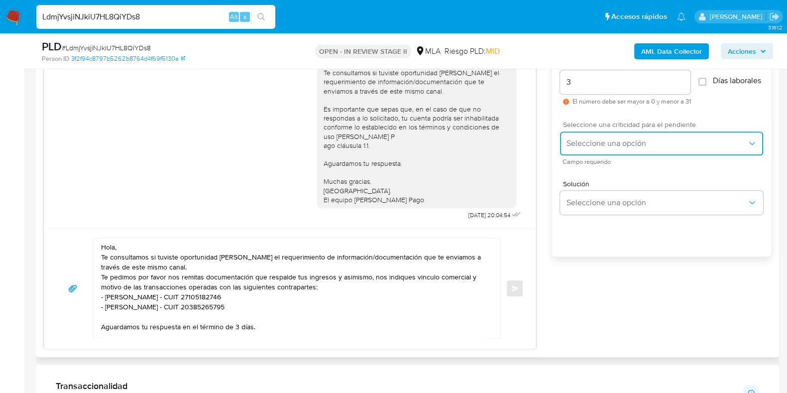
click at [593, 148] on span "Seleccione una opción" at bounding box center [656, 143] width 181 height 10
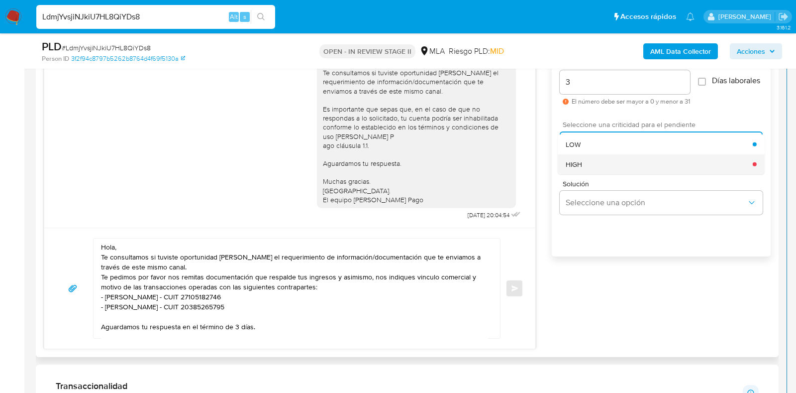
click at [590, 174] on div "HIGH" at bounding box center [659, 164] width 187 height 20
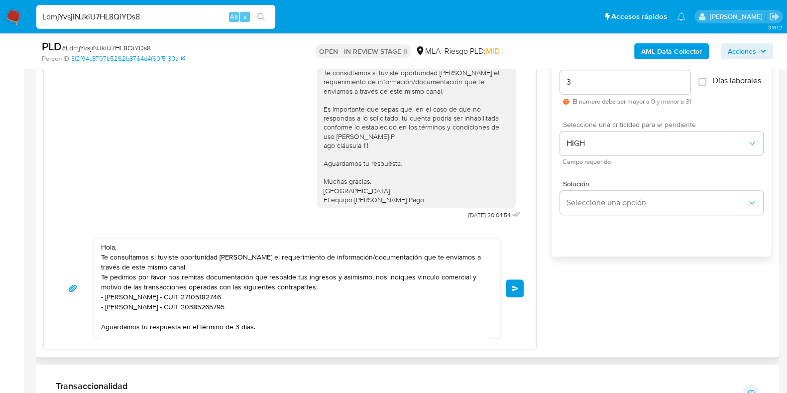
click at [513, 290] on span "Enviar" at bounding box center [515, 288] width 7 height 6
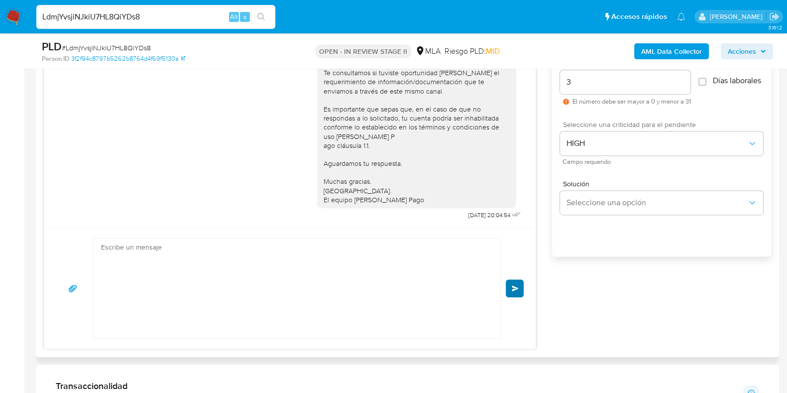
scroll to position [762, 0]
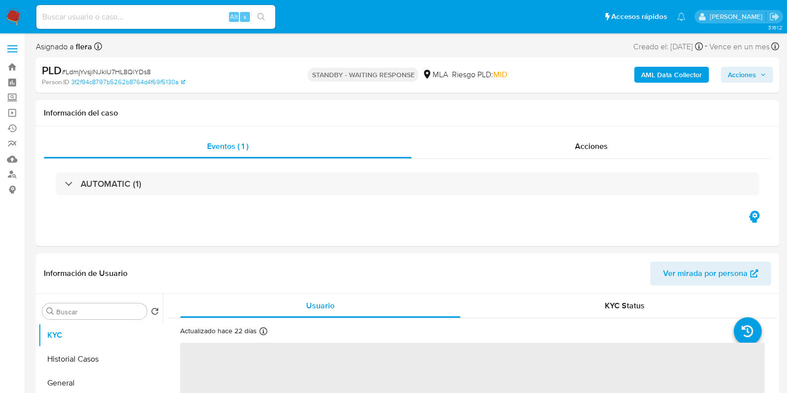
select select "10"
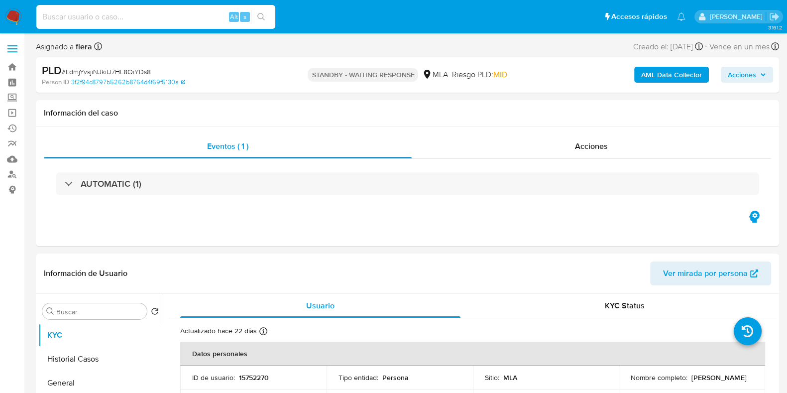
click at [122, 18] on input at bounding box center [155, 16] width 239 height 13
paste input "W3dBlsAS4Kmi07Z7PSO0buw2"
type input "W3dBlsAS4Kmi07Z7PSO0buw2"
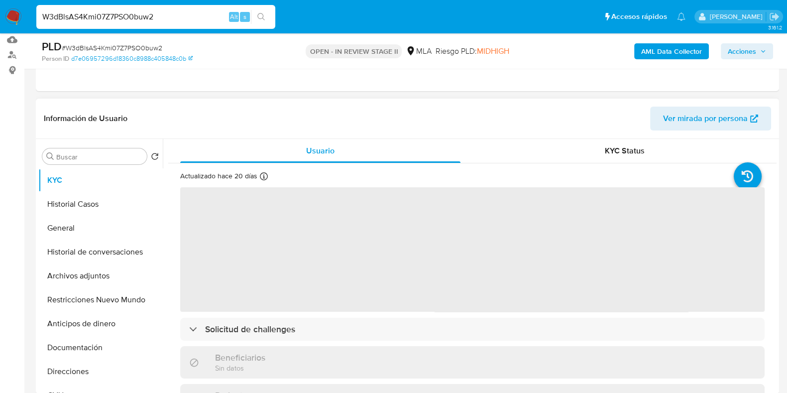
scroll to position [124, 0]
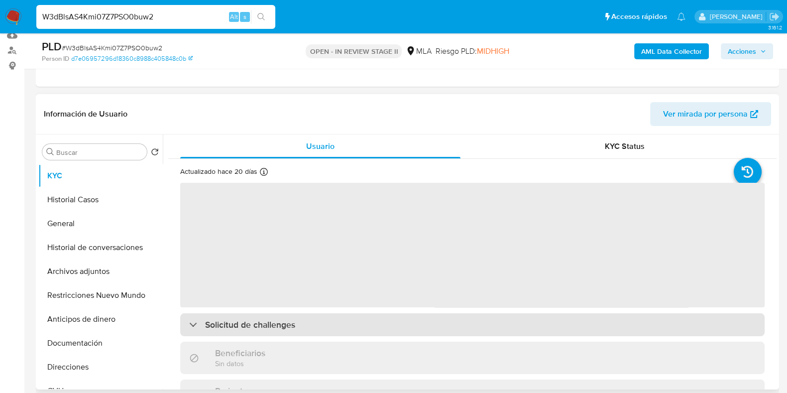
select select "10"
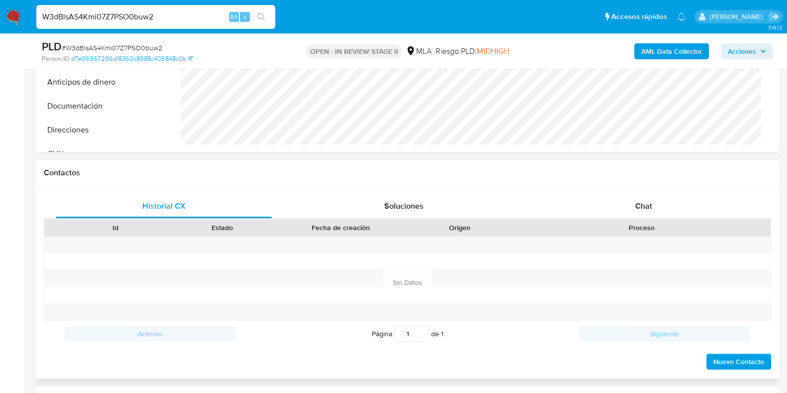
scroll to position [373, 0]
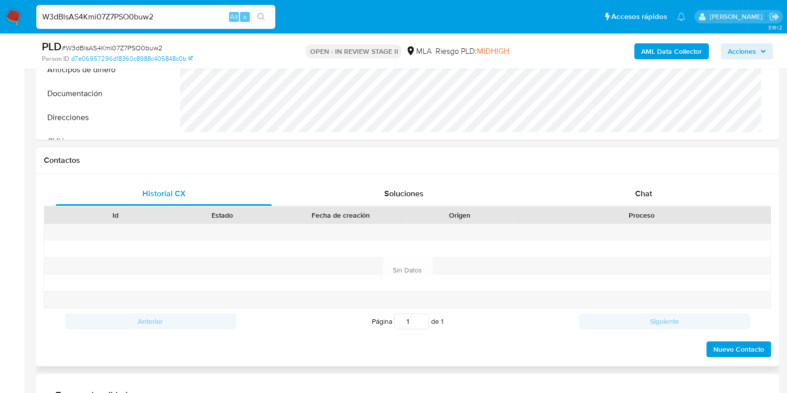
click at [655, 180] on div "Historial CX Soluciones Chat Id Estado Fecha de creación Origen Proceso Anterio…" at bounding box center [407, 270] width 743 height 192
click at [650, 190] on span "Chat" at bounding box center [643, 193] width 17 height 11
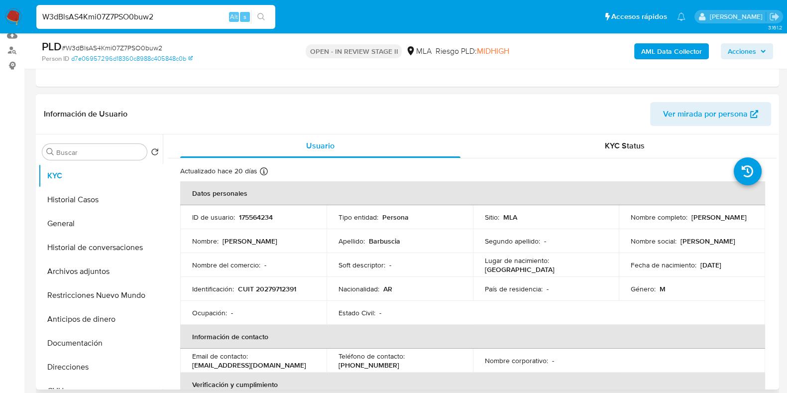
scroll to position [0, 0]
drag, startPoint x: 712, startPoint y: 222, endPoint x: 630, endPoint y: 222, distance: 82.1
click at [631, 222] on div "Nombre completo : Fernando Javier Barbuscia" at bounding box center [692, 217] width 122 height 9
copy p "[PERSON_NAME]"
click at [81, 206] on button "Historial Casos" at bounding box center [96, 200] width 116 height 24
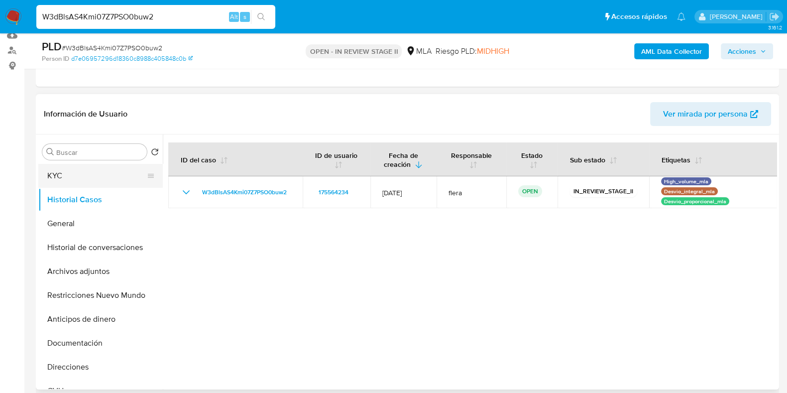
click at [83, 176] on button "KYC" at bounding box center [96, 176] width 116 height 24
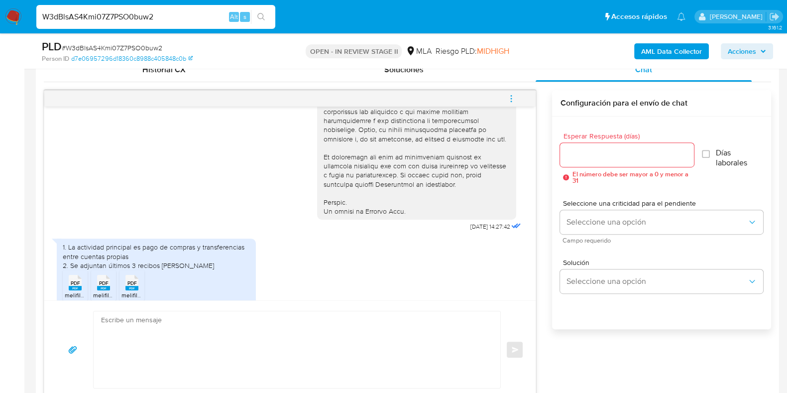
scroll to position [461, 0]
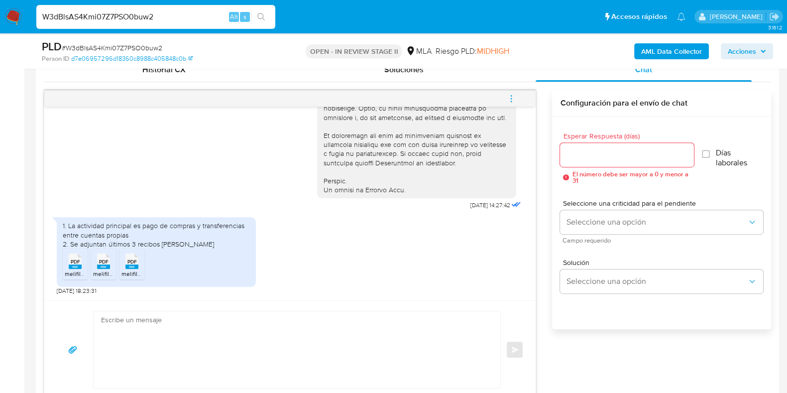
click at [72, 262] on span "PDF" at bounding box center [75, 261] width 9 height 6
click at [99, 262] on span "PDF" at bounding box center [103, 261] width 9 height 6
click at [130, 266] on rect at bounding box center [131, 266] width 13 height 4
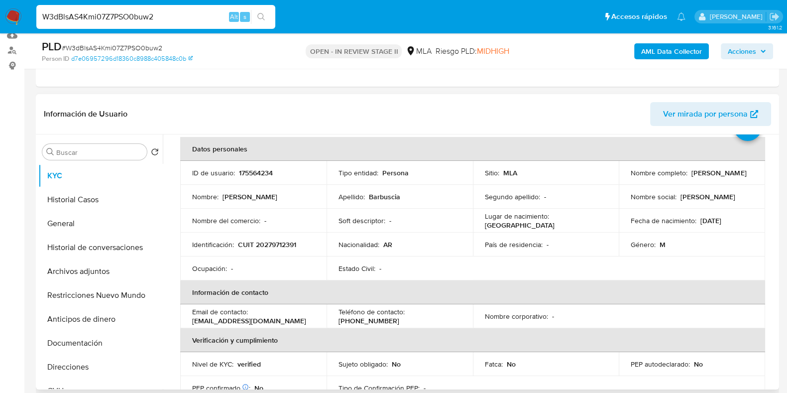
scroll to position [0, 0]
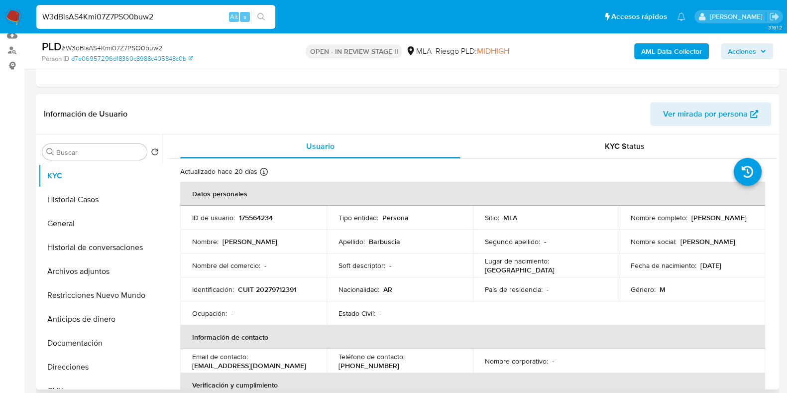
click at [260, 214] on p "175564234" at bounding box center [256, 217] width 34 height 9
copy p "175564234"
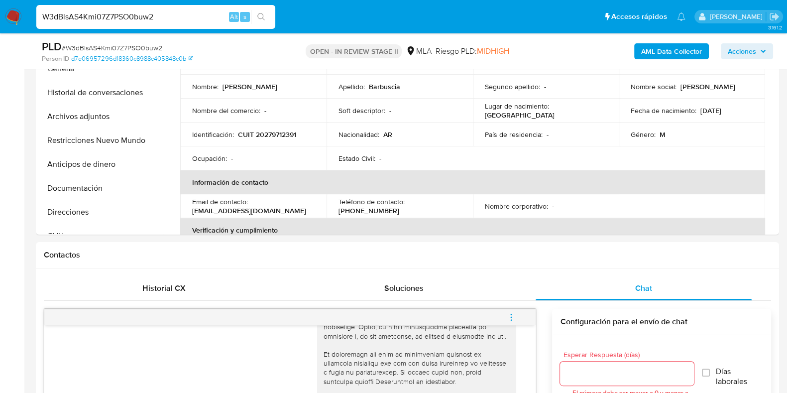
scroll to position [263, 0]
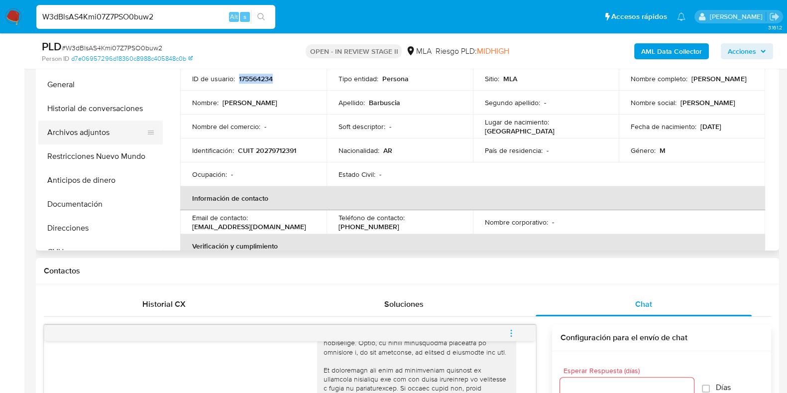
click at [102, 135] on button "Archivos adjuntos" at bounding box center [96, 132] width 116 height 24
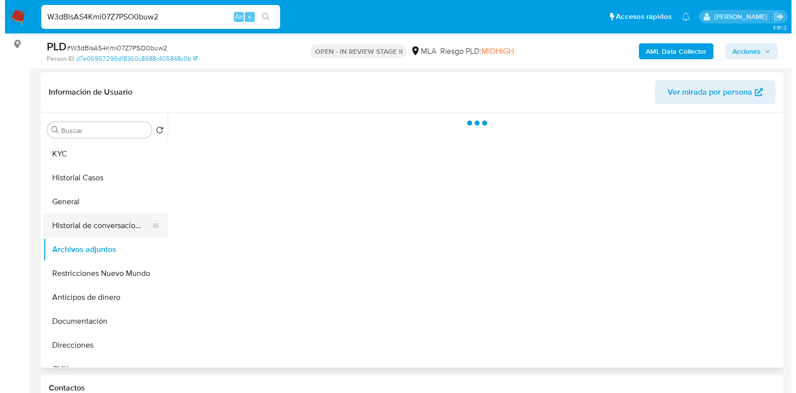
scroll to position [138, 0]
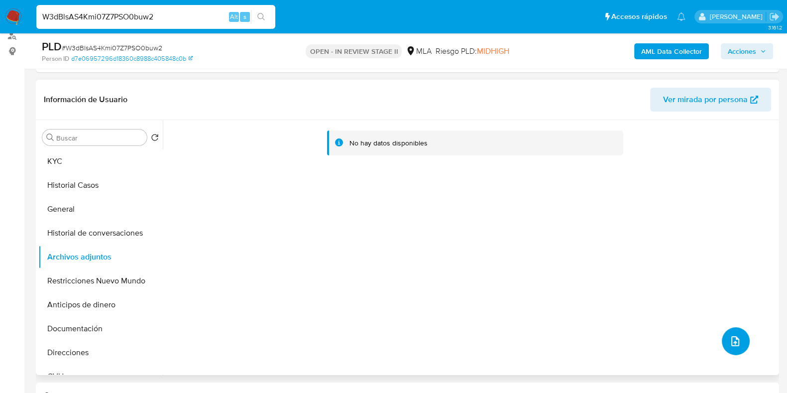
click at [742, 339] on button "upload-file" at bounding box center [736, 341] width 28 height 28
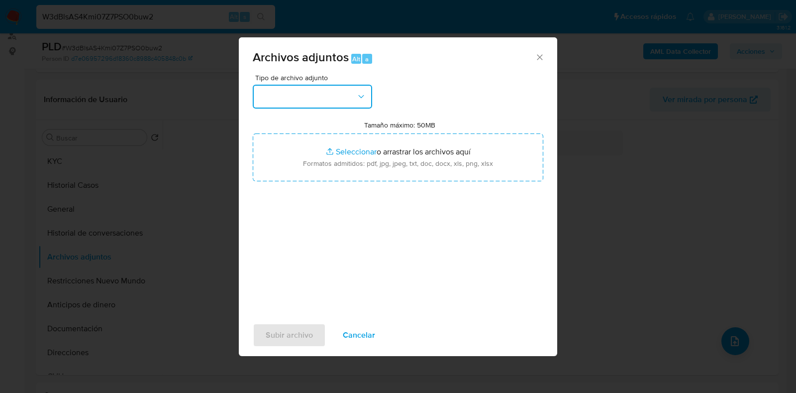
click at [266, 98] on button "button" at bounding box center [312, 97] width 119 height 24
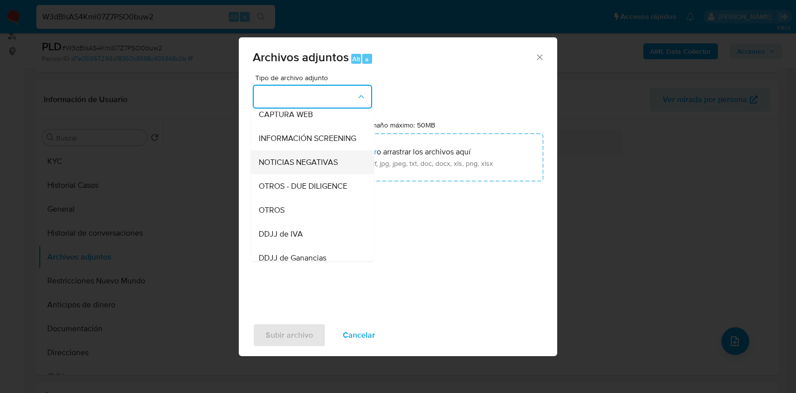
scroll to position [124, 0]
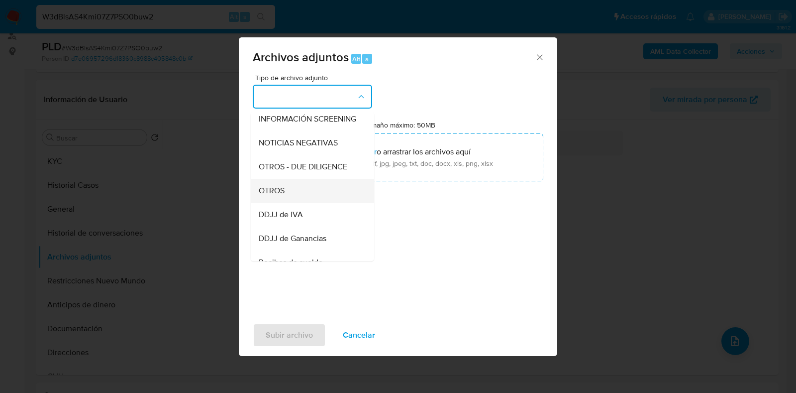
click at [316, 203] on div "OTROS" at bounding box center [310, 191] width 102 height 24
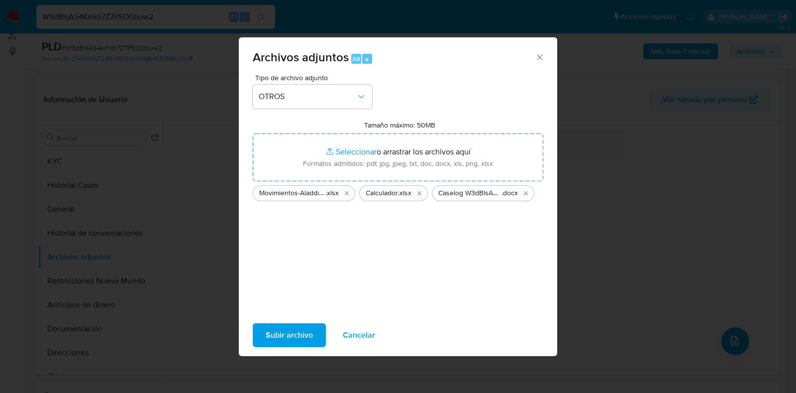
drag, startPoint x: 469, startPoint y: 146, endPoint x: 292, endPoint y: 339, distance: 262.1
click at [292, 339] on span "Subir archivo" at bounding box center [289, 335] width 47 height 22
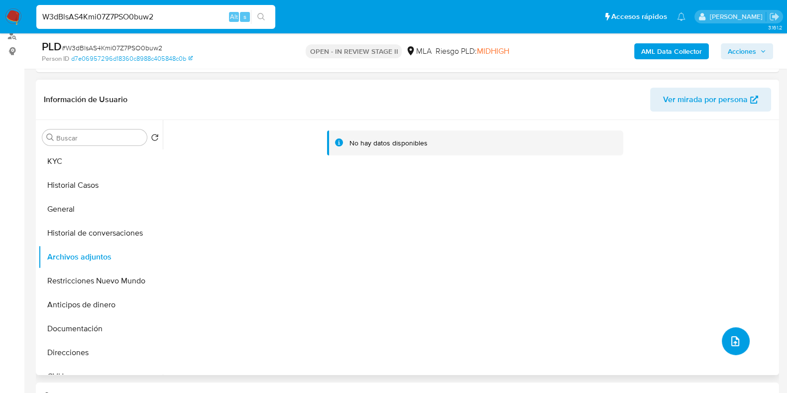
click at [723, 341] on button "upload-file" at bounding box center [736, 341] width 28 height 28
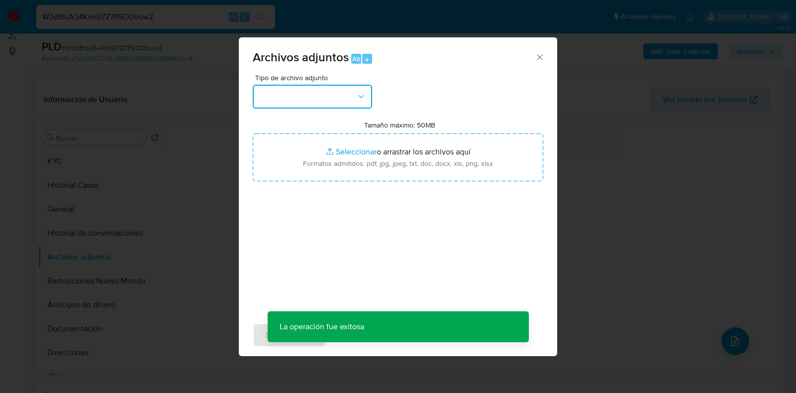
click at [327, 93] on button "button" at bounding box center [312, 97] width 119 height 24
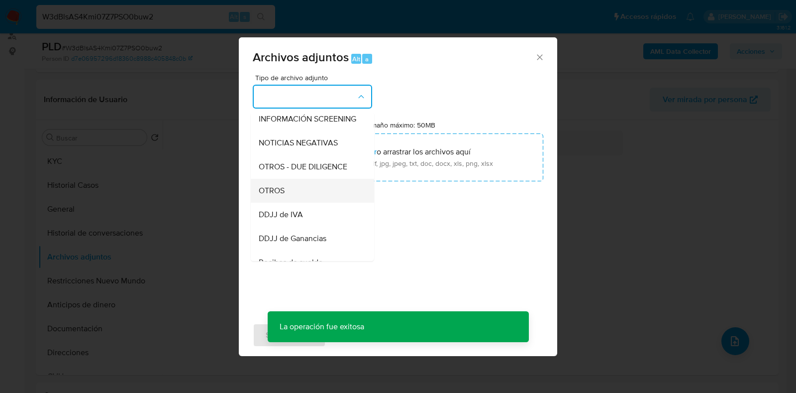
click at [306, 202] on div "OTROS" at bounding box center [310, 191] width 102 height 24
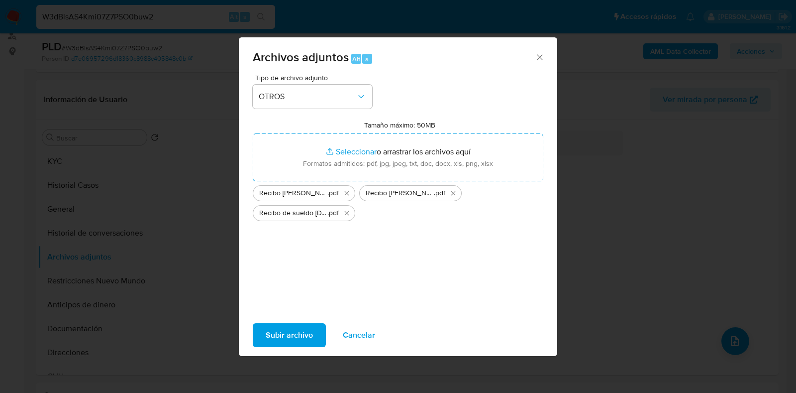
click at [274, 332] on span "Subir archivo" at bounding box center [289, 335] width 47 height 22
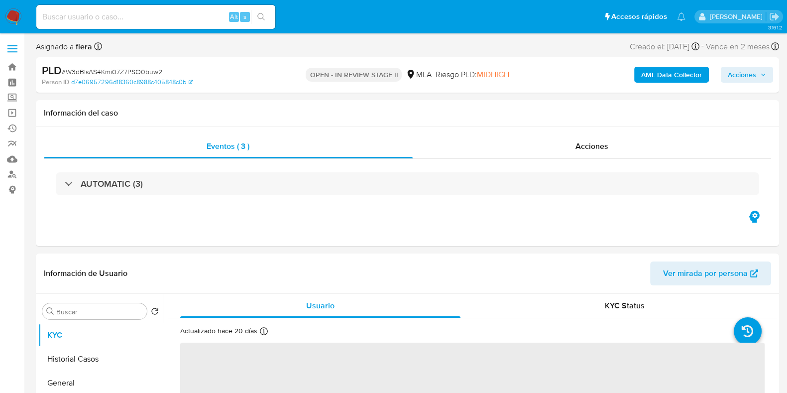
select select "10"
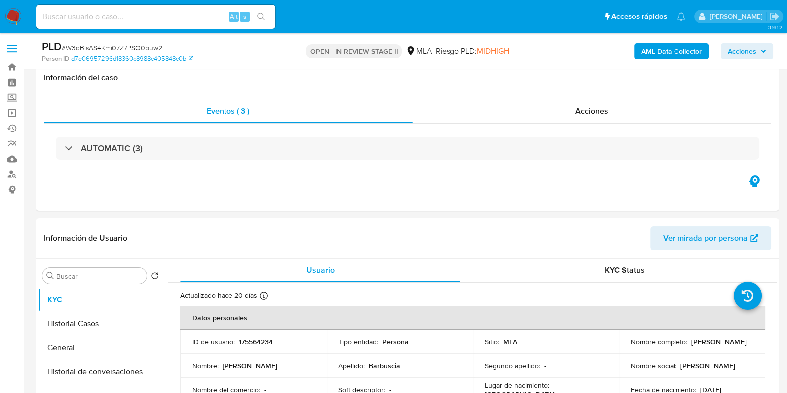
scroll to position [124, 0]
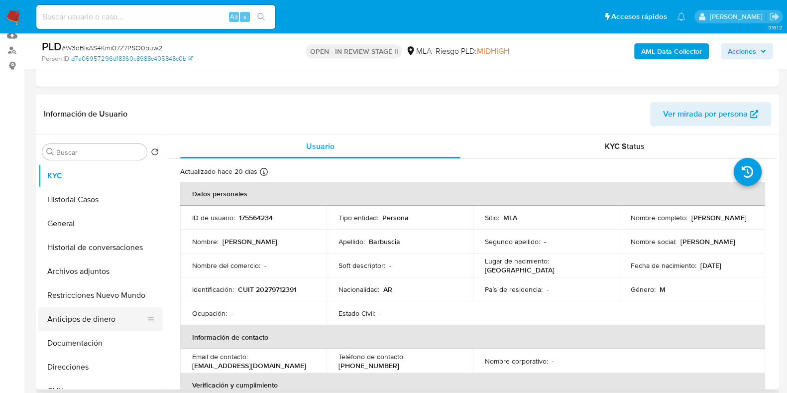
click at [61, 320] on button "Anticipos de dinero" at bounding box center [96, 319] width 116 height 24
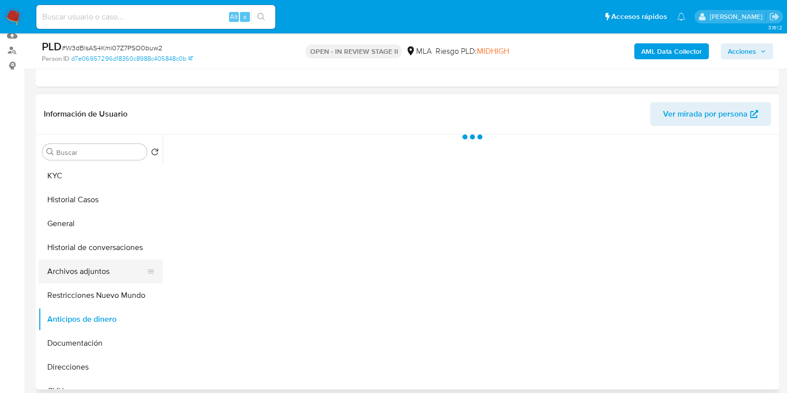
click at [70, 267] on button "Archivos adjuntos" at bounding box center [96, 271] width 116 height 24
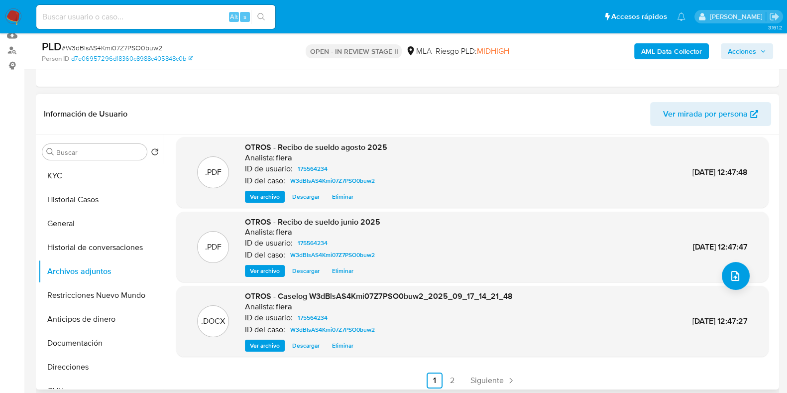
scroll to position [84, 0]
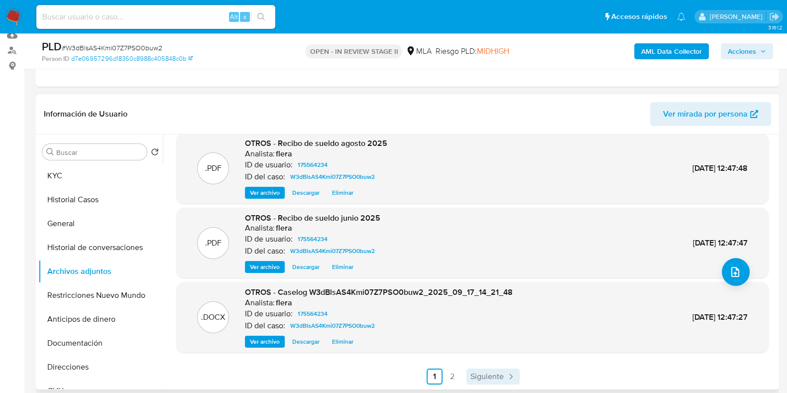
click at [495, 374] on span "Siguiente" at bounding box center [486, 376] width 33 height 8
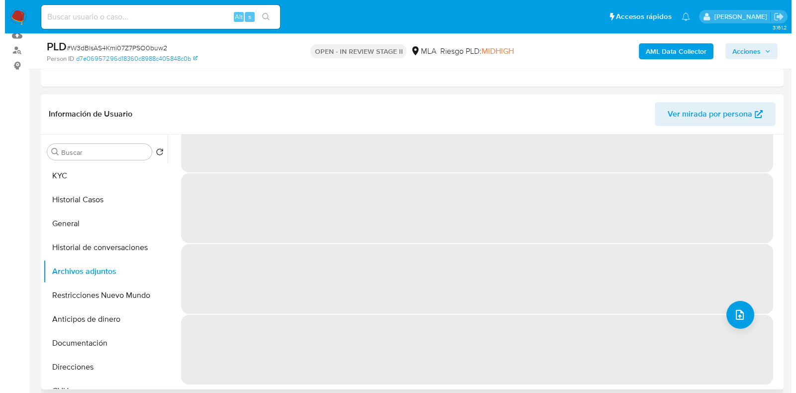
scroll to position [0, 0]
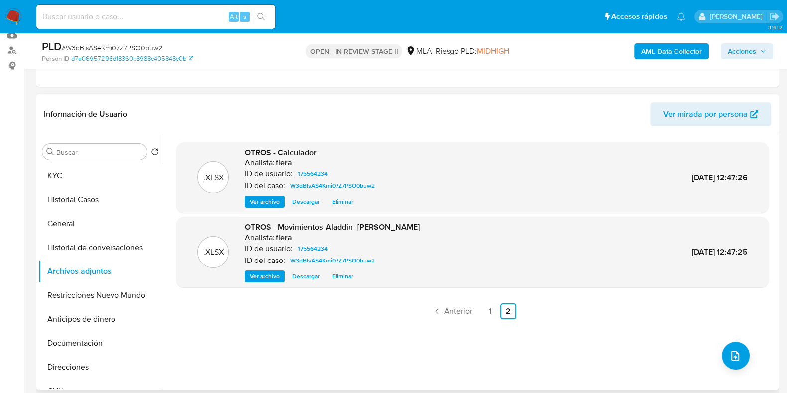
click at [678, 46] on b "AML Data Collector" at bounding box center [671, 51] width 61 height 16
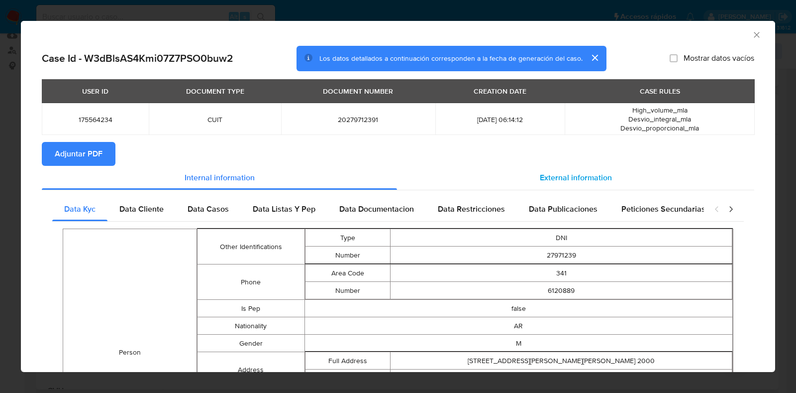
click at [578, 177] on span "External information" at bounding box center [576, 177] width 72 height 11
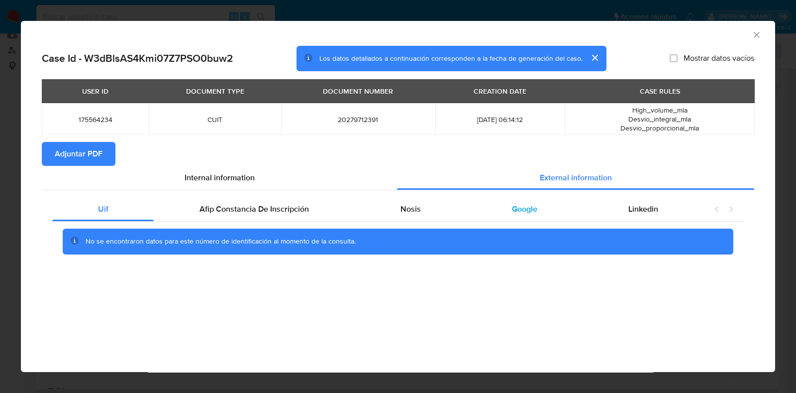
click at [531, 211] on span "Google" at bounding box center [524, 208] width 25 height 11
click at [397, 208] on div "Nosis" at bounding box center [410, 209] width 111 height 24
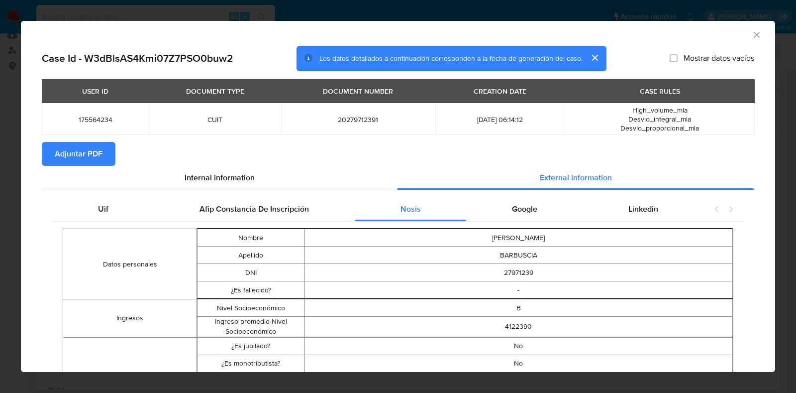
click at [96, 149] on span "Adjuntar PDF" at bounding box center [79, 154] width 48 height 22
click at [752, 38] on icon "Cerrar ventana" at bounding box center [757, 35] width 10 height 10
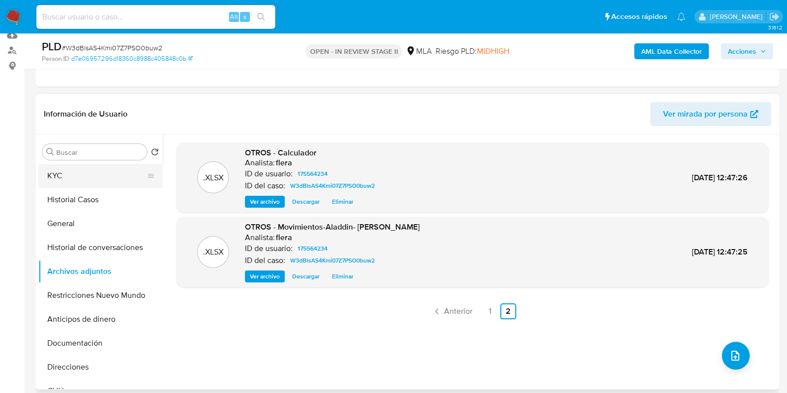
click at [88, 170] on button "KYC" at bounding box center [96, 176] width 116 height 24
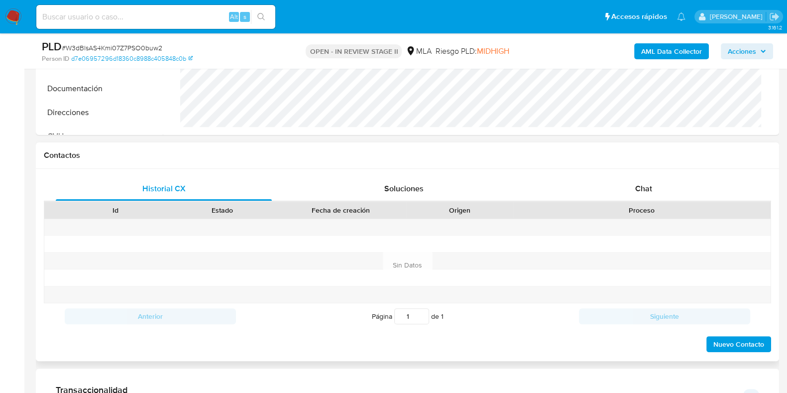
scroll to position [435, 0]
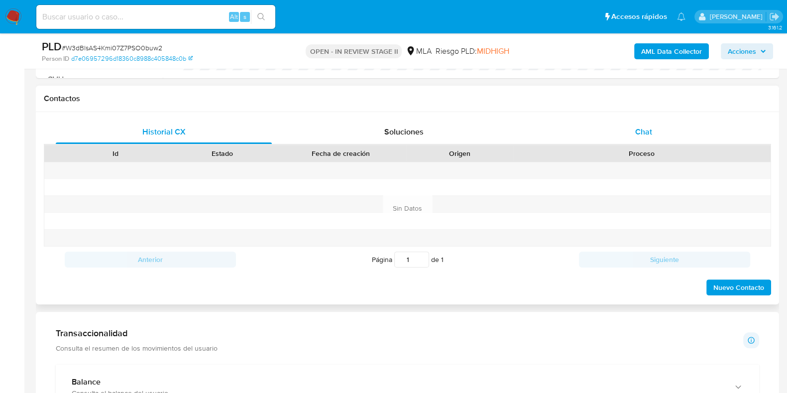
click at [642, 130] on span "Chat" at bounding box center [643, 131] width 17 height 11
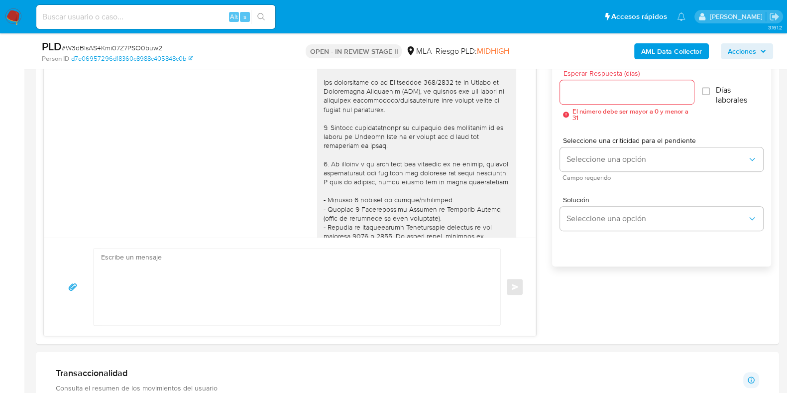
scroll to position [461, 0]
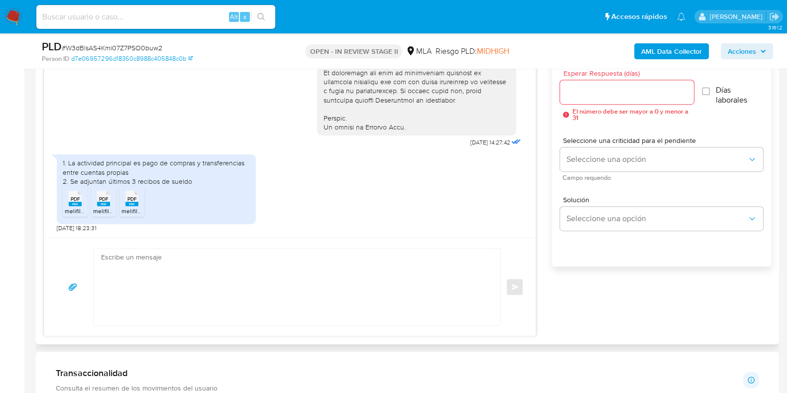
click at [277, 289] on textarea at bounding box center [294, 286] width 387 height 77
paste textarea "Hola, ¡Muchas gracias por tu respuesta! Confirmamos la recepción de la document…"
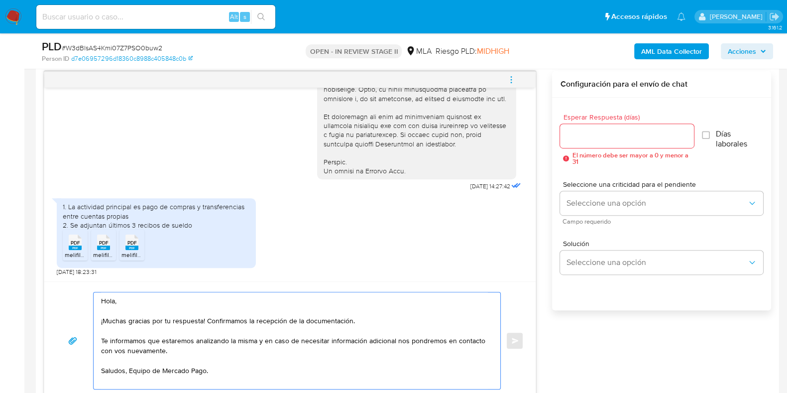
scroll to position [497, 0]
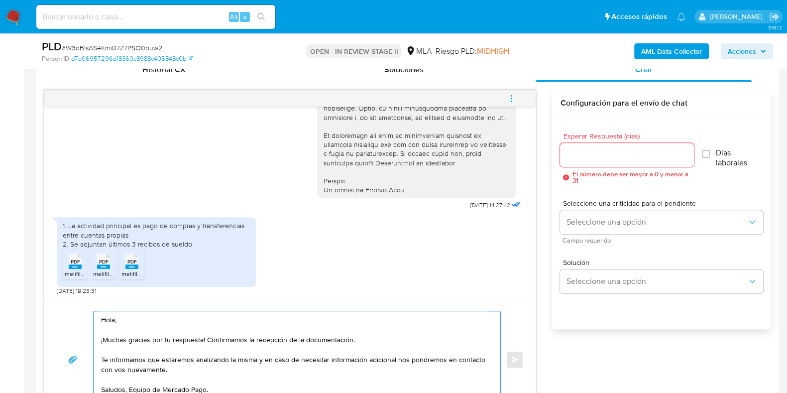
type textarea "Hola, ¡Muchas gracias por tu respuesta! Confirmamos la recepción de la document…"
click at [590, 149] on input "Esperar Respuesta (días)" at bounding box center [626, 154] width 133 height 13
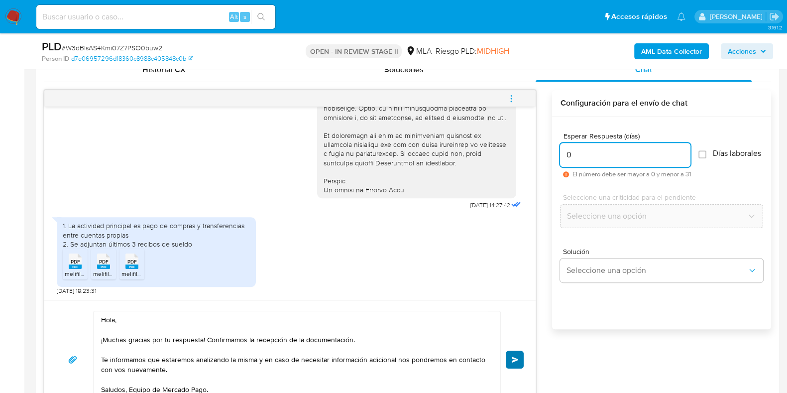
type input "0"
click at [514, 357] on span "Enviar" at bounding box center [515, 359] width 7 height 6
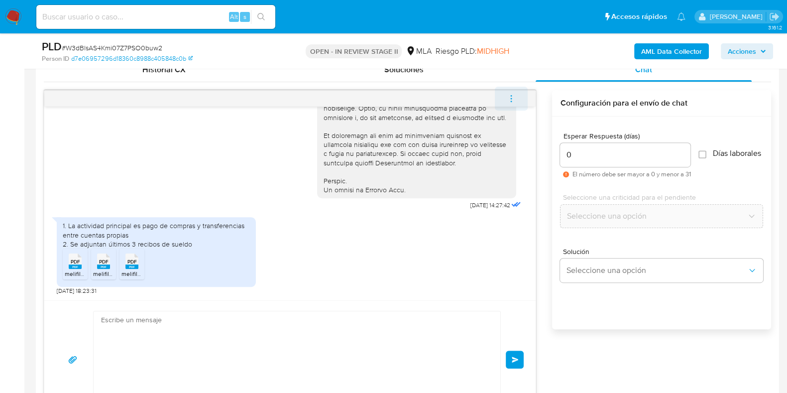
scroll to position [580, 0]
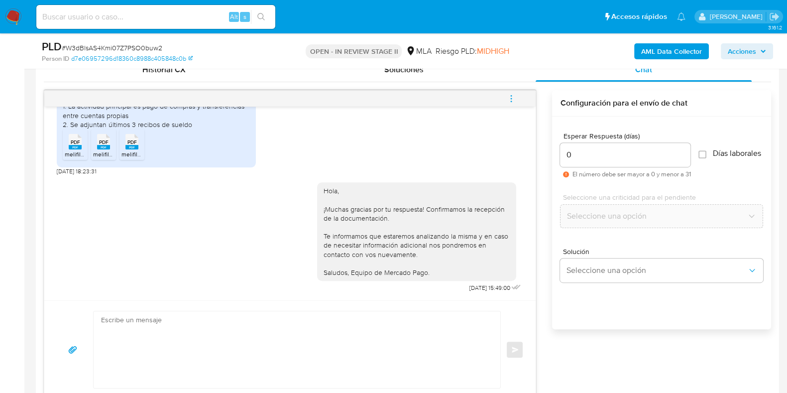
click at [510, 94] on icon "menu-action" at bounding box center [511, 98] width 9 height 9
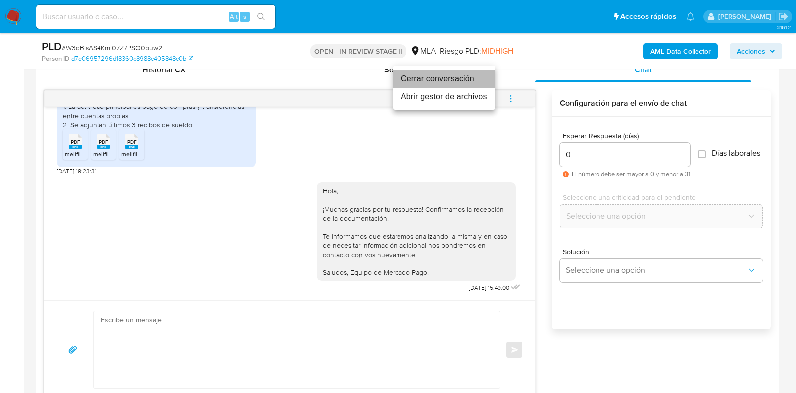
click at [423, 80] on li "Cerrar conversación" at bounding box center [444, 79] width 102 height 18
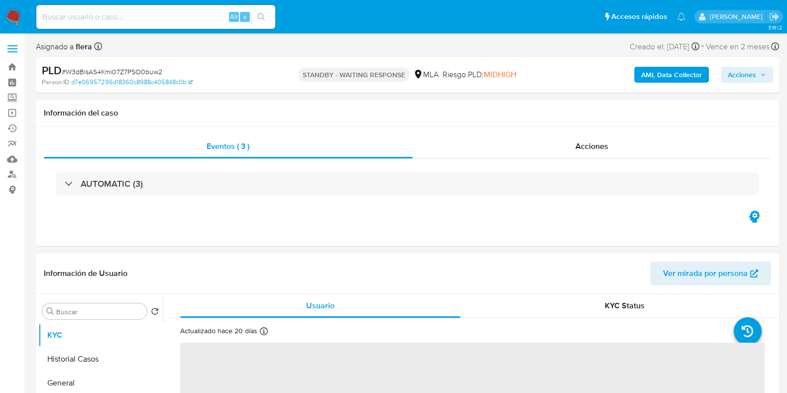
select select "10"
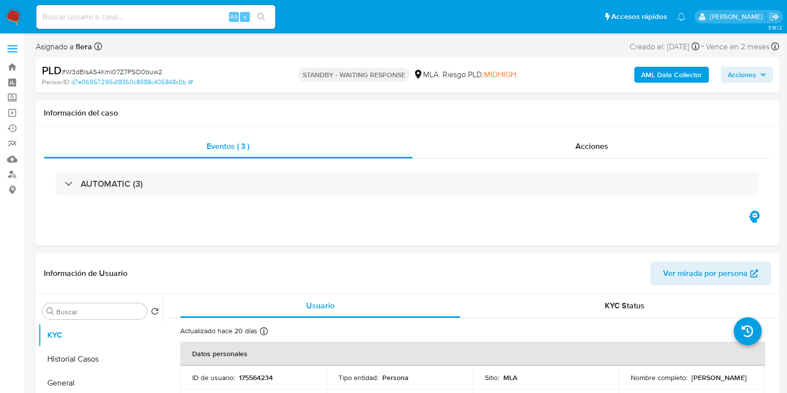
click at [122, 72] on span "# W3dBlsAS4Kmi07Z7PSO0buw2" at bounding box center [112, 72] width 101 height 10
copy span "W3dBlsAS4Kmi07Z7PSO0buw2"
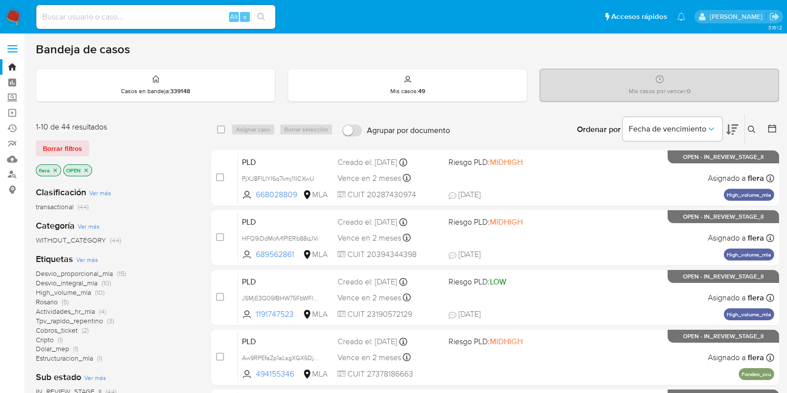
click at [756, 130] on button at bounding box center [753, 129] width 16 height 12
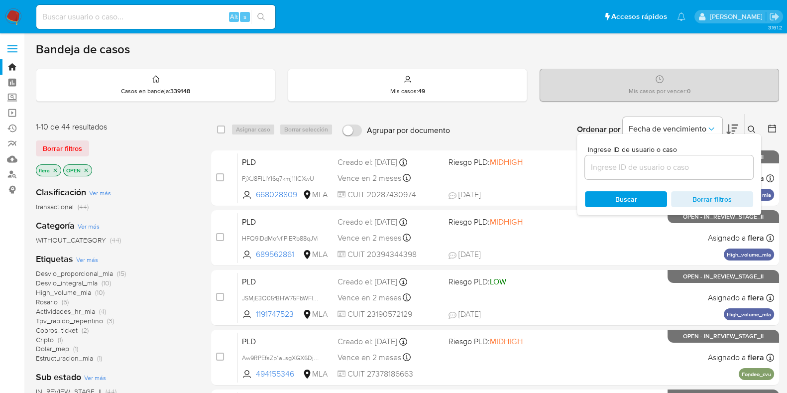
click at [629, 163] on input at bounding box center [669, 167] width 168 height 13
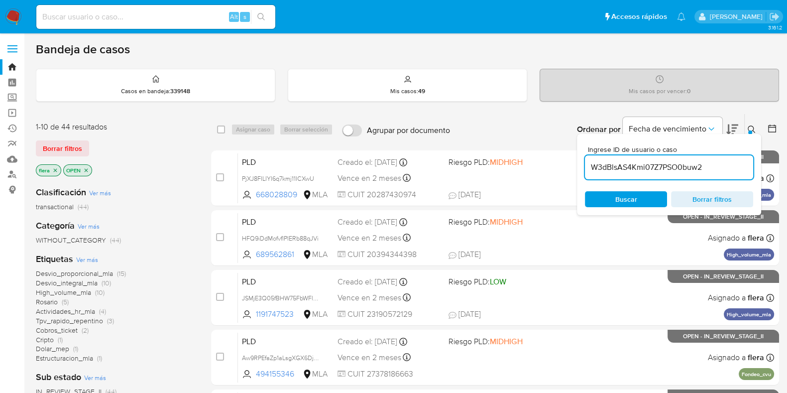
type input "W3dBlsAS4Kmi07Z7PSO0buw2"
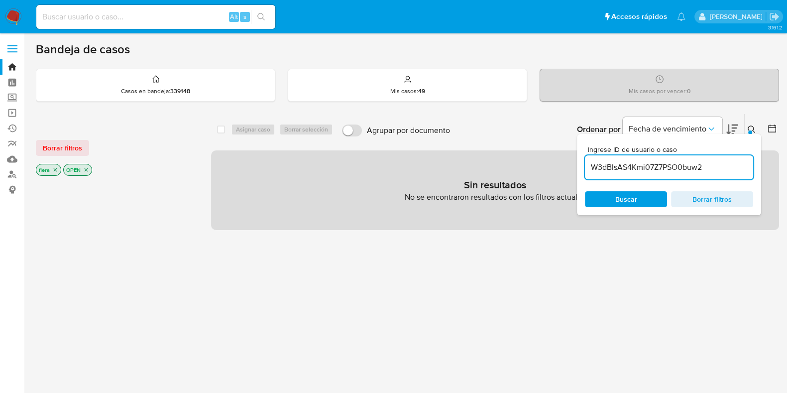
click at [87, 168] on icon "close-filter" at bounding box center [86, 169] width 3 height 3
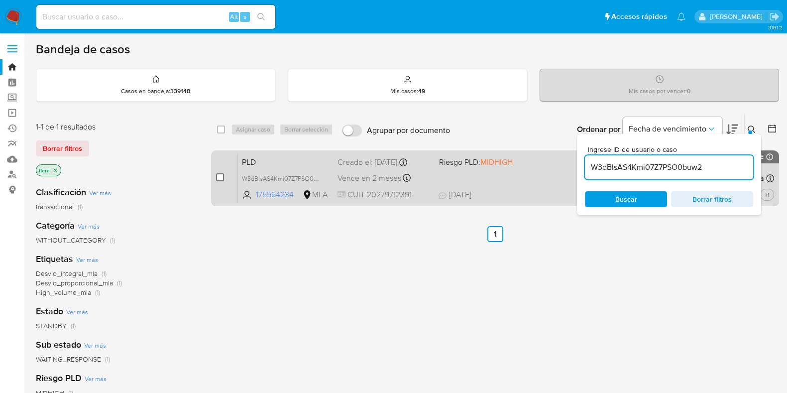
click at [220, 179] on input "checkbox" at bounding box center [220, 177] width 8 height 8
checkbox input "true"
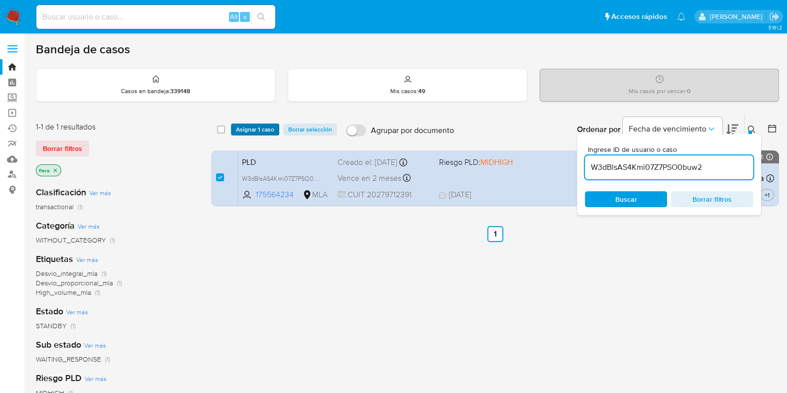
click at [254, 128] on span "Asignar 1 caso" at bounding box center [255, 129] width 38 height 10
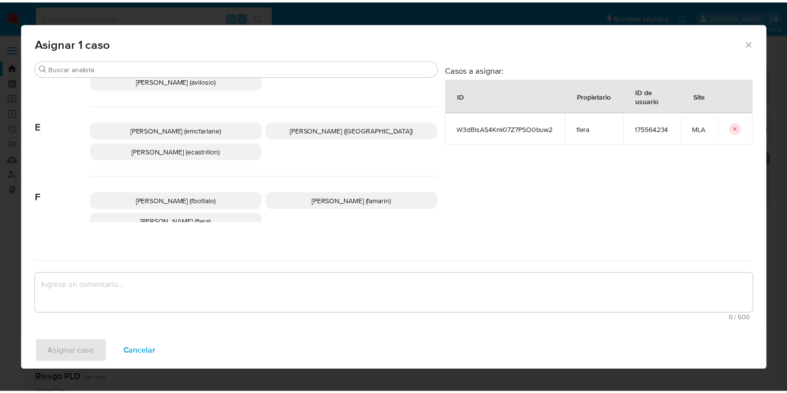
scroll to position [124, 0]
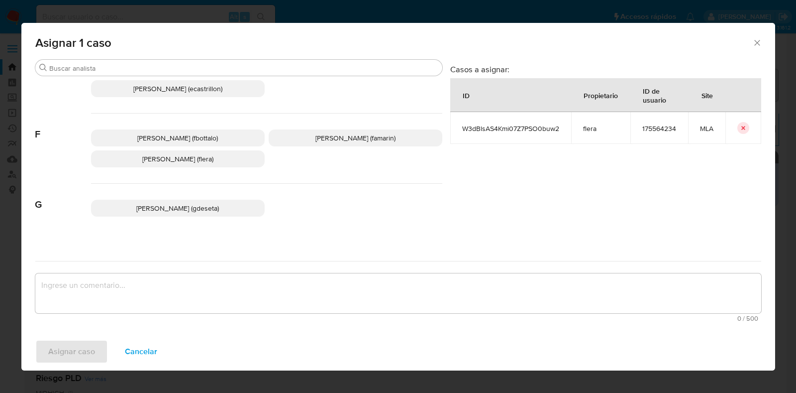
click at [230, 162] on p "Florencia Cecilia Lera (flera)" at bounding box center [178, 158] width 174 height 17
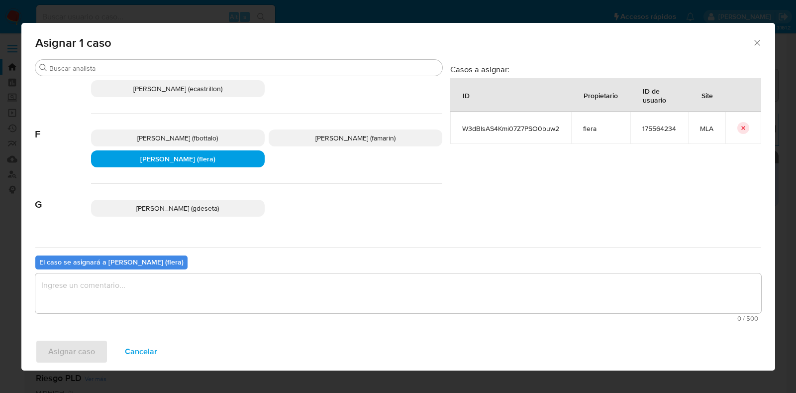
click at [200, 297] on textarea "assign-modal" at bounding box center [398, 293] width 726 height 40
click at [71, 351] on span "Asignar caso" at bounding box center [71, 351] width 47 height 22
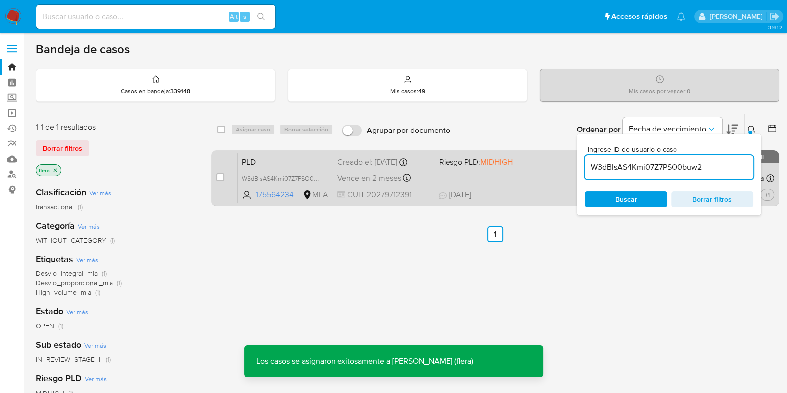
click at [300, 160] on span "PLD" at bounding box center [286, 161] width 88 height 13
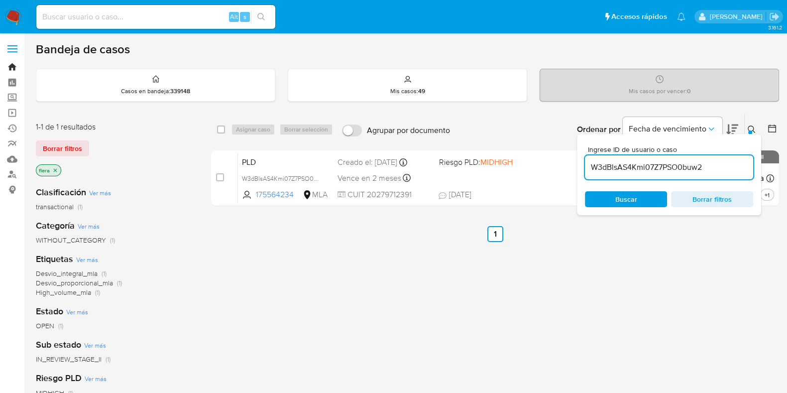
click at [10, 63] on link "Bandeja" at bounding box center [59, 66] width 118 height 15
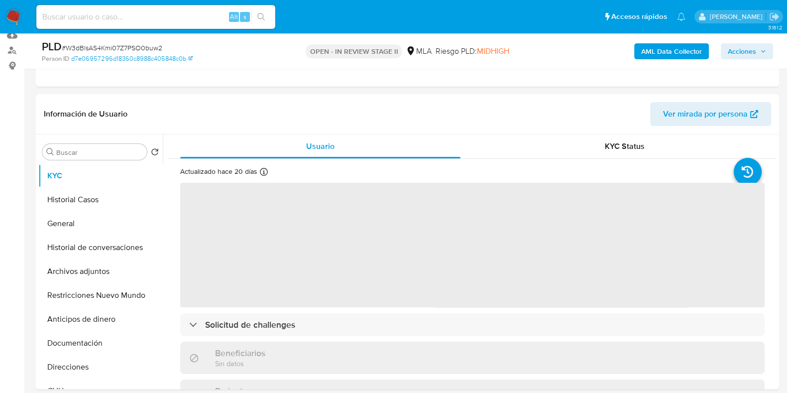
scroll to position [124, 0]
select select "10"
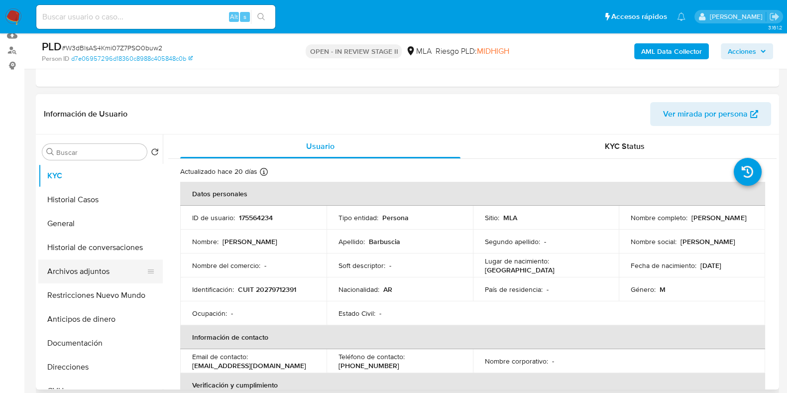
click at [71, 272] on button "Archivos adjuntos" at bounding box center [96, 271] width 116 height 24
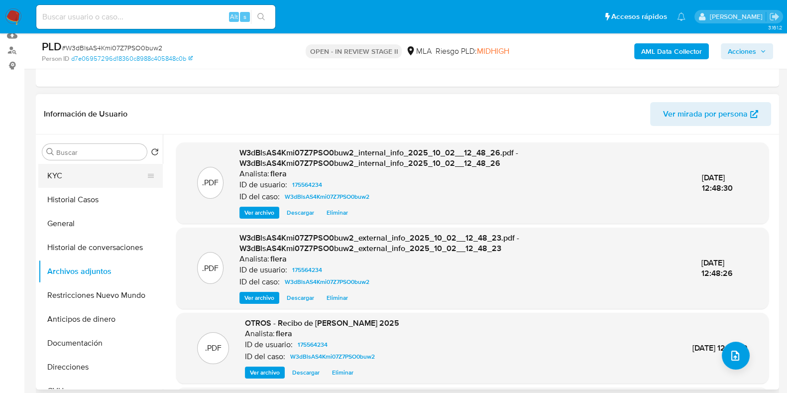
click at [58, 169] on button "KYC" at bounding box center [96, 176] width 116 height 24
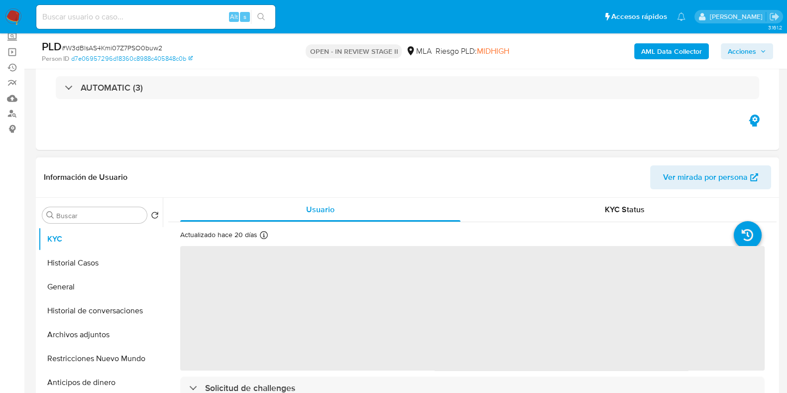
scroll to position [0, 0]
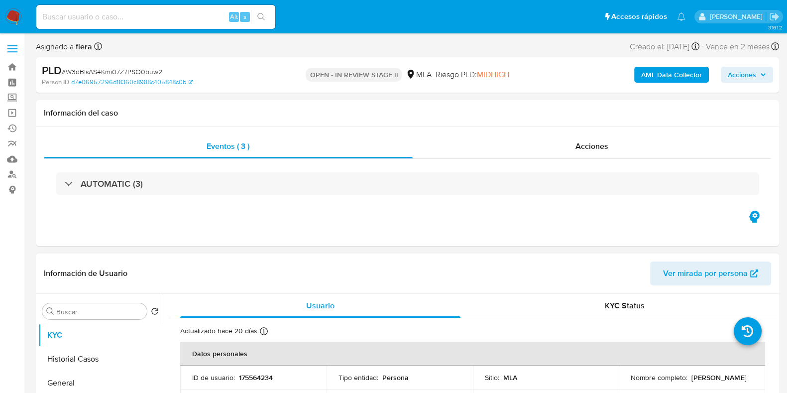
click at [735, 79] on span "Acciones" at bounding box center [742, 75] width 28 height 16
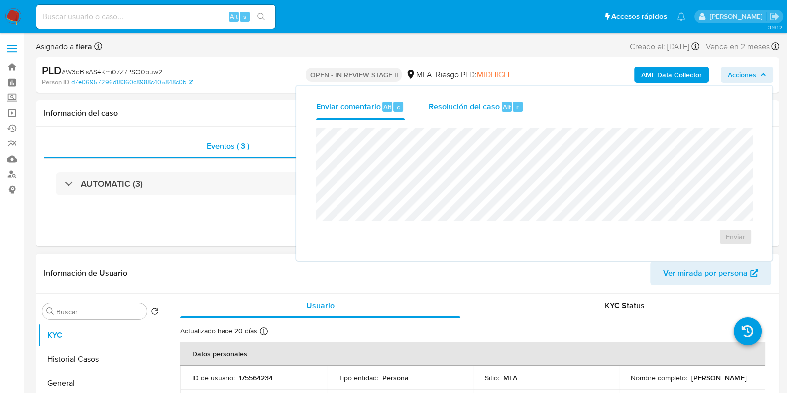
click at [486, 98] on div "Resolución del caso Alt r" at bounding box center [476, 107] width 95 height 26
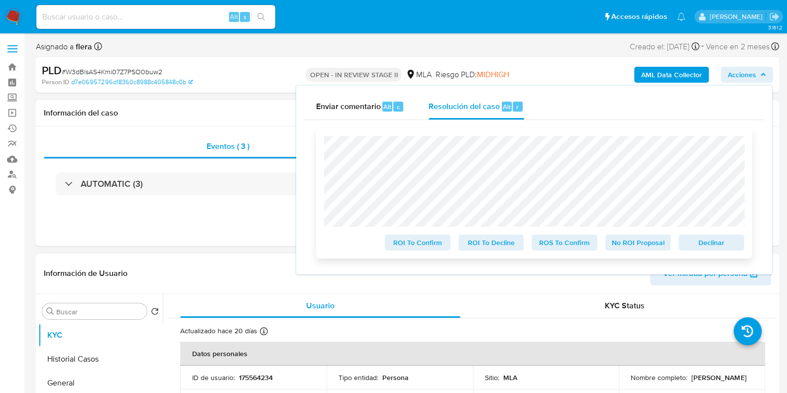
click at [631, 244] on span "No ROI Proposal" at bounding box center [638, 242] width 52 height 14
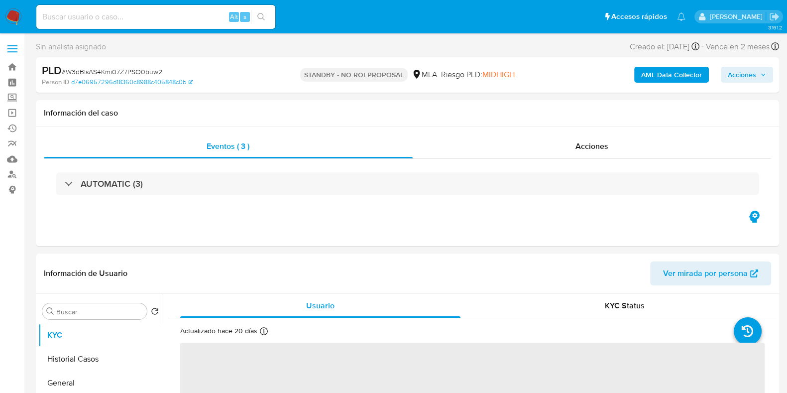
select select "10"
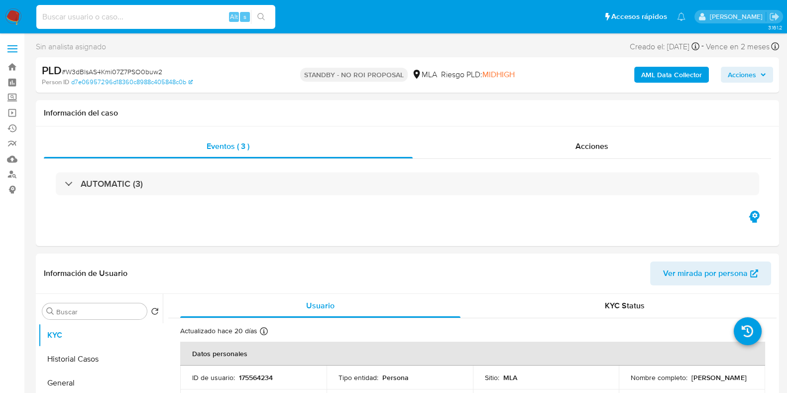
click at [150, 13] on input at bounding box center [155, 16] width 239 height 13
paste input "OVt5iRRLXcIPYY0pY4U4Wmli"
type input "OVt5iRRLXcIPYY0pY4U4Wmli"
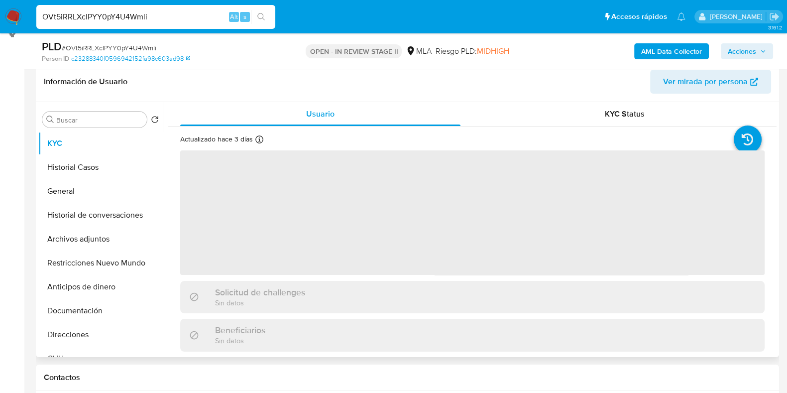
scroll to position [187, 0]
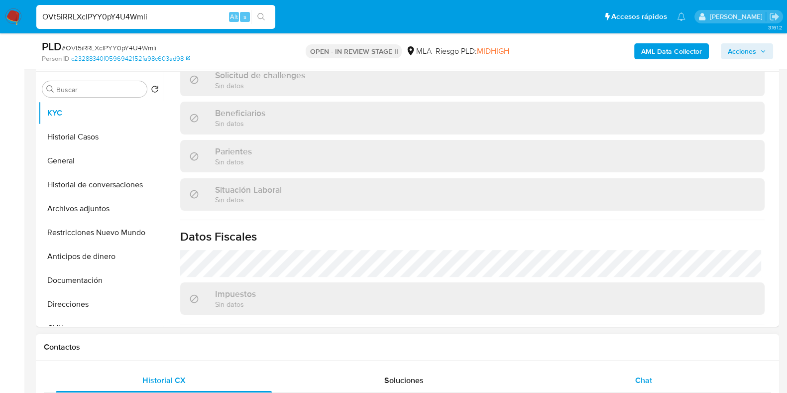
select select "10"
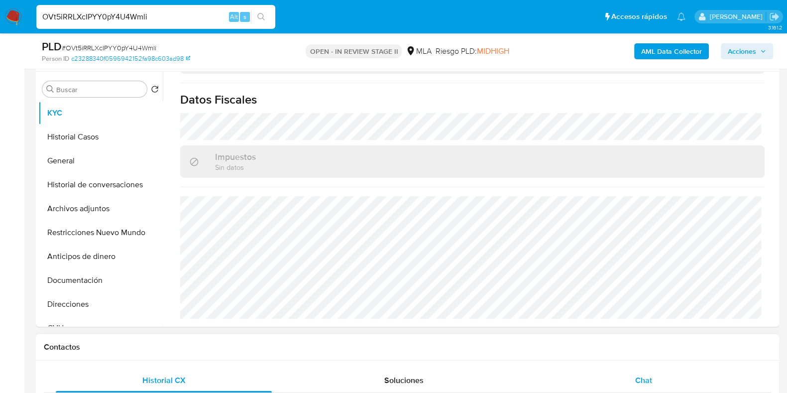
click at [657, 374] on div "Chat" at bounding box center [644, 380] width 216 height 24
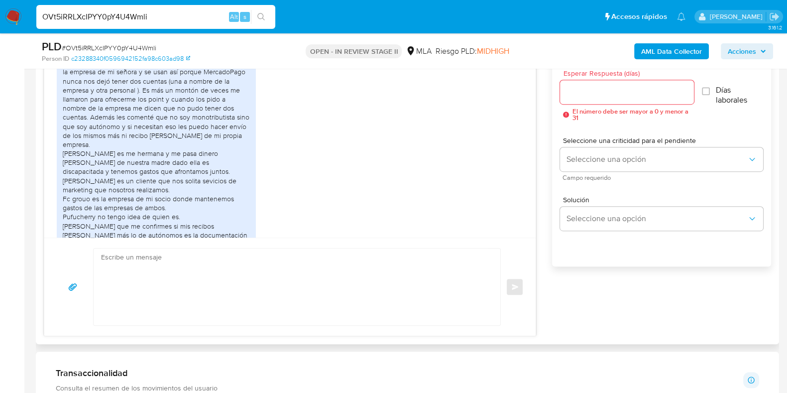
scroll to position [719, 0]
click at [284, 294] on textarea at bounding box center [294, 286] width 387 height 77
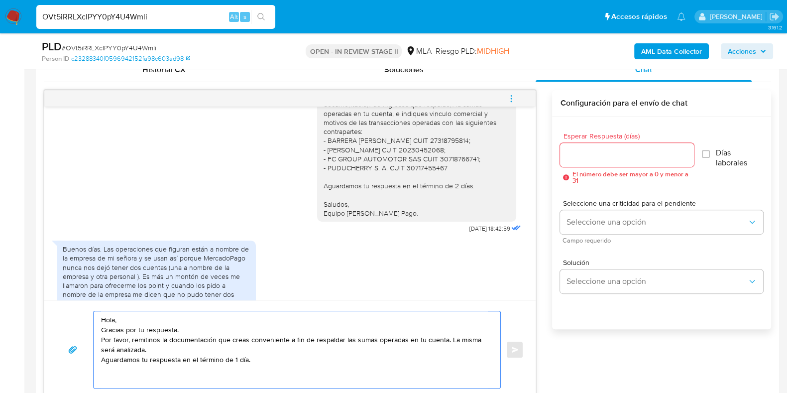
scroll to position [594, 0]
drag, startPoint x: 314, startPoint y: 193, endPoint x: 393, endPoint y: 204, distance: 79.9
click at [393, 204] on div "Hola, Gracias por tu respuesta. Antes que nada, queremos informarte que el uso …" at bounding box center [416, 110] width 187 height 218
copy div "Saludos, Equipo de Mercado Pago."
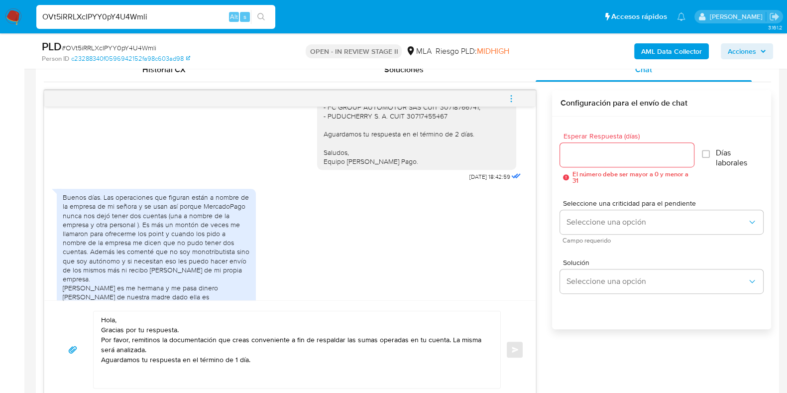
scroll to position [719, 0]
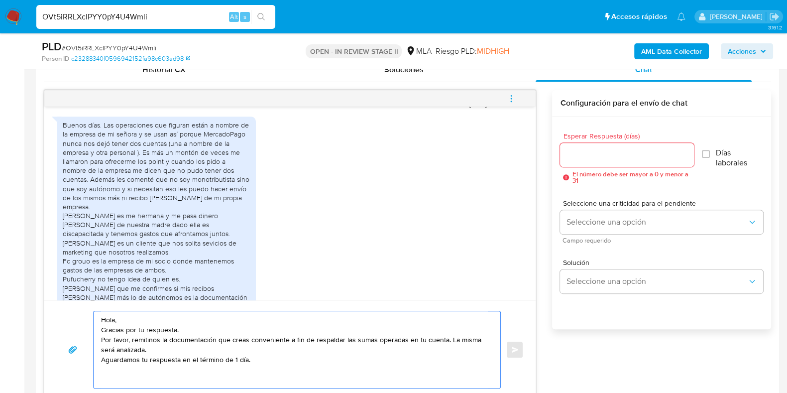
click at [134, 369] on textarea "Hola, Gracias por tu respuesta. Por favor, remitinos la documentación que creas…" at bounding box center [294, 349] width 387 height 77
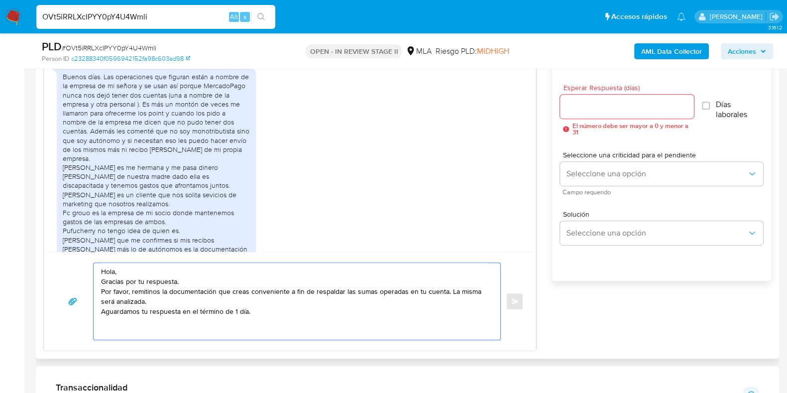
scroll to position [560, 0]
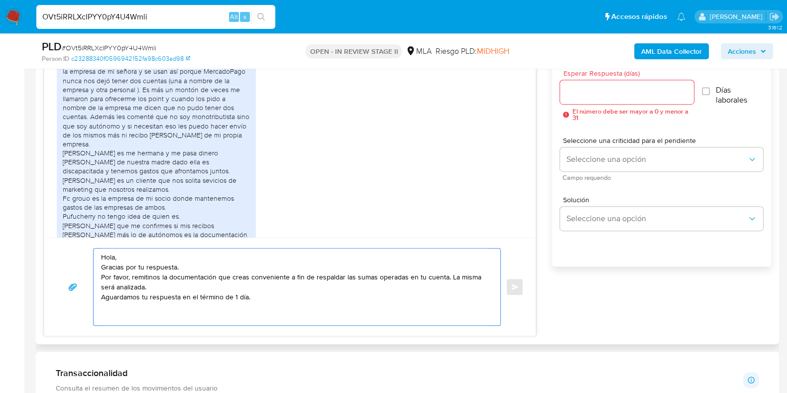
paste textarea "Saludos, Equipo de Mercado Pago."
click at [101, 296] on textarea "Hola, Gracias por tu respuesta. Por favor, remitinos la documentación que creas…" at bounding box center [294, 286] width 387 height 77
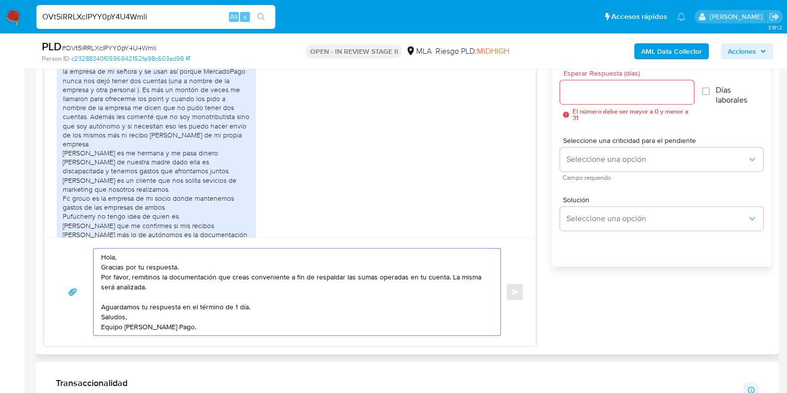
click at [152, 276] on textarea "Hola, Gracias por tu respuesta. Por favor, remitinos la documentación que creas…" at bounding box center [294, 291] width 387 height 87
click at [156, 284] on textarea "Hola, Gracias por tu respuesta. Por favor, remitinos la documentación que creas…" at bounding box center [294, 291] width 387 height 87
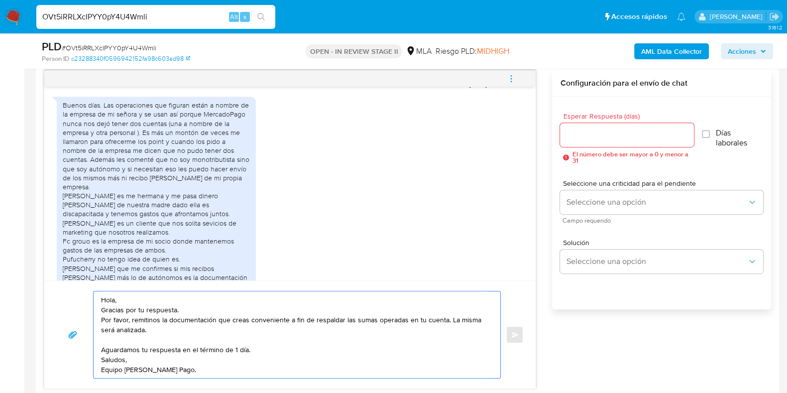
scroll to position [497, 0]
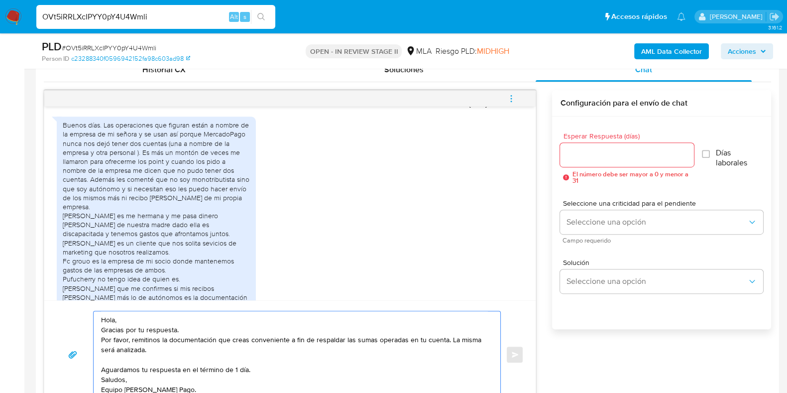
type textarea "Hola, Gracias por tu respuesta. Por favor, remitinos la documentación que creas…"
click at [605, 156] on input "Esperar Respuesta (días)" at bounding box center [626, 154] width 133 height 13
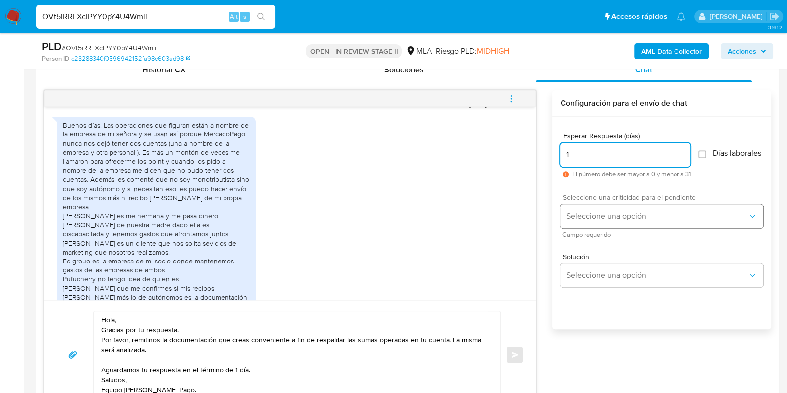
type input "1"
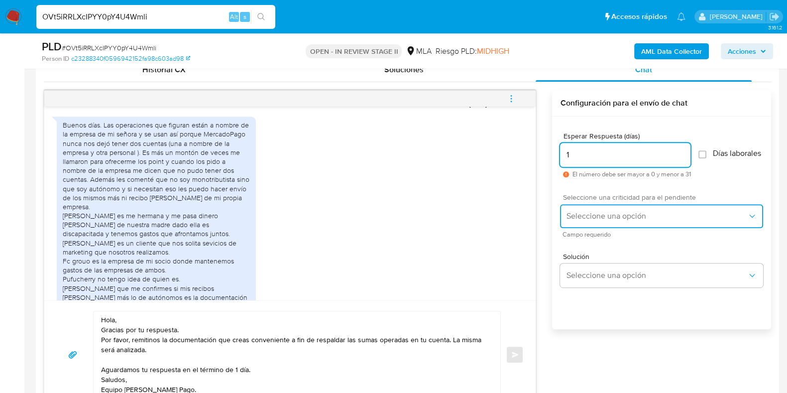
click at [605, 221] on span "Seleccione una opción" at bounding box center [656, 216] width 181 height 10
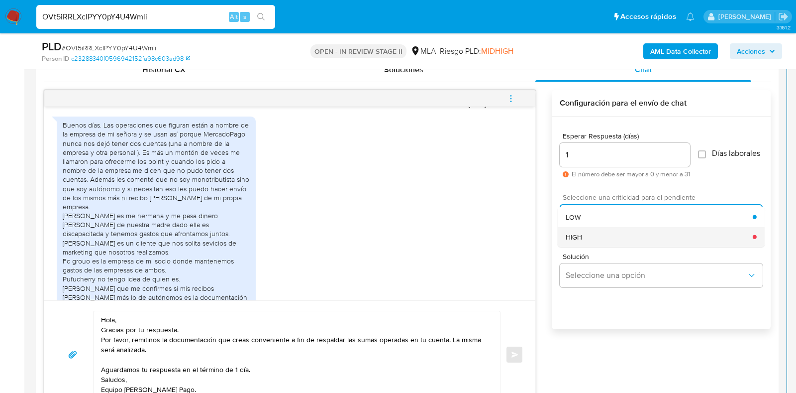
click at [593, 241] on div "HIGH" at bounding box center [659, 236] width 187 height 20
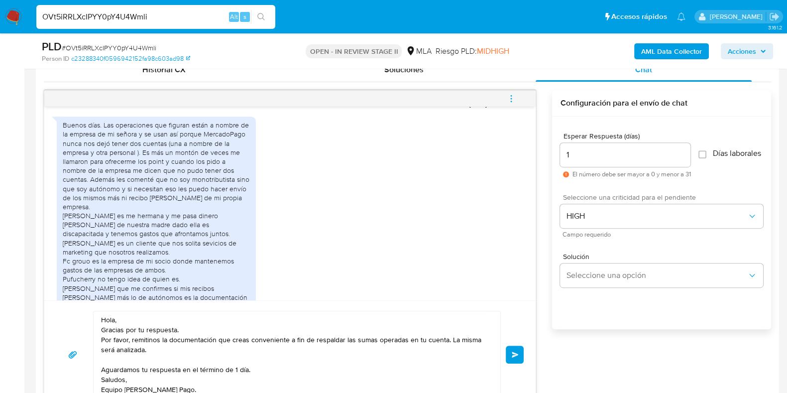
click at [515, 353] on span "Enviar" at bounding box center [515, 354] width 7 height 6
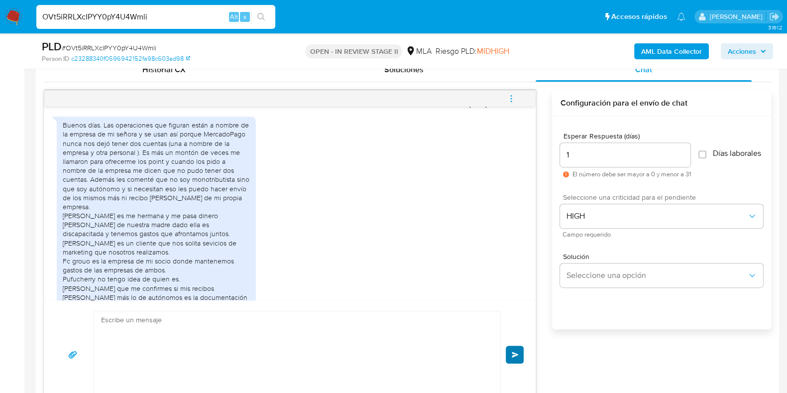
scroll to position [829, 0]
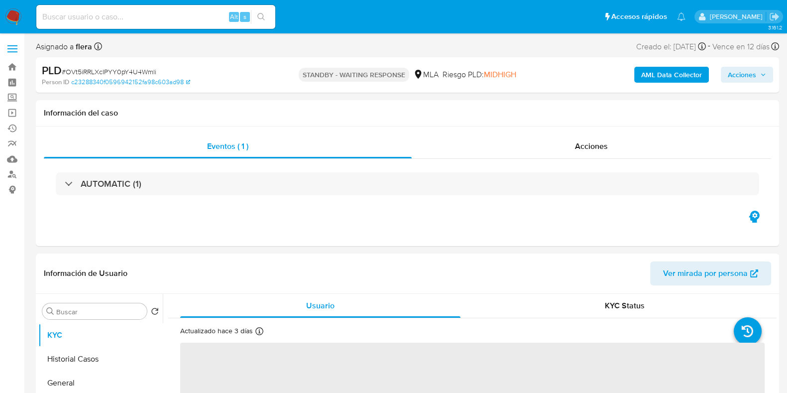
select select "10"
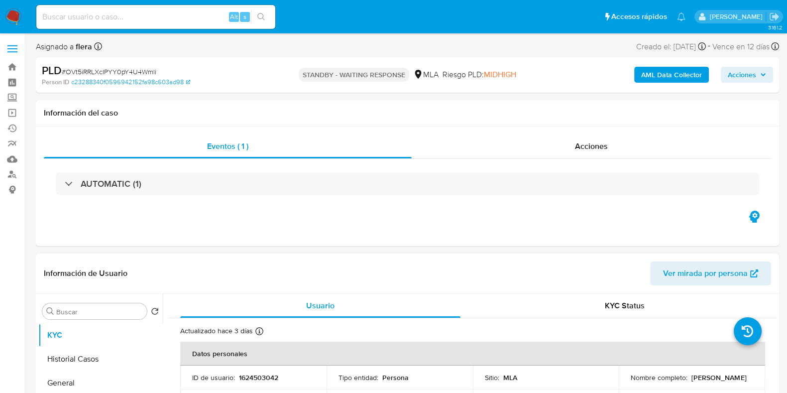
click at [149, 23] on div "Alt s" at bounding box center [155, 17] width 239 height 24
click at [155, 15] on input at bounding box center [155, 16] width 239 height 13
paste input "Q9iBEE5sSvIEs7eagmVyfuCA"
type input "Q9iBEE5sSvIEs7eagmVyfuCA"
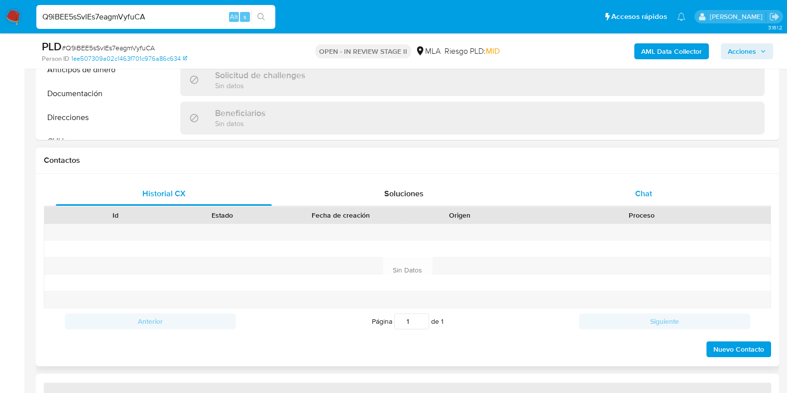
select select "10"
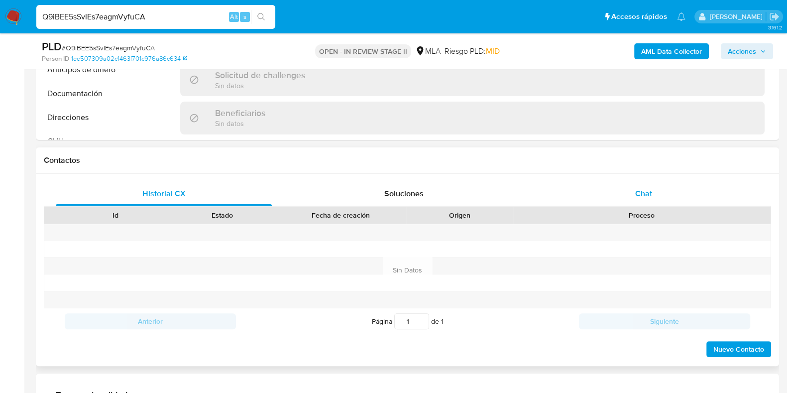
click at [636, 185] on div "Chat" at bounding box center [644, 194] width 216 height 24
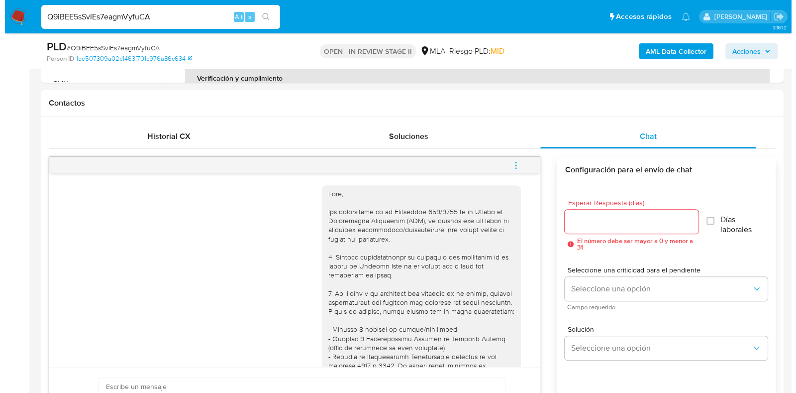
scroll to position [311, 0]
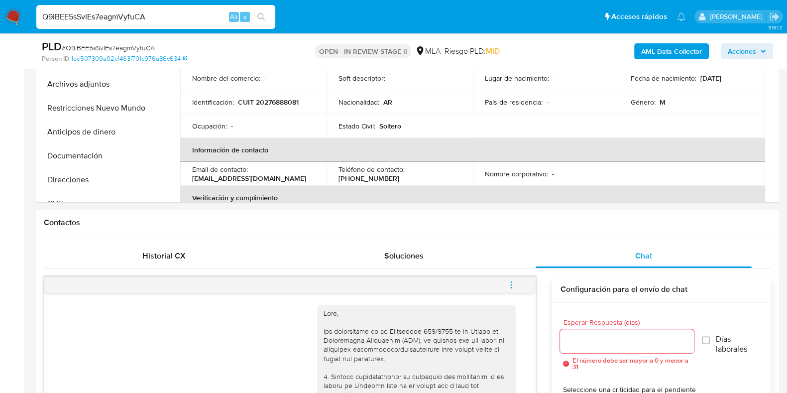
click at [679, 53] on b "AML Data Collector" at bounding box center [671, 51] width 61 height 16
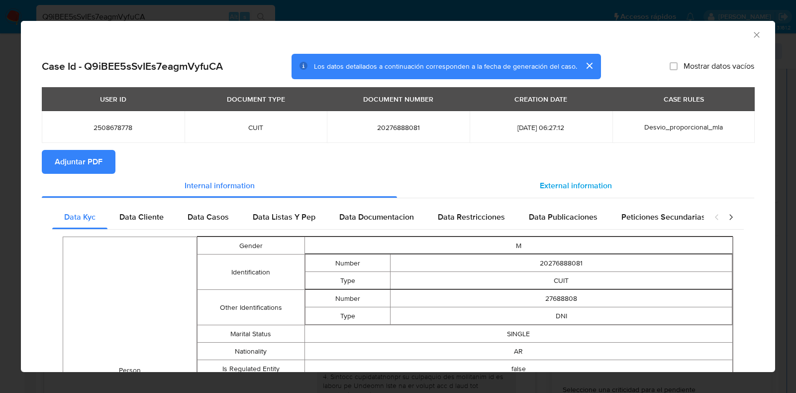
click at [530, 188] on div "External information" at bounding box center [575, 186] width 357 height 24
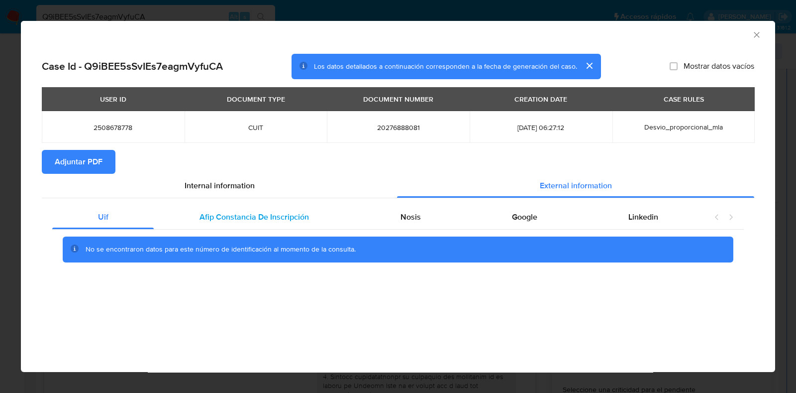
click at [300, 217] on span "Afip Constancia De Inscripción" at bounding box center [255, 216] width 110 height 11
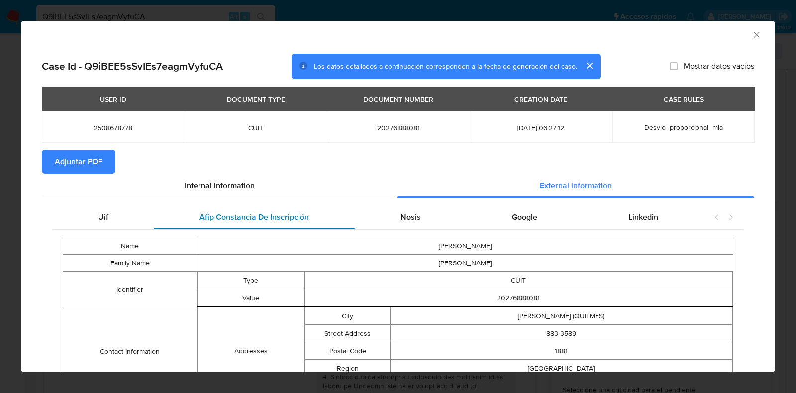
scroll to position [60, 0]
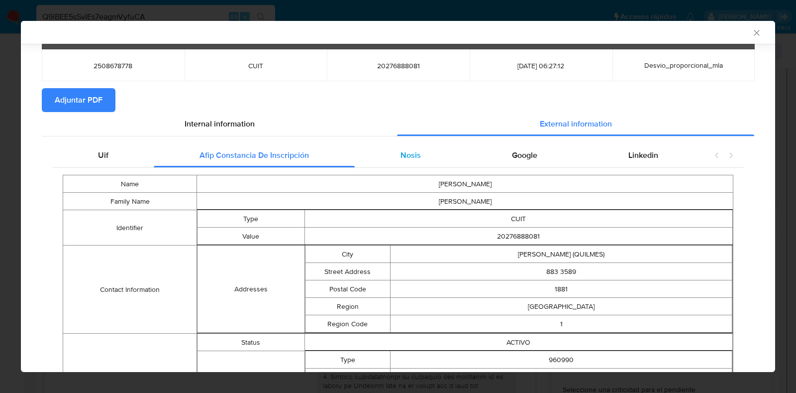
click at [416, 159] on div "Nosis" at bounding box center [410, 155] width 111 height 24
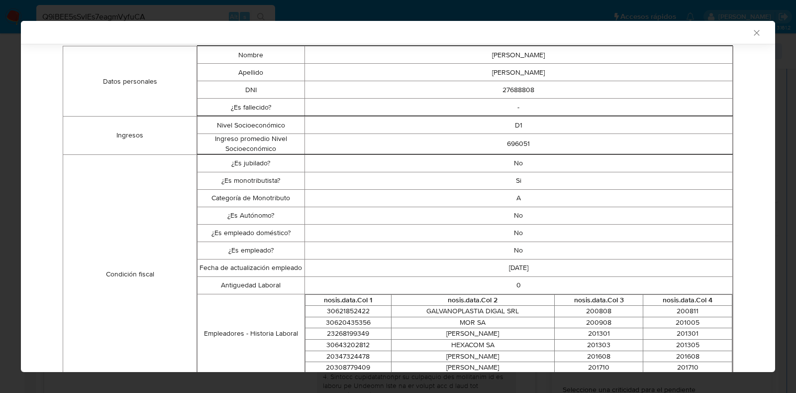
scroll to position [62, 0]
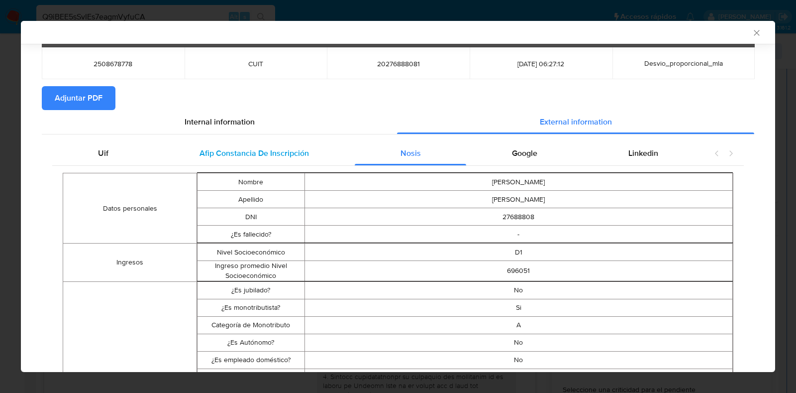
click at [247, 150] on span "Afip Constancia De Inscripción" at bounding box center [255, 152] width 110 height 11
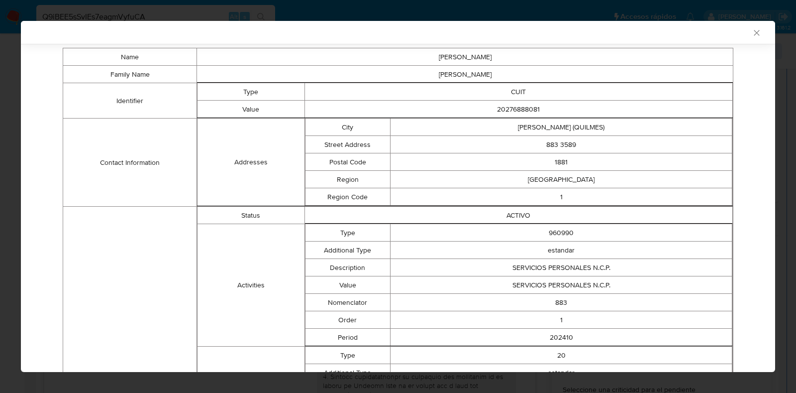
scroll to position [0, 0]
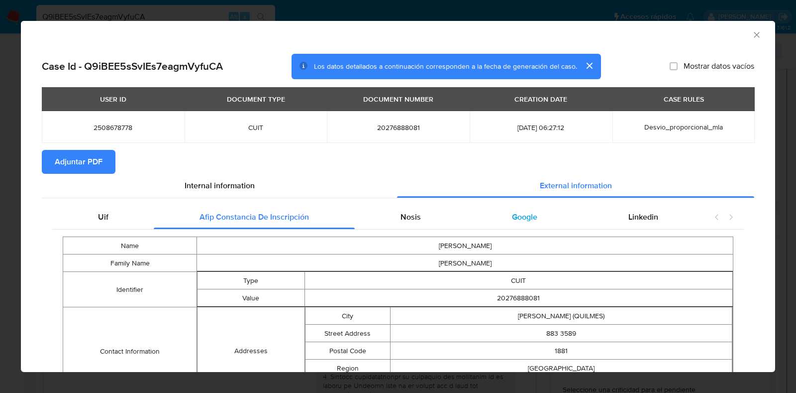
click at [519, 215] on span "Google" at bounding box center [524, 216] width 25 height 11
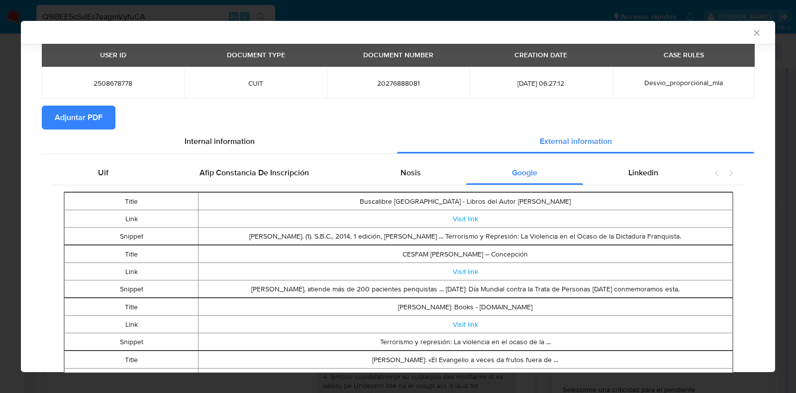
scroll to position [122, 0]
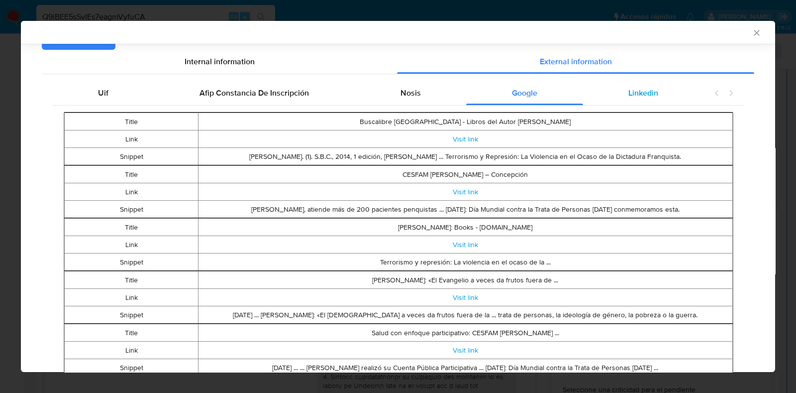
click at [629, 96] on span "Linkedin" at bounding box center [644, 92] width 30 height 11
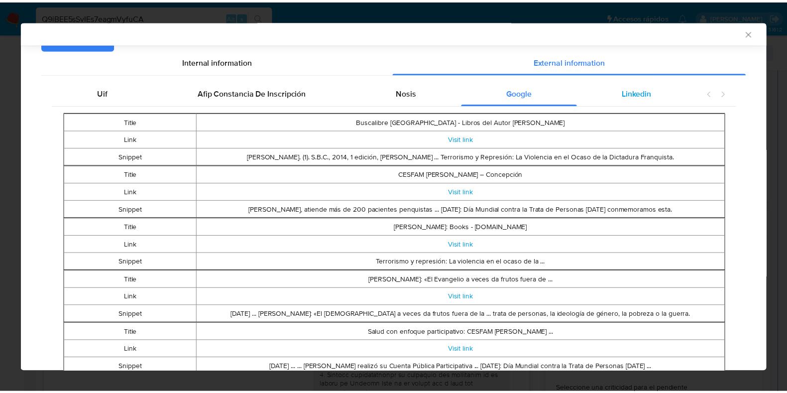
scroll to position [0, 0]
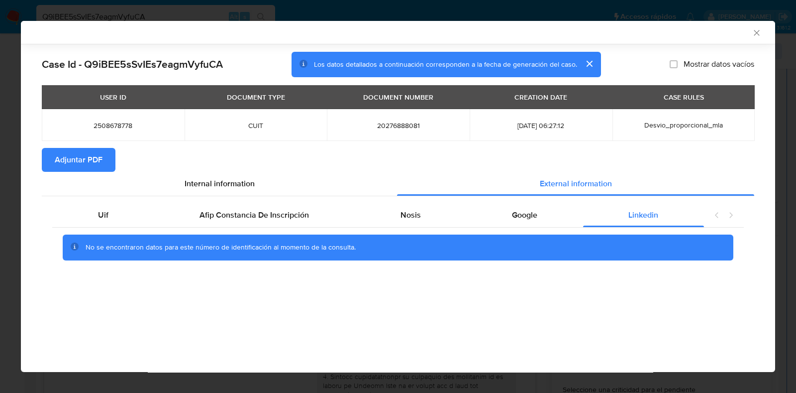
click at [61, 164] on span "Adjuntar PDF" at bounding box center [79, 160] width 48 height 22
click at [761, 32] on icon "Cerrar ventana" at bounding box center [757, 33] width 10 height 10
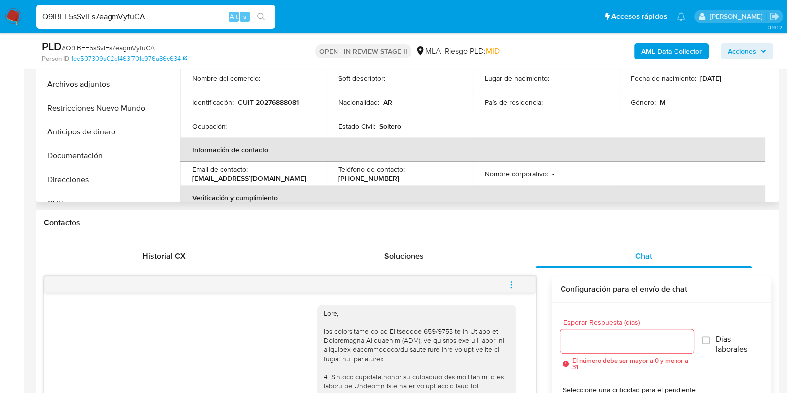
scroll to position [187, 0]
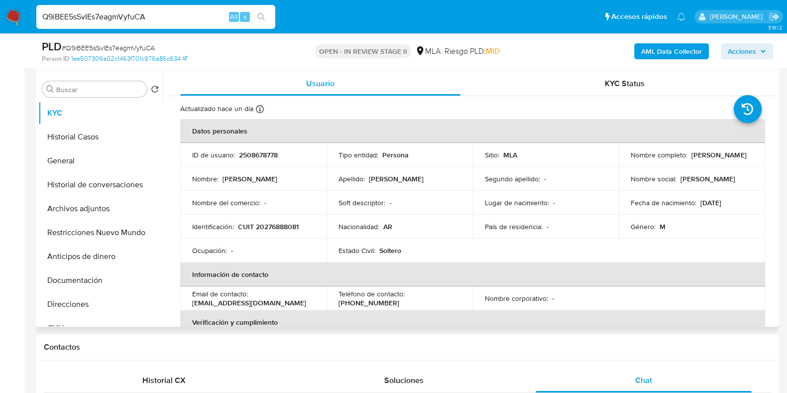
click at [259, 154] on p "2508678778" at bounding box center [258, 154] width 39 height 9
copy p "2508678778"
drag, startPoint x: 709, startPoint y: 158, endPoint x: 630, endPoint y: 160, distance: 79.2
click at [631, 159] on div "Nombre completo : [PERSON_NAME]" at bounding box center [692, 154] width 122 height 9
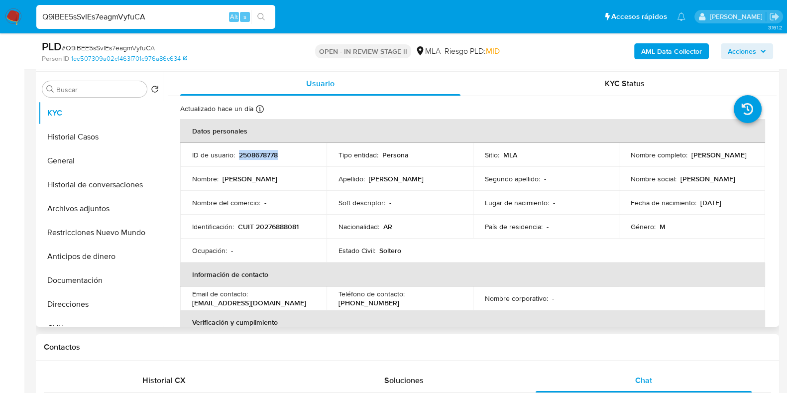
copy p "[PERSON_NAME]"
click at [107, 133] on button "Historial Casos" at bounding box center [96, 137] width 116 height 24
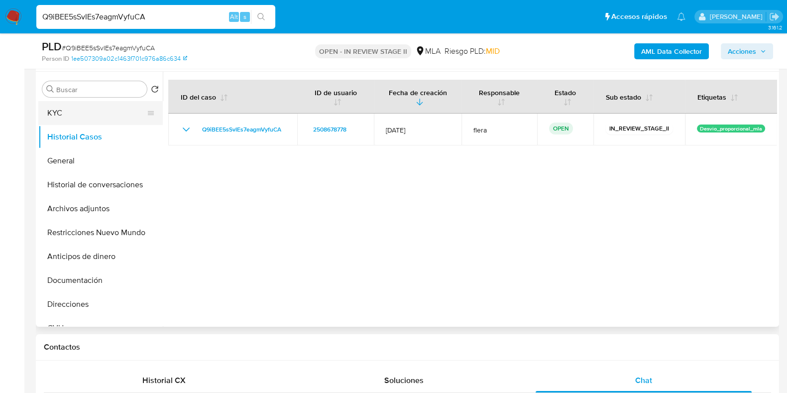
click at [75, 109] on button "KYC" at bounding box center [96, 113] width 116 height 24
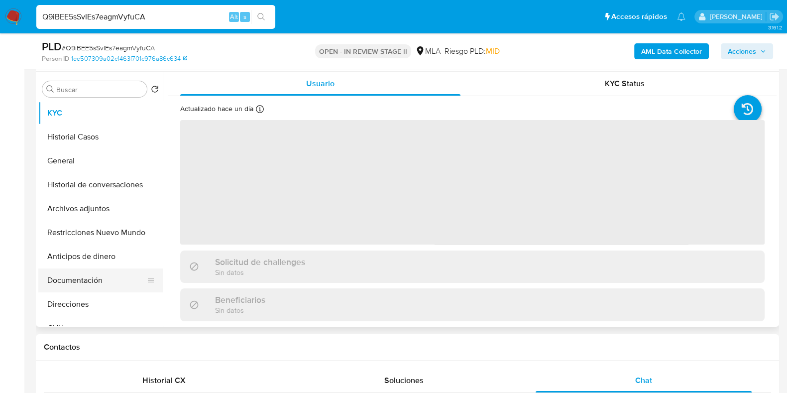
click at [114, 290] on button "Documentación" at bounding box center [96, 280] width 116 height 24
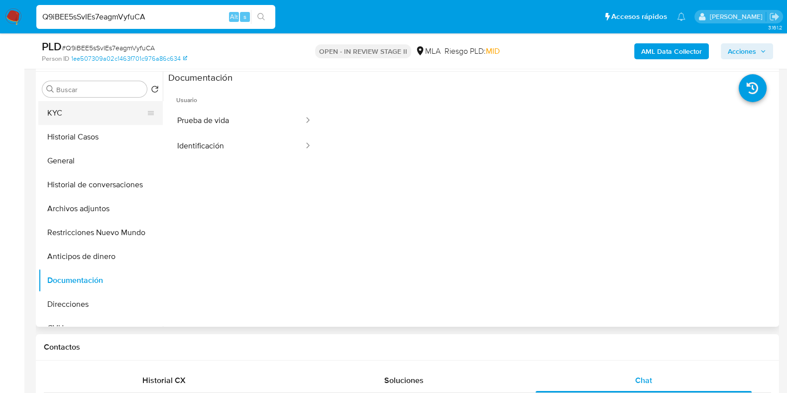
click at [78, 112] on button "KYC" at bounding box center [96, 113] width 116 height 24
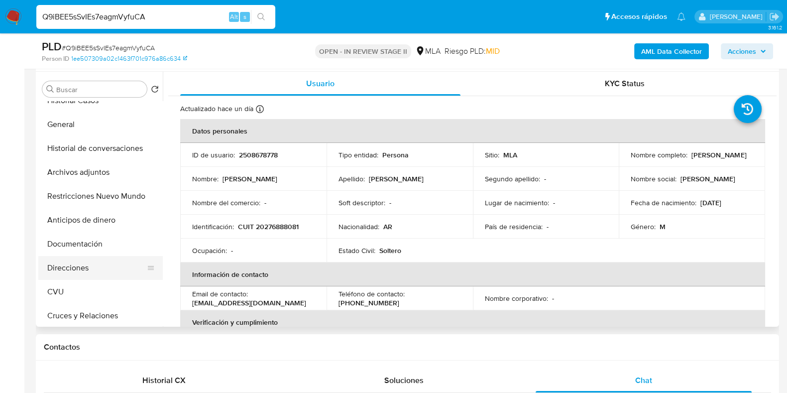
scroll to position [62, 0]
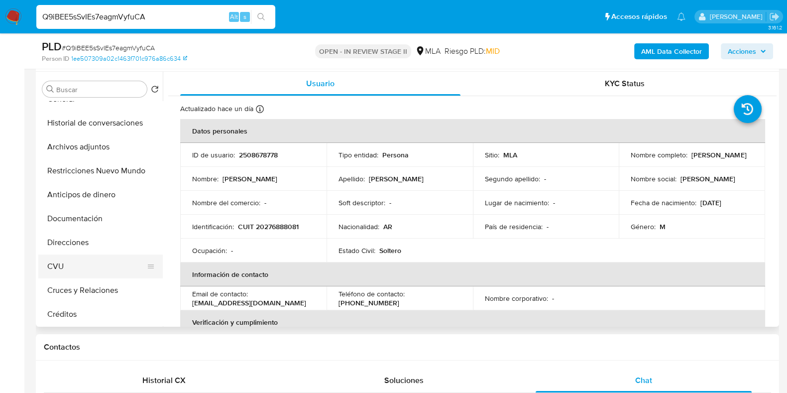
click at [87, 265] on button "CVU" at bounding box center [96, 266] width 116 height 24
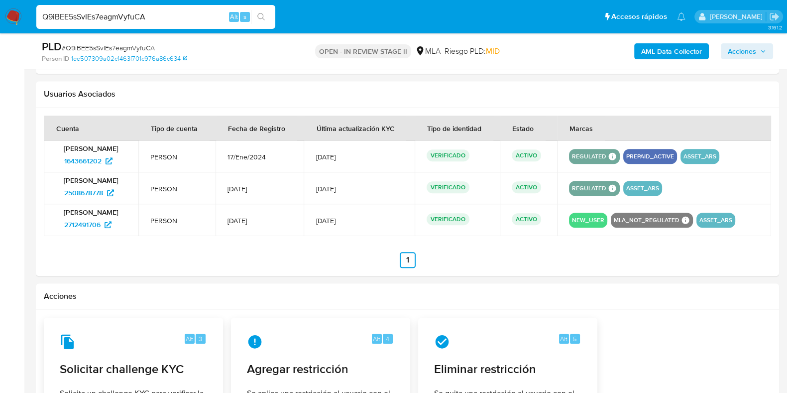
scroll to position [1398, 0]
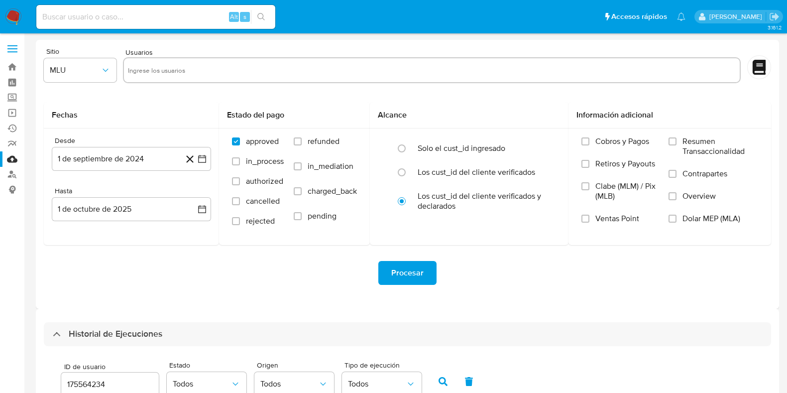
select select "10"
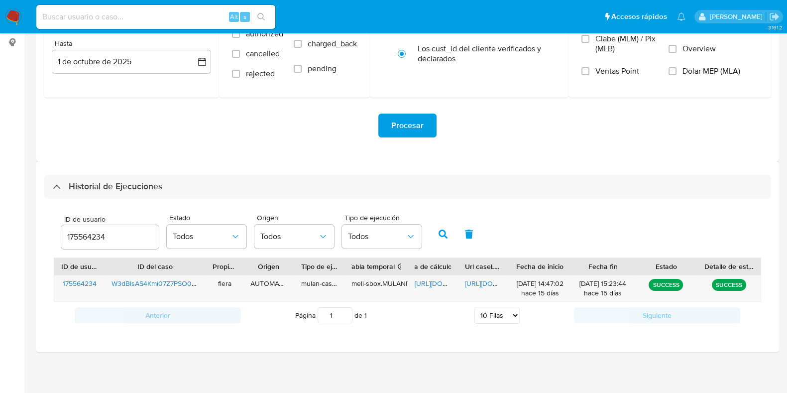
click at [87, 239] on input "175564234" at bounding box center [110, 236] width 98 height 13
type input "2508678778"
click at [445, 235] on button "button" at bounding box center [443, 234] width 26 height 24
click at [437, 283] on span "[URL][DOMAIN_NAME]" at bounding box center [449, 283] width 69 height 10
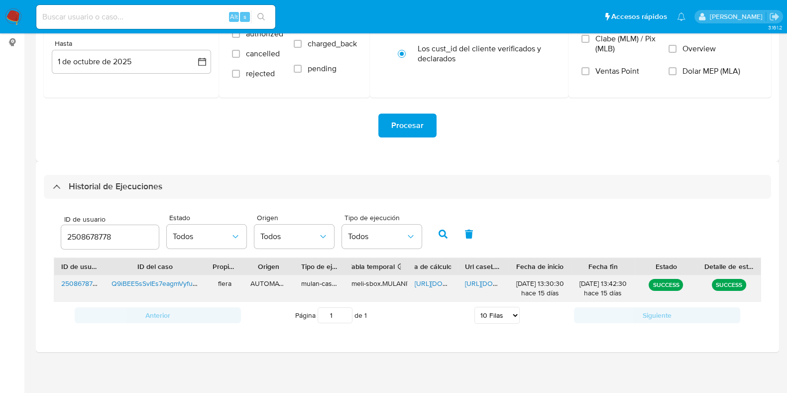
click at [490, 284] on span "[URL][DOMAIN_NAME]" at bounding box center [499, 283] width 69 height 10
